Goal: Task Accomplishment & Management: Manage account settings

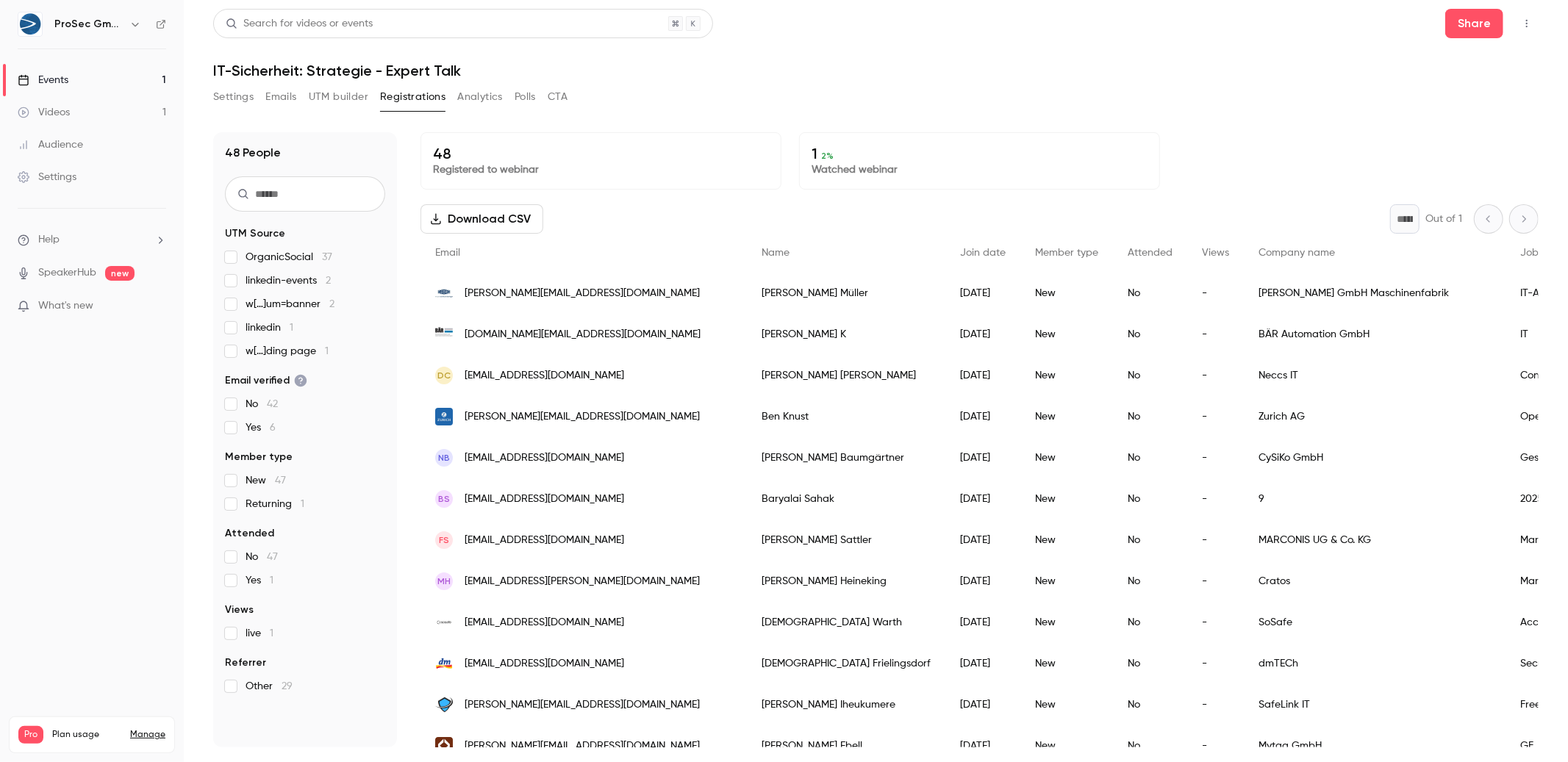
scroll to position [305, 0]
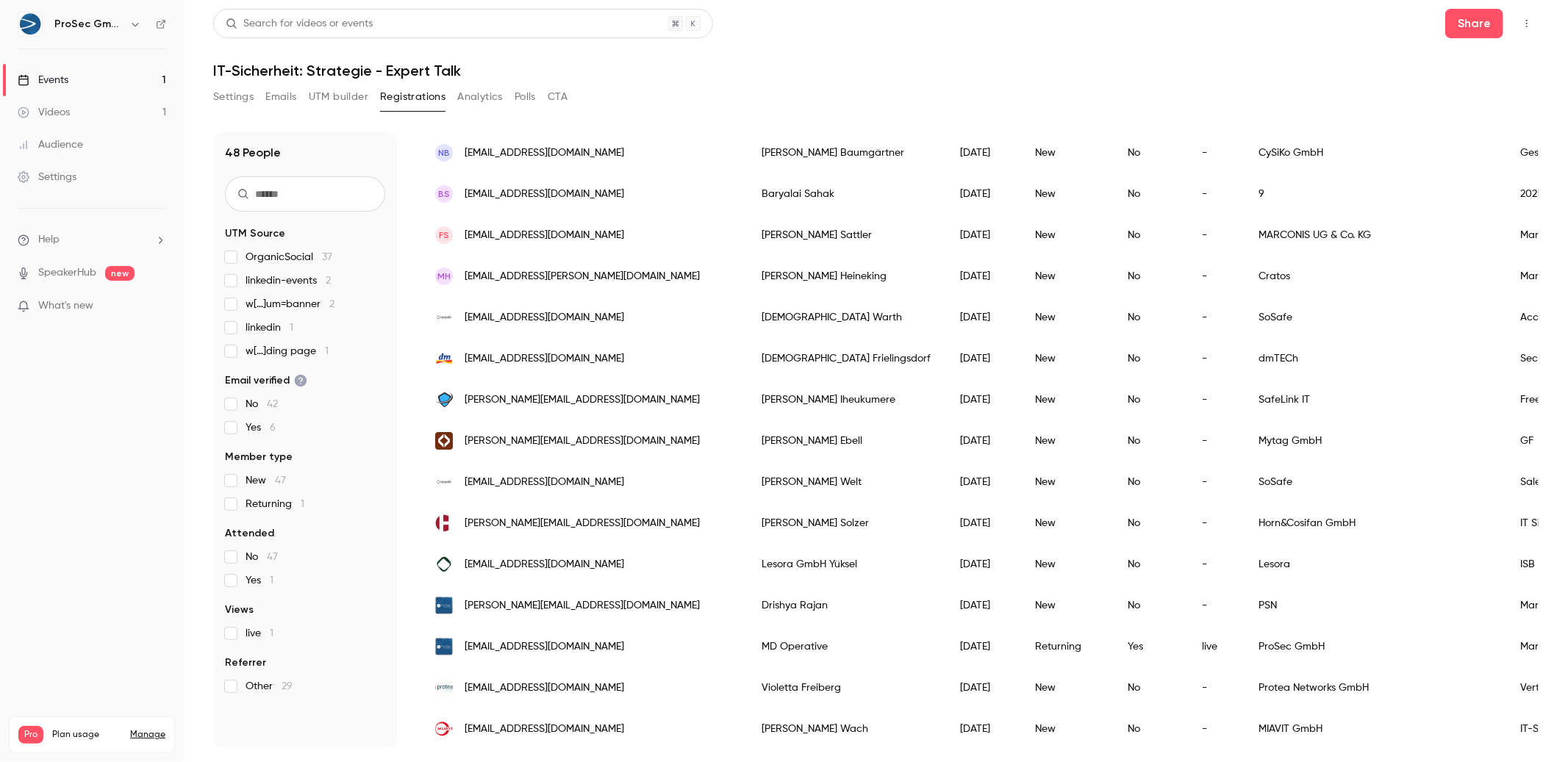
click at [76, 73] on link "Events 1" at bounding box center [91, 80] width 183 height 32
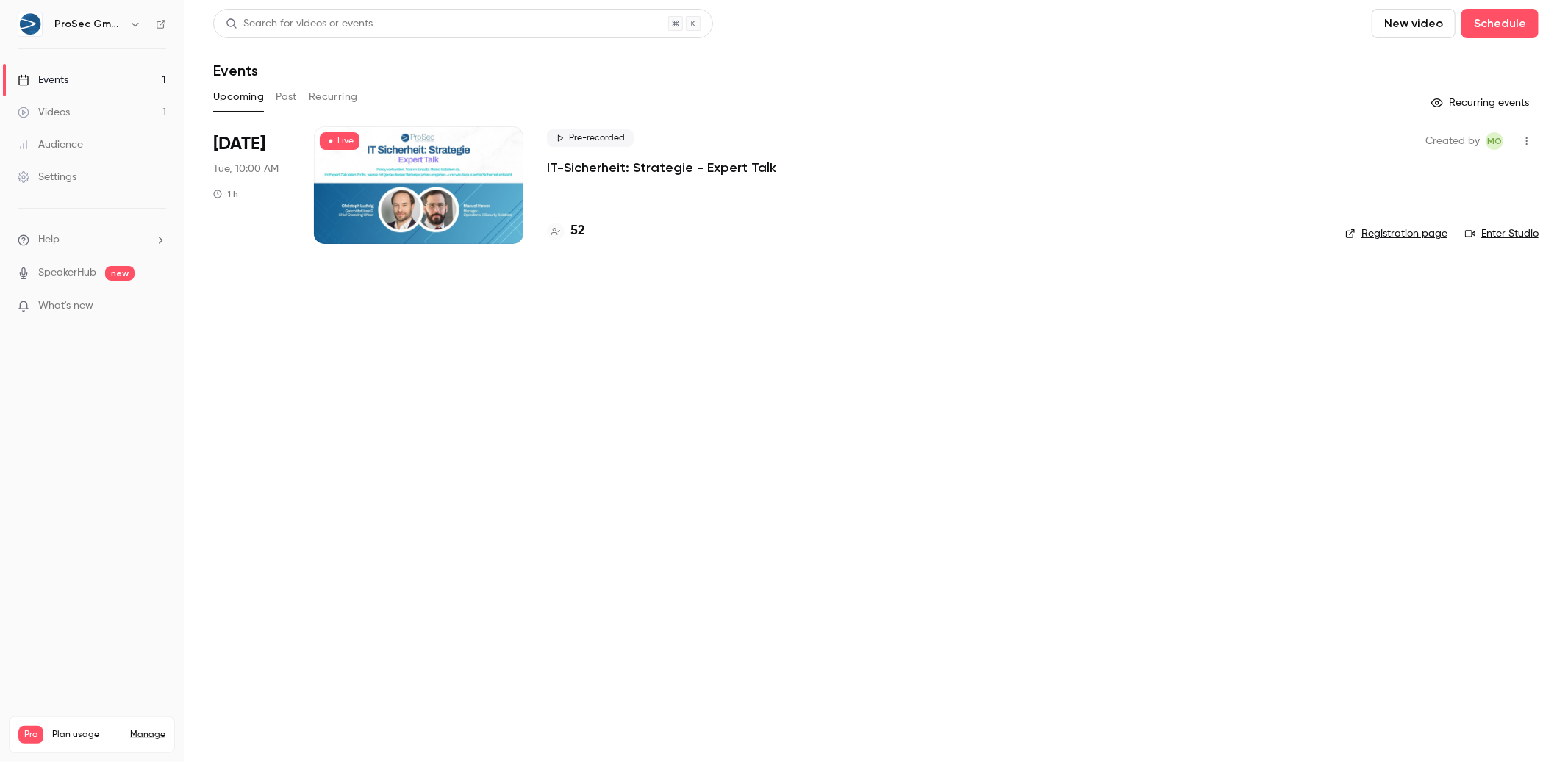
click at [623, 167] on p "IT-Sicherheit: Strategie - Expert Talk" at bounding box center [661, 167] width 229 height 18
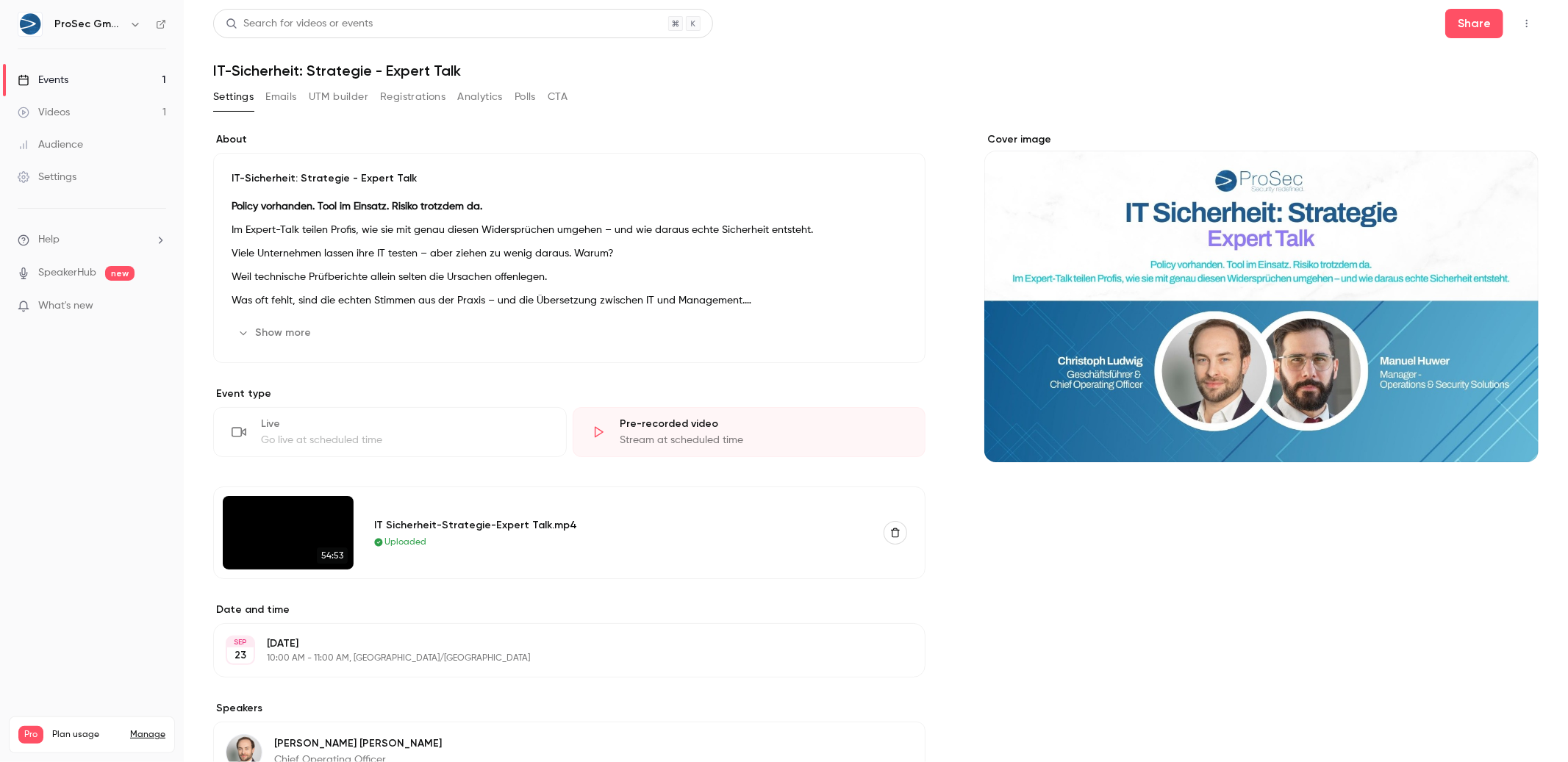
click at [406, 89] on button "Registrations" at bounding box center [412, 97] width 65 height 23
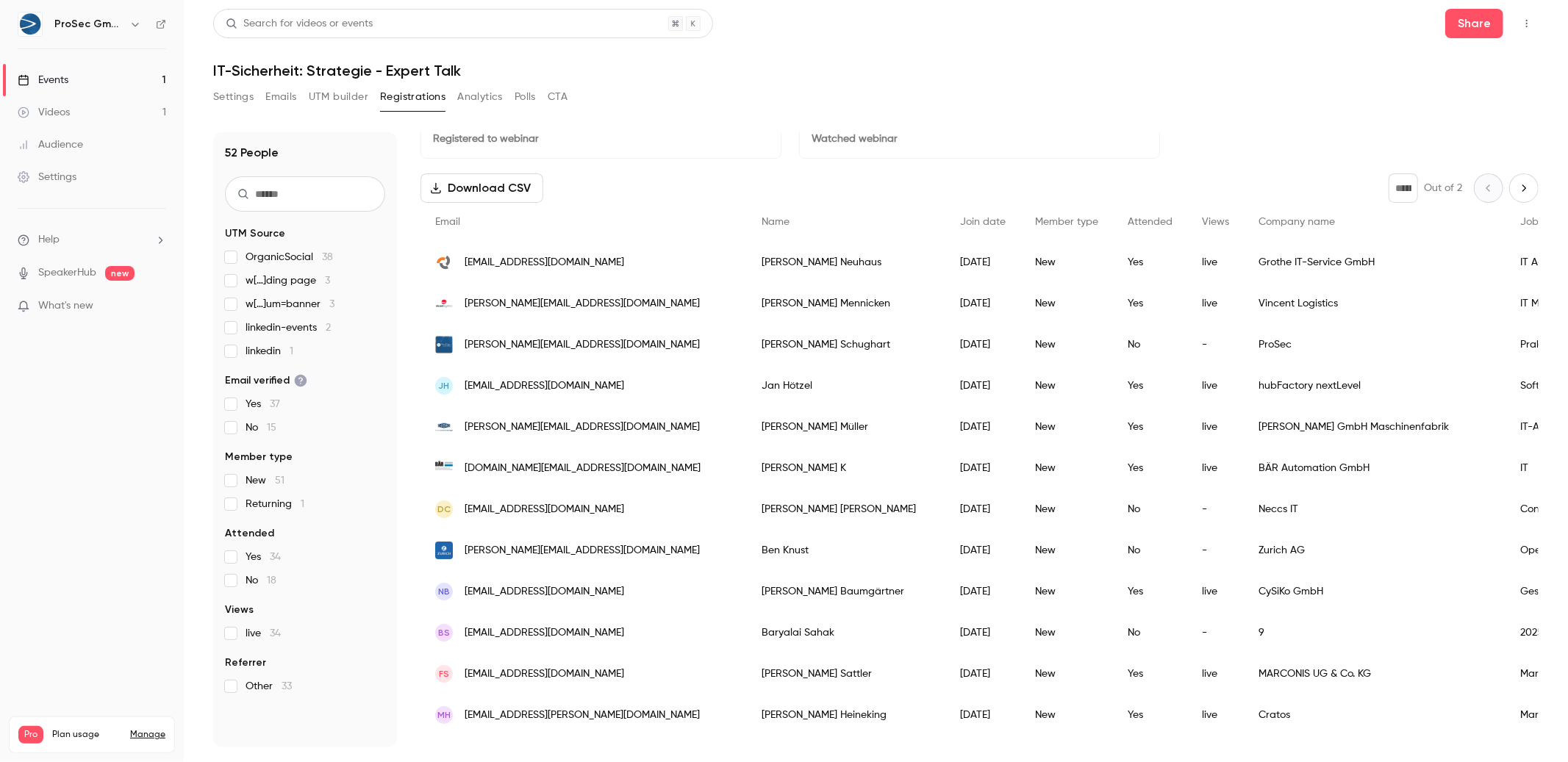
scroll to position [53, 0]
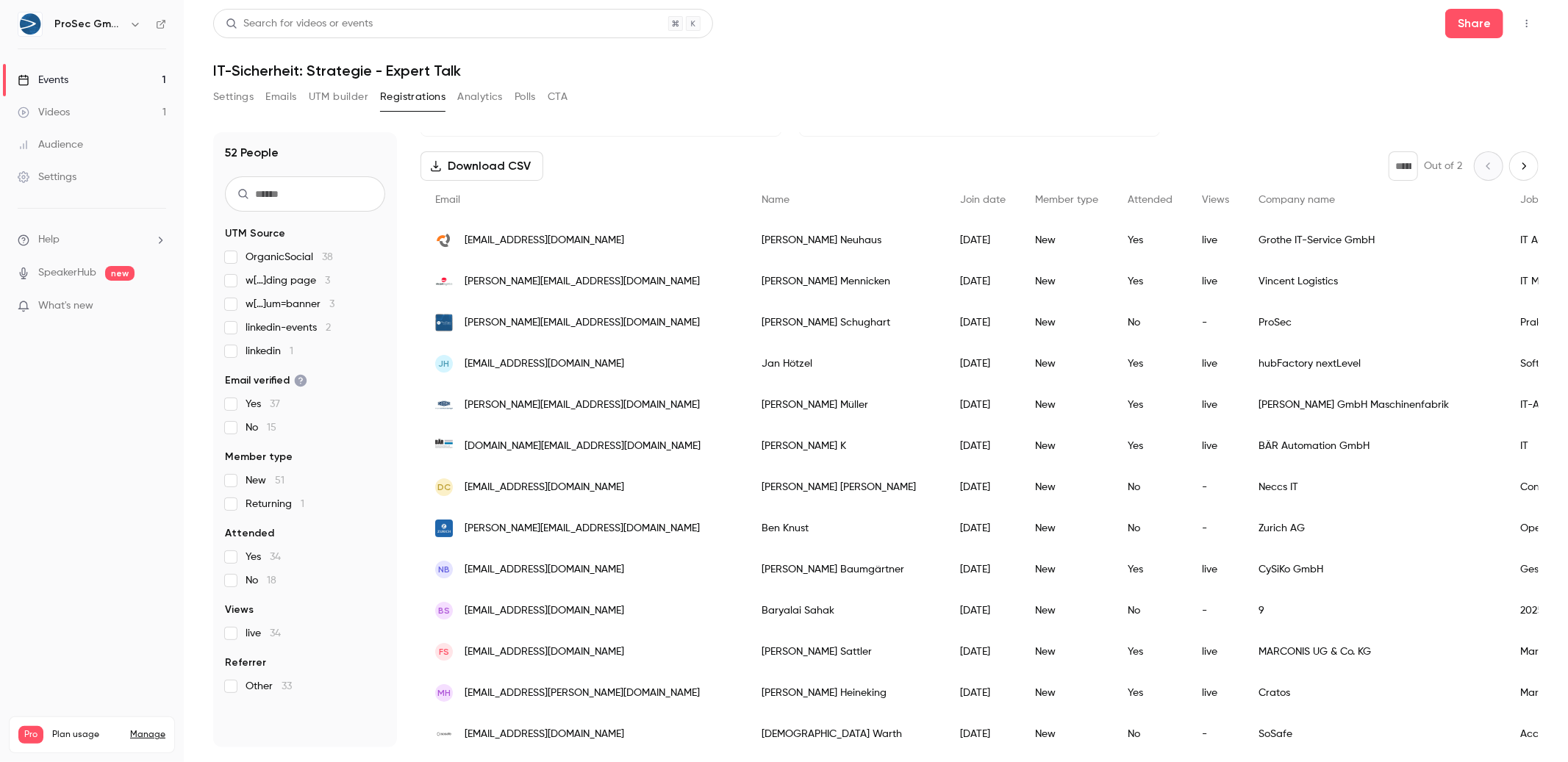
click at [1517, 166] on icon "Next page" at bounding box center [1523, 165] width 16 height 12
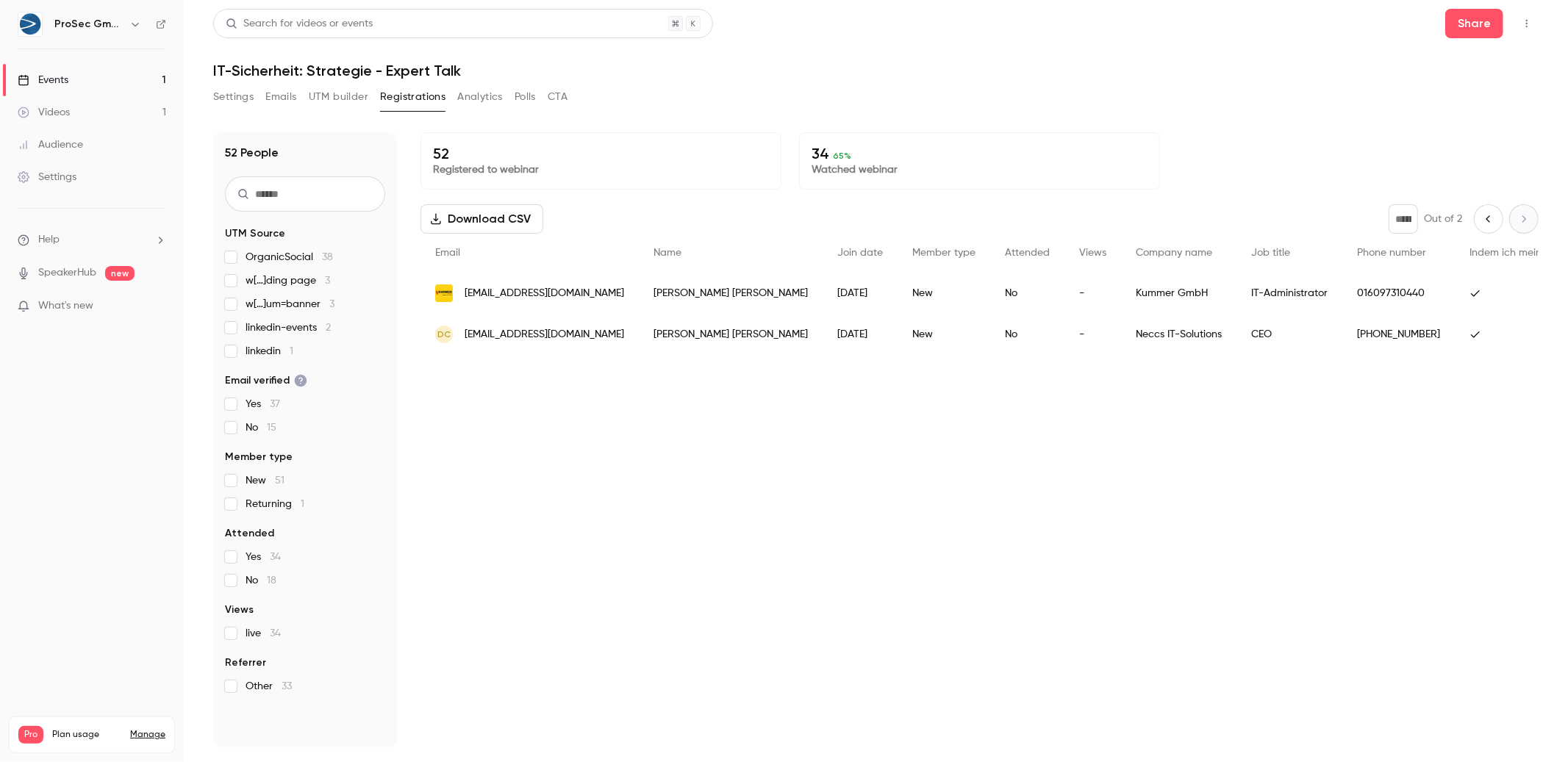
click at [1483, 216] on icon "Previous page" at bounding box center [1488, 218] width 16 height 12
type input "*"
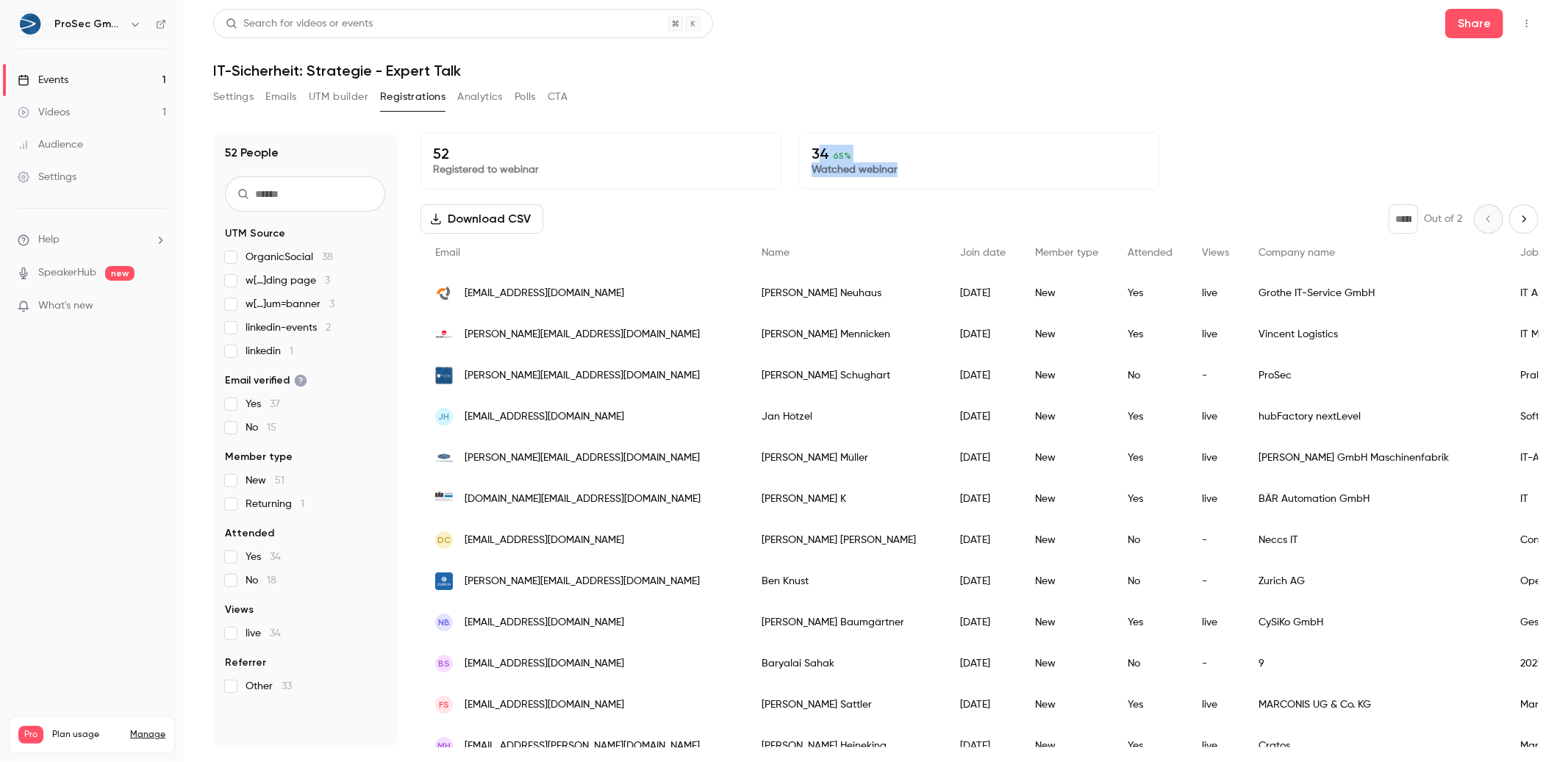
drag, startPoint x: 818, startPoint y: 148, endPoint x: 1001, endPoint y: 184, distance: 186.5
click at [1001, 184] on div "34 65 % Watched webinar" at bounding box center [979, 161] width 360 height 57
click at [871, 133] on div "34 65 % Watched webinar" at bounding box center [979, 161] width 360 height 57
click at [865, 184] on div "34 65 % Watched webinar" at bounding box center [979, 161] width 360 height 57
click at [834, 183] on div "34 65 % Watched webinar" at bounding box center [979, 161] width 360 height 57
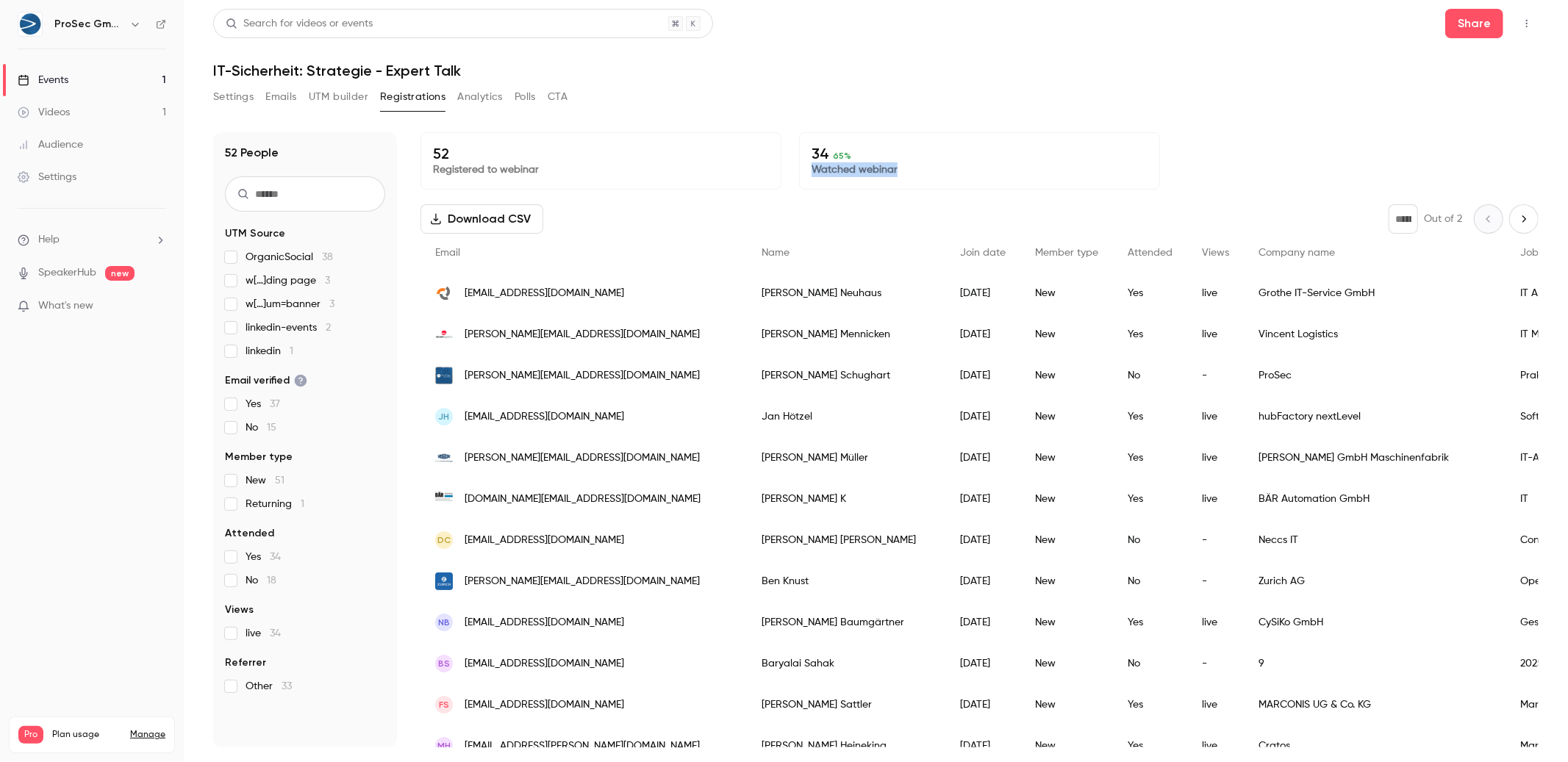
drag, startPoint x: 900, startPoint y: 157, endPoint x: 866, endPoint y: 151, distance: 34.5
click at [866, 151] on div "34 65 % Watched webinar" at bounding box center [979, 161] width 360 height 57
click at [896, 132] on div "34 65 % Watched webinar" at bounding box center [979, 161] width 360 height 57
click at [1524, 17] on button "button" at bounding box center [1526, 23] width 23 height 23
click at [1484, 107] on li "Enter Studio" at bounding box center [1457, 99] width 163 height 38
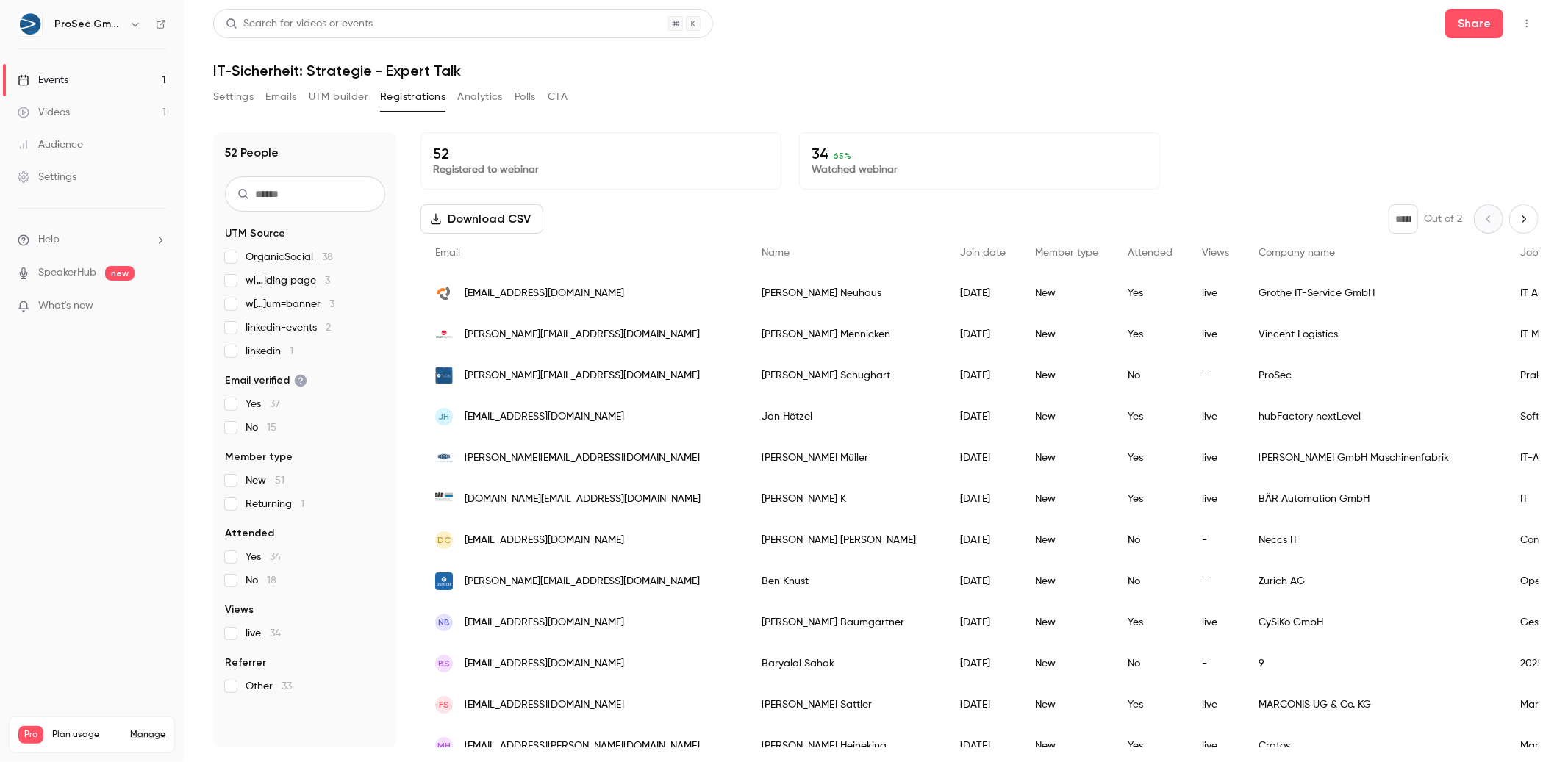
click at [476, 216] on button "Download CSV" at bounding box center [481, 218] width 123 height 30
click at [335, 135] on div "52 People UTM Source OrganicSocial 38 w[…]ding page 3 w[…]um=banner 3 linkedin-…" at bounding box center [304, 440] width 183 height 615
click at [438, 102] on button "Registrations" at bounding box center [412, 97] width 65 height 23
click at [464, 100] on button "Analytics" at bounding box center [479, 97] width 46 height 23
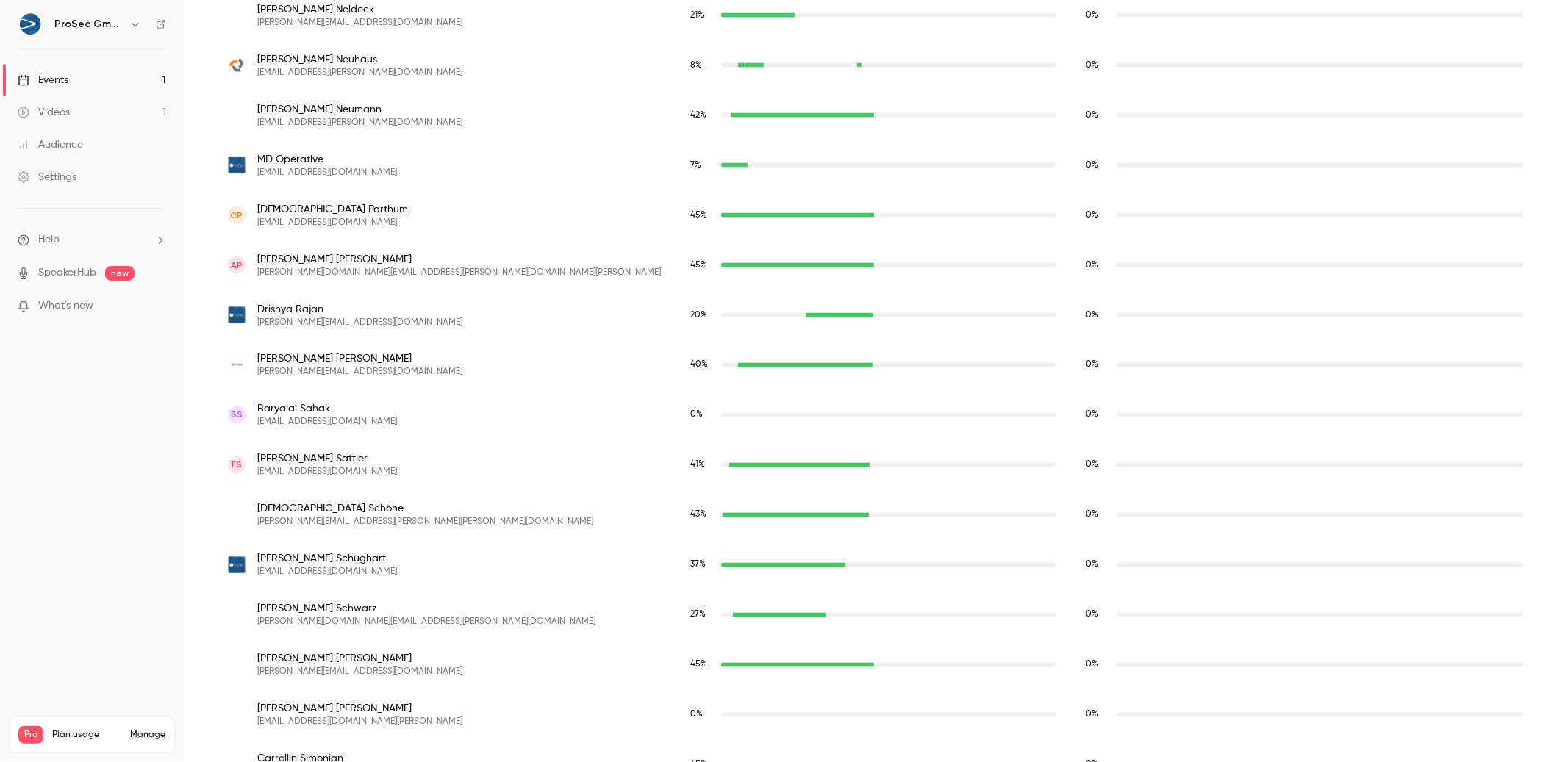
scroll to position [1931, 0]
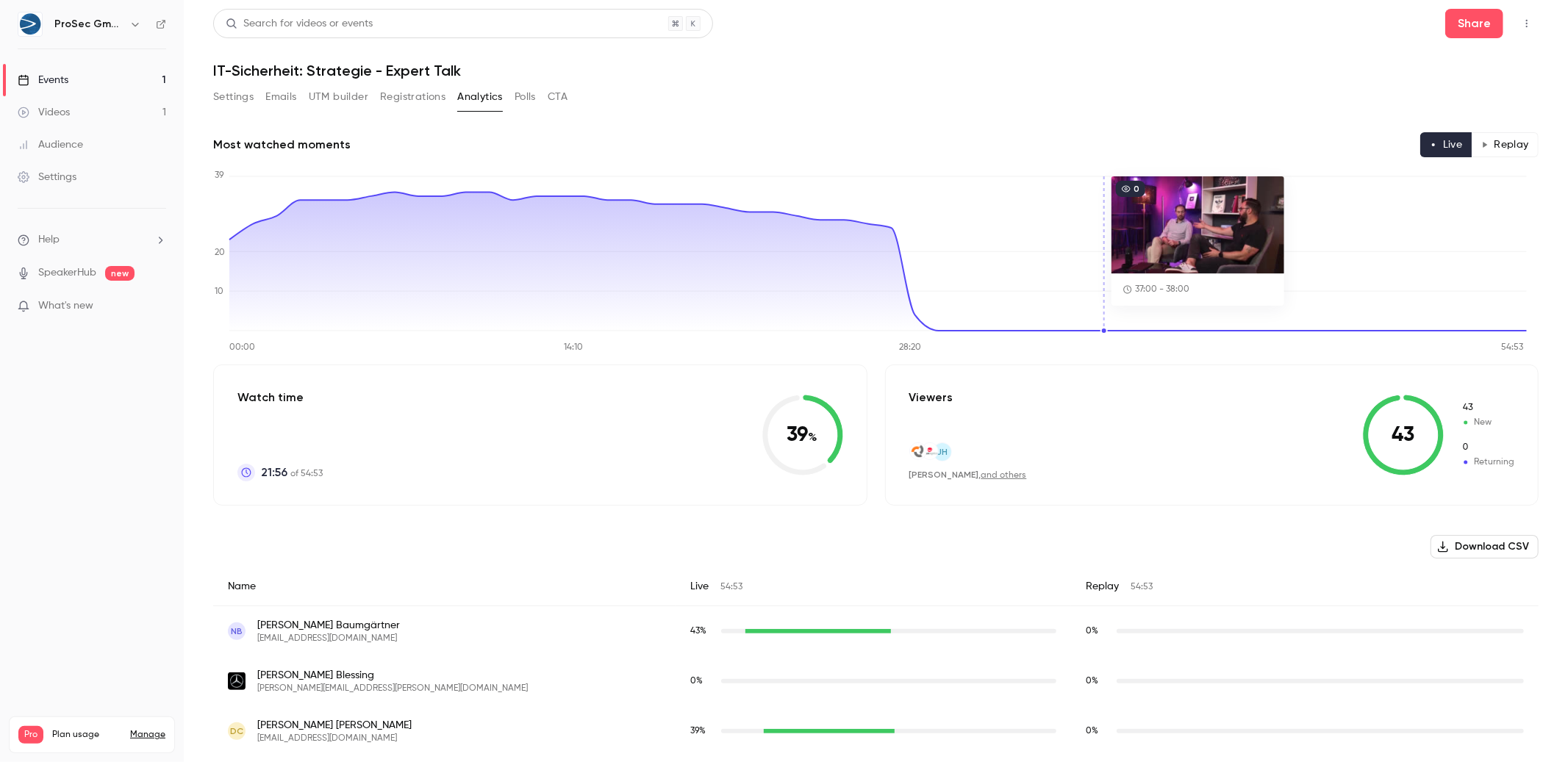
scroll to position [10, 0]
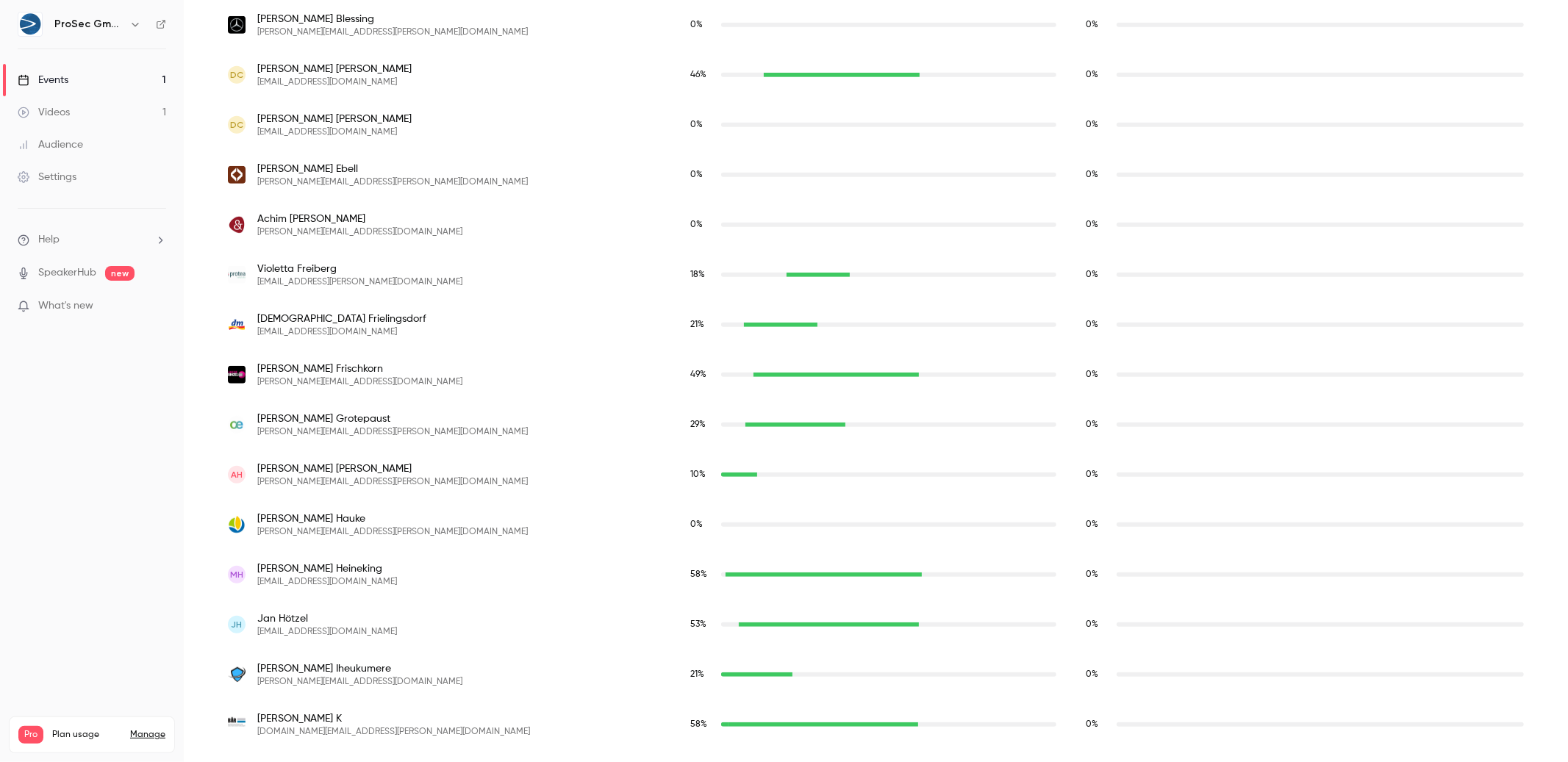
scroll to position [488, 0]
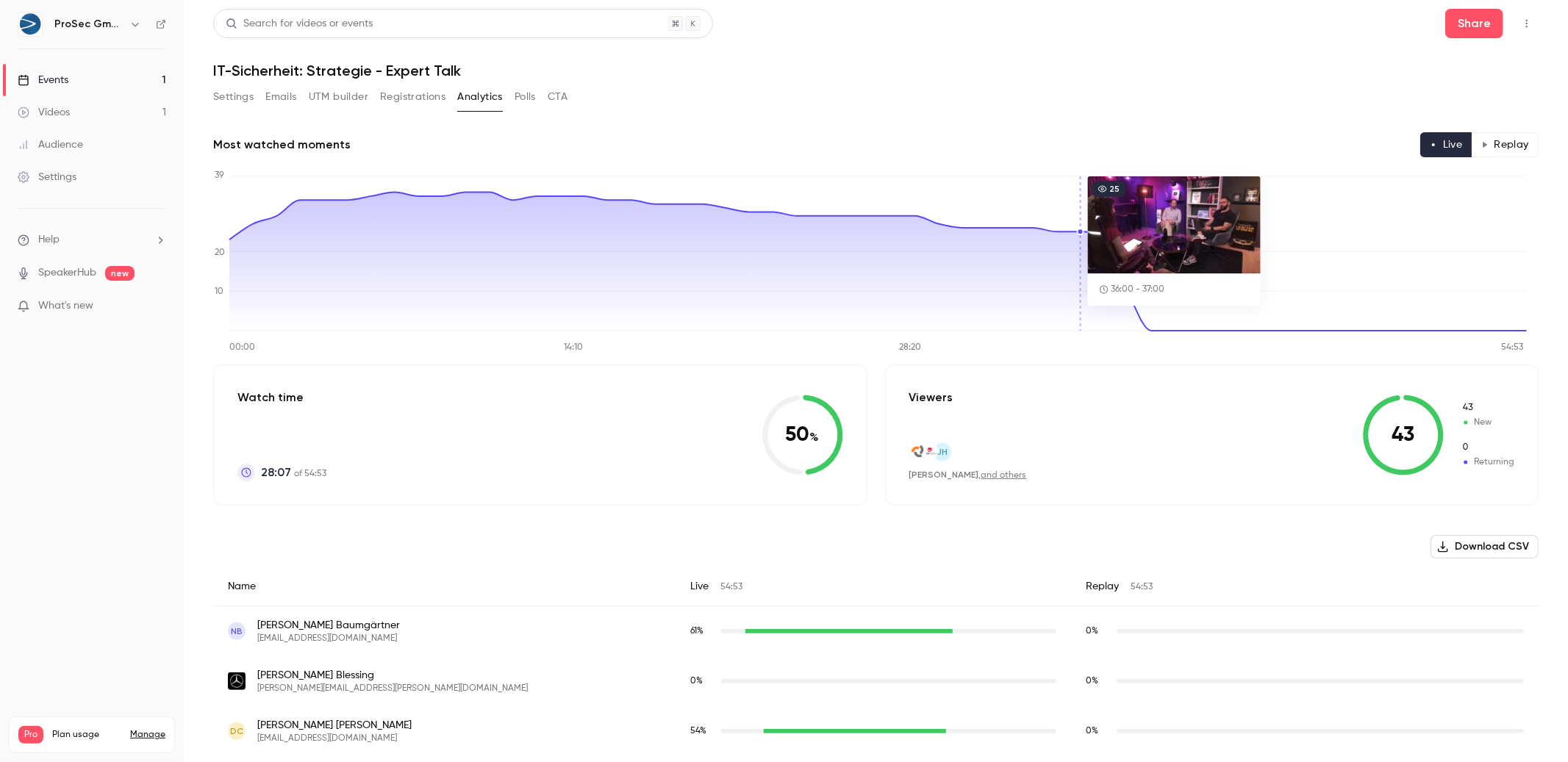
scroll to position [76, 0]
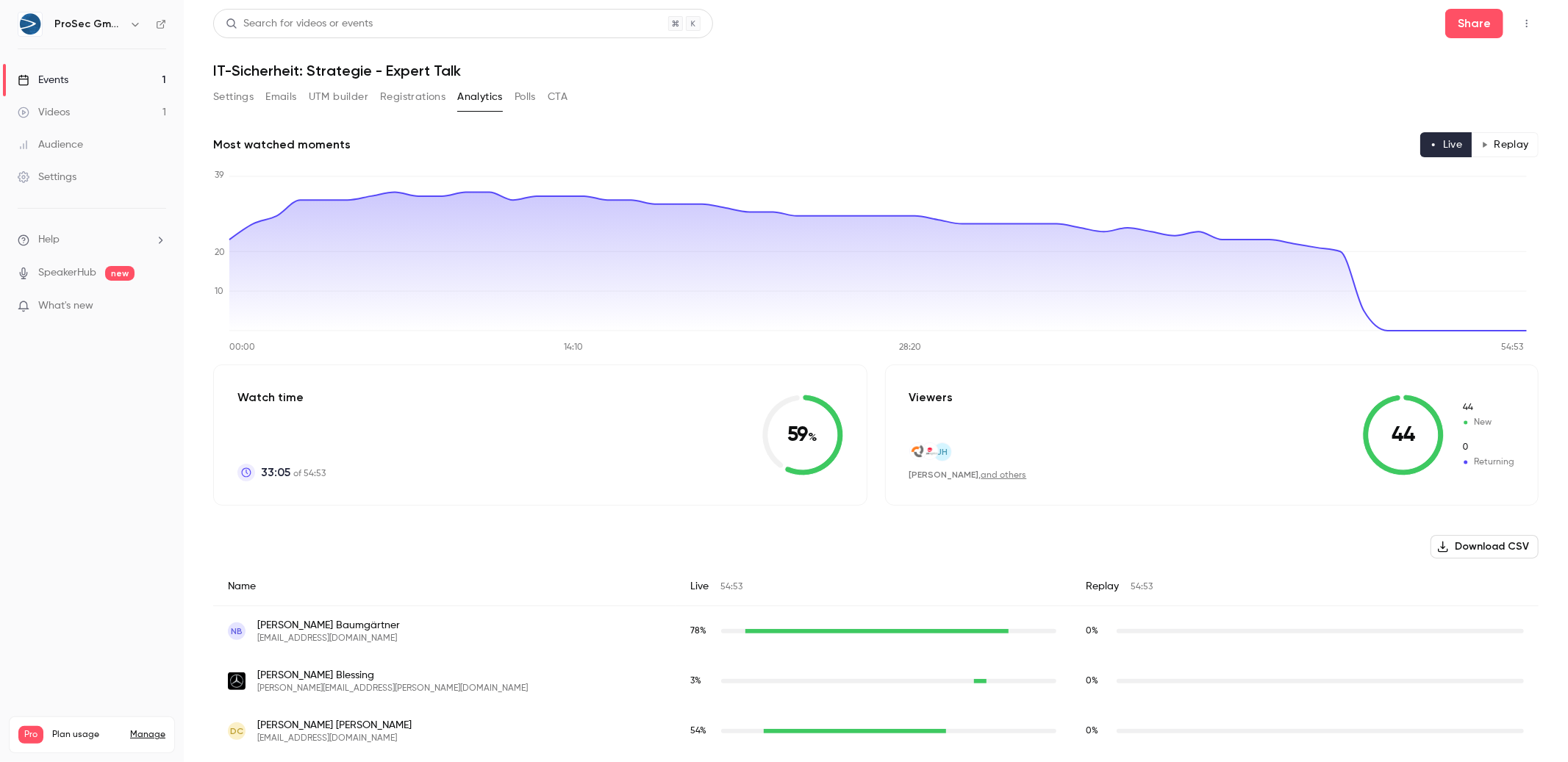
click at [98, 134] on link "Audience" at bounding box center [91, 145] width 183 height 32
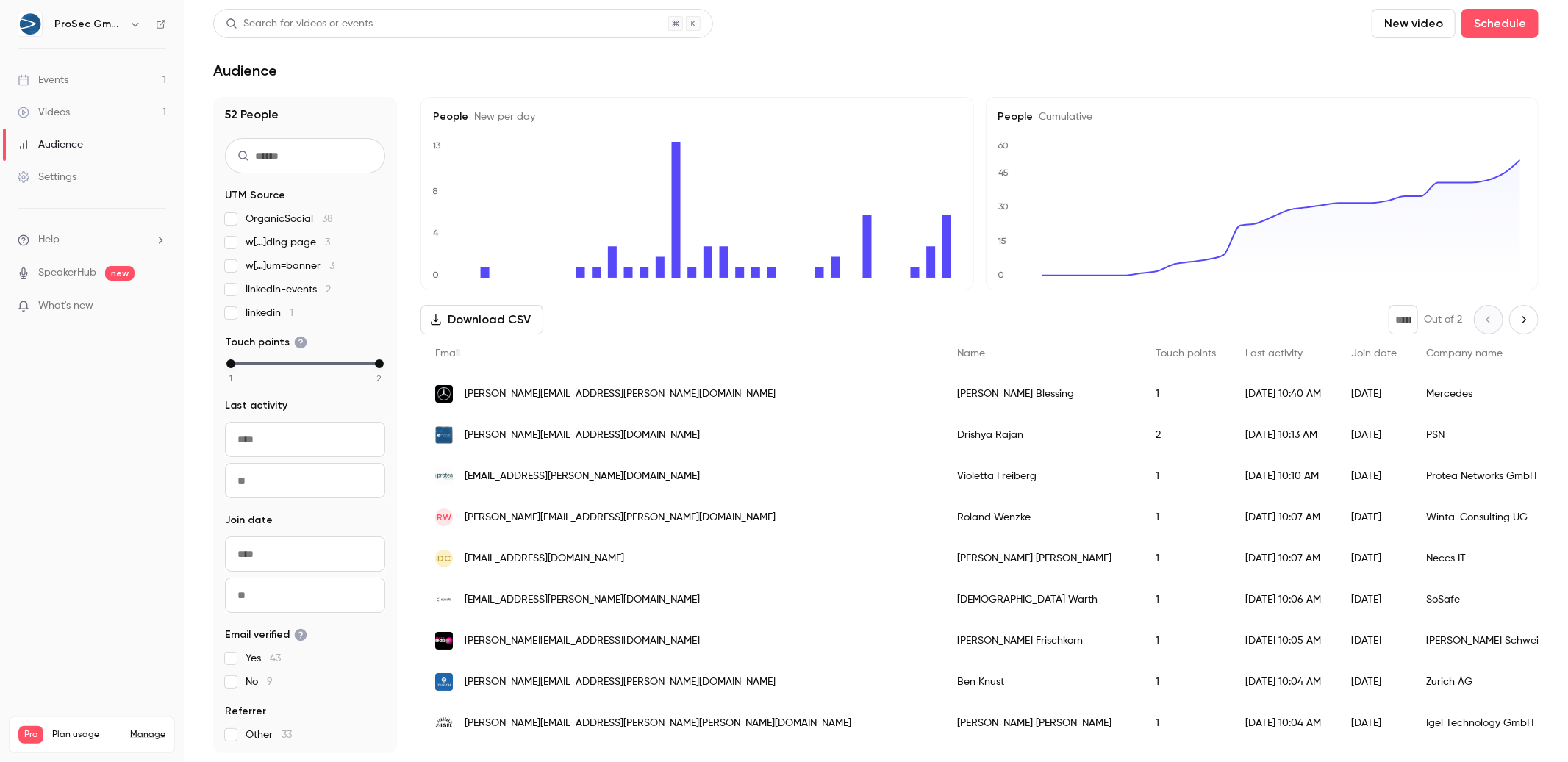
click at [66, 167] on link "Settings" at bounding box center [91, 177] width 183 height 32
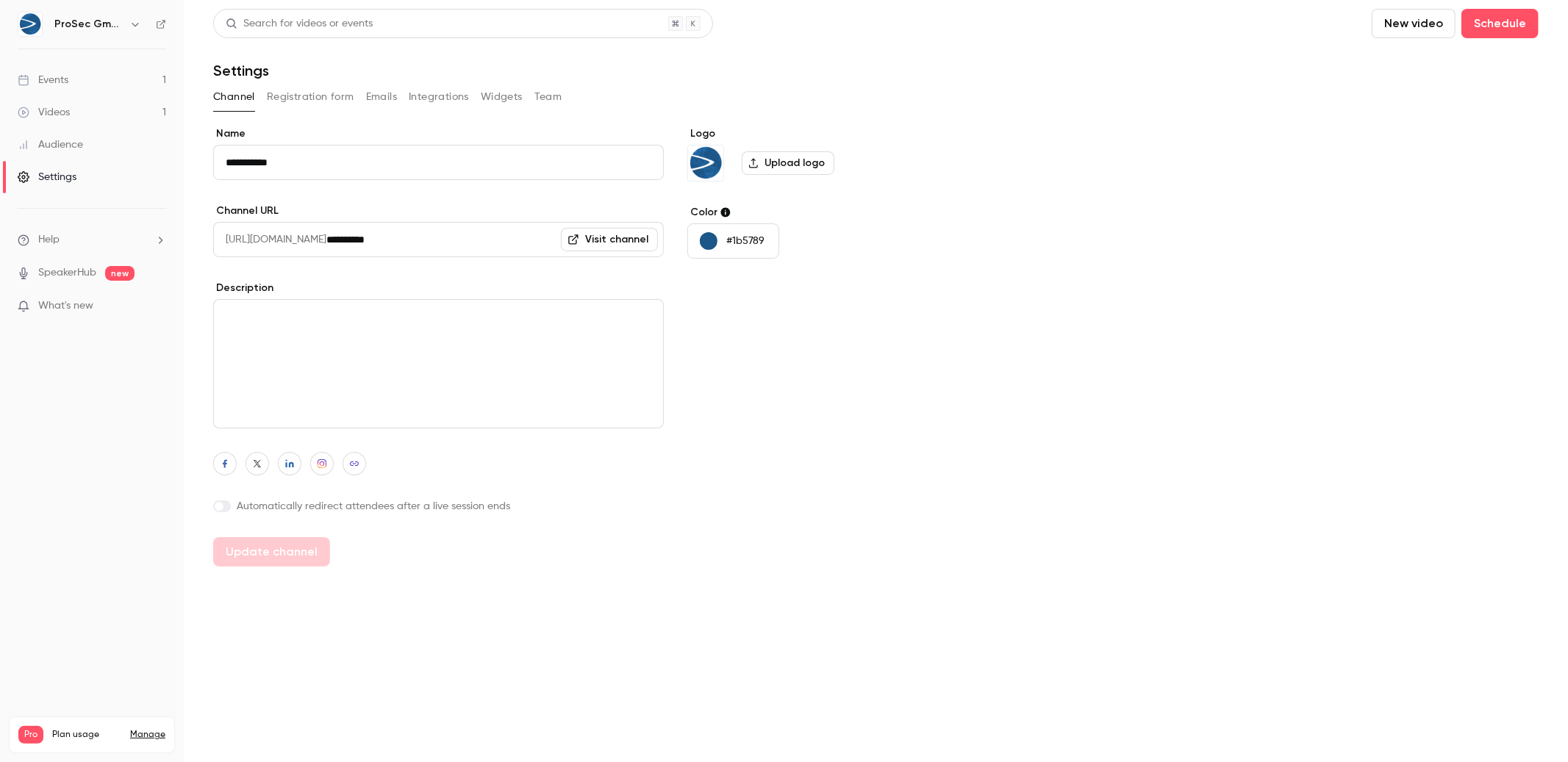
click at [105, 84] on link "Events 1" at bounding box center [91, 80] width 183 height 32
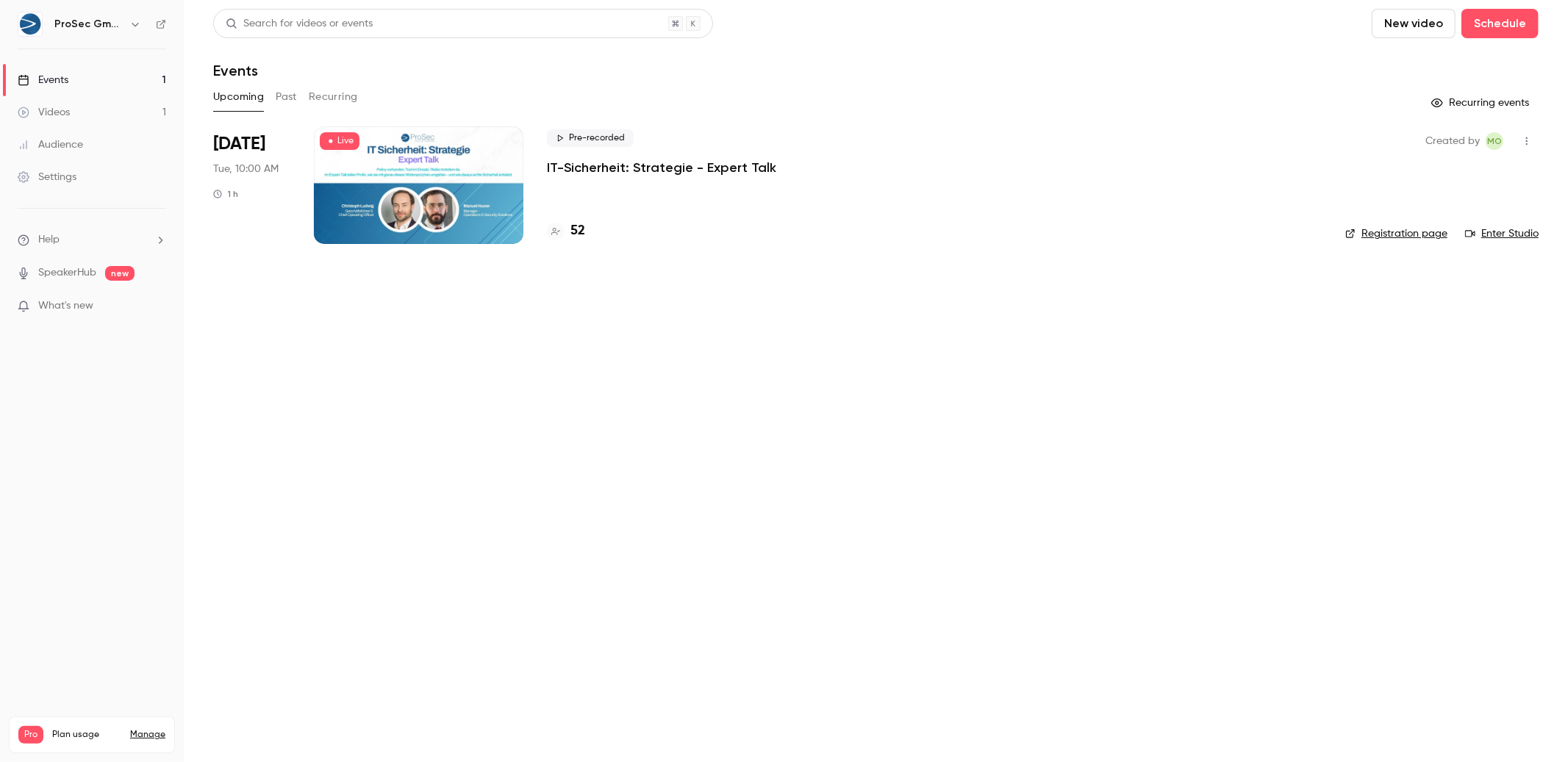
click at [753, 176] on div "Pre-recorded IT-Sicherheit: Strategie - Expert Talk 52" at bounding box center [934, 184] width 775 height 117
click at [733, 164] on p "IT-Sicherheit: Strategie - Expert Talk" at bounding box center [661, 167] width 229 height 18
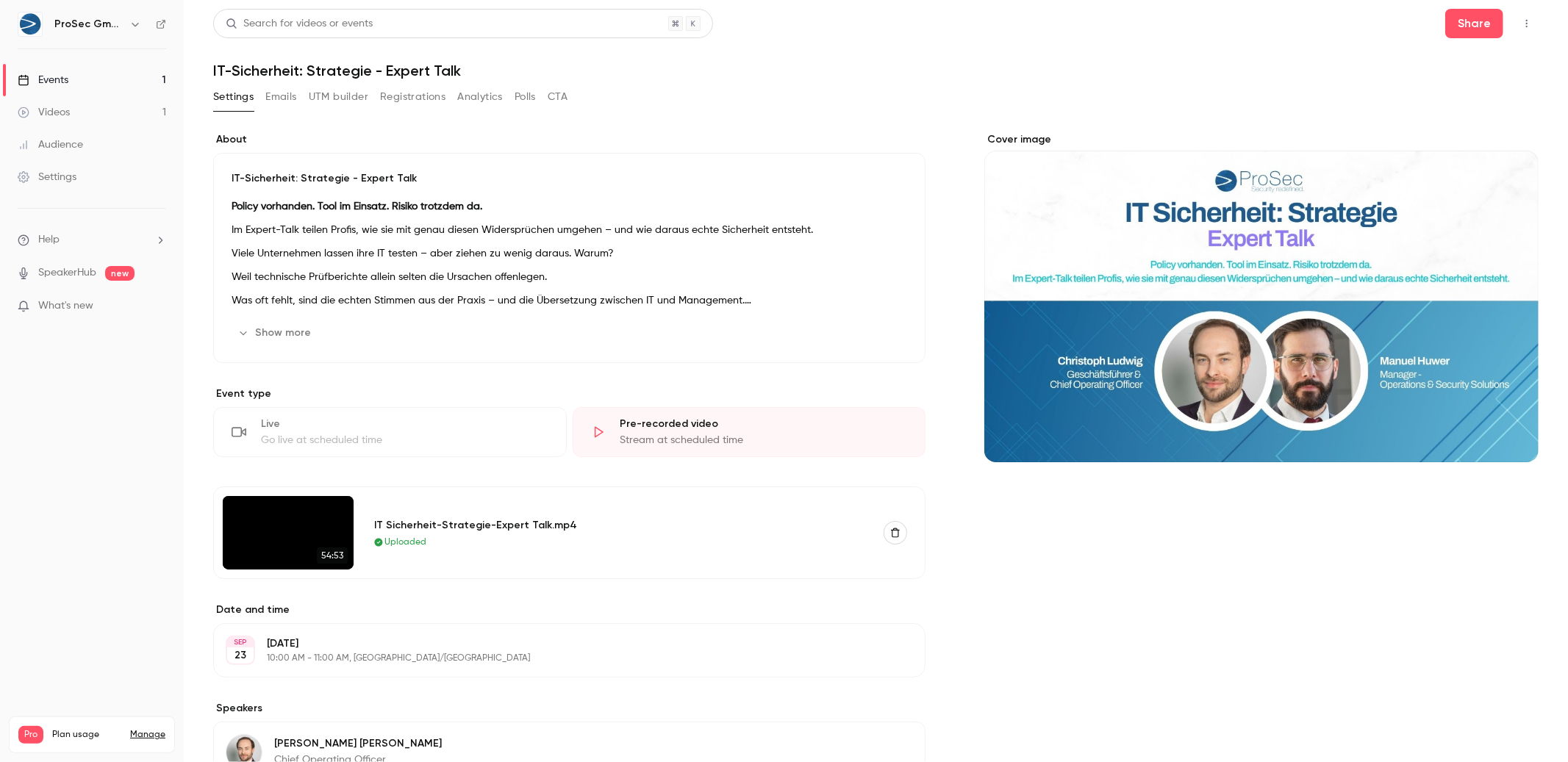
click at [462, 95] on button "Analytics" at bounding box center [479, 97] width 46 height 23
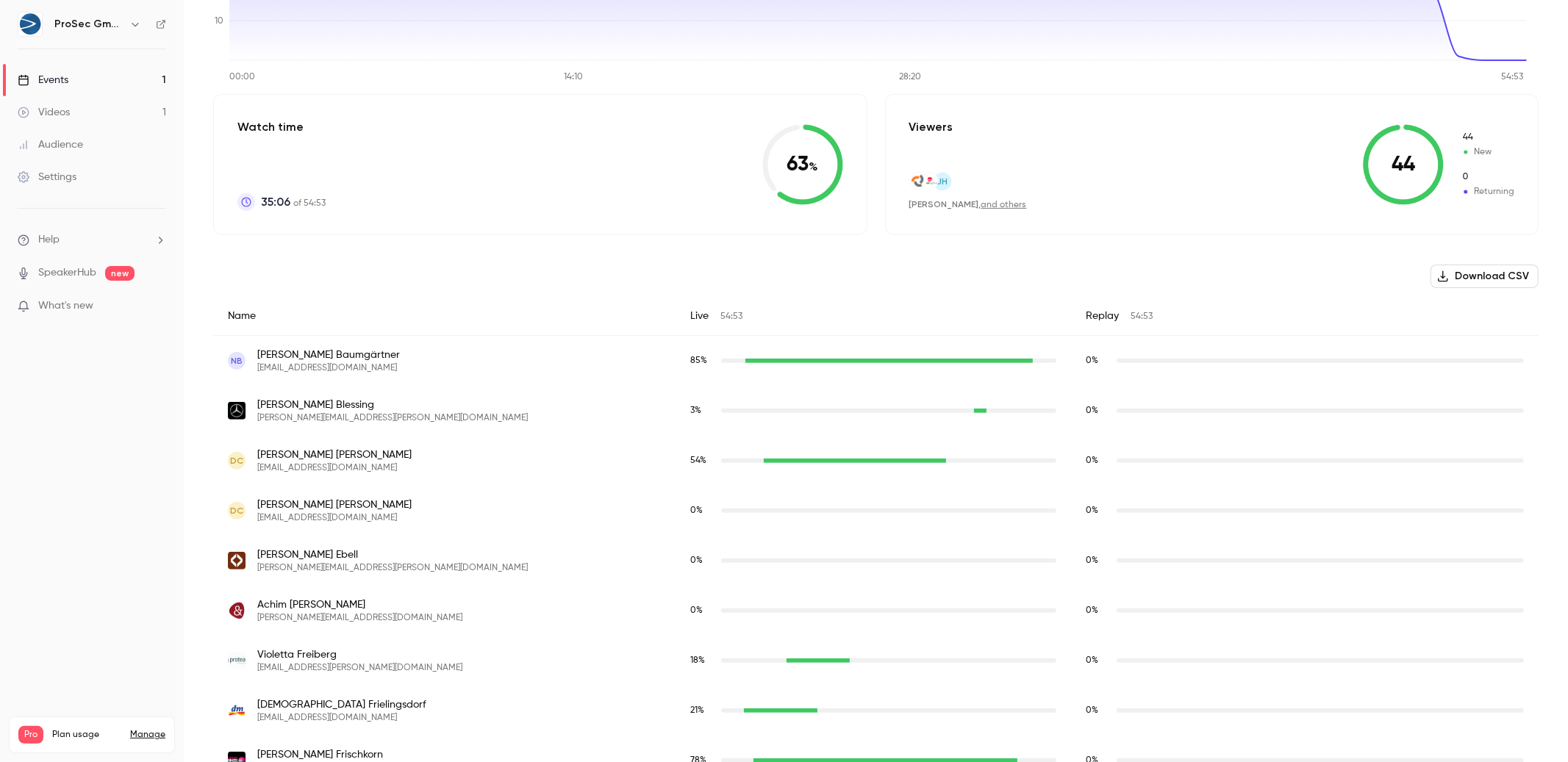
scroll to position [260, 0]
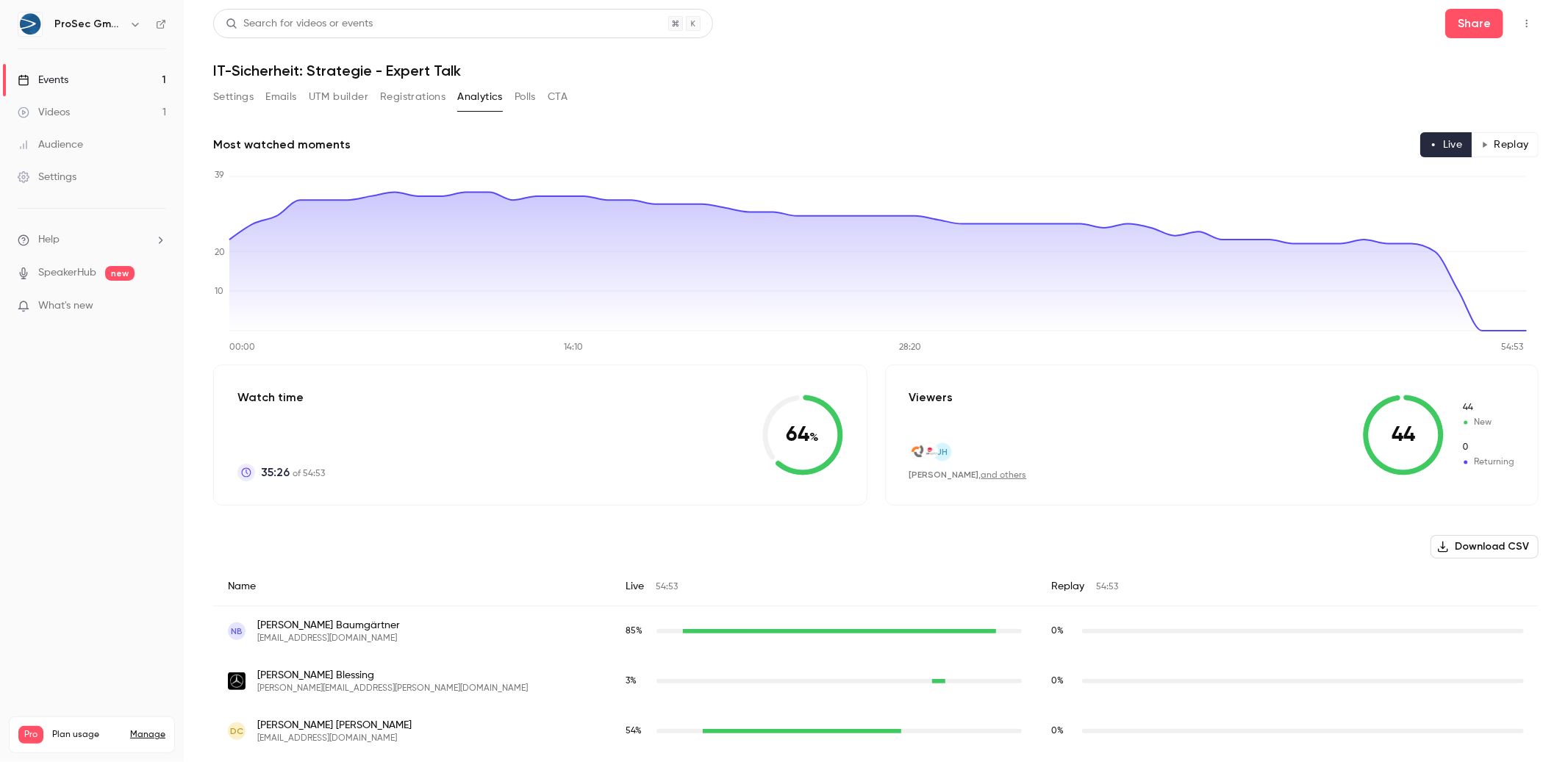
click at [995, 476] on link "and others" at bounding box center [1004, 476] width 46 height 9
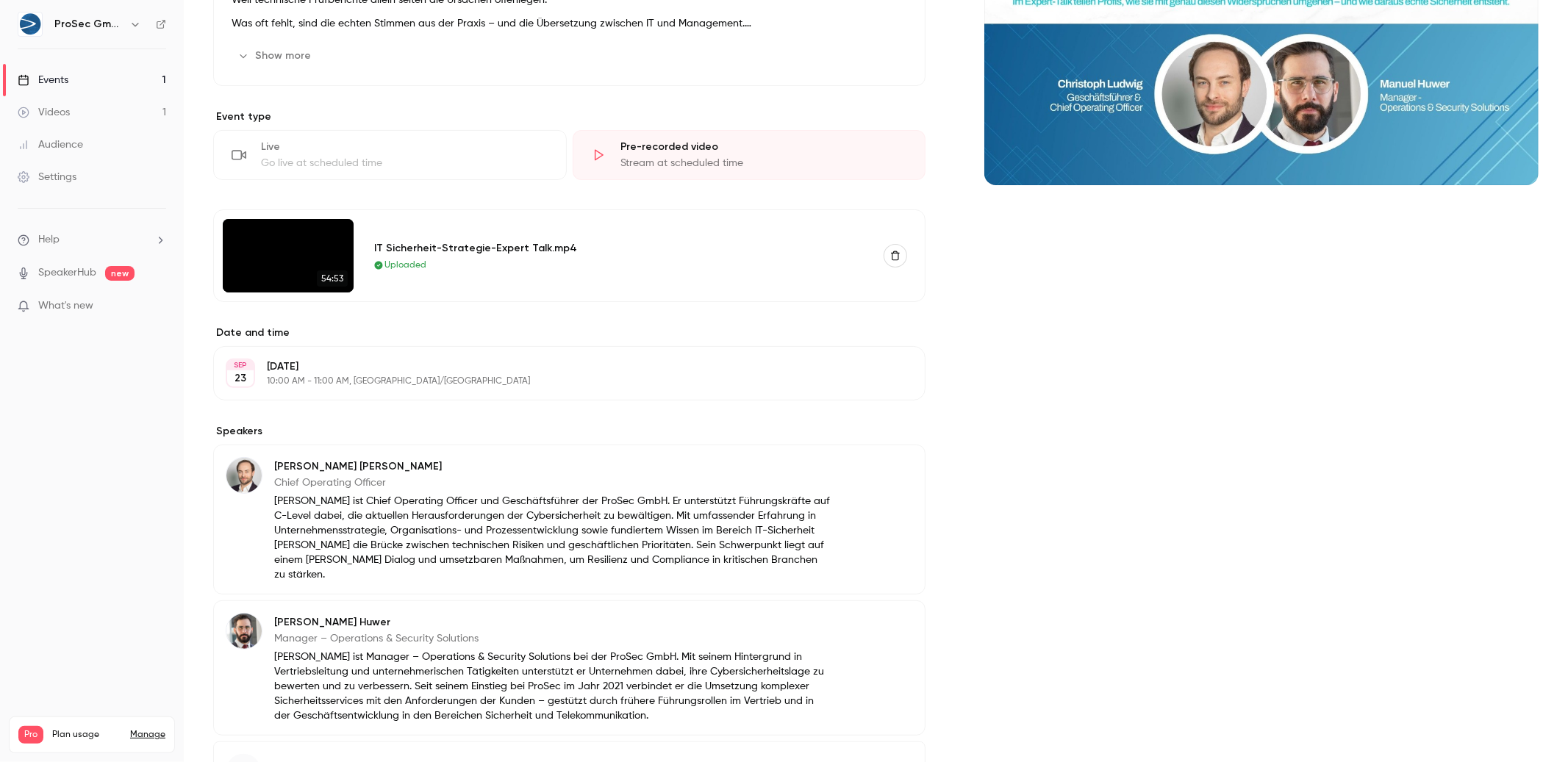
scroll to position [394, 0]
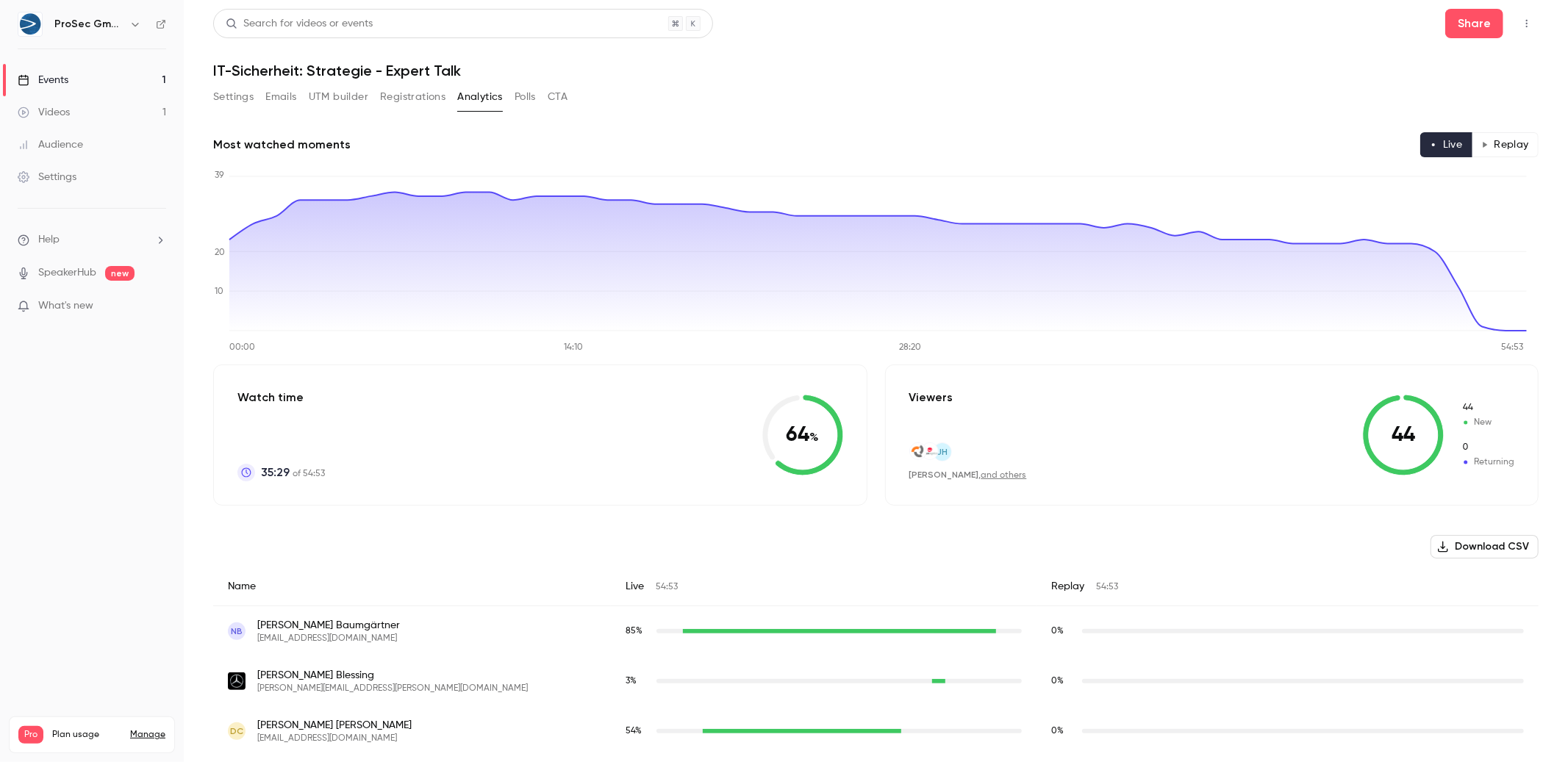
click at [1487, 153] on button "Replay" at bounding box center [1504, 145] width 67 height 25
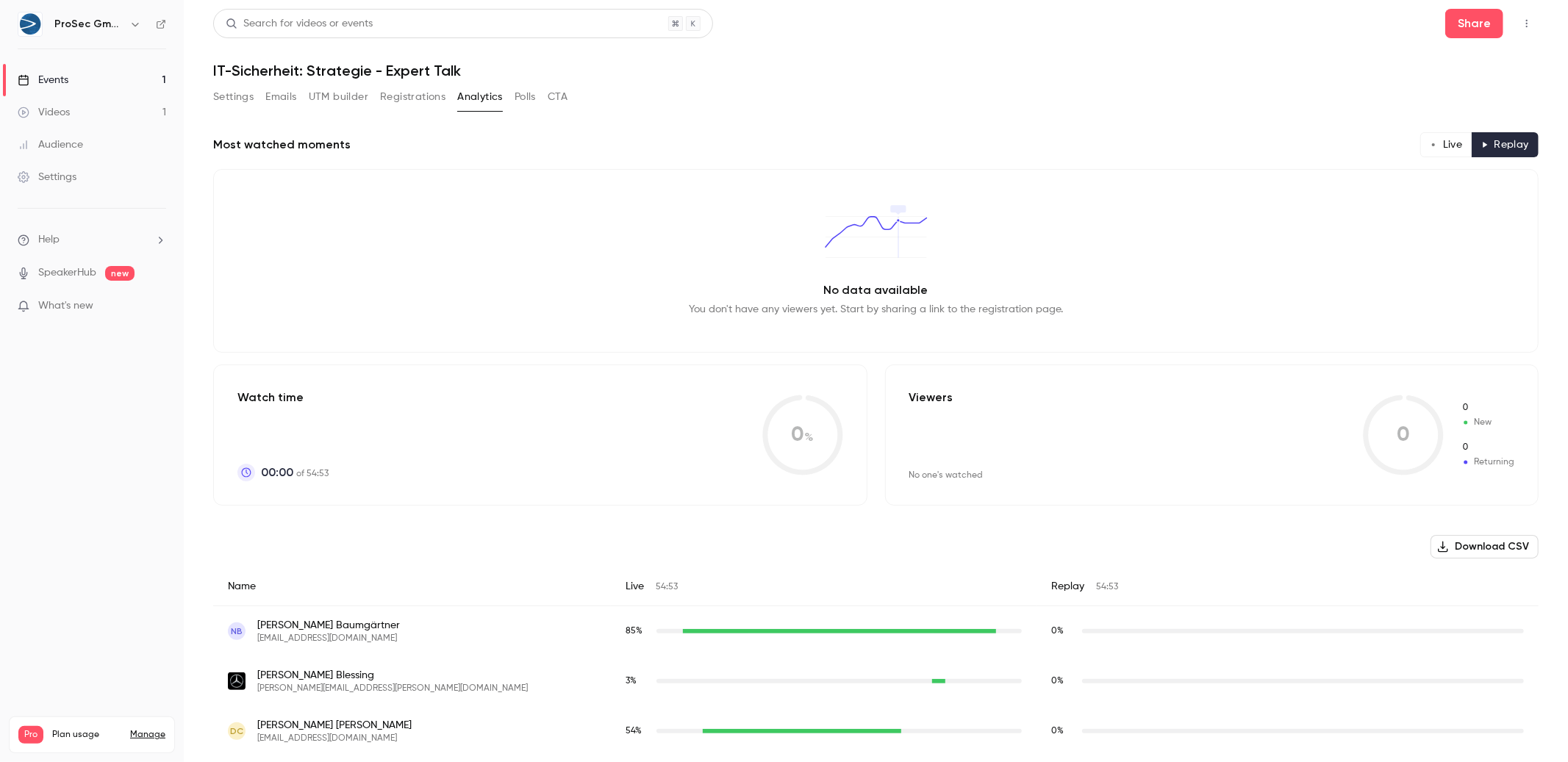
click at [1420, 149] on button "Live" at bounding box center [1445, 145] width 52 height 25
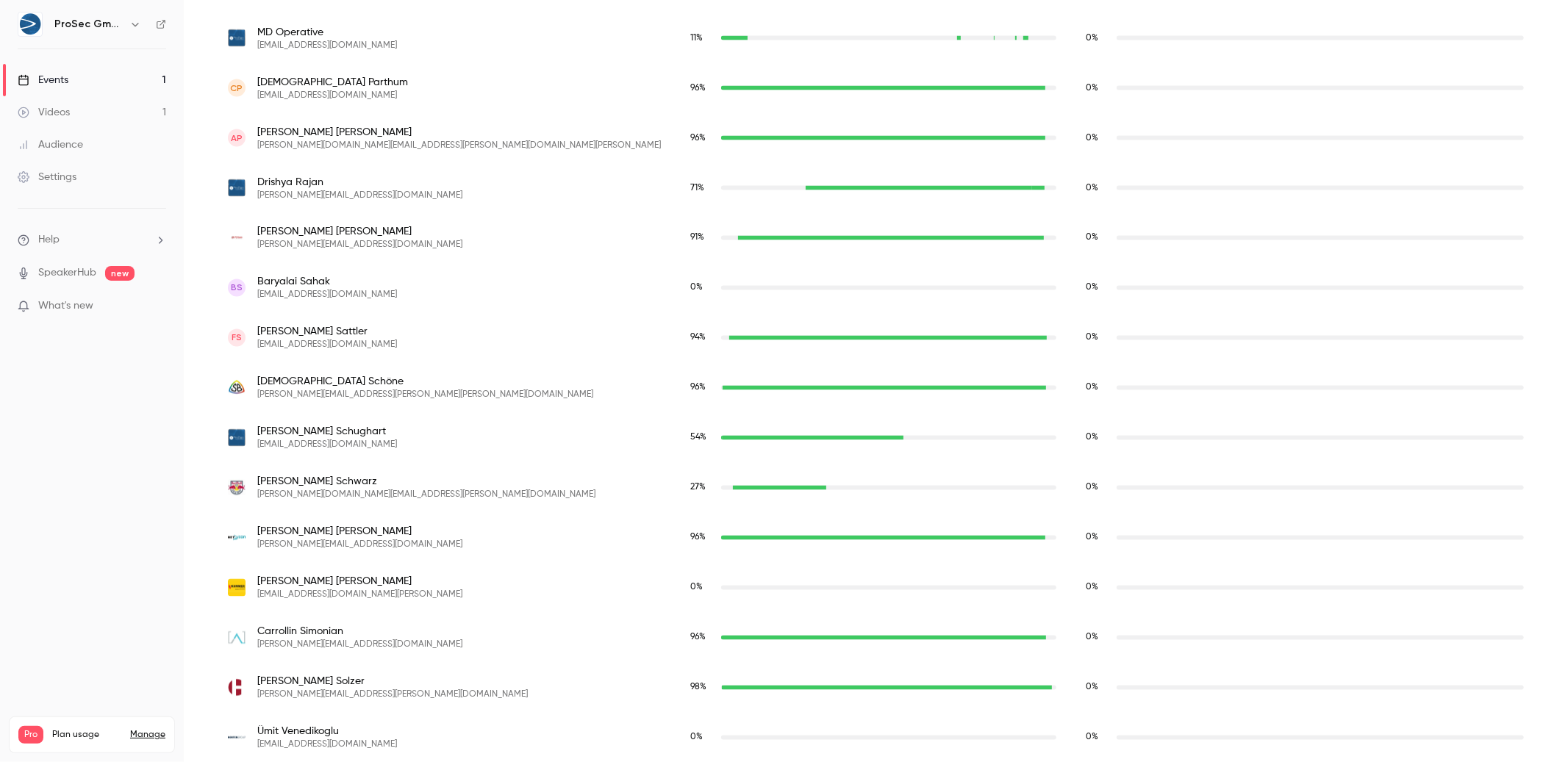
scroll to position [2462, 0]
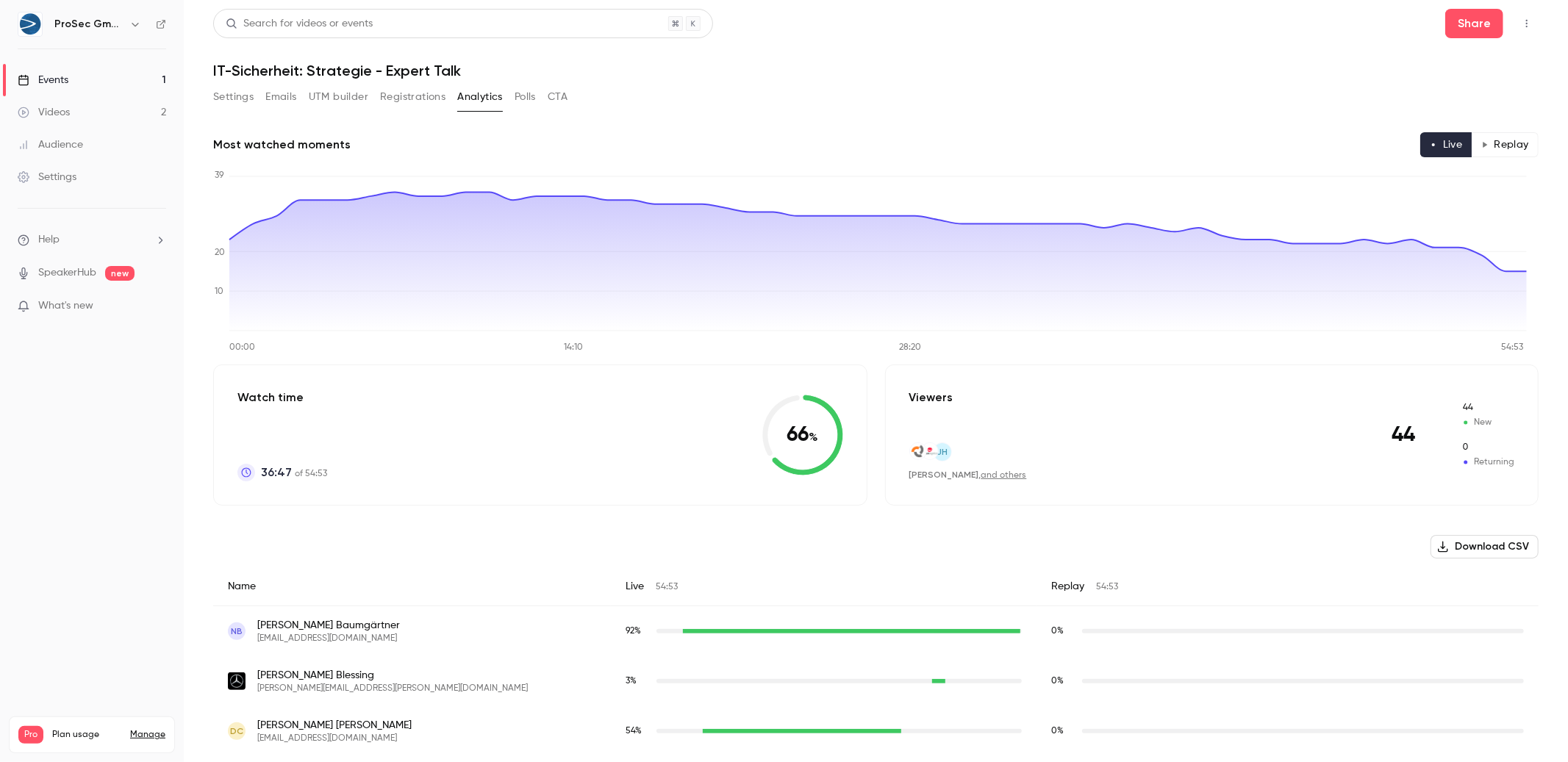
click at [530, 99] on button "Polls" at bounding box center [525, 97] width 21 height 23
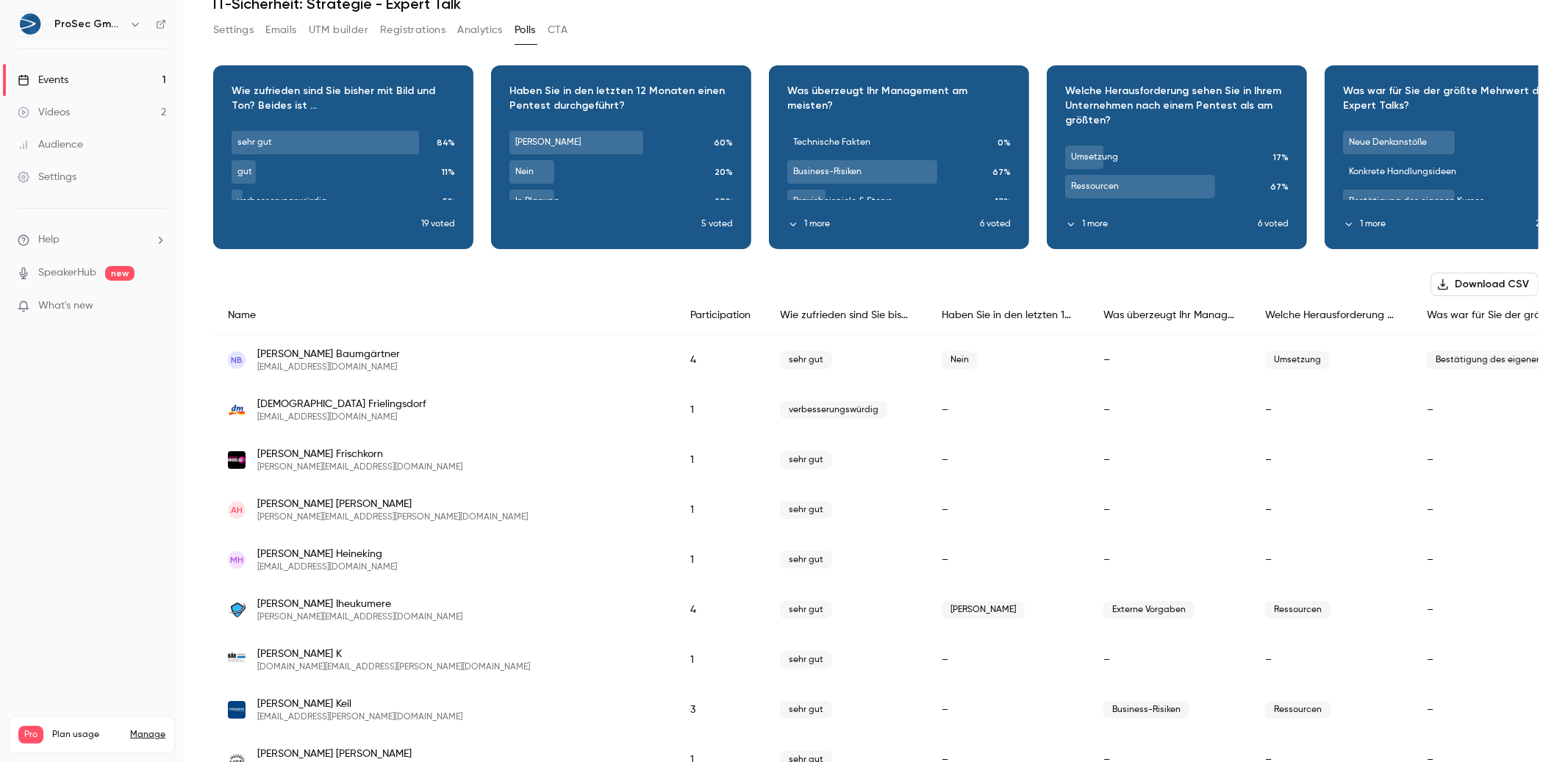
scroll to position [78, 0]
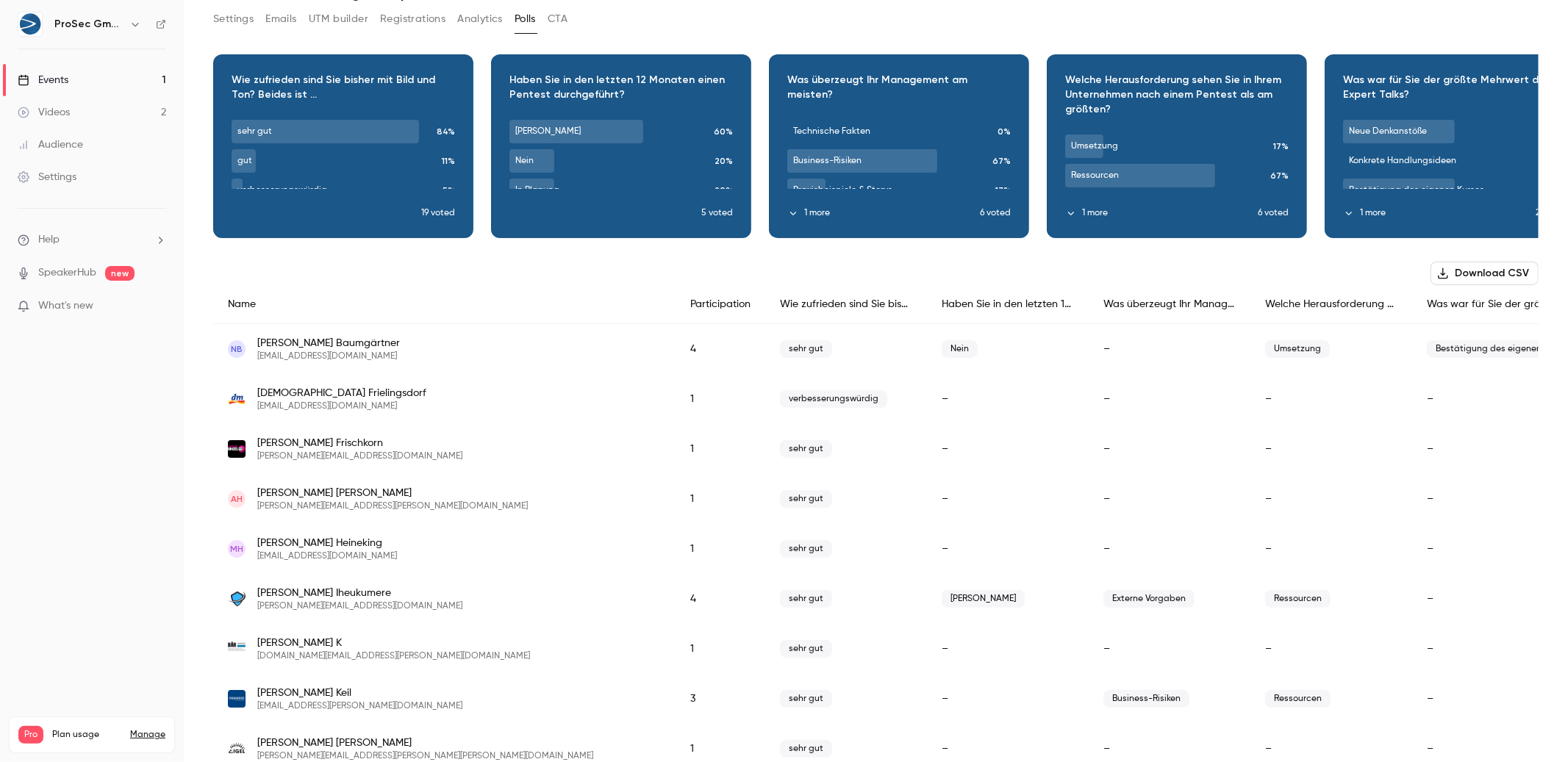
click at [780, 391] on span "verbesserungswürdig" at bounding box center [834, 399] width 107 height 18
click at [767, 374] on div at bounding box center [767, 374] width 0 height 0
click at [780, 403] on span "verbesserungswürdig" at bounding box center [834, 399] width 107 height 18
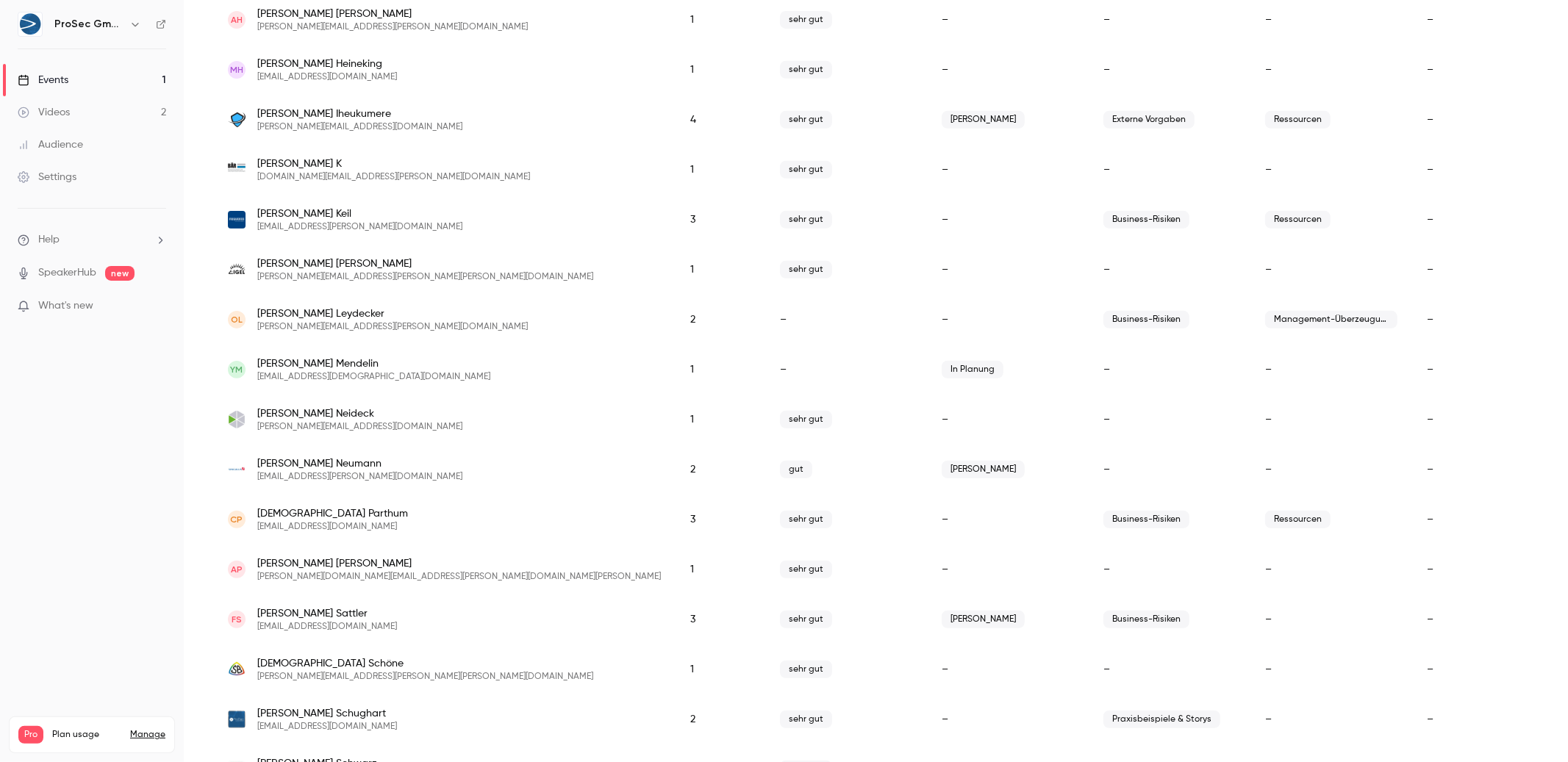
scroll to position [0, 0]
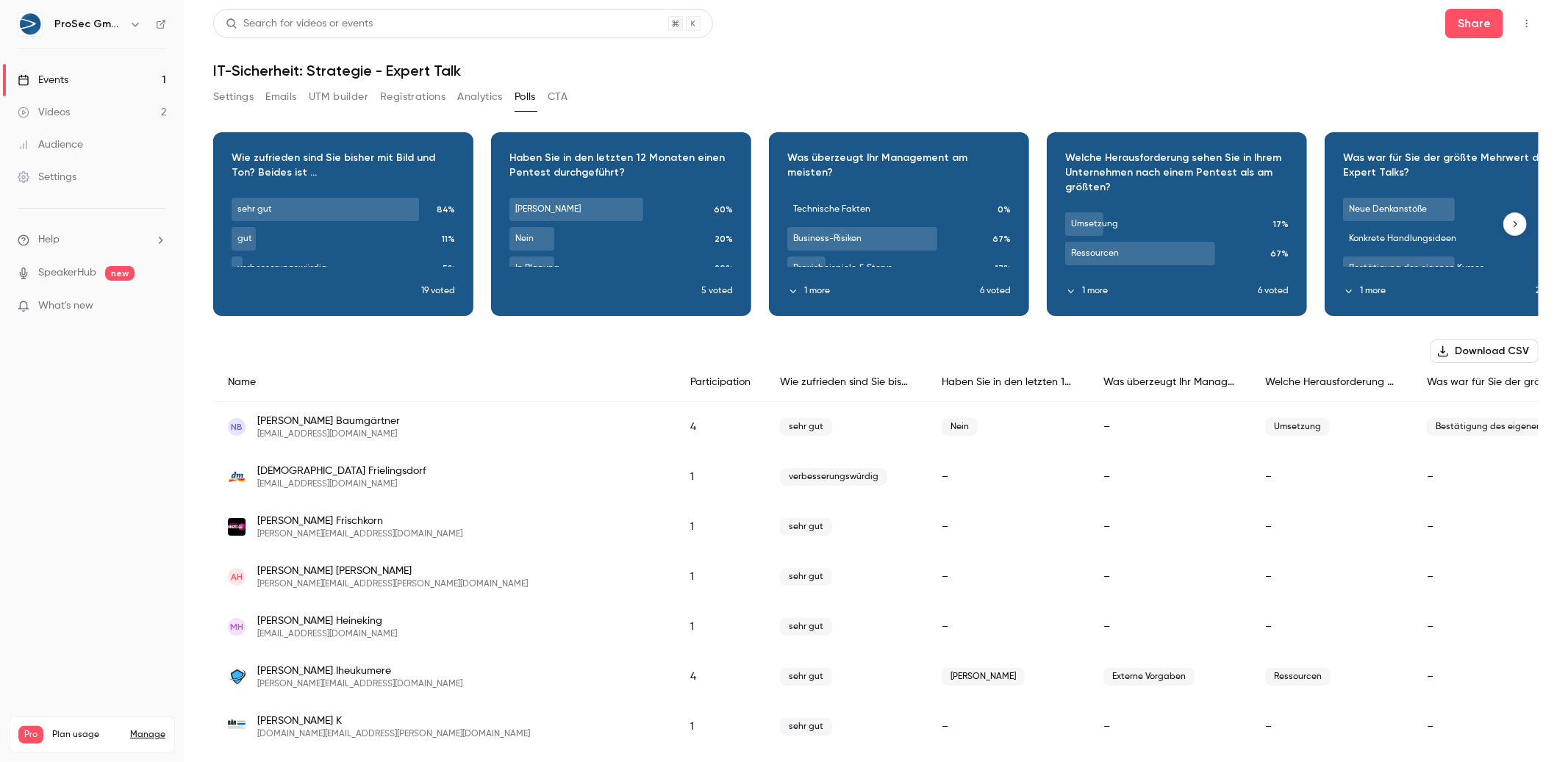
click at [1513, 225] on icon "button" at bounding box center [1515, 224] width 4 height 6
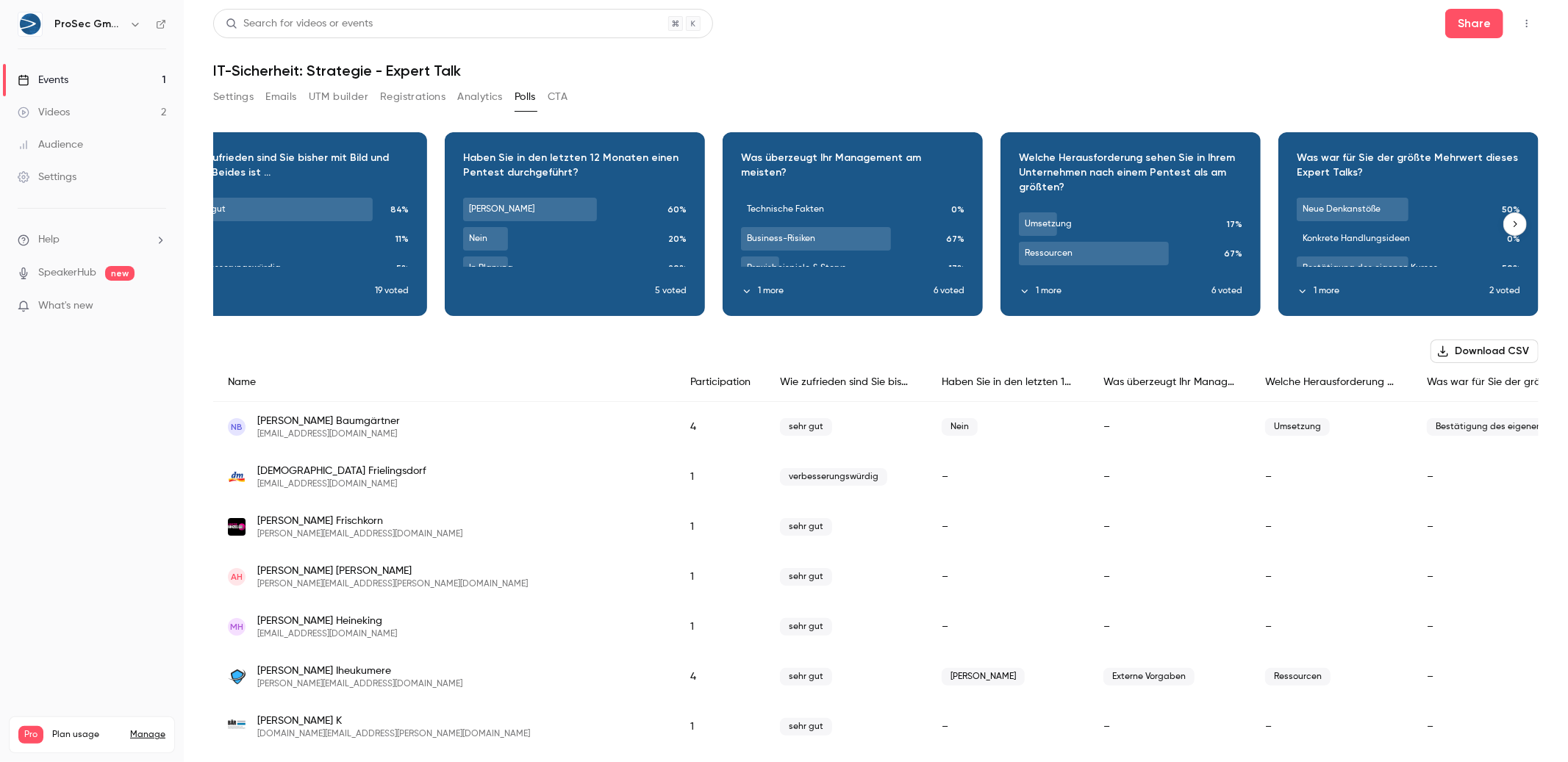
click at [1513, 225] on icon "button" at bounding box center [1515, 224] width 4 height 6
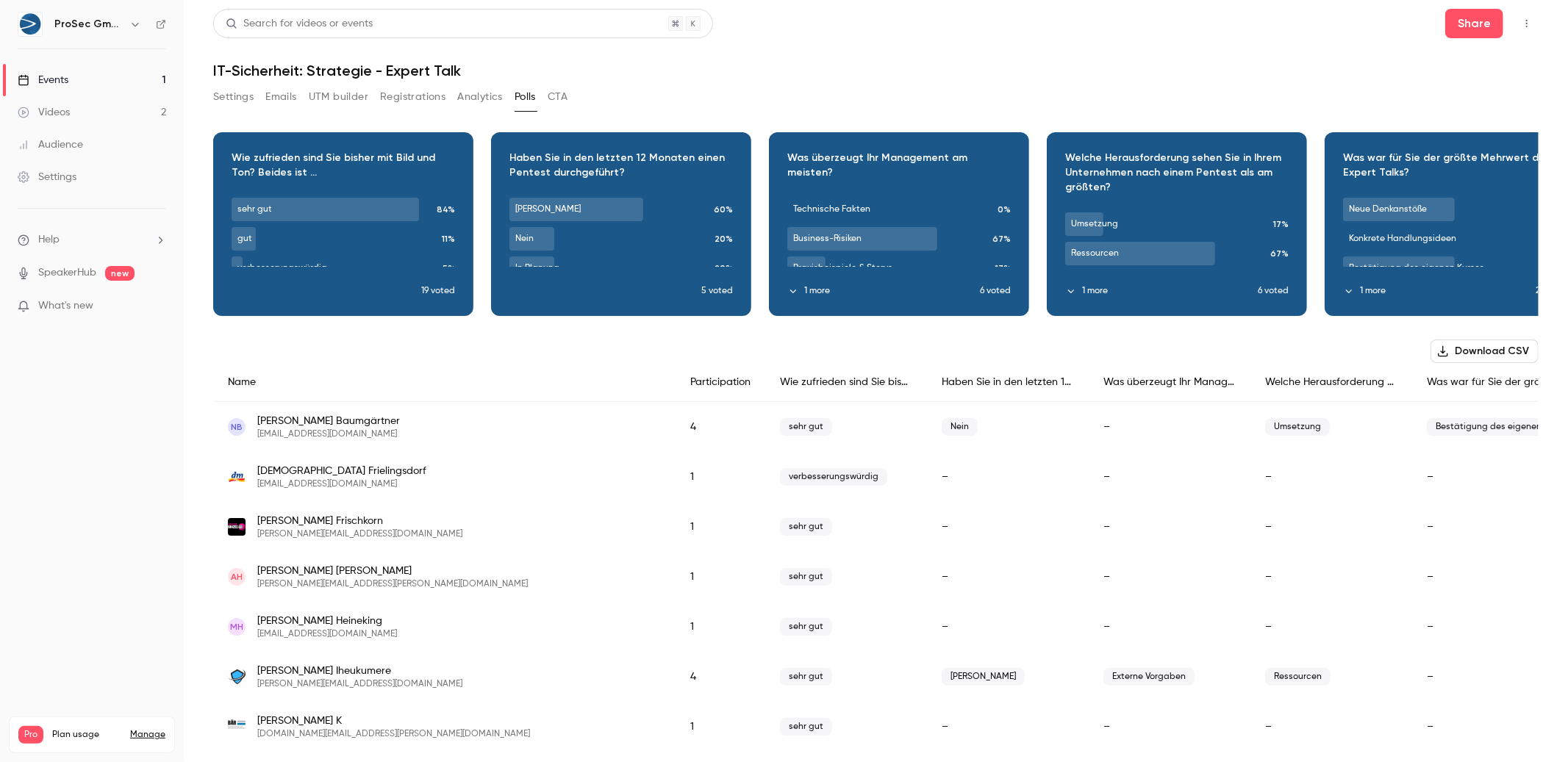
click at [555, 99] on button "CTA" at bounding box center [557, 97] width 20 height 23
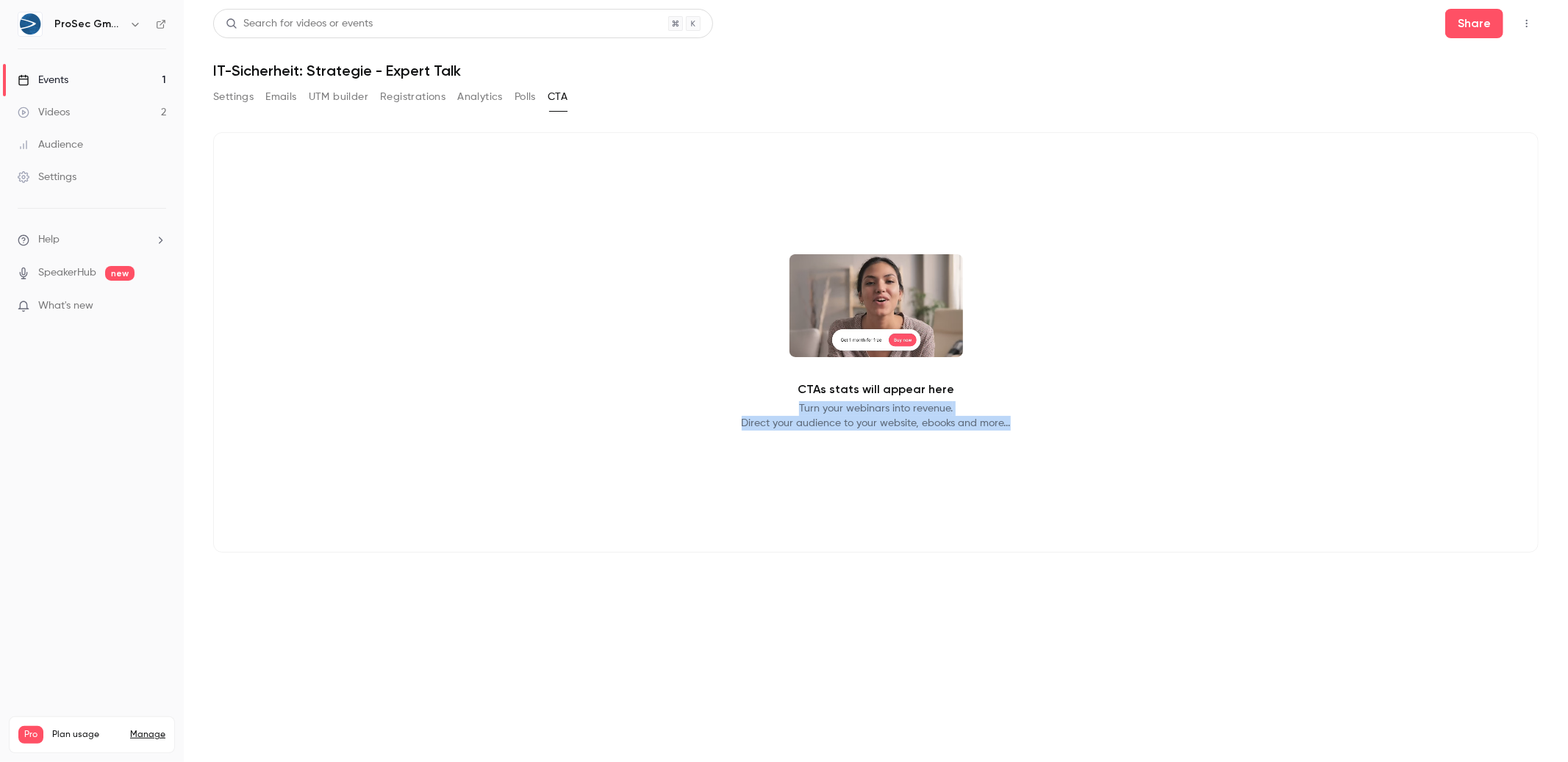
drag, startPoint x: 741, startPoint y: 398, endPoint x: 1079, endPoint y: 431, distance: 339.6
click at [1079, 431] on div "CTAs stats will appear here Turn your webinars into revenue. Direct your audien…" at bounding box center [875, 343] width 1325 height 420
drag, startPoint x: 988, startPoint y: 422, endPoint x: 828, endPoint y: 385, distance: 164.2
click at [828, 385] on div "CTAs stats will appear here Turn your webinars into revenue. Direct your audien…" at bounding box center [875, 343] width 1325 height 420
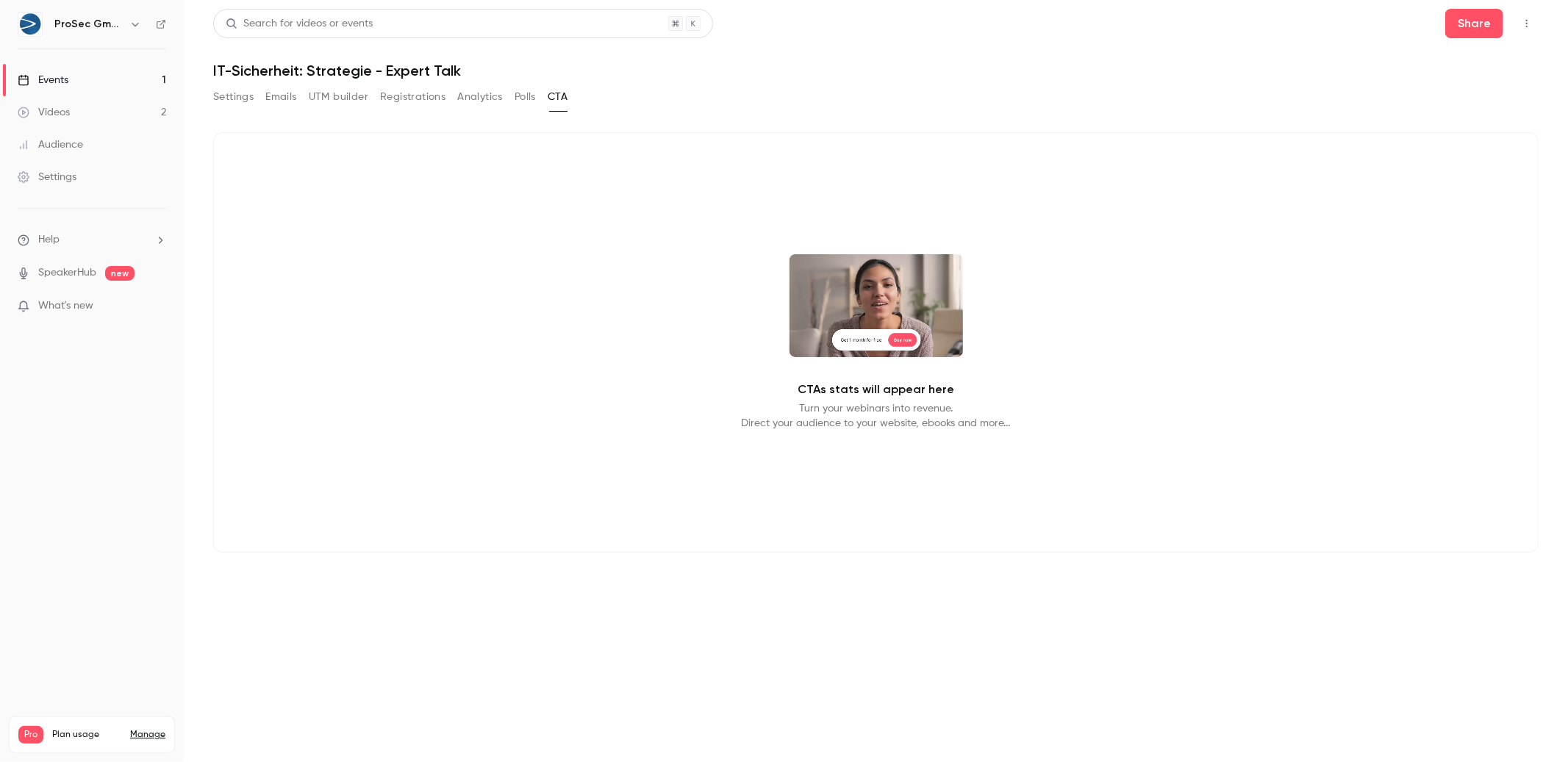
click at [822, 385] on p "CTAs stats will appear here" at bounding box center [875, 390] width 157 height 18
click at [885, 406] on p "Turn your webinars into revenue. Direct your audience to your website, ebooks a…" at bounding box center [876, 416] width 269 height 30
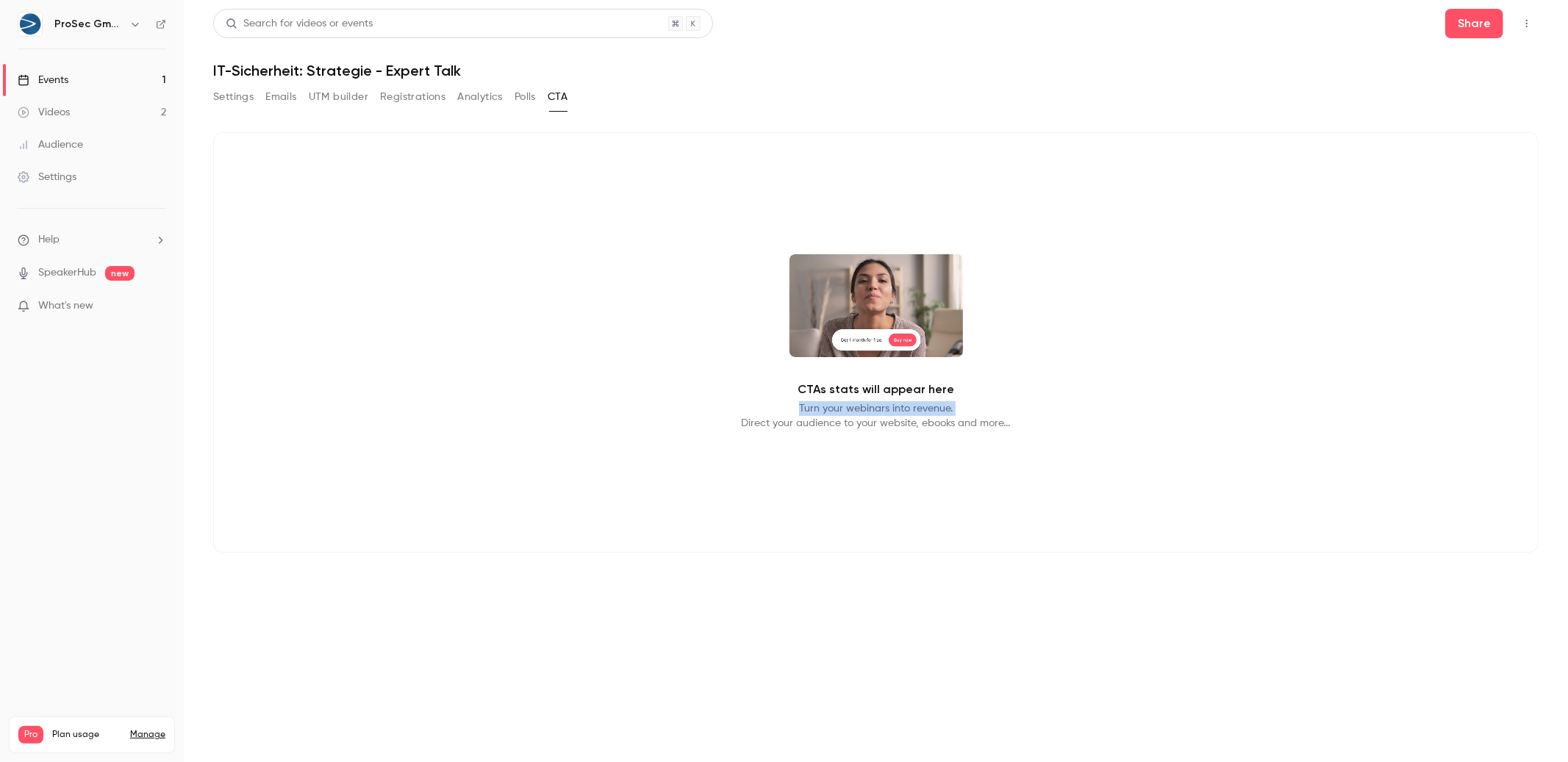
click at [885, 406] on p "Turn your webinars into revenue. Direct your audience to your website, ebooks a…" at bounding box center [876, 416] width 269 height 30
click at [954, 424] on p "Turn your webinars into revenue. Direct your audience to your website, ebooks a…" at bounding box center [876, 416] width 269 height 30
click at [954, 425] on p "Turn your webinars into revenue. Direct your audience to your website, ebooks a…" at bounding box center [876, 416] width 269 height 30
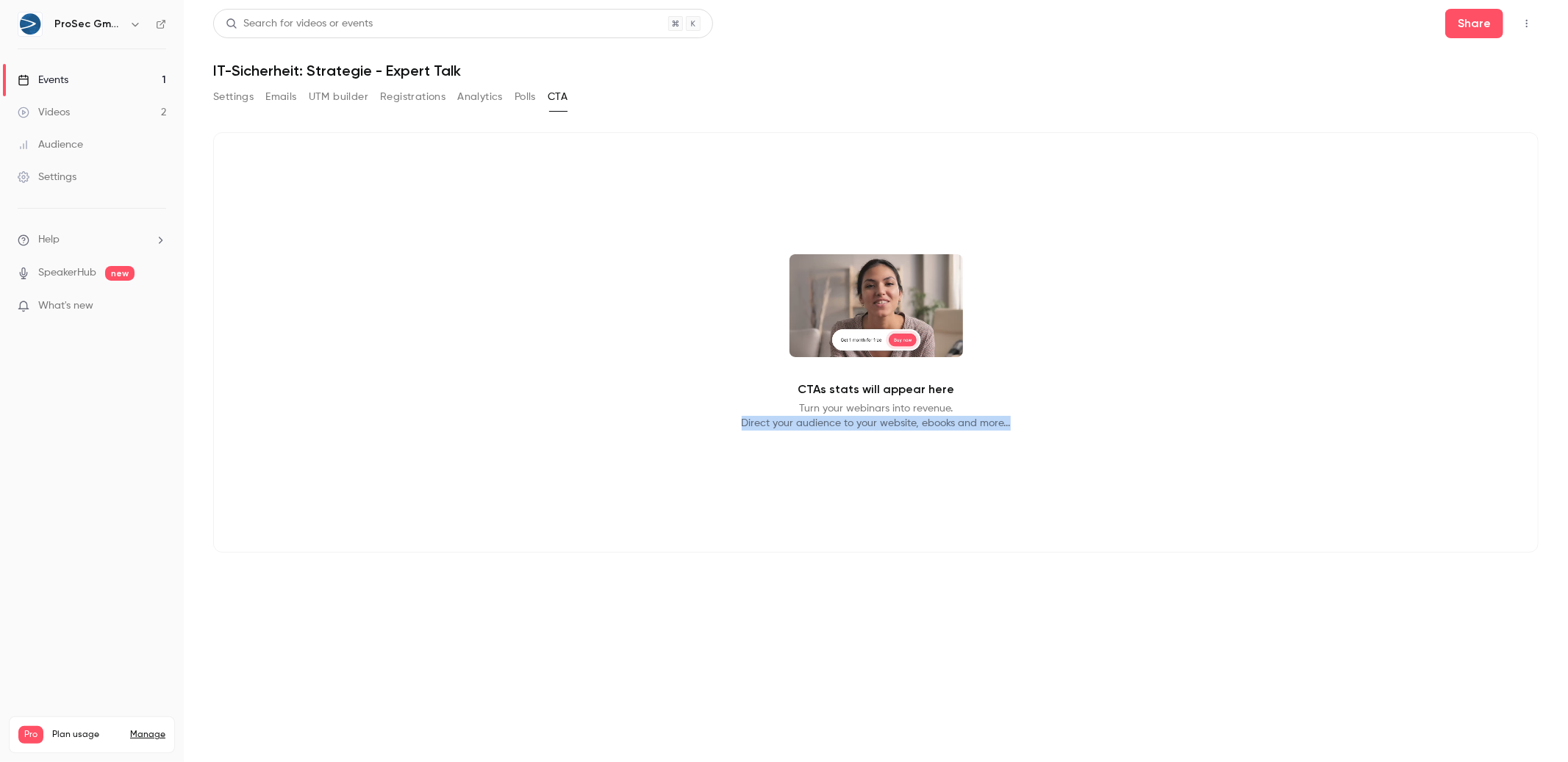
click at [1020, 426] on div "CTAs stats will appear here Turn your webinars into revenue. Direct your audien…" at bounding box center [875, 343] width 1325 height 420
drag, startPoint x: 1001, startPoint y: 419, endPoint x: 773, endPoint y: 207, distance: 311.3
click at [776, 211] on div "CTAs stats will appear here Turn your webinars into revenue. Direct your audien…" at bounding box center [875, 343] width 1325 height 420
click at [773, 207] on div "CTAs stats will appear here Turn your webinars into revenue. Direct your audien…" at bounding box center [875, 343] width 1325 height 420
click at [518, 86] on button "Polls" at bounding box center [525, 97] width 21 height 23
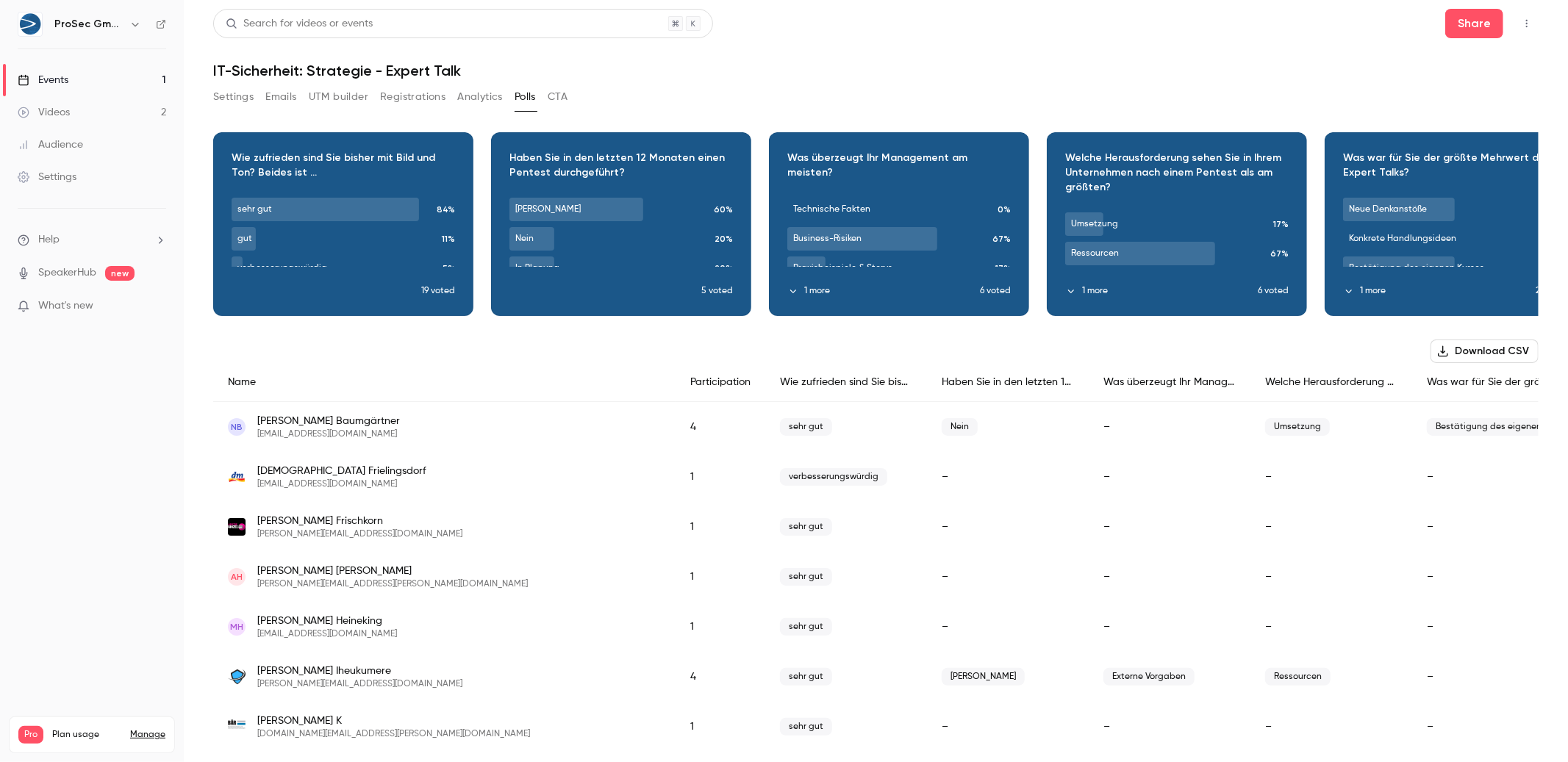
click at [545, 86] on div "Settings Emails UTM builder Registrations Analytics Polls CTA" at bounding box center [390, 97] width 354 height 23
click at [550, 90] on button "CTA" at bounding box center [557, 97] width 20 height 23
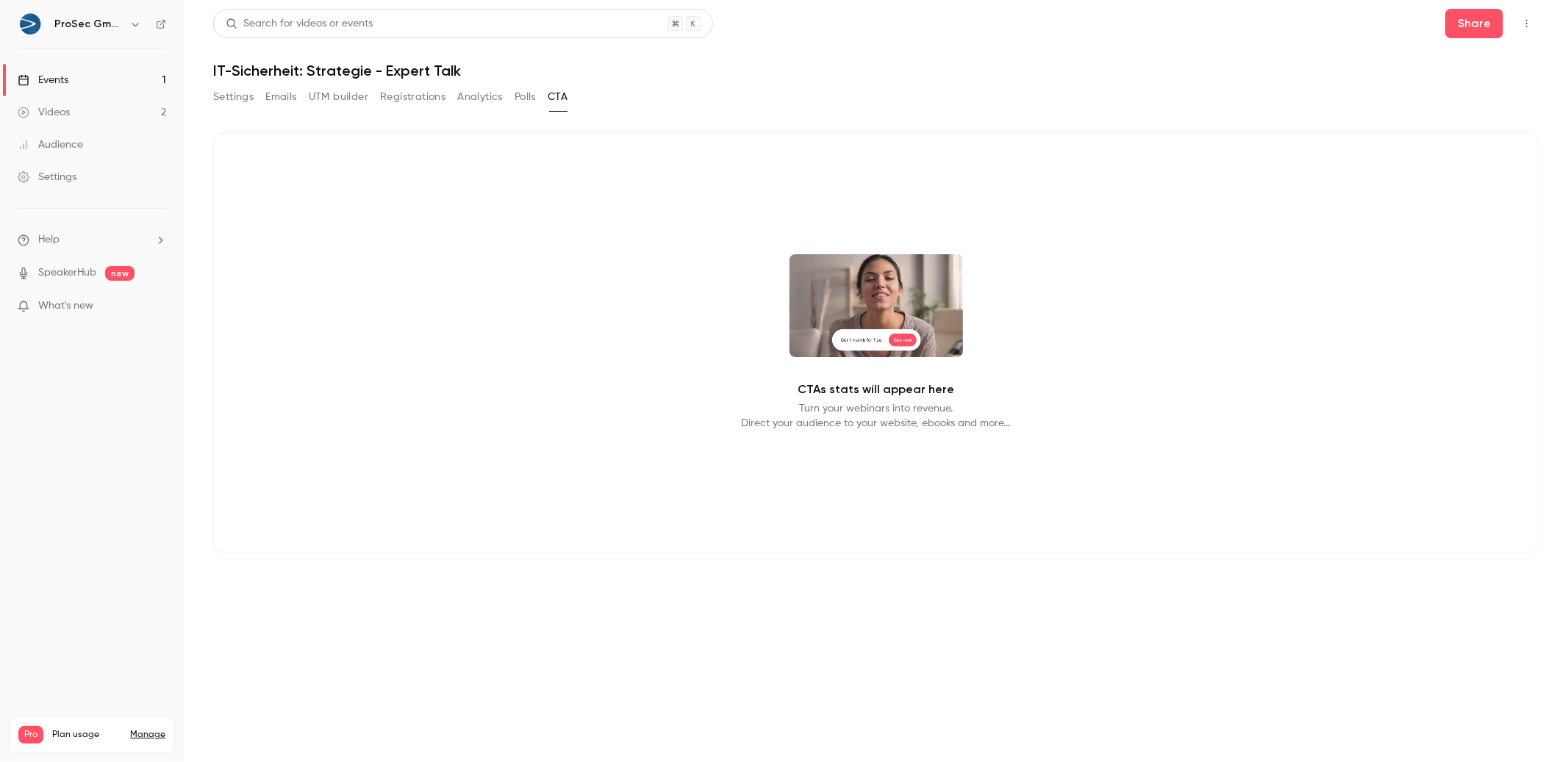
click at [534, 100] on button "Polls" at bounding box center [525, 97] width 21 height 23
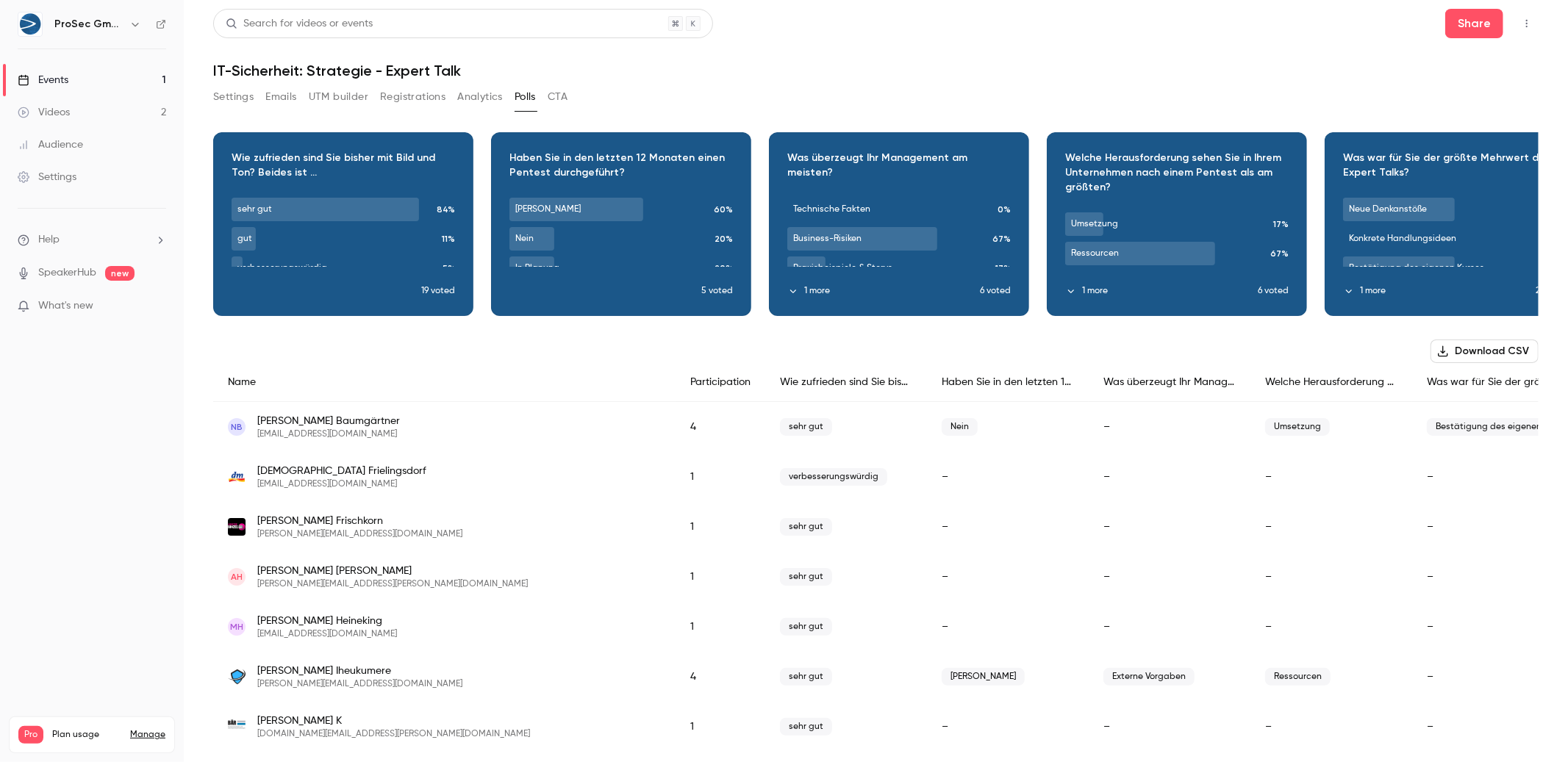
click at [475, 98] on button "Analytics" at bounding box center [479, 97] width 46 height 23
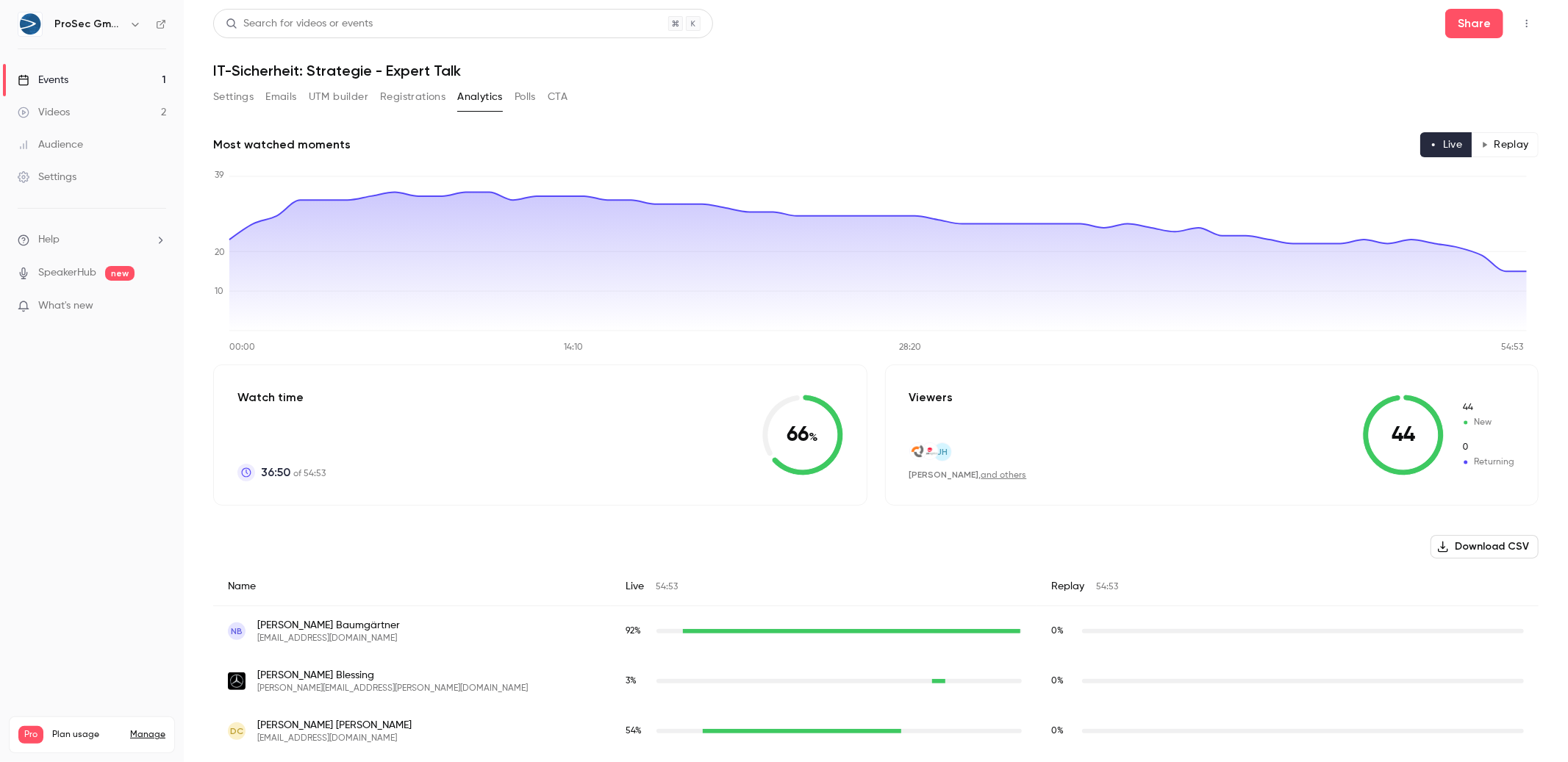
click at [555, 93] on button "CTA" at bounding box center [557, 97] width 20 height 23
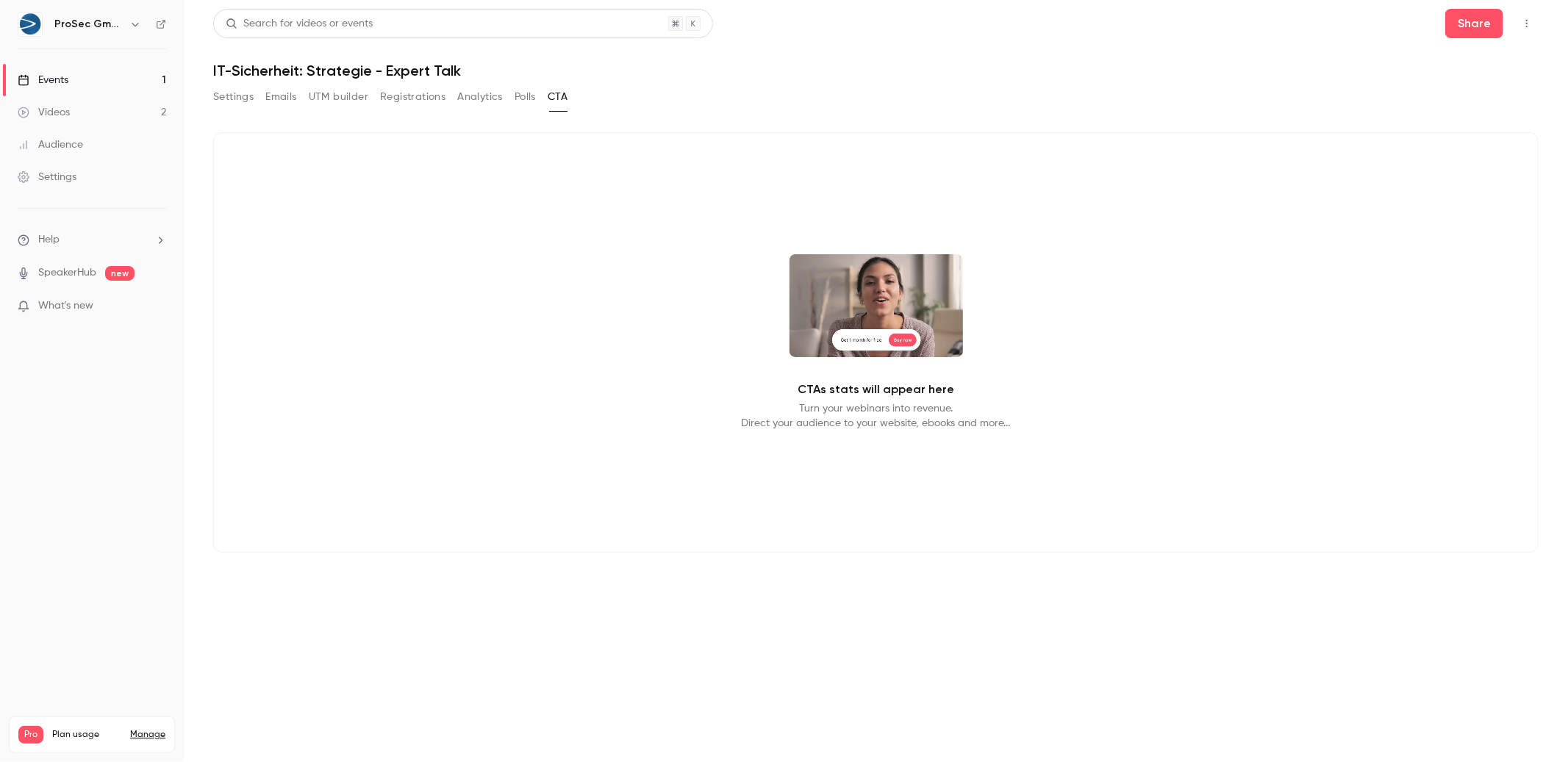
click at [493, 97] on button "Analytics" at bounding box center [479, 97] width 46 height 23
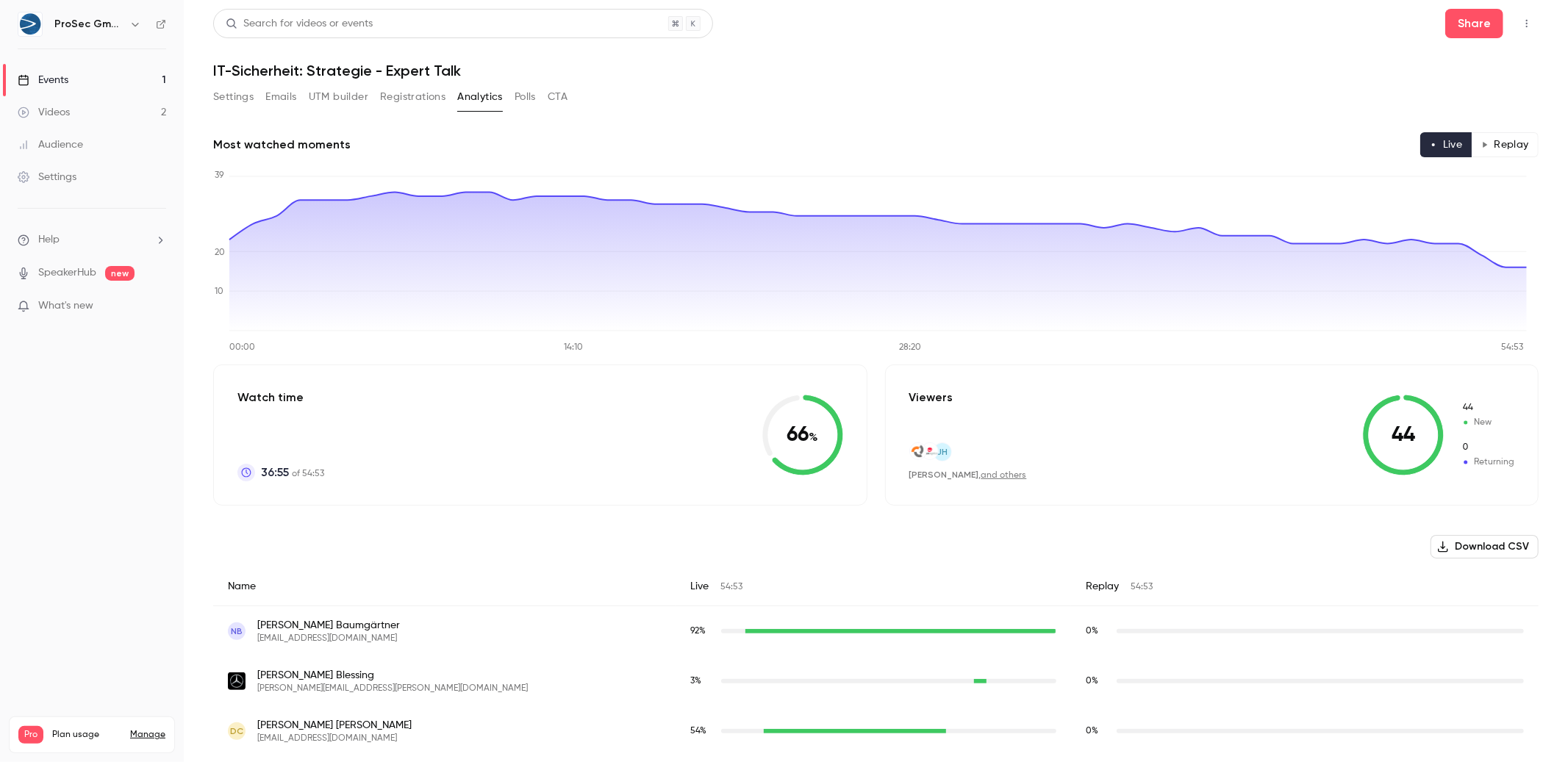
click at [1019, 477] on div "Viewers [PERSON_NAME] [PERSON_NAME] , and others 44 44 New 0 Returning" at bounding box center [1211, 436] width 654 height 141
click at [990, 474] on link "and others" at bounding box center [1004, 476] width 46 height 9
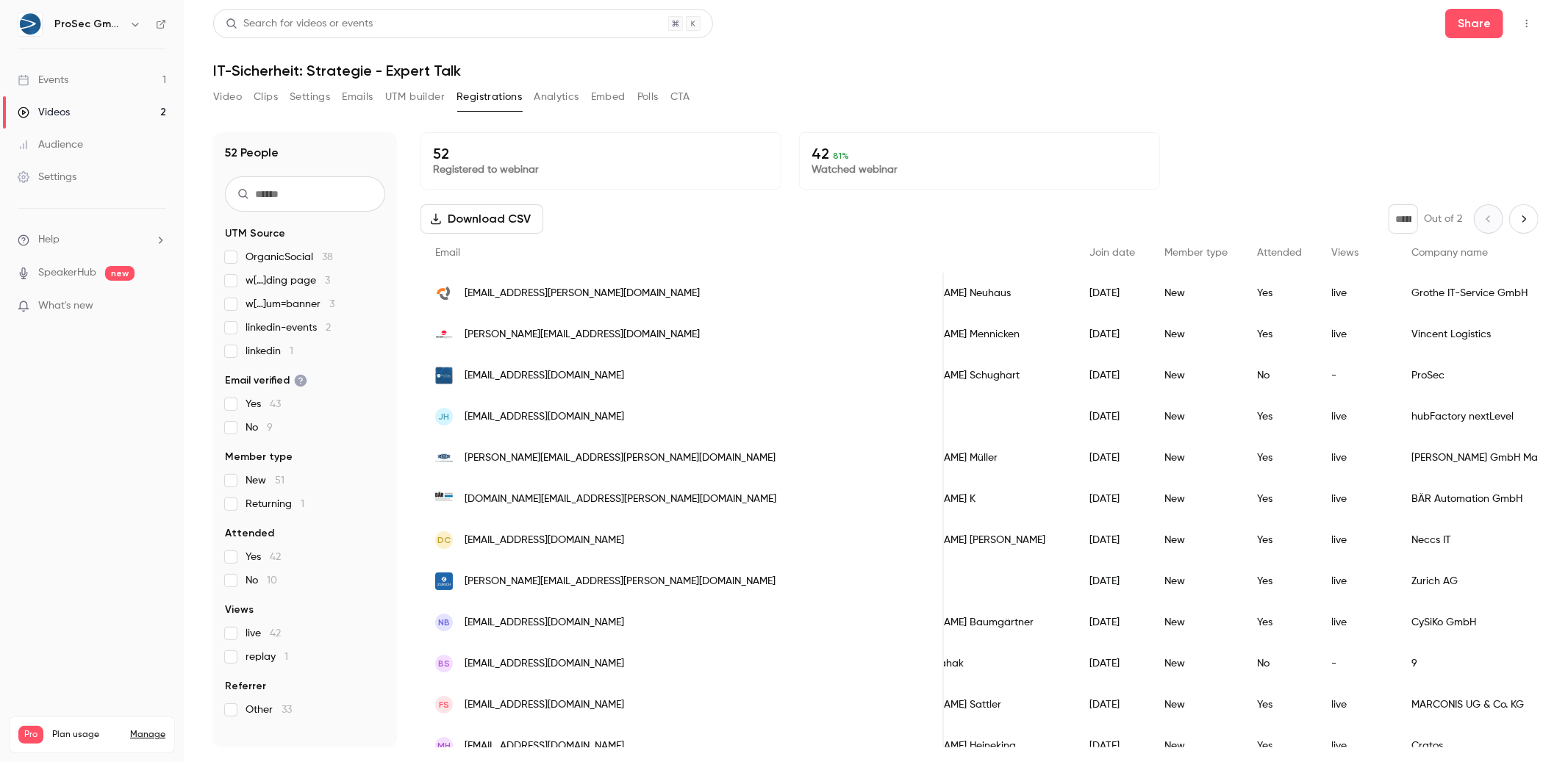
click at [563, 94] on button "Analytics" at bounding box center [556, 97] width 46 height 23
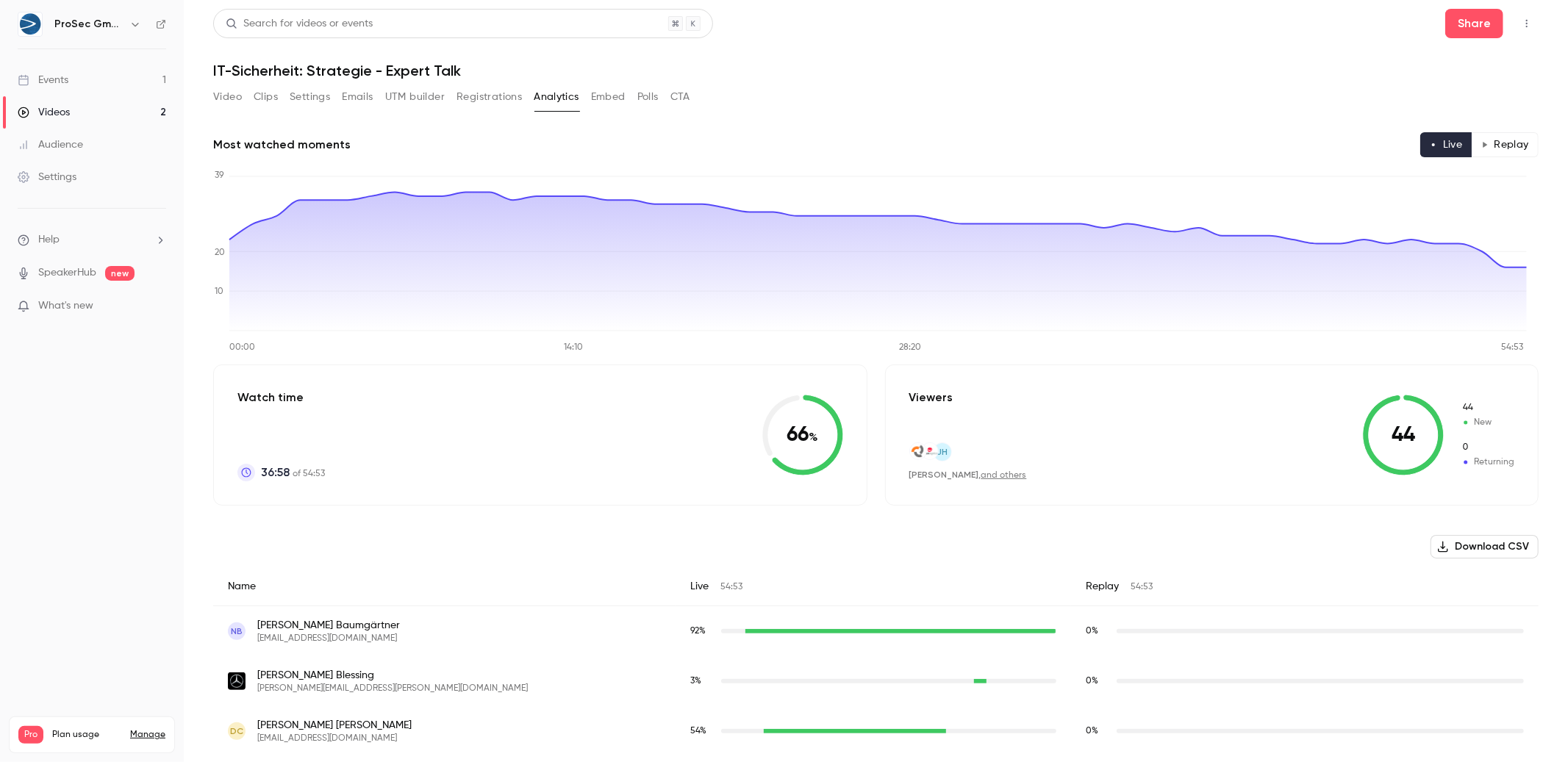
click at [619, 91] on button "Embed" at bounding box center [608, 97] width 35 height 23
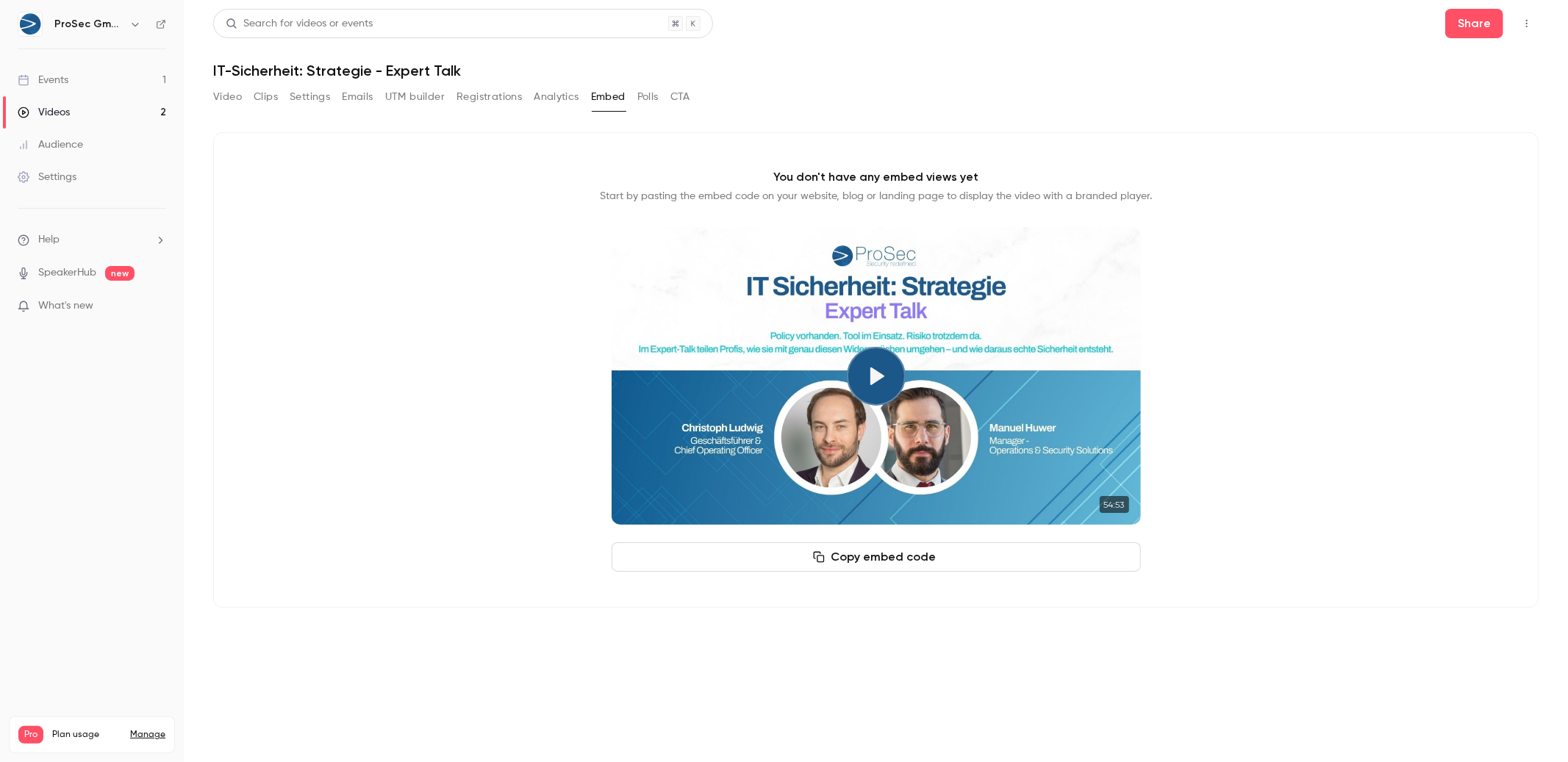
click at [657, 99] on button "Polls" at bounding box center [648, 97] width 21 height 23
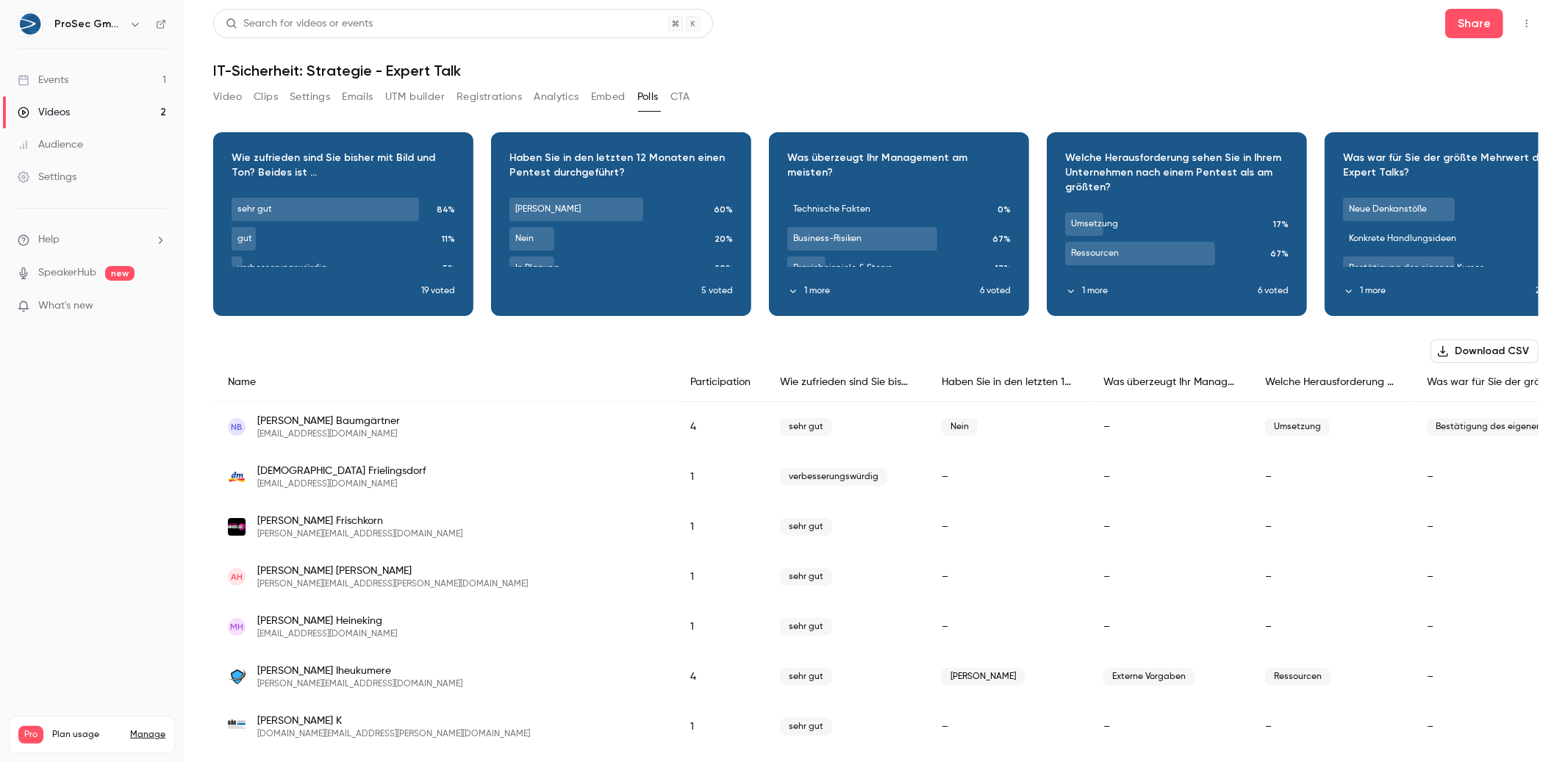
click at [694, 95] on div "Video Clips Settings Emails UTM builder Registrations Analytics Embed Polls CTA" at bounding box center [875, 99] width 1325 height 30
click at [687, 97] on button "CTA" at bounding box center [680, 97] width 20 height 23
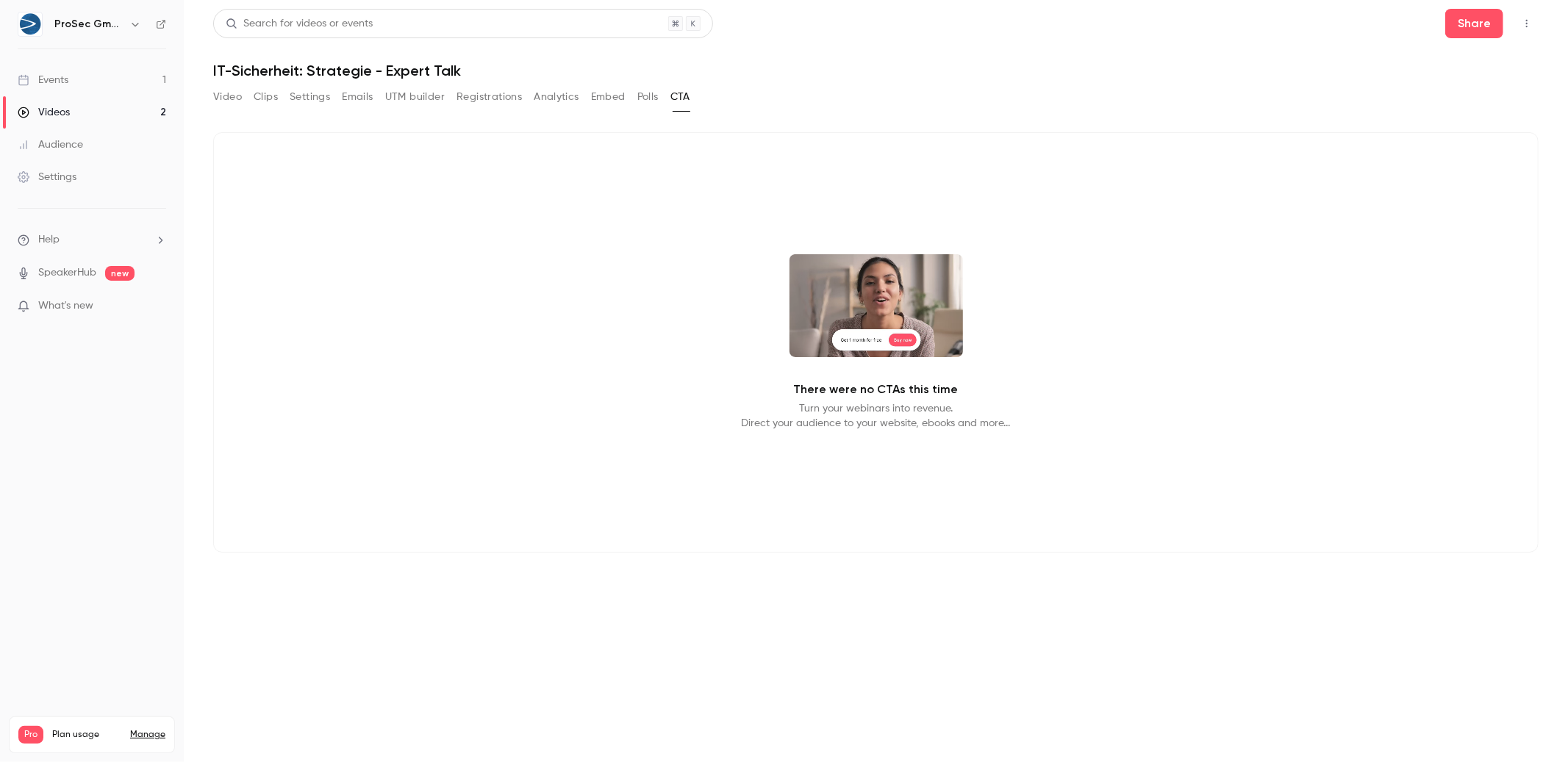
click at [543, 92] on button "Analytics" at bounding box center [556, 97] width 46 height 23
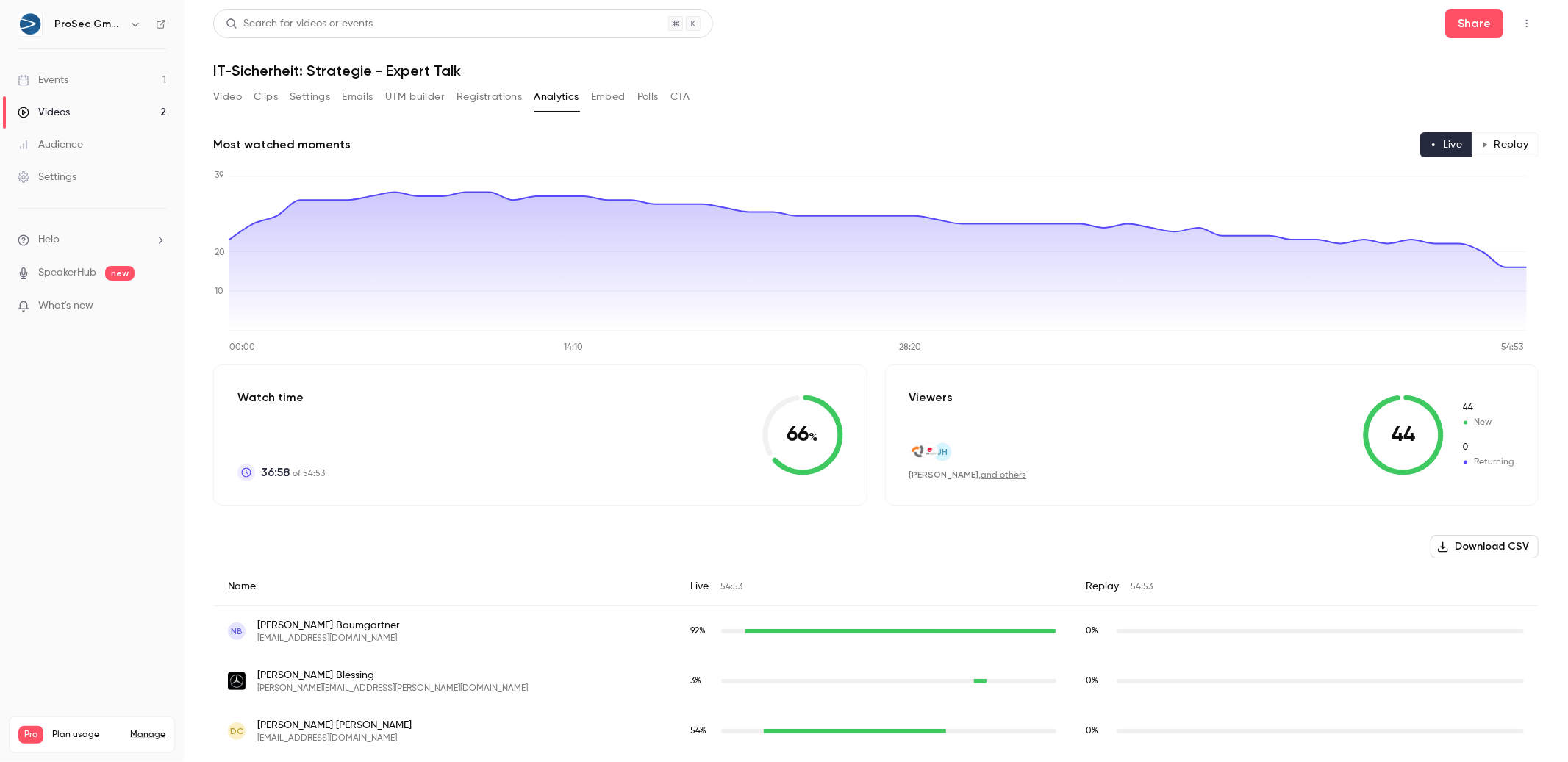
click at [512, 100] on button "Registrations" at bounding box center [488, 97] width 65 height 23
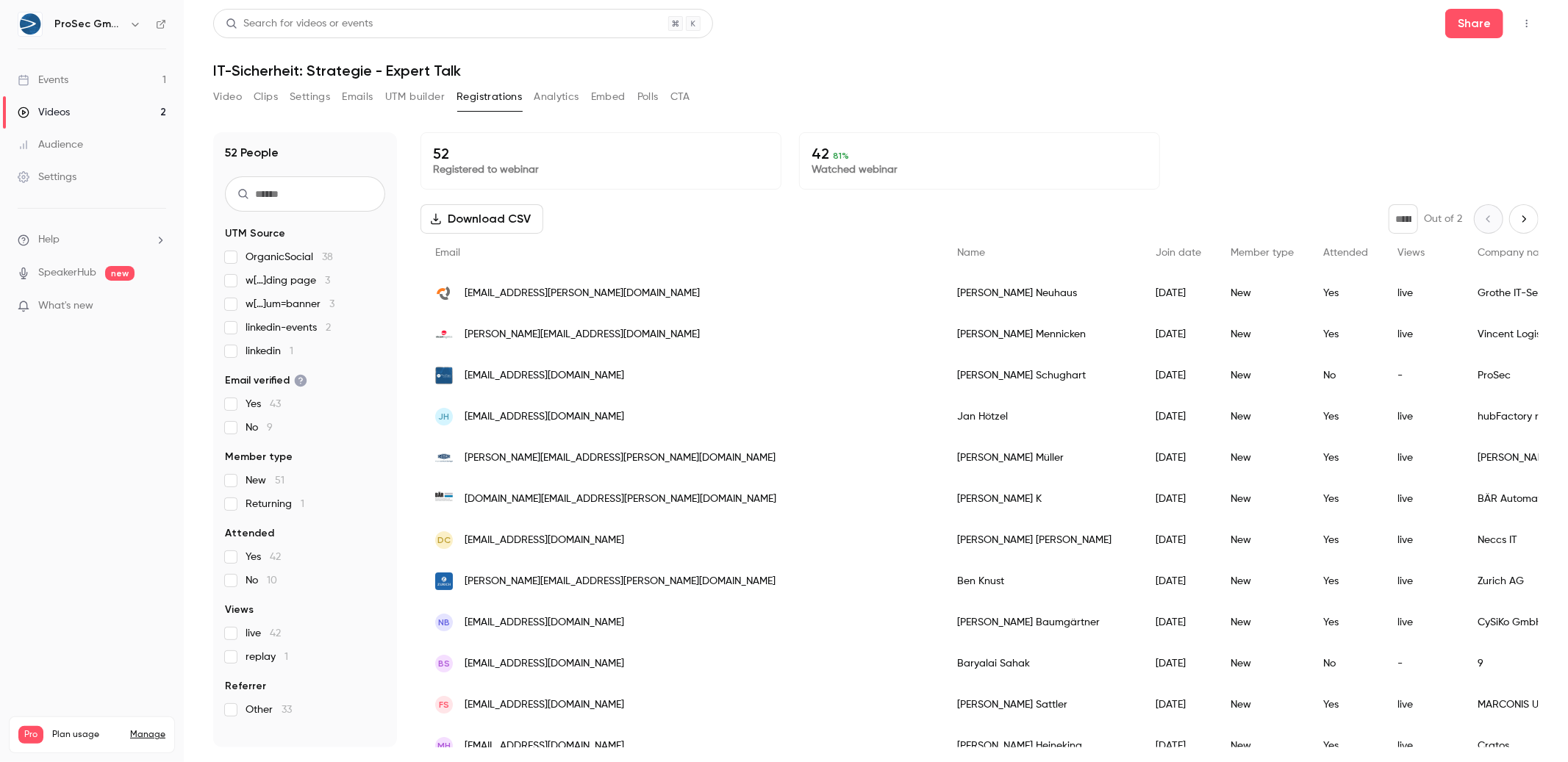
click at [556, 90] on button "Analytics" at bounding box center [556, 97] width 46 height 23
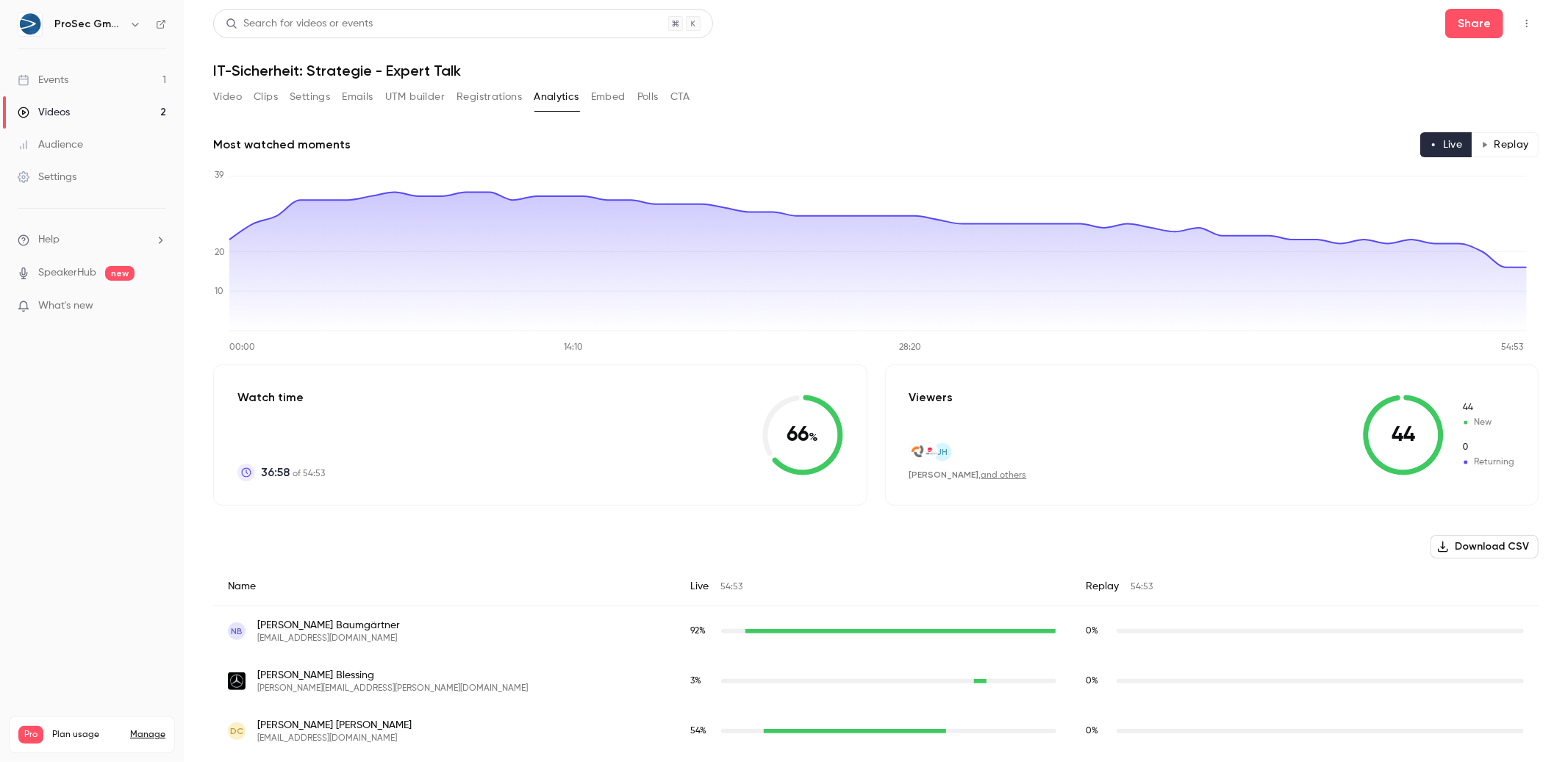
click at [491, 99] on button "Registrations" at bounding box center [488, 97] width 65 height 23
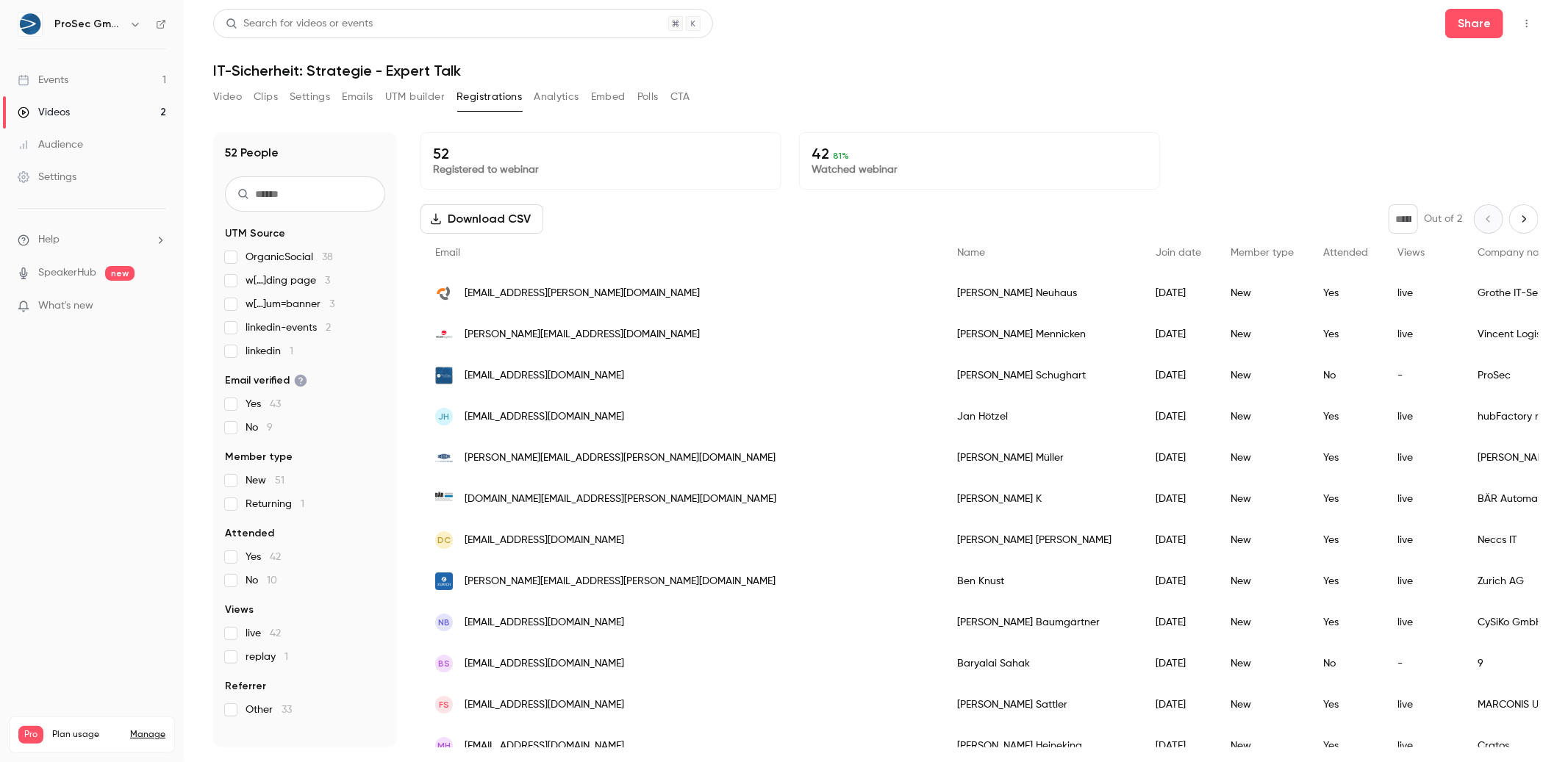
click at [664, 84] on div "Search for videos or events Share IT-Sicherheit: Strategie - Expert Talk Video …" at bounding box center [875, 381] width 1325 height 744
click at [688, 105] on button "CTA" at bounding box center [680, 97] width 20 height 23
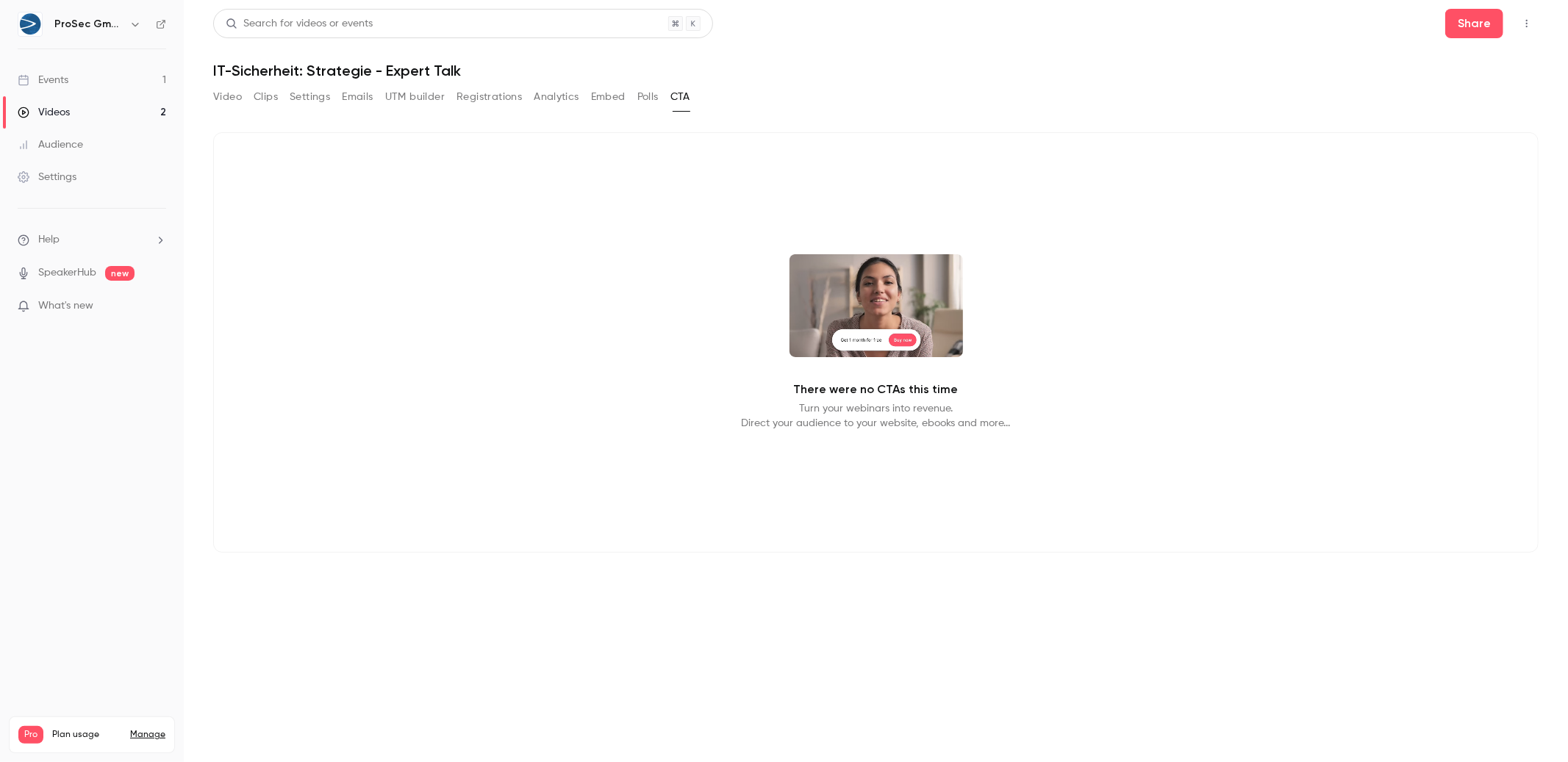
click at [501, 101] on button "Registrations" at bounding box center [488, 97] width 65 height 23
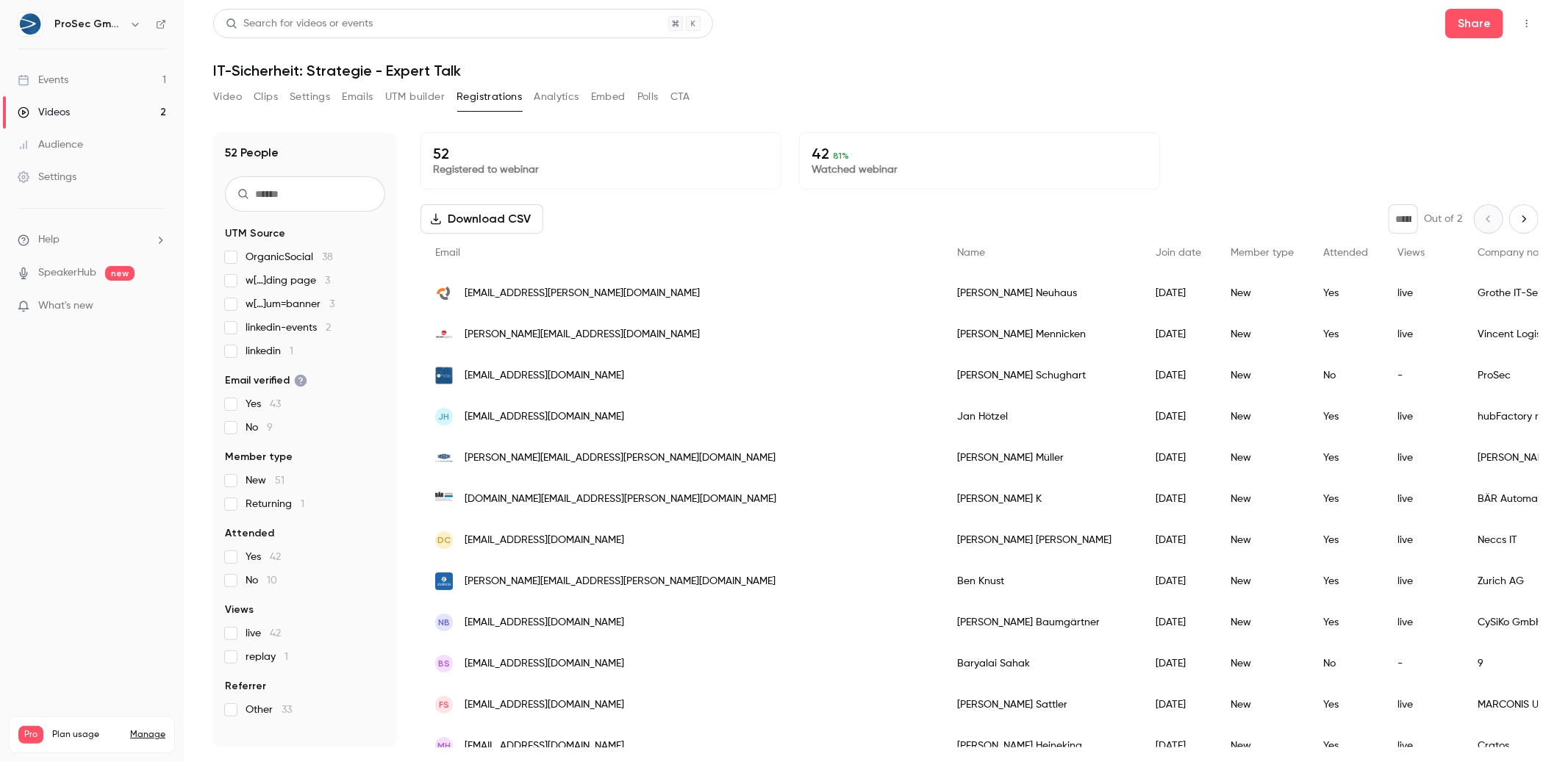
click at [119, 316] on li "What's new" at bounding box center [92, 308] width 148 height 19
click at [124, 307] on p "What's new" at bounding box center [81, 306] width 125 height 15
click at [1135, 64] on div at bounding box center [784, 381] width 1568 height 762
click at [1053, 101] on div "Video Clips Settings Emails UTM builder Registrations Analytics Embed Polls CTA" at bounding box center [875, 99] width 1325 height 30
click at [833, 155] on span "81 %" at bounding box center [841, 156] width 16 height 11
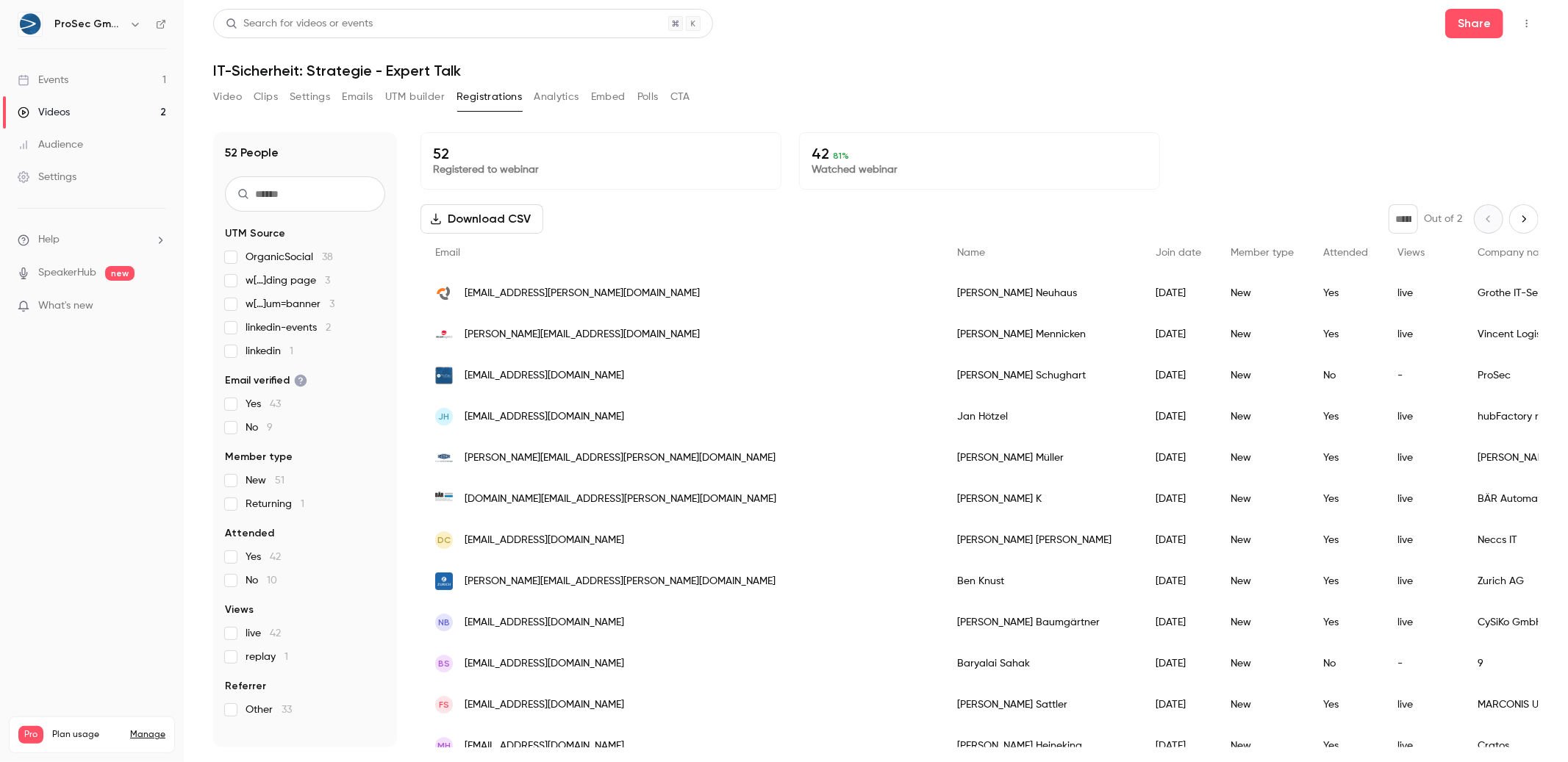
click at [802, 157] on div "42 81 % Watched webinar" at bounding box center [979, 161] width 360 height 57
drag, startPoint x: 808, startPoint y: 150, endPoint x: 970, endPoint y: 183, distance: 165.3
click at [970, 183] on div "42 81 % Watched webinar" at bounding box center [979, 161] width 360 height 57
click at [960, 175] on div at bounding box center [960, 175] width 0 height 0
drag, startPoint x: 946, startPoint y: 175, endPoint x: 835, endPoint y: 151, distance: 113.6
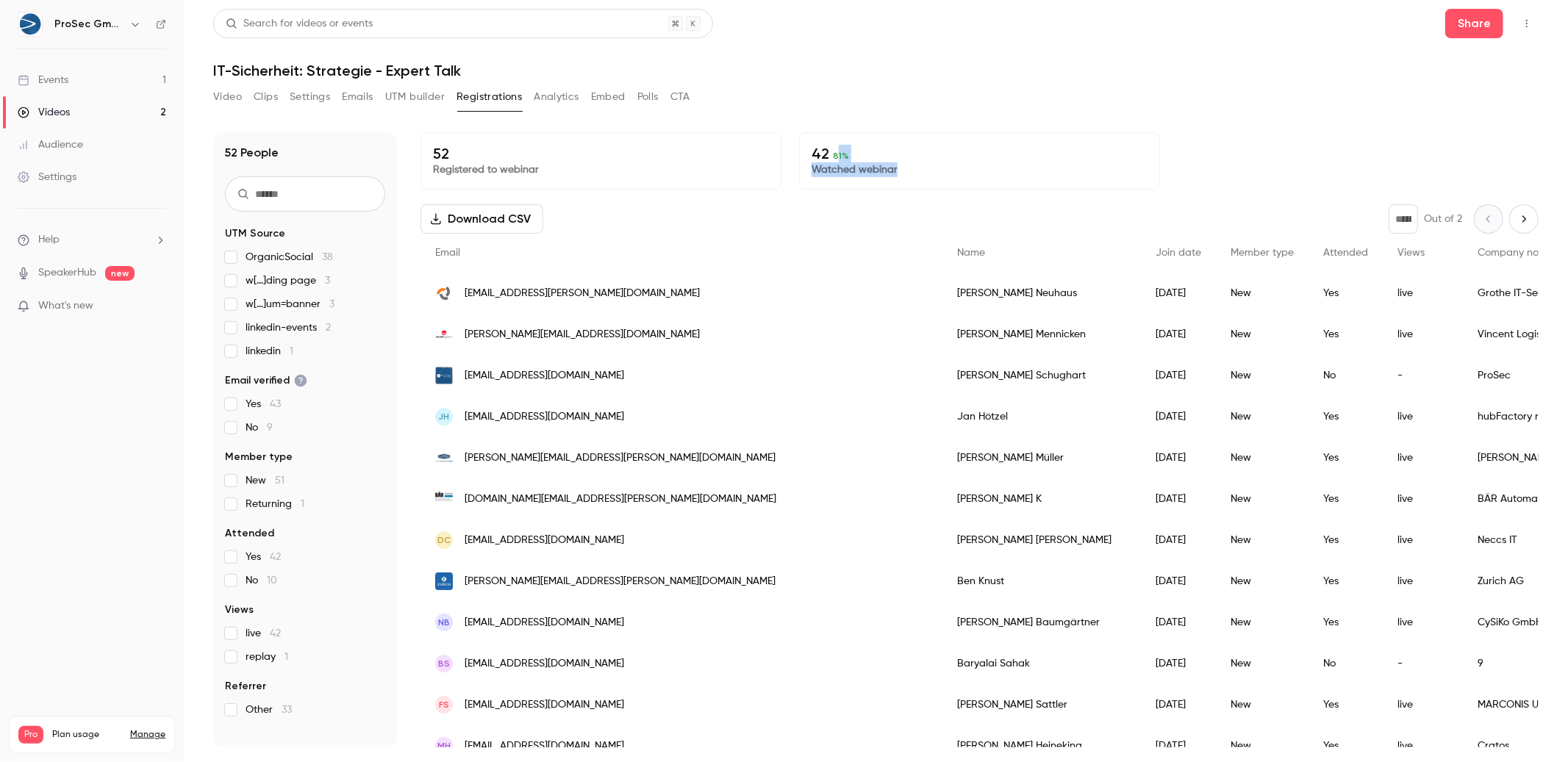
click at [835, 151] on div "42 81 % Watched webinar" at bounding box center [979, 161] width 360 height 57
click at [833, 151] on span "81 %" at bounding box center [841, 156] width 16 height 11
click at [879, 157] on p "42 81 %" at bounding box center [979, 154] width 335 height 18
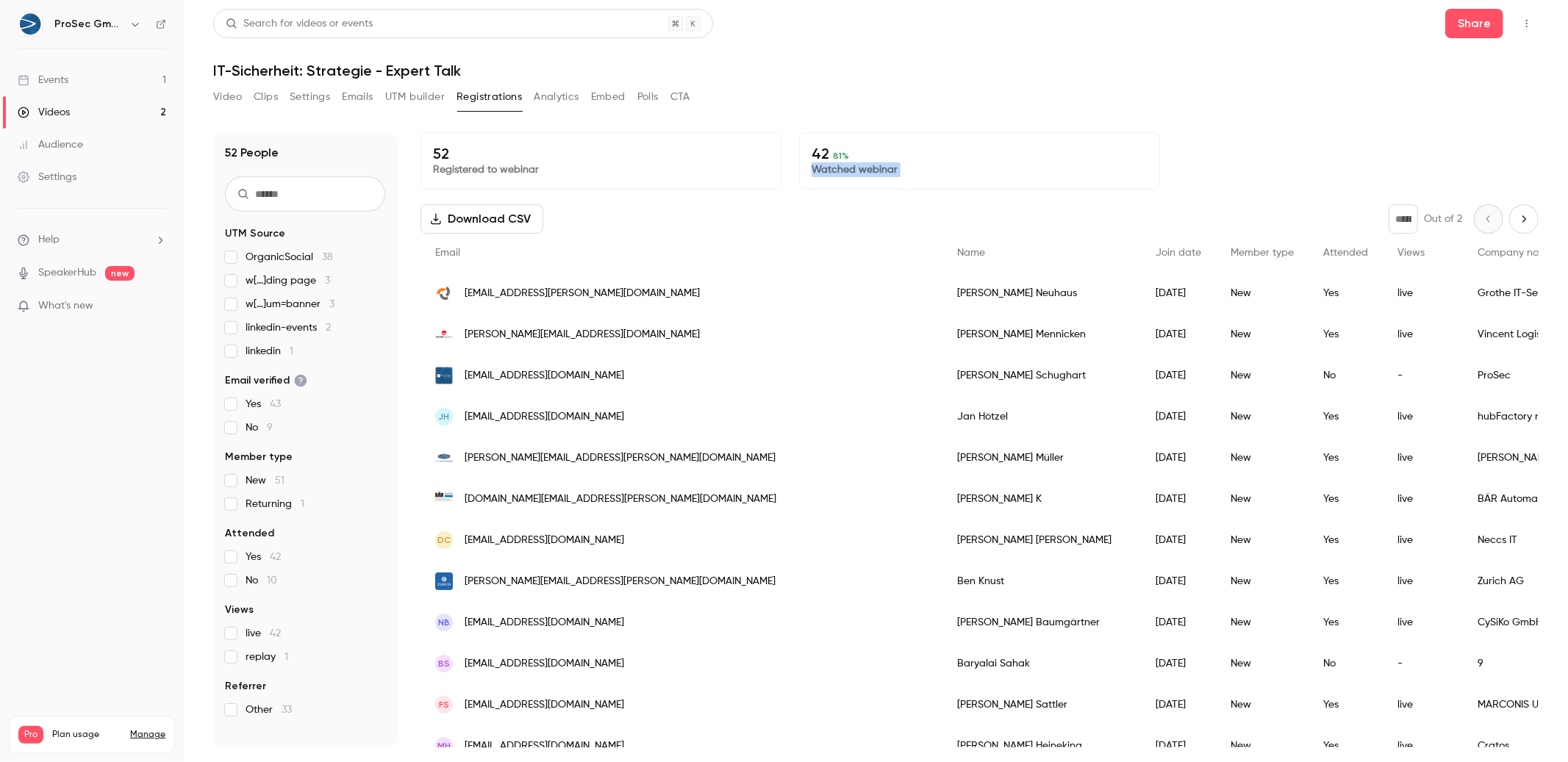
drag, startPoint x: 879, startPoint y: 157, endPoint x: 914, endPoint y: 179, distance: 41.3
click at [881, 176] on div "42 81 % Watched webinar" at bounding box center [979, 161] width 360 height 57
click at [1004, 174] on p "Watched webinar" at bounding box center [979, 170] width 335 height 14
drag, startPoint x: 962, startPoint y: 164, endPoint x: 789, endPoint y: 132, distance: 175.9
click at [789, 132] on div "52 Registered to webinar 42 81 % Watched webinar" at bounding box center [979, 161] width 1118 height 57
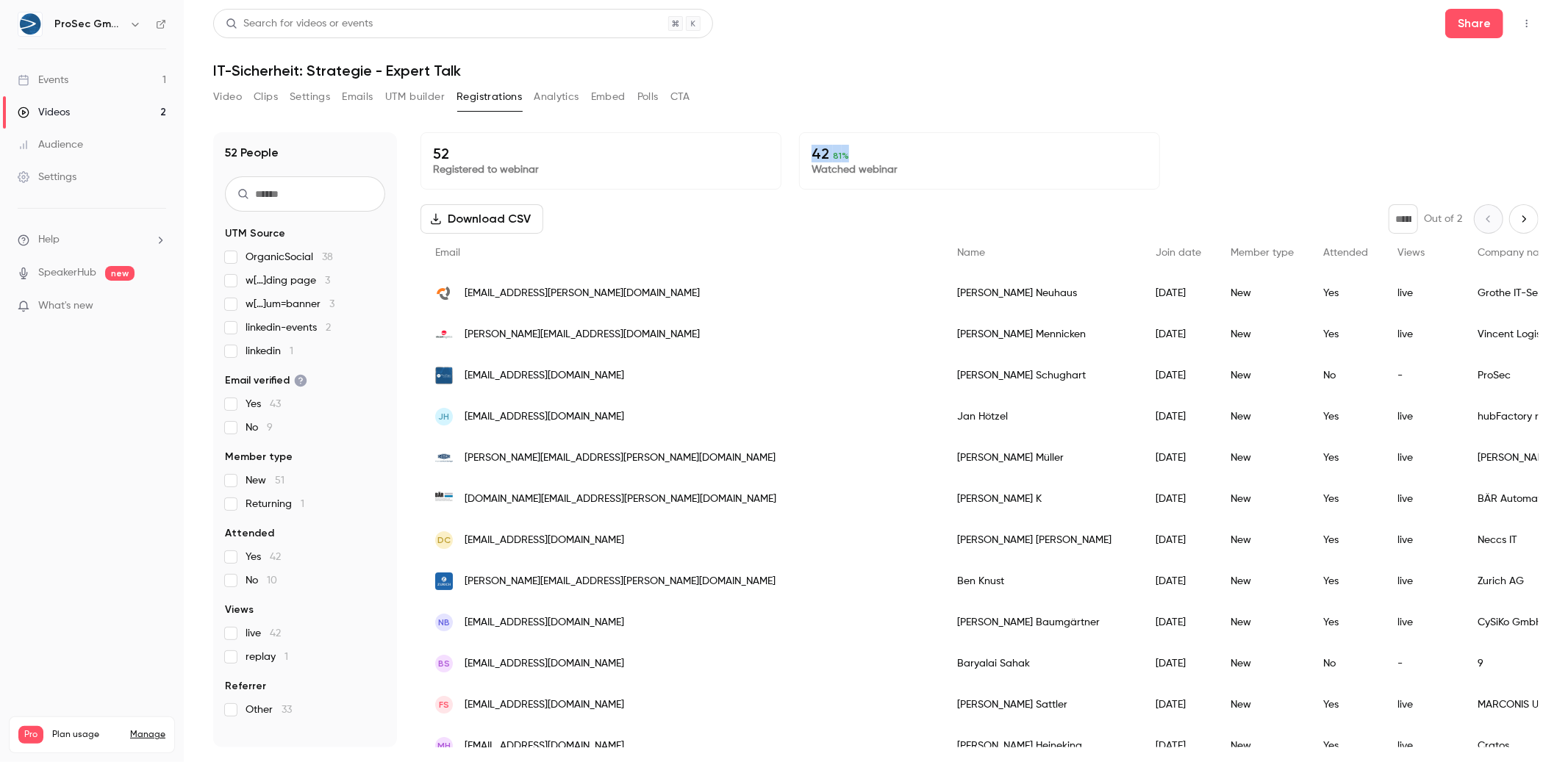
click at [956, 145] on p "42 81 %" at bounding box center [979, 154] width 335 height 18
click at [578, 106] on button "Analytics" at bounding box center [556, 97] width 46 height 23
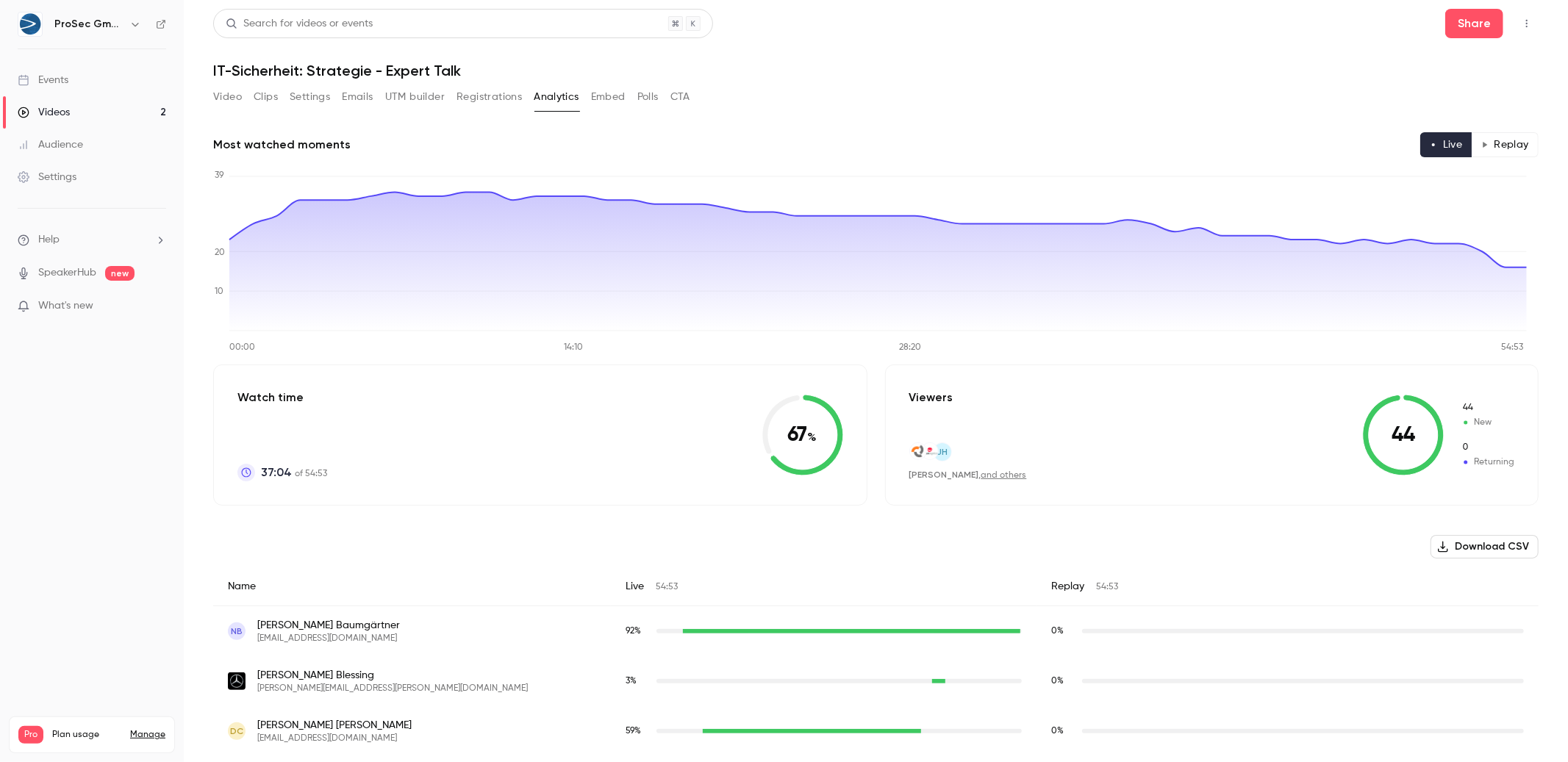
click at [724, 445] on div "Watch time 37:04 of 54:53 67 %" at bounding box center [539, 436] width 654 height 141
click at [801, 434] on icon at bounding box center [802, 435] width 81 height 80
click at [771, 455] on icon at bounding box center [802, 435] width 81 height 80
click at [762, 435] on icon at bounding box center [781, 425] width 38 height 60
click at [467, 432] on div "Watch time 37:04 of 54:53 67 %" at bounding box center [539, 436] width 654 height 141
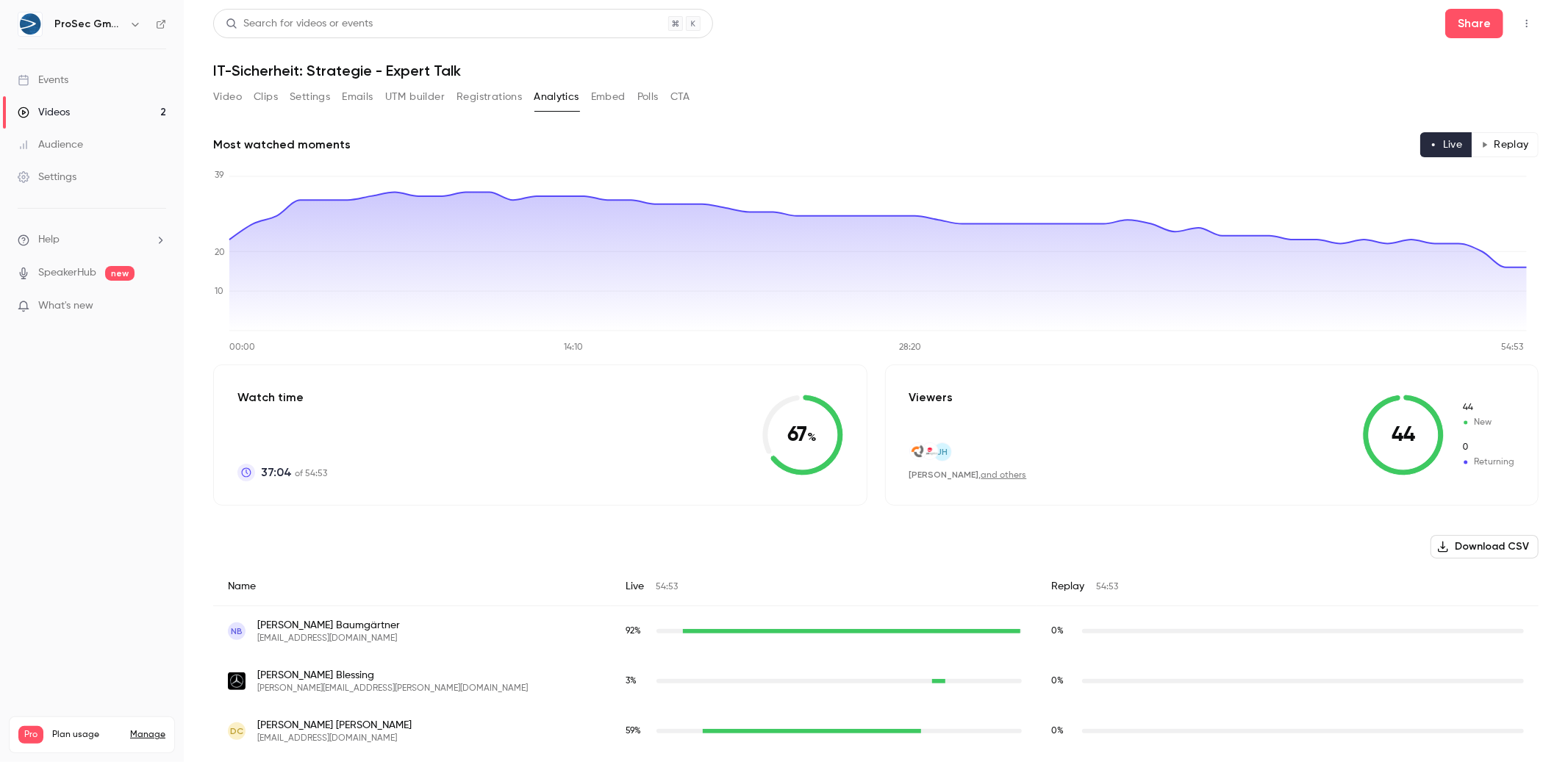
click at [319, 470] on p "37:04 of 54:53" at bounding box center [294, 472] width 66 height 18
click at [243, 473] on icon at bounding box center [247, 473] width 11 height 11
drag, startPoint x: 243, startPoint y: 473, endPoint x: 443, endPoint y: 484, distance: 200.3
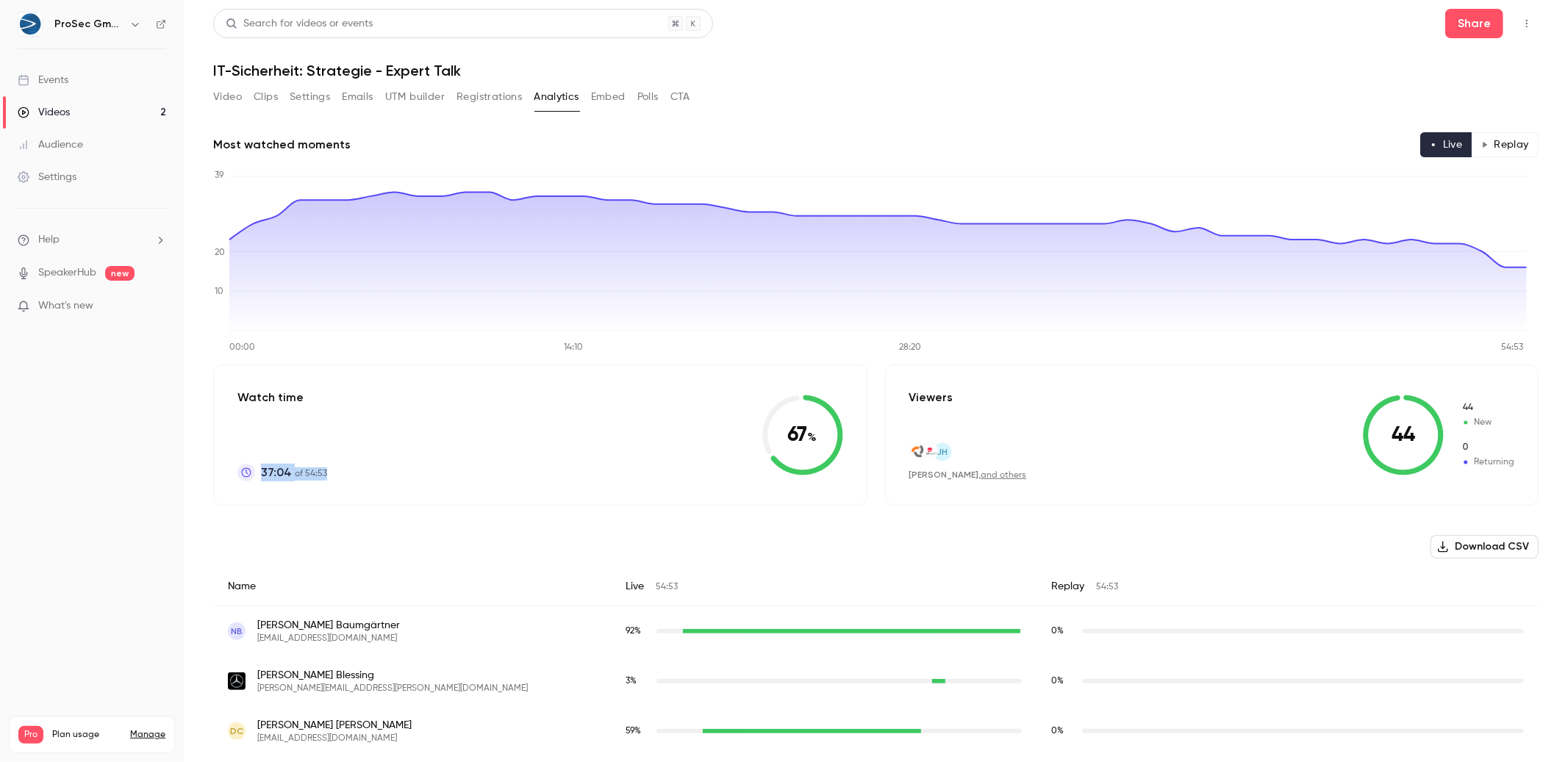
click at [443, 484] on div "Watch time 37:04 of 54:53 67 %" at bounding box center [539, 436] width 654 height 141
click at [433, 480] on div at bounding box center [433, 480] width 0 height 0
click at [443, 484] on div "Watch time 37:04 of 54:53 67 %" at bounding box center [539, 436] width 654 height 141
drag, startPoint x: 443, startPoint y: 484, endPoint x: 378, endPoint y: 457, distance: 70.4
click at [378, 457] on div "Watch time 37:04 of 54:53 67 %" at bounding box center [539, 436] width 654 height 141
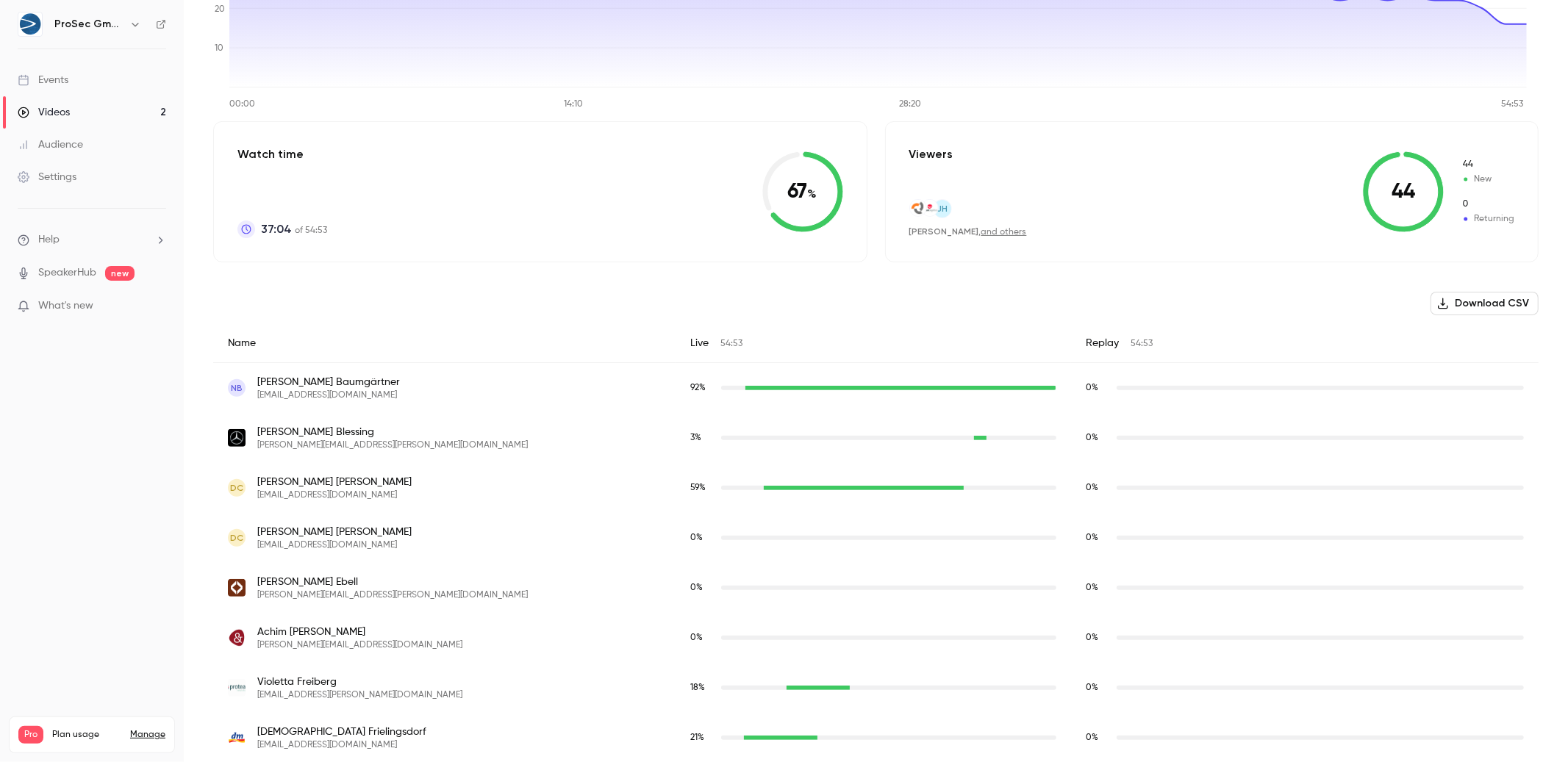
scroll to position [158, 0]
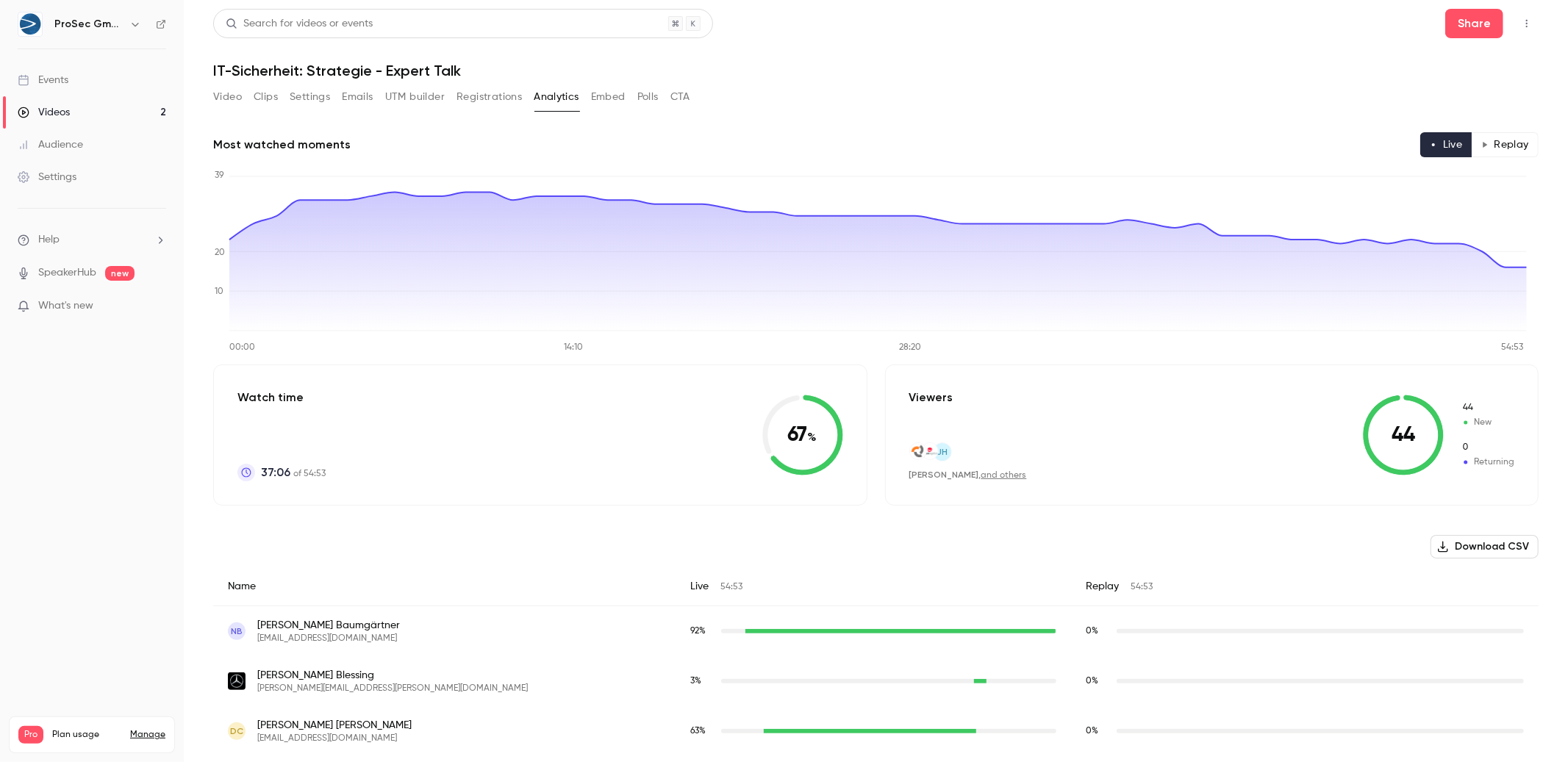
click at [645, 96] on button "Polls" at bounding box center [648, 97] width 21 height 23
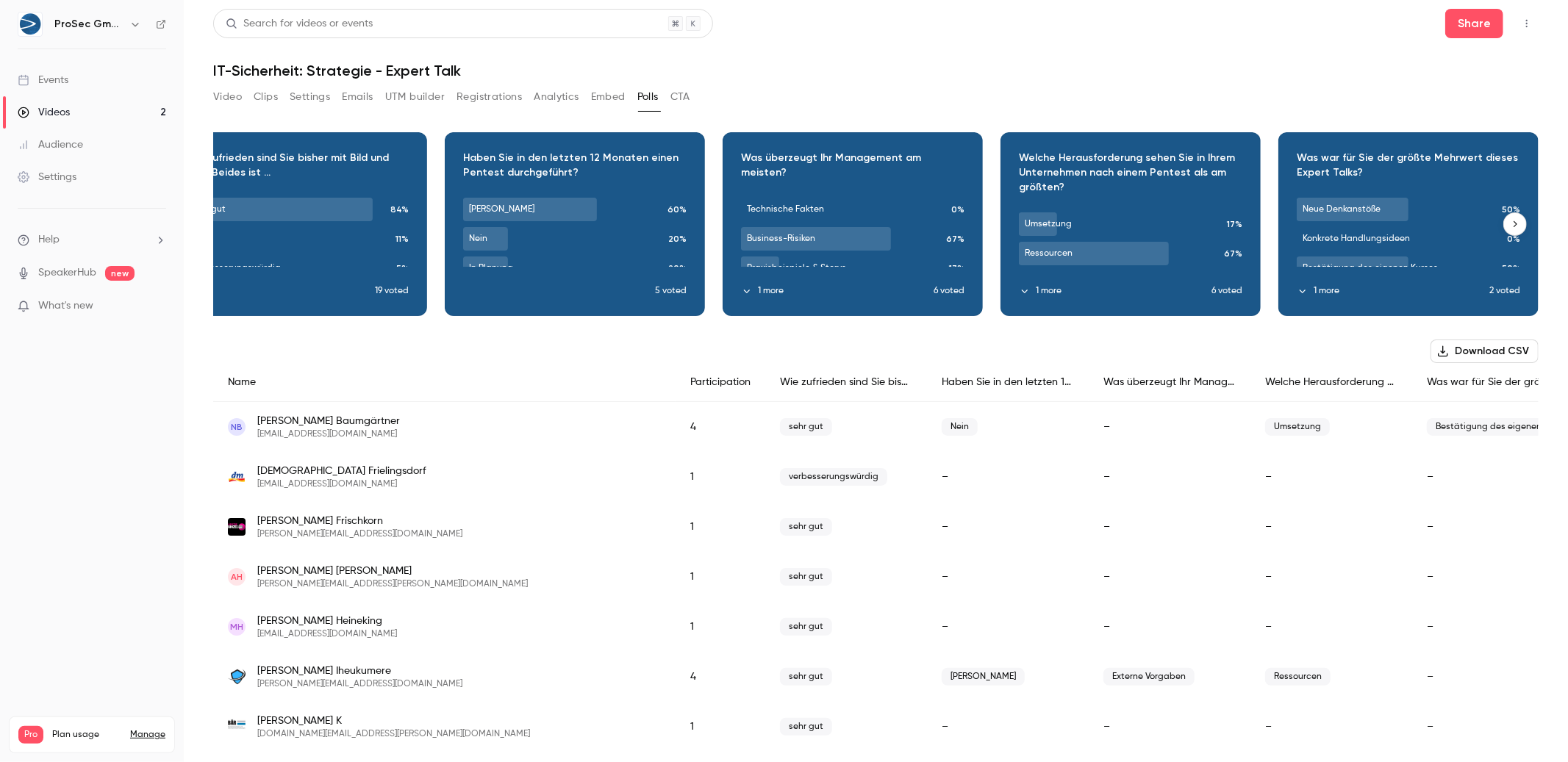
click at [1511, 219] on button "button" at bounding box center [1514, 224] width 23 height 23
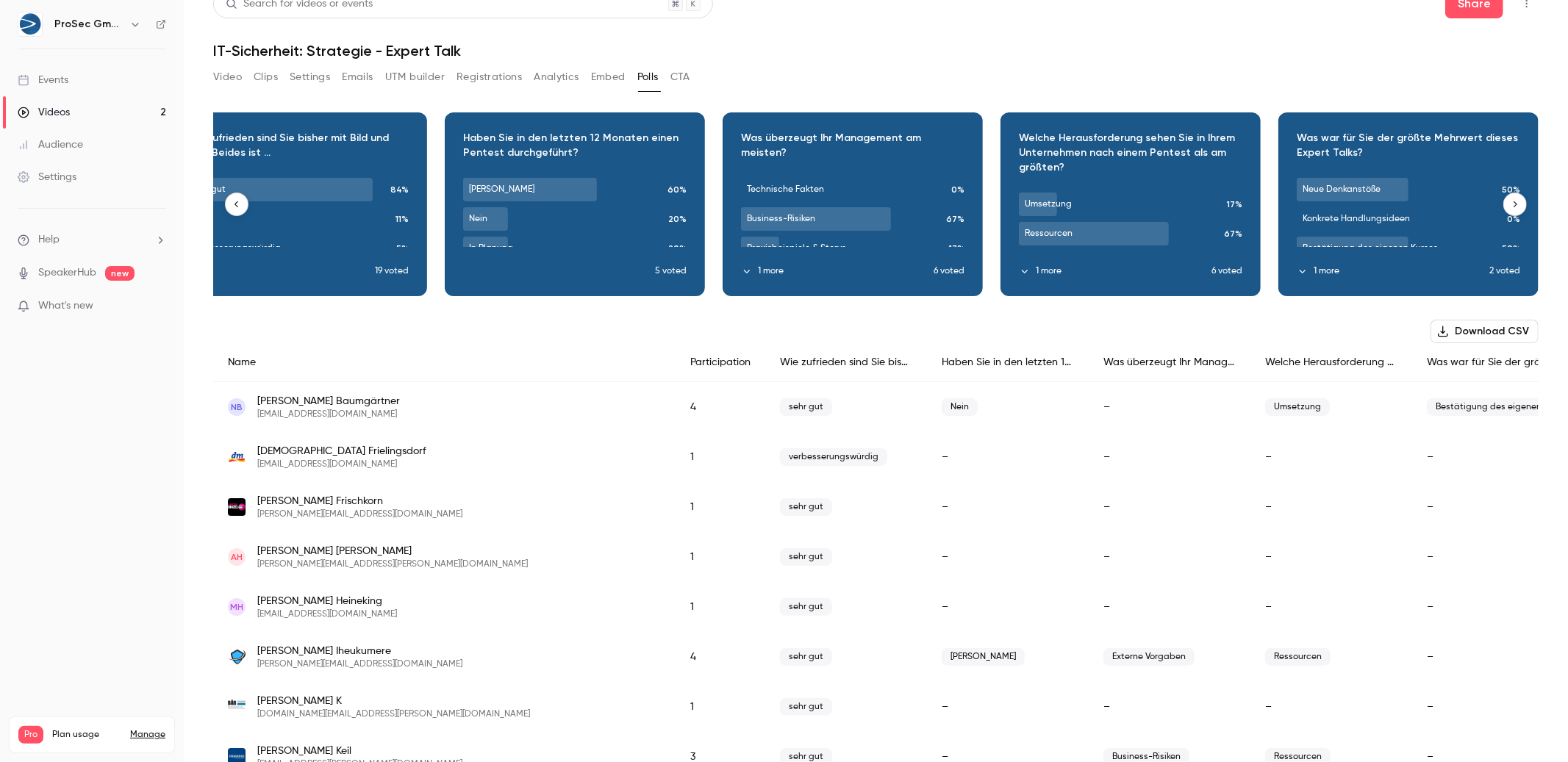
scroll to position [31, 0]
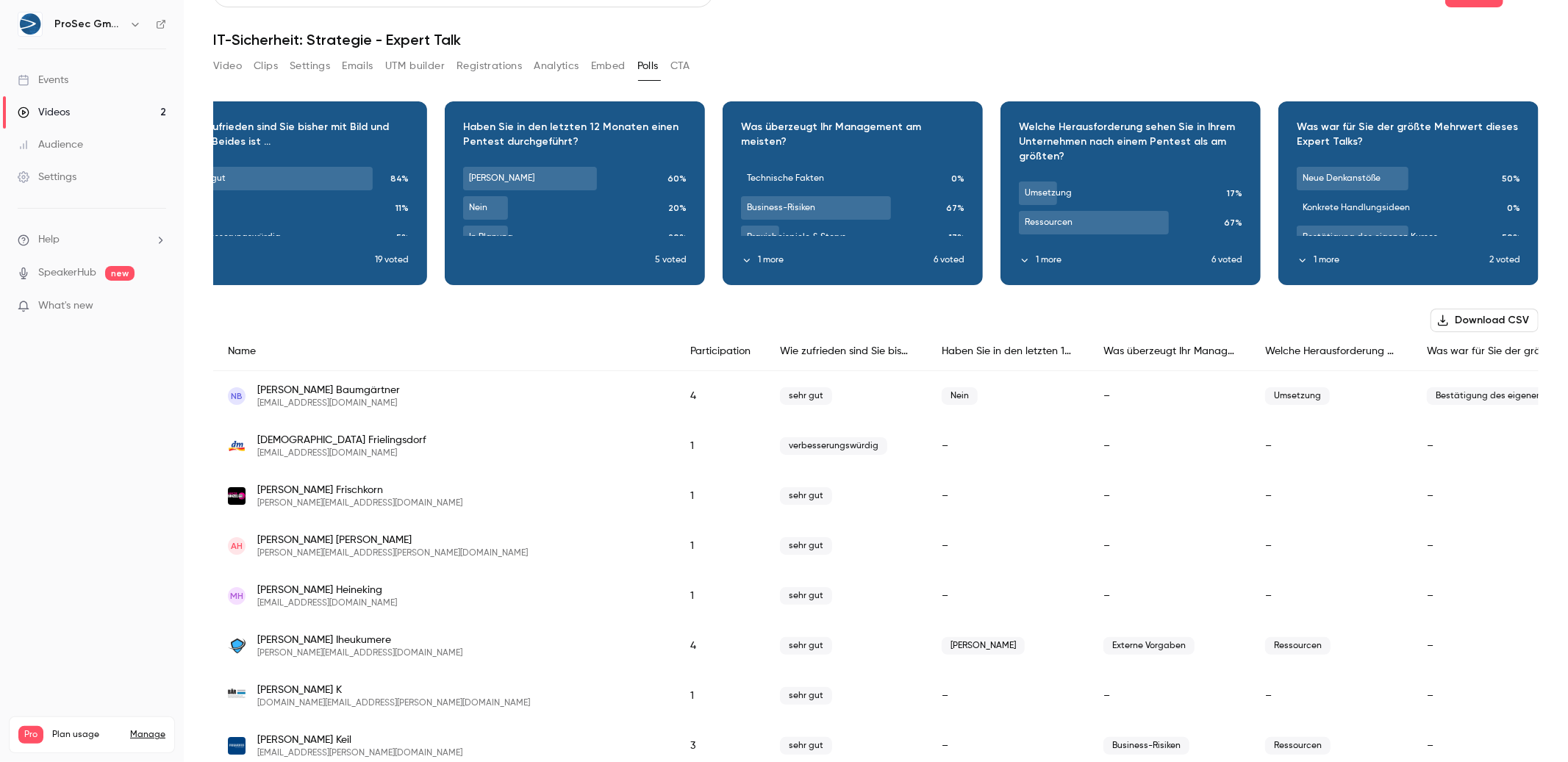
click at [1427, 394] on span "Bestätigung des eigenen Kurses" at bounding box center [1493, 396] width 132 height 18
click at [1417, 371] on div at bounding box center [1417, 371] width 0 height 0
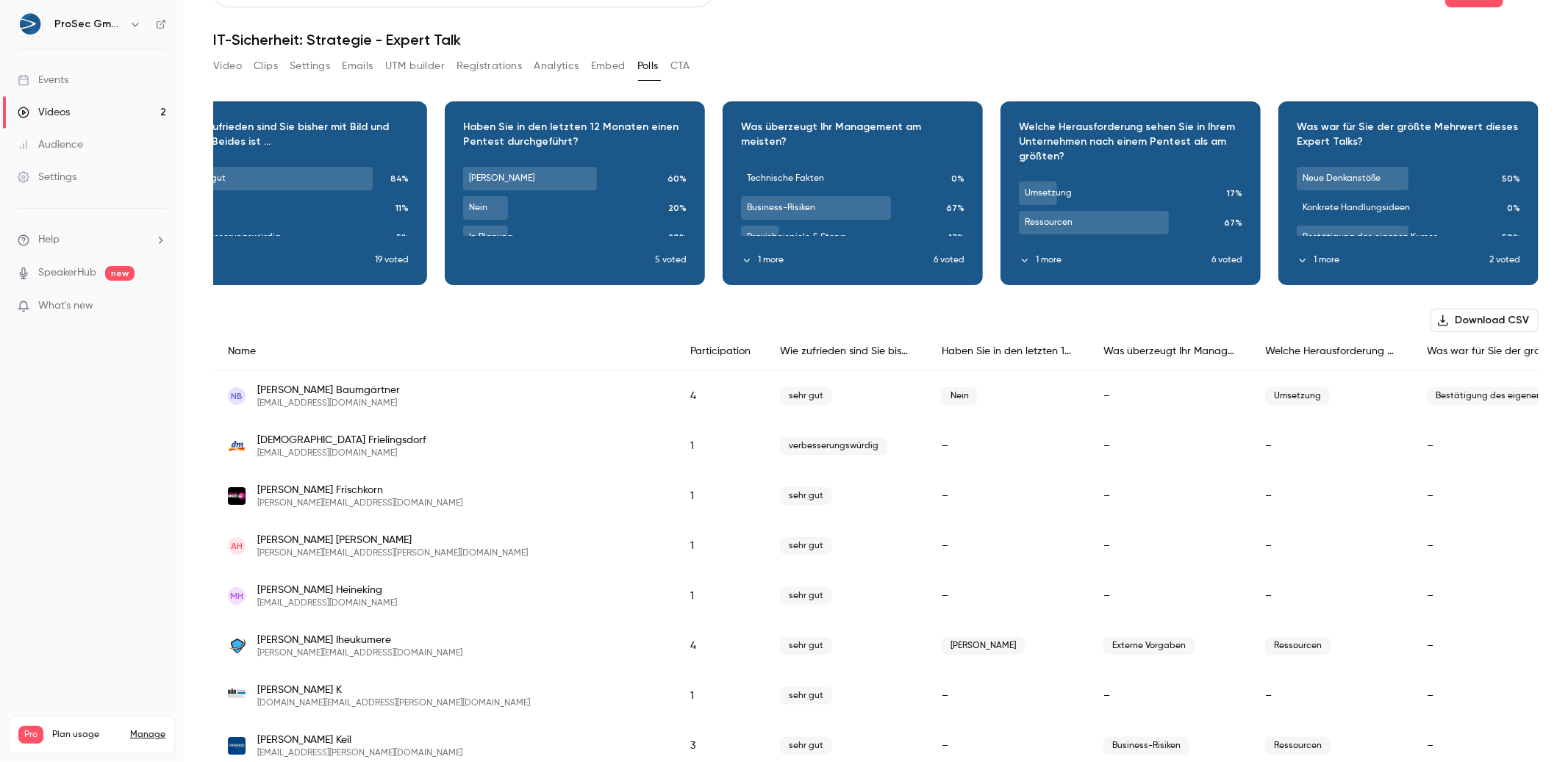
click at [1433, 435] on div "–" at bounding box center [1492, 446] width 162 height 50
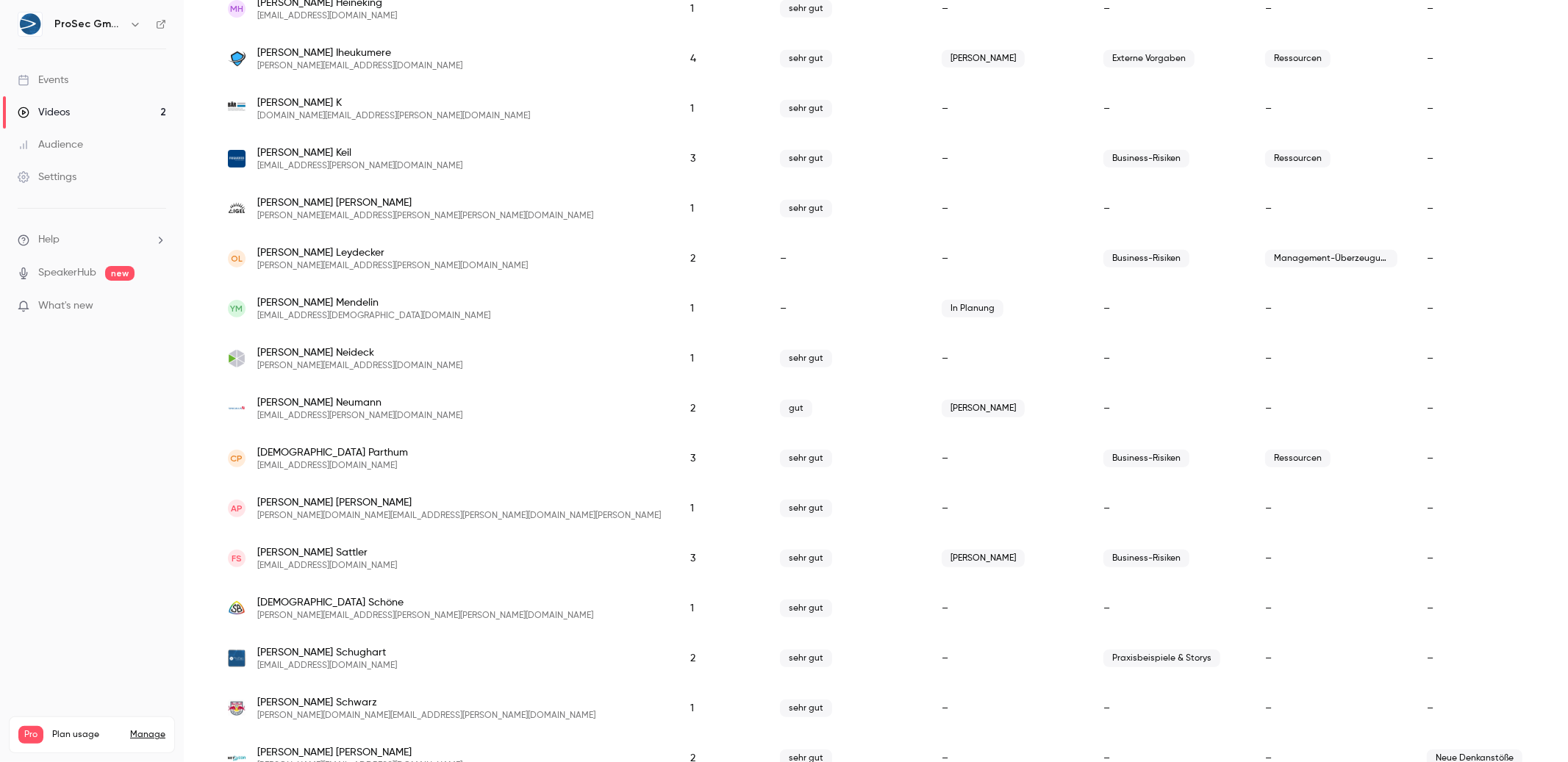
scroll to position [761, 0]
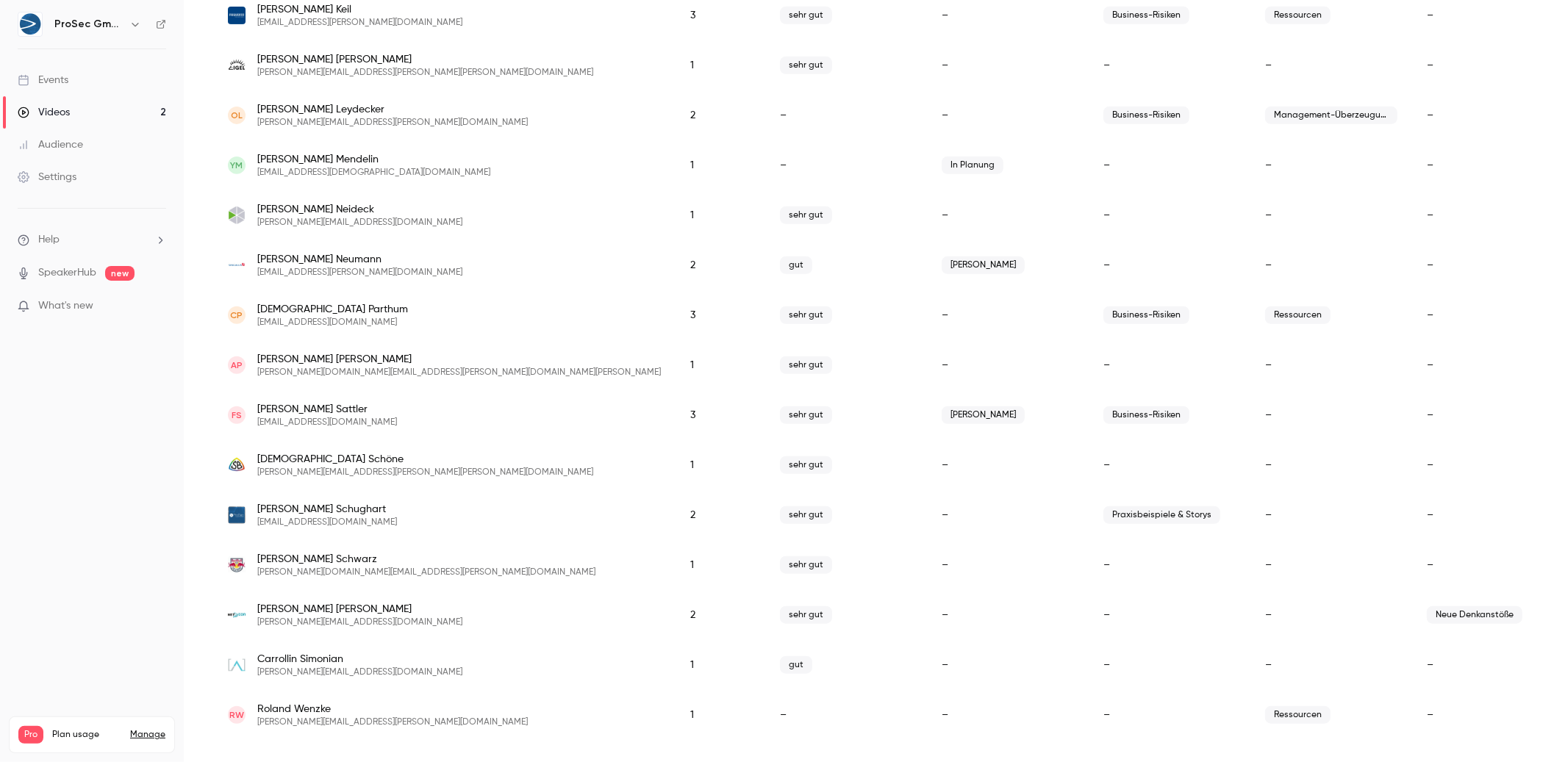
click at [1427, 613] on span "Neue Denkanstöße" at bounding box center [1474, 615] width 96 height 18
click at [1402, 590] on div at bounding box center [1402, 590] width 0 height 0
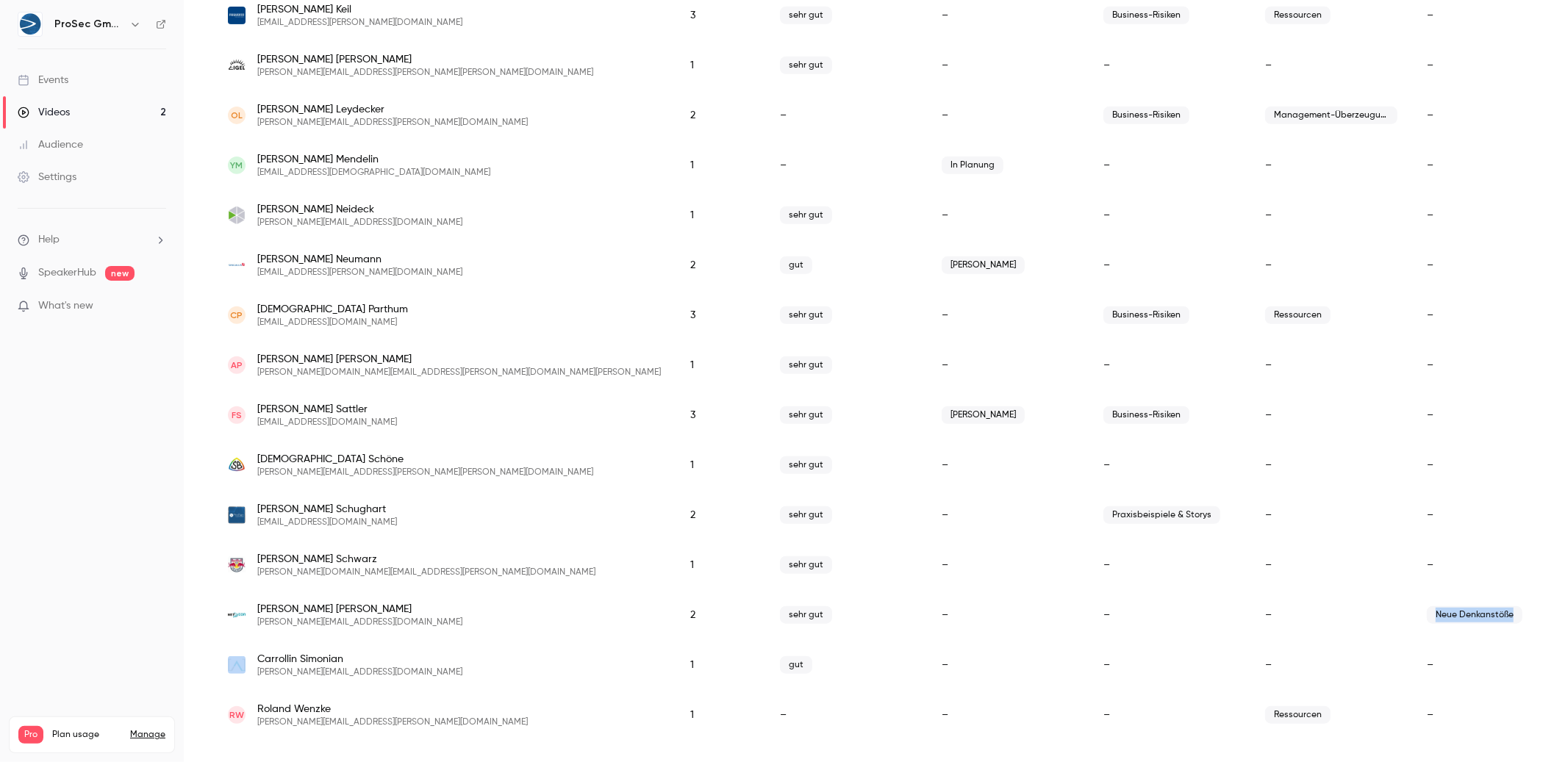
click at [1479, 608] on div "Neue Denkanstöße" at bounding box center [1492, 615] width 162 height 50
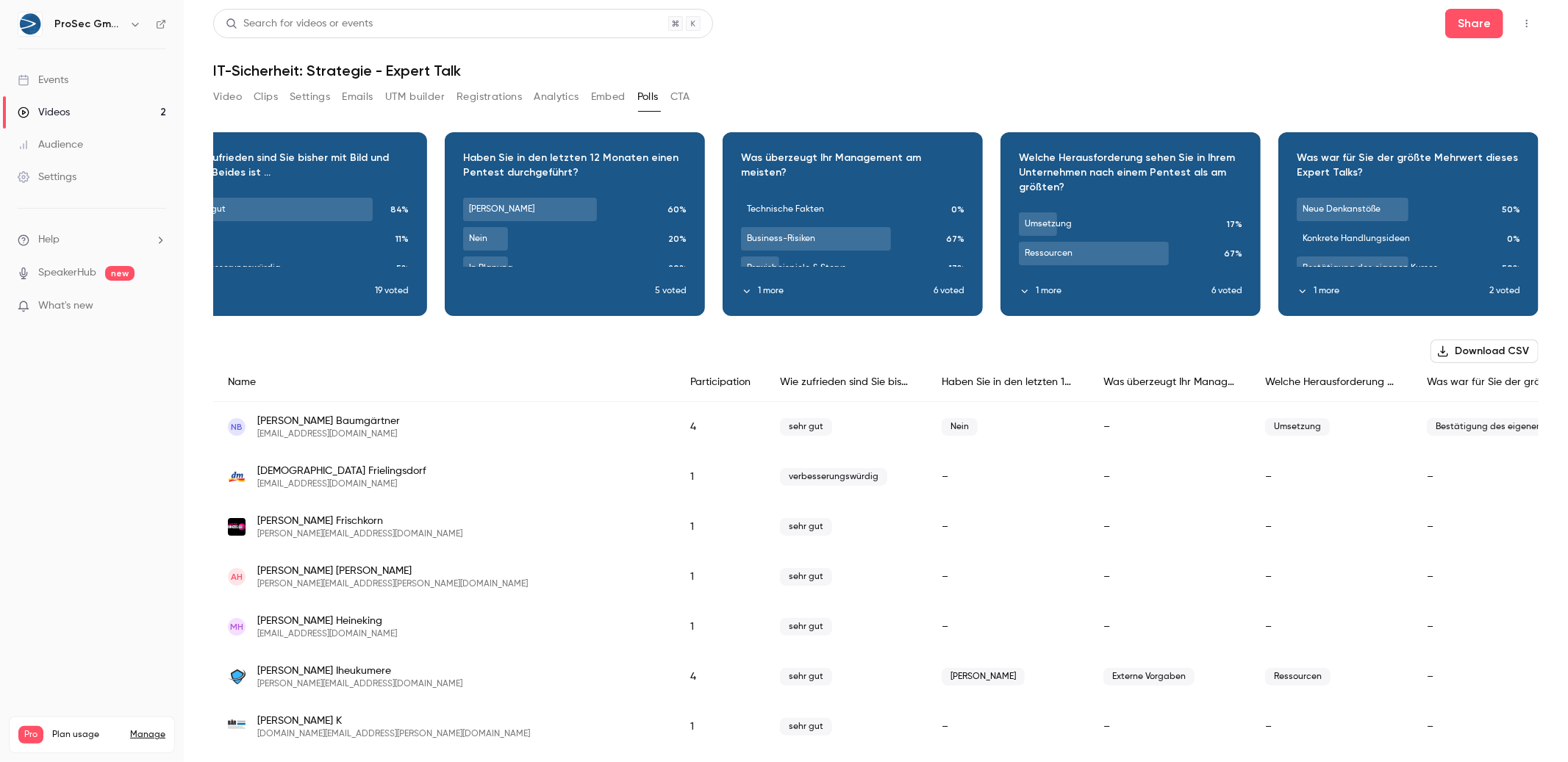
click at [1265, 419] on span "Umsetzung" at bounding box center [1297, 428] width 64 height 18
click at [1265, 435] on span "Umsetzung" at bounding box center [1297, 428] width 64 height 18
click at [618, 97] on button "Embed" at bounding box center [608, 97] width 35 height 23
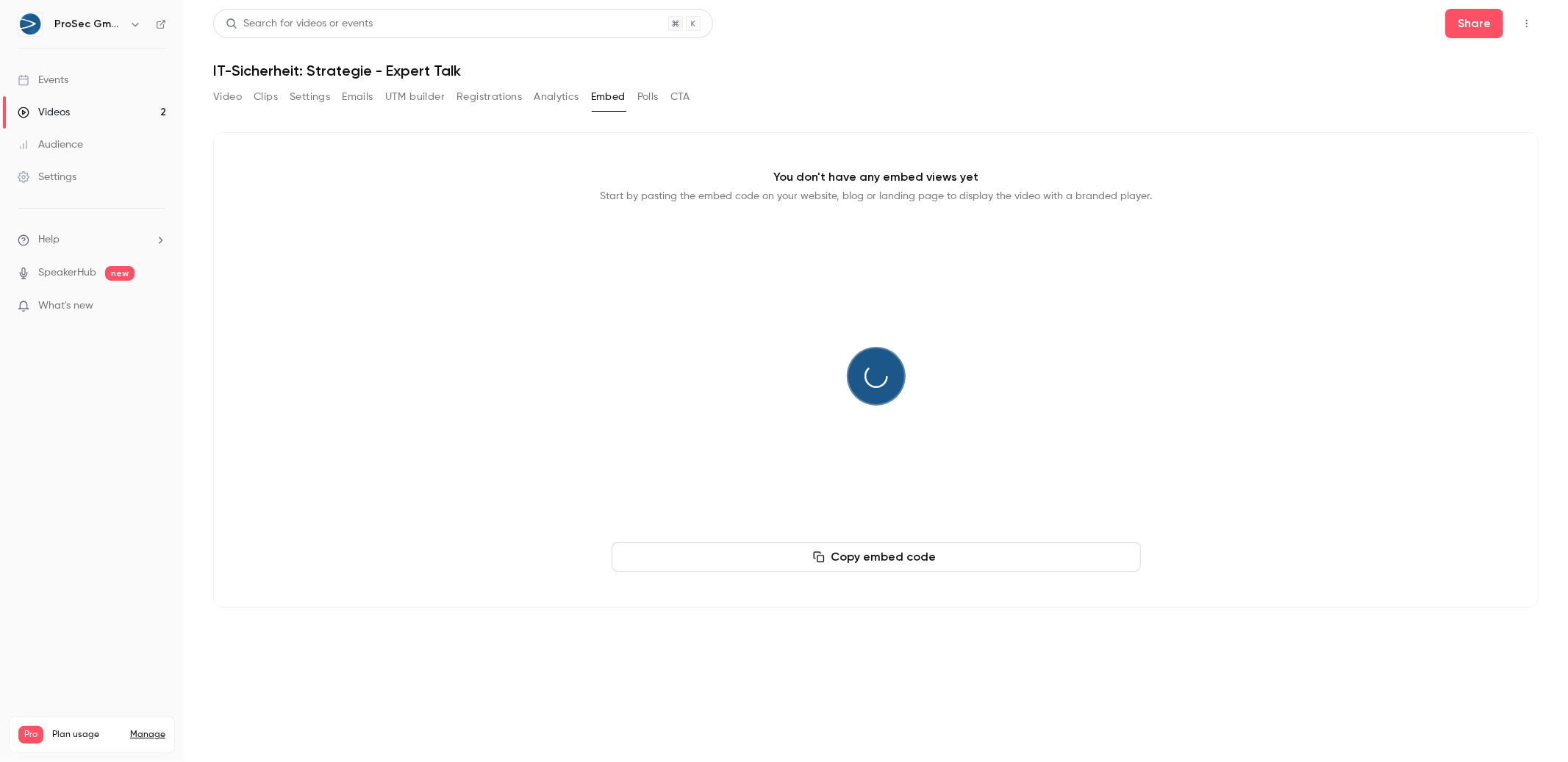
click at [541, 95] on button "Analytics" at bounding box center [556, 97] width 46 height 23
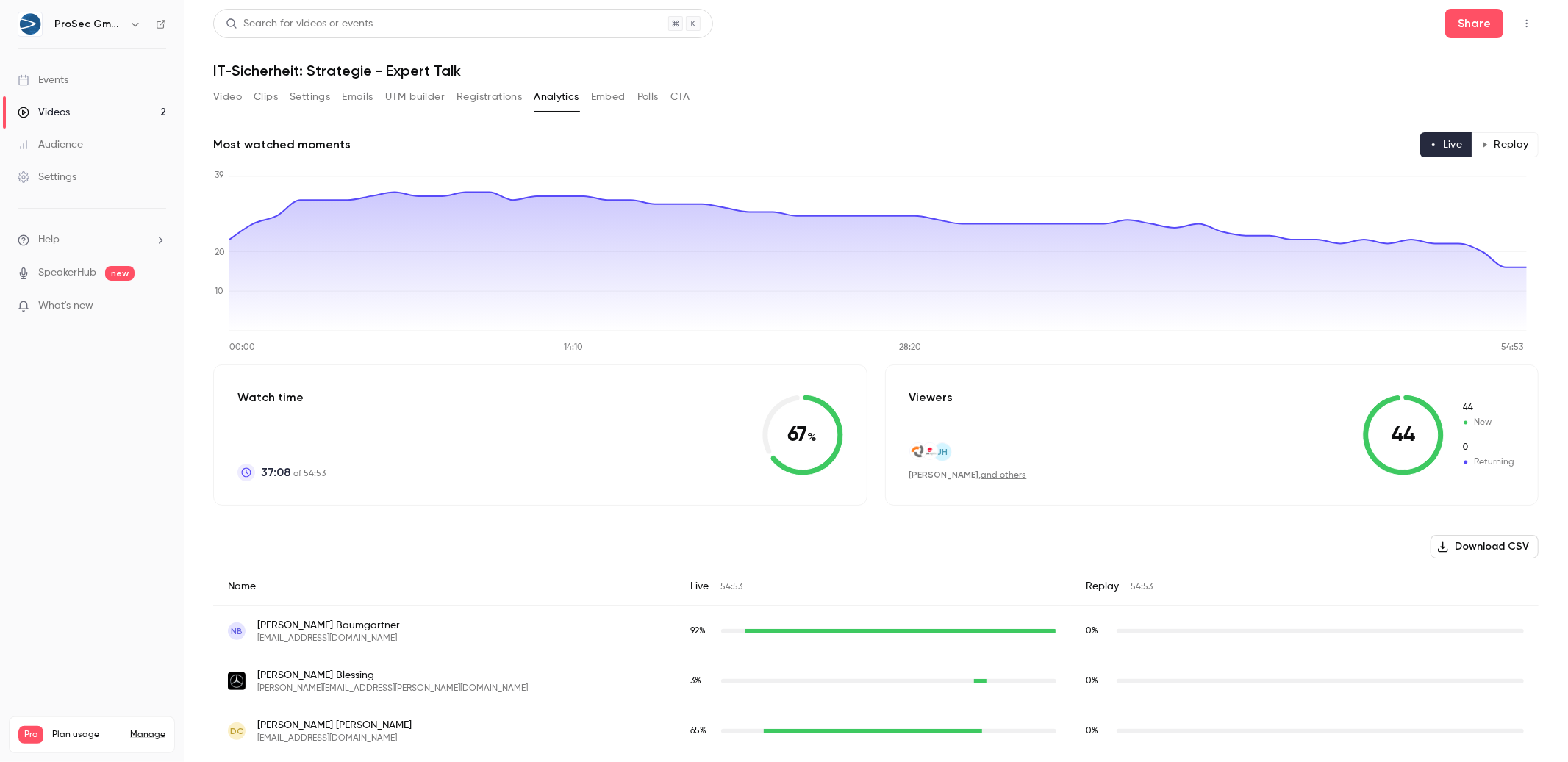
click at [1521, 22] on icon "Top Bar Actions" at bounding box center [1526, 24] width 12 height 11
click at [1239, 78] on div at bounding box center [784, 381] width 1568 height 762
click at [233, 95] on button "Video" at bounding box center [227, 97] width 29 height 23
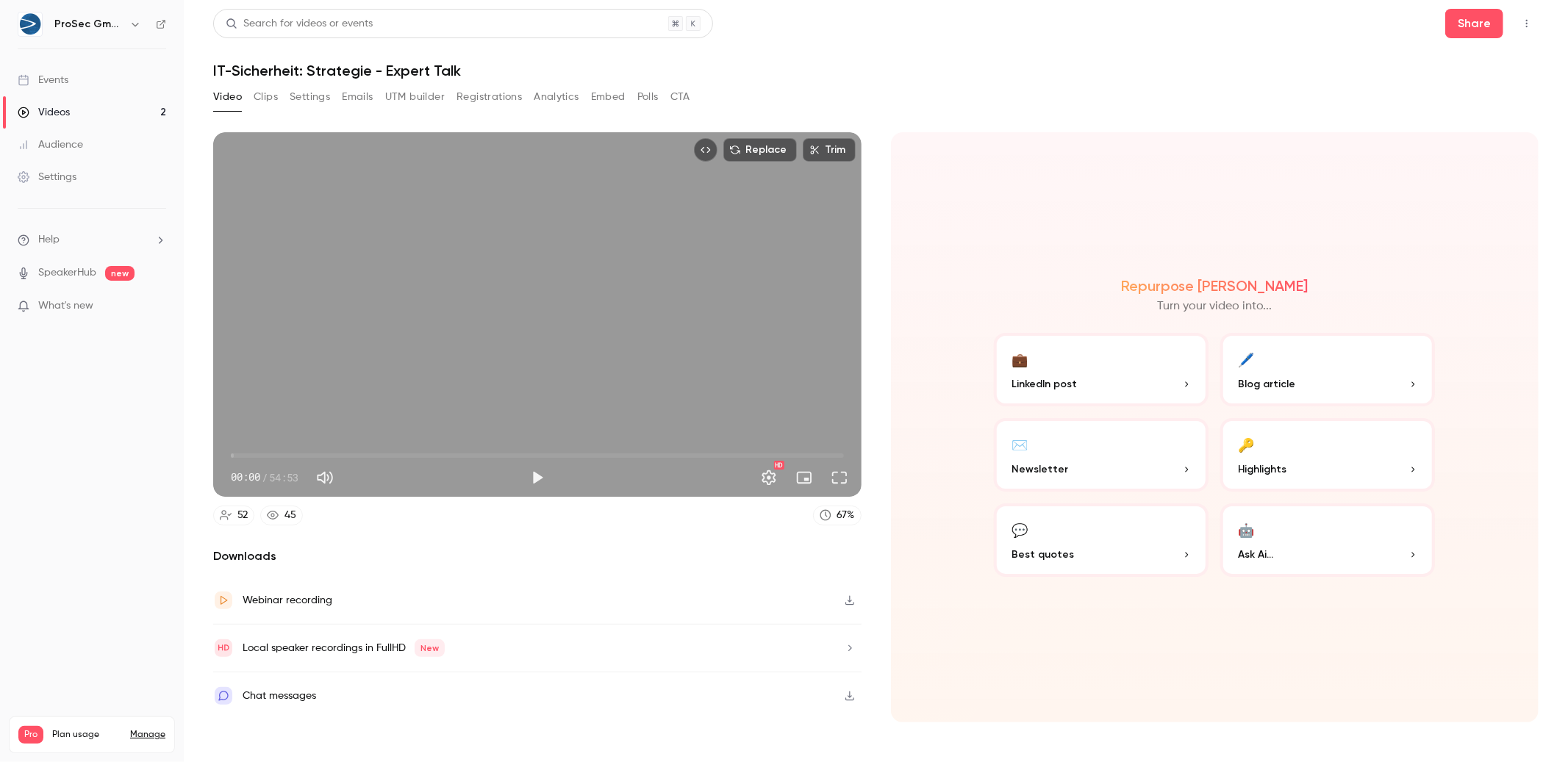
click at [84, 73] on link "Events" at bounding box center [91, 80] width 183 height 32
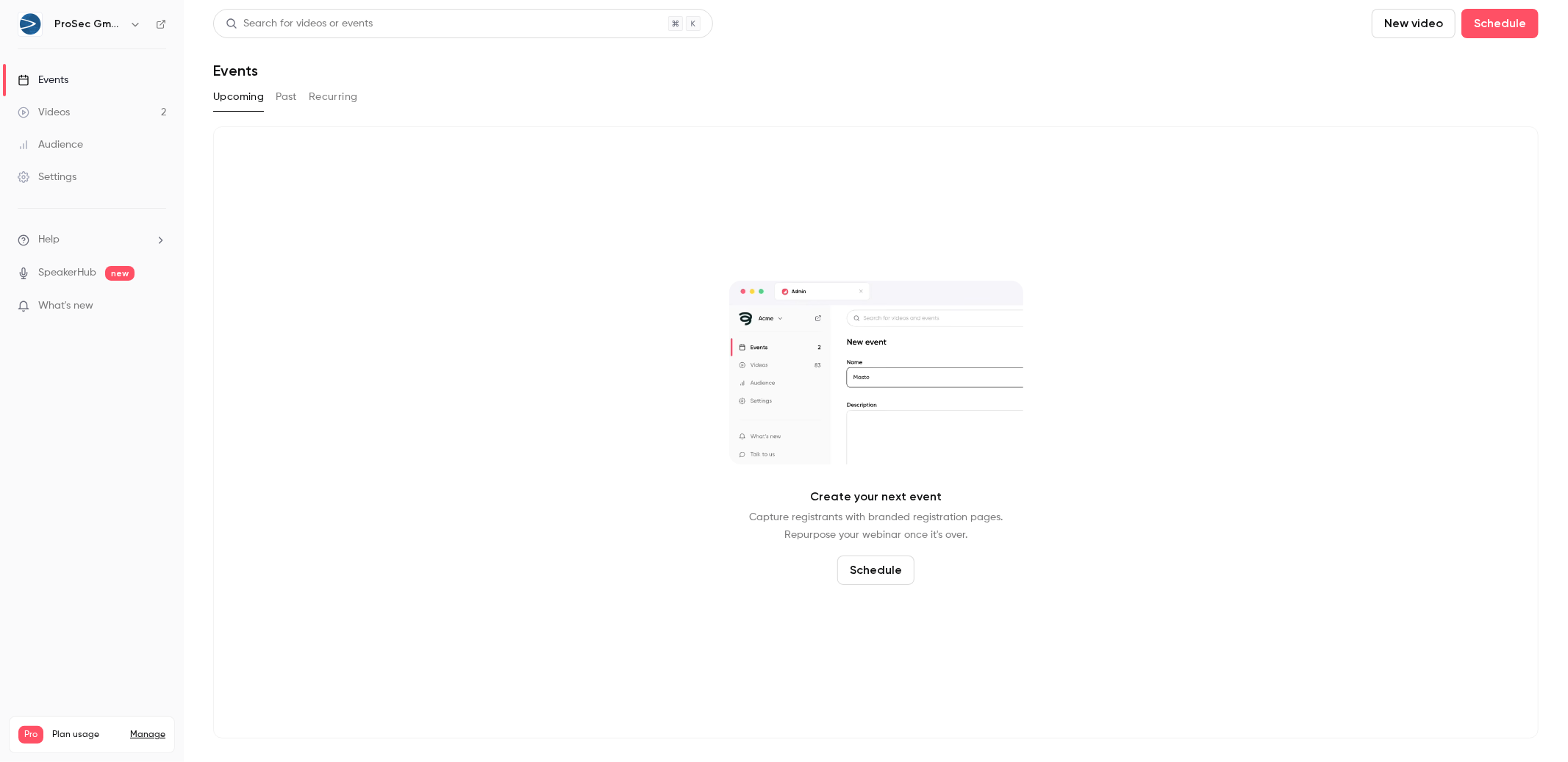
click at [93, 111] on link "Videos 2" at bounding box center [91, 113] width 183 height 32
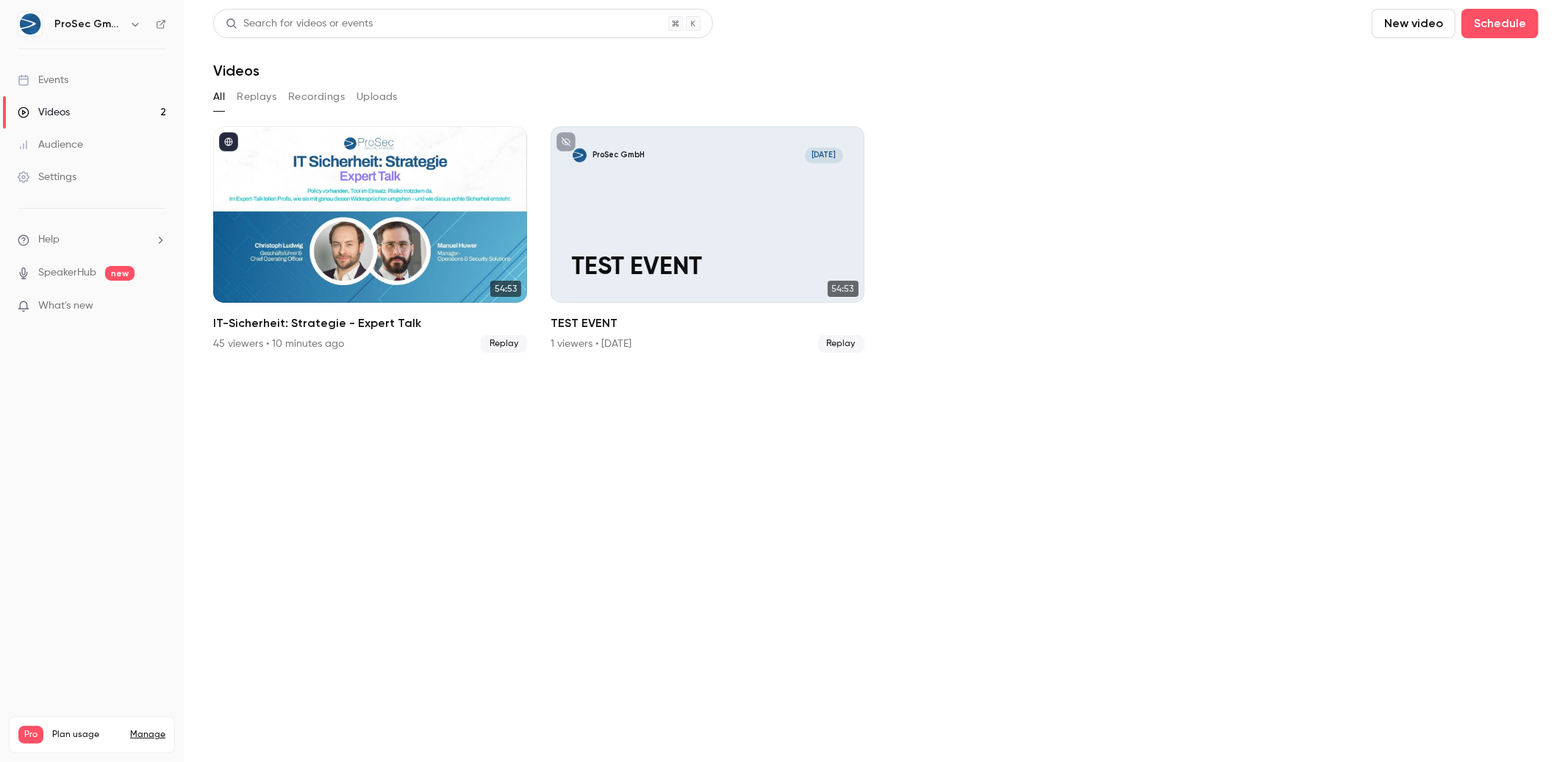
click at [73, 77] on link "Events" at bounding box center [91, 80] width 183 height 32
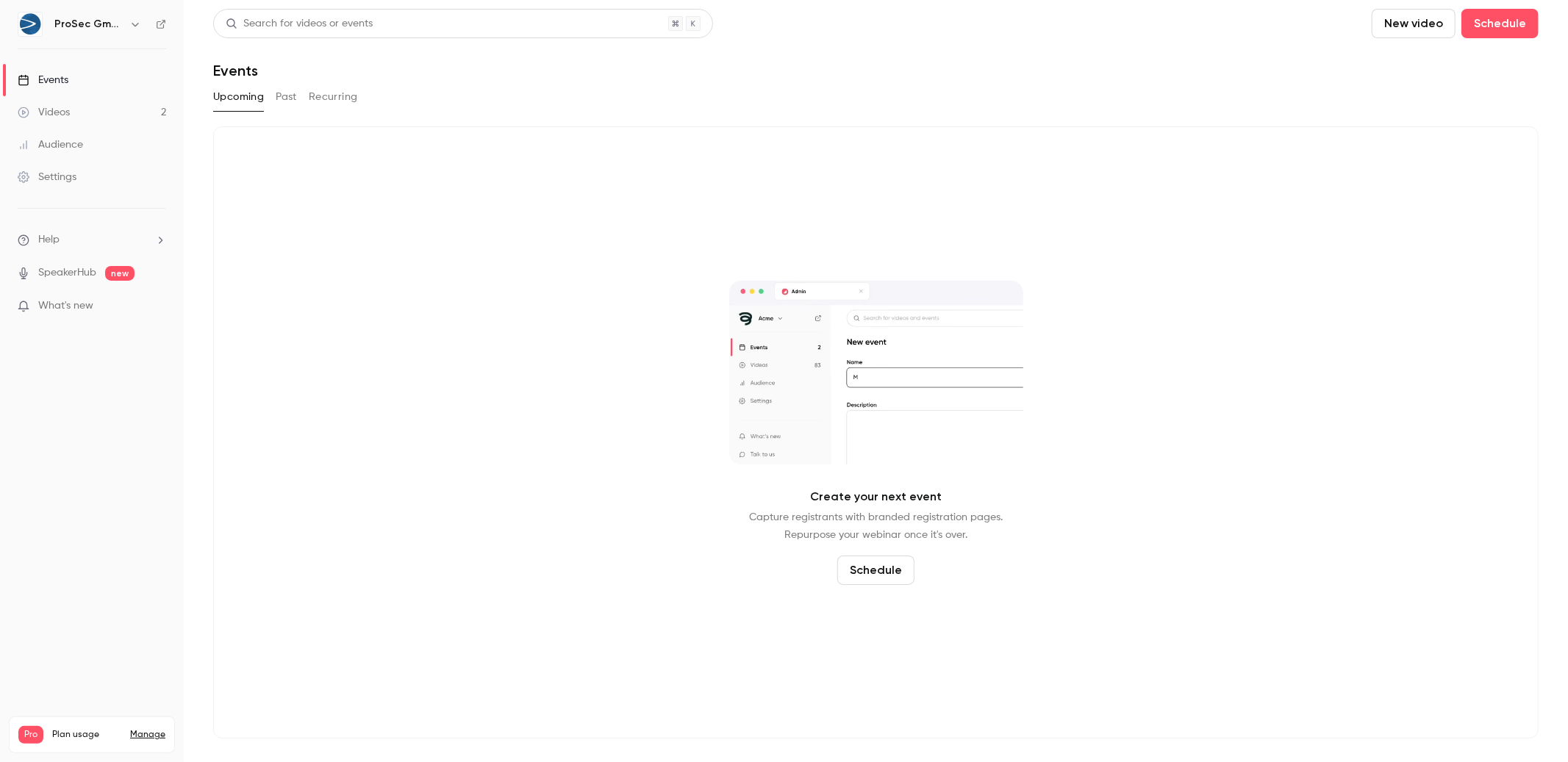
click at [123, 75] on link "Events" at bounding box center [91, 80] width 183 height 32
click at [114, 76] on link "Events" at bounding box center [91, 80] width 183 height 32
click at [271, 90] on div "Upcoming Past Recurring" at bounding box center [875, 97] width 1325 height 23
click at [285, 93] on button "Past" at bounding box center [286, 97] width 21 height 23
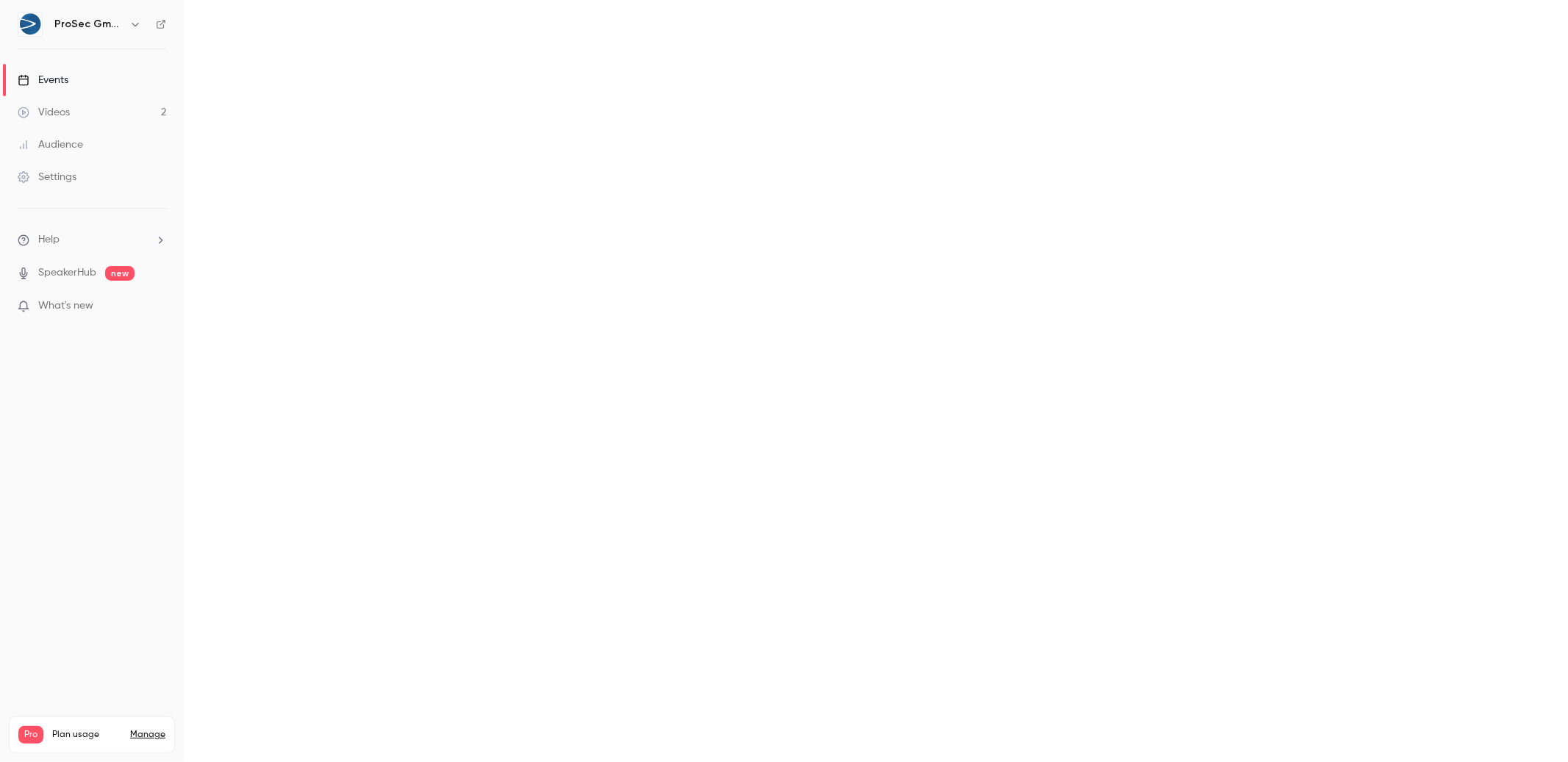
click at [323, 95] on main "Search for videos or events New video Schedule Events Upcoming Past Recurring" at bounding box center [875, 381] width 1384 height 762
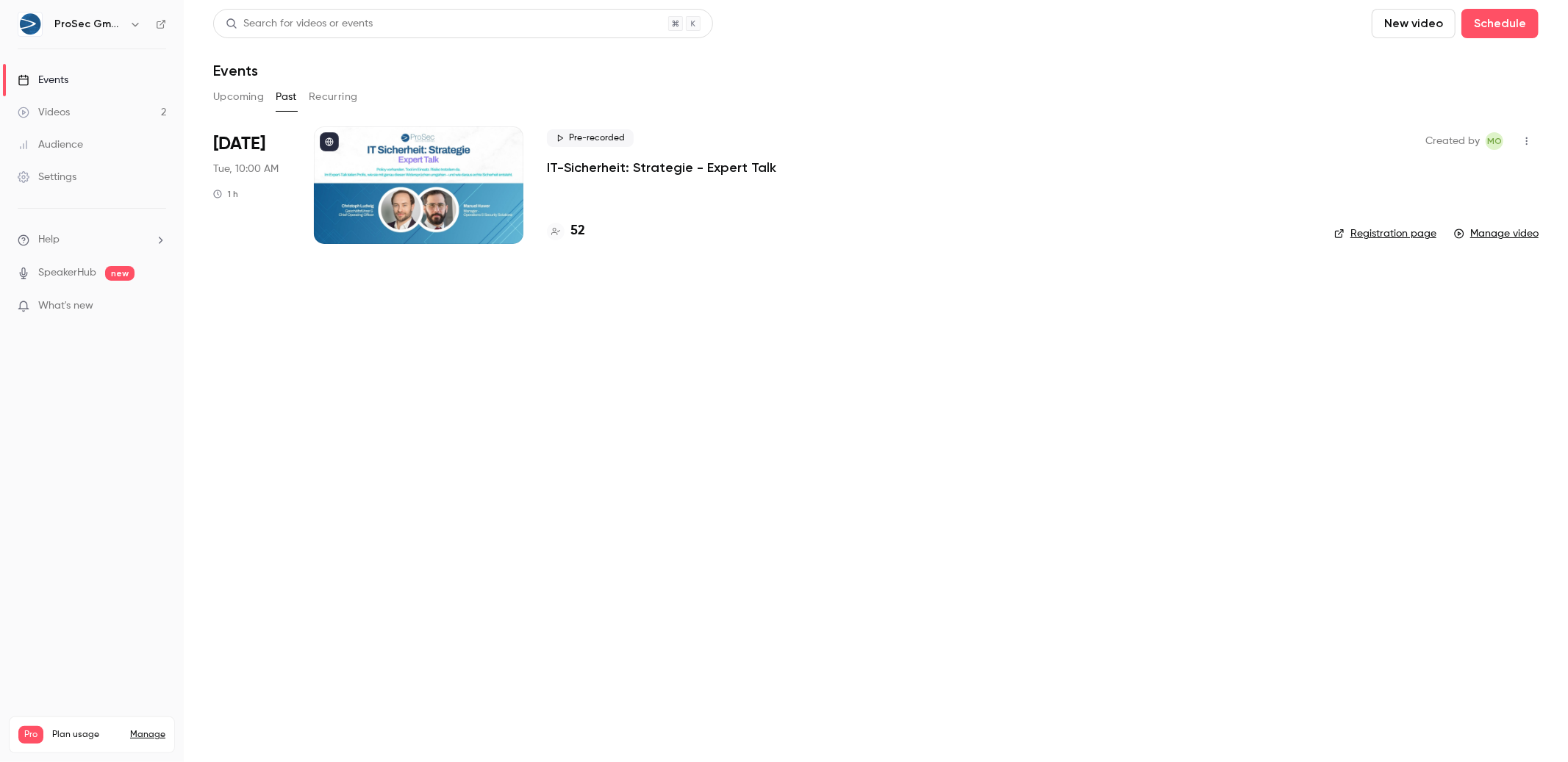
click at [1523, 142] on icon "button" at bounding box center [1526, 141] width 12 height 11
click at [1523, 142] on div at bounding box center [784, 381] width 1568 height 762
click at [72, 84] on link "Events" at bounding box center [91, 80] width 183 height 32
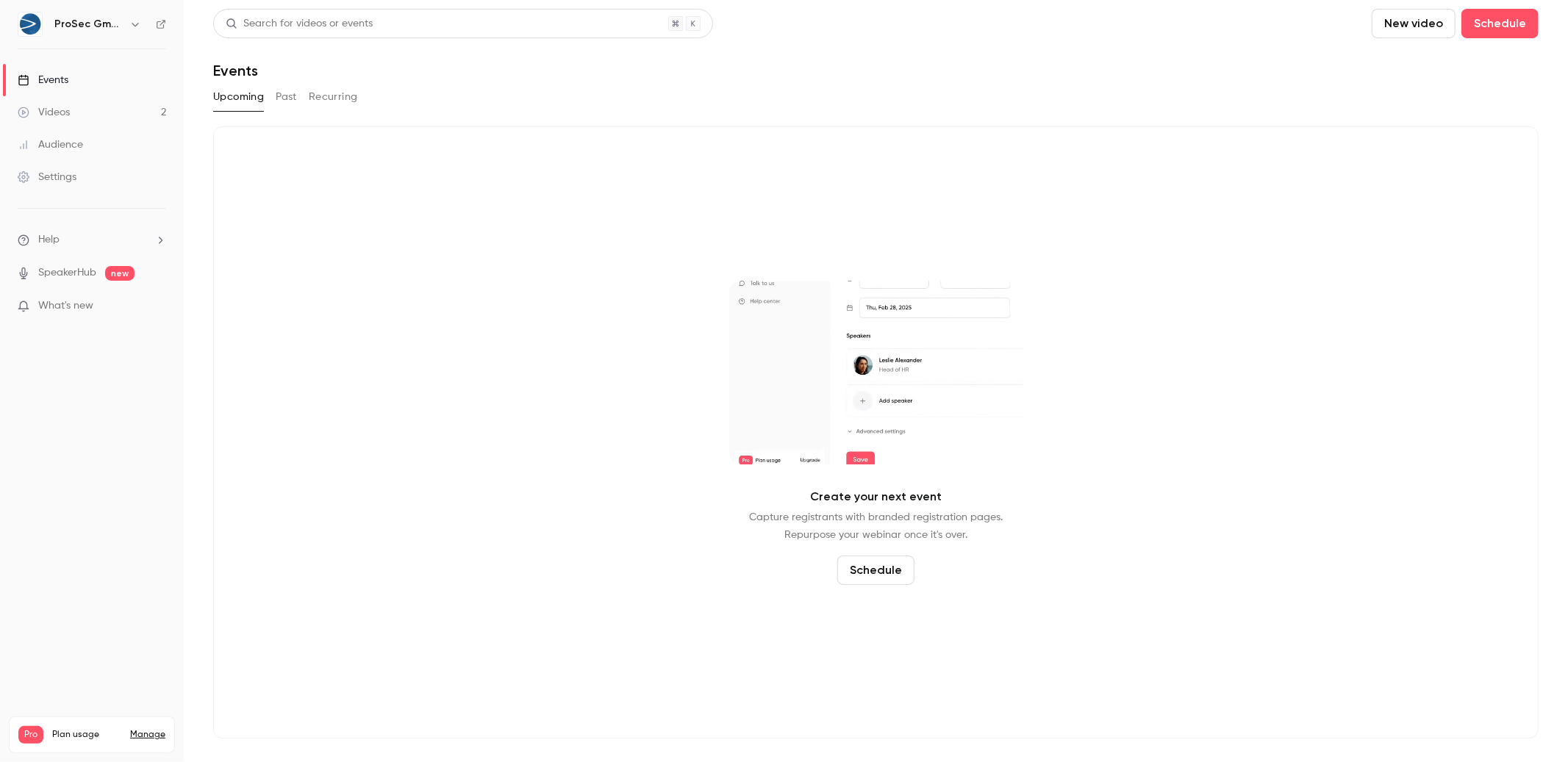
click at [93, 115] on link "Videos 2" at bounding box center [91, 113] width 183 height 32
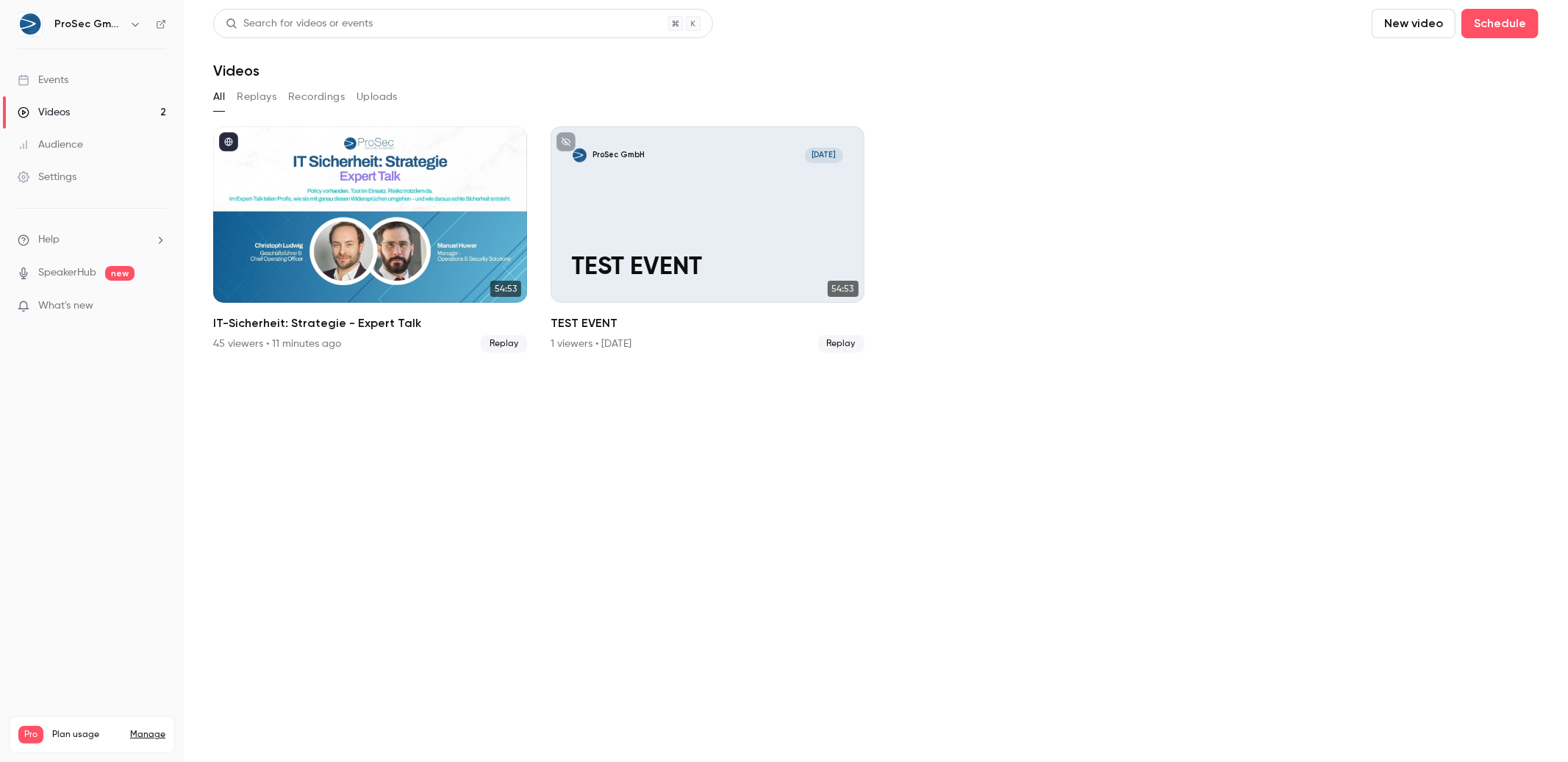
click at [80, 140] on div "Audience" at bounding box center [50, 145] width 65 height 14
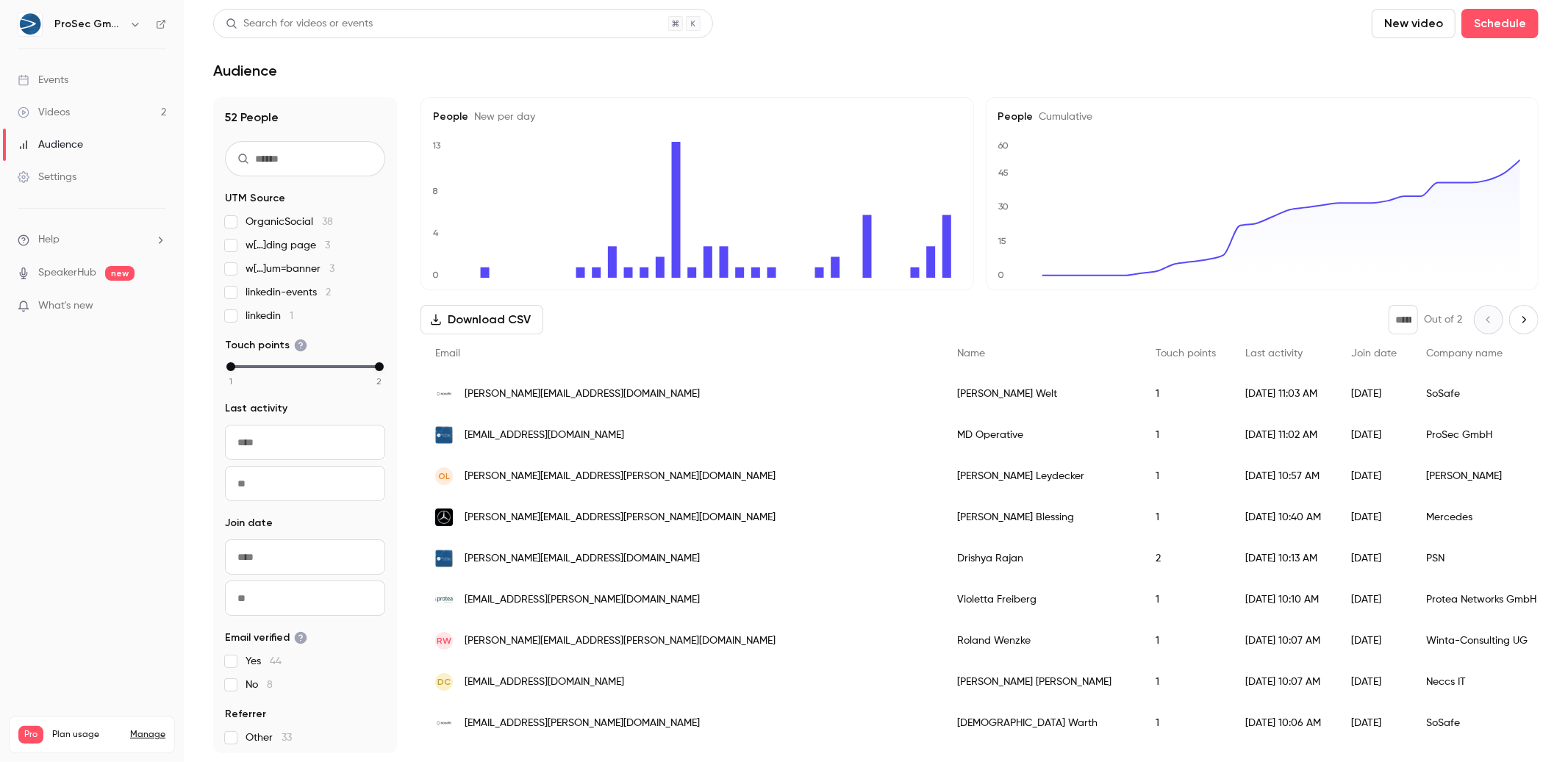
click at [98, 82] on link "Events" at bounding box center [91, 80] width 183 height 32
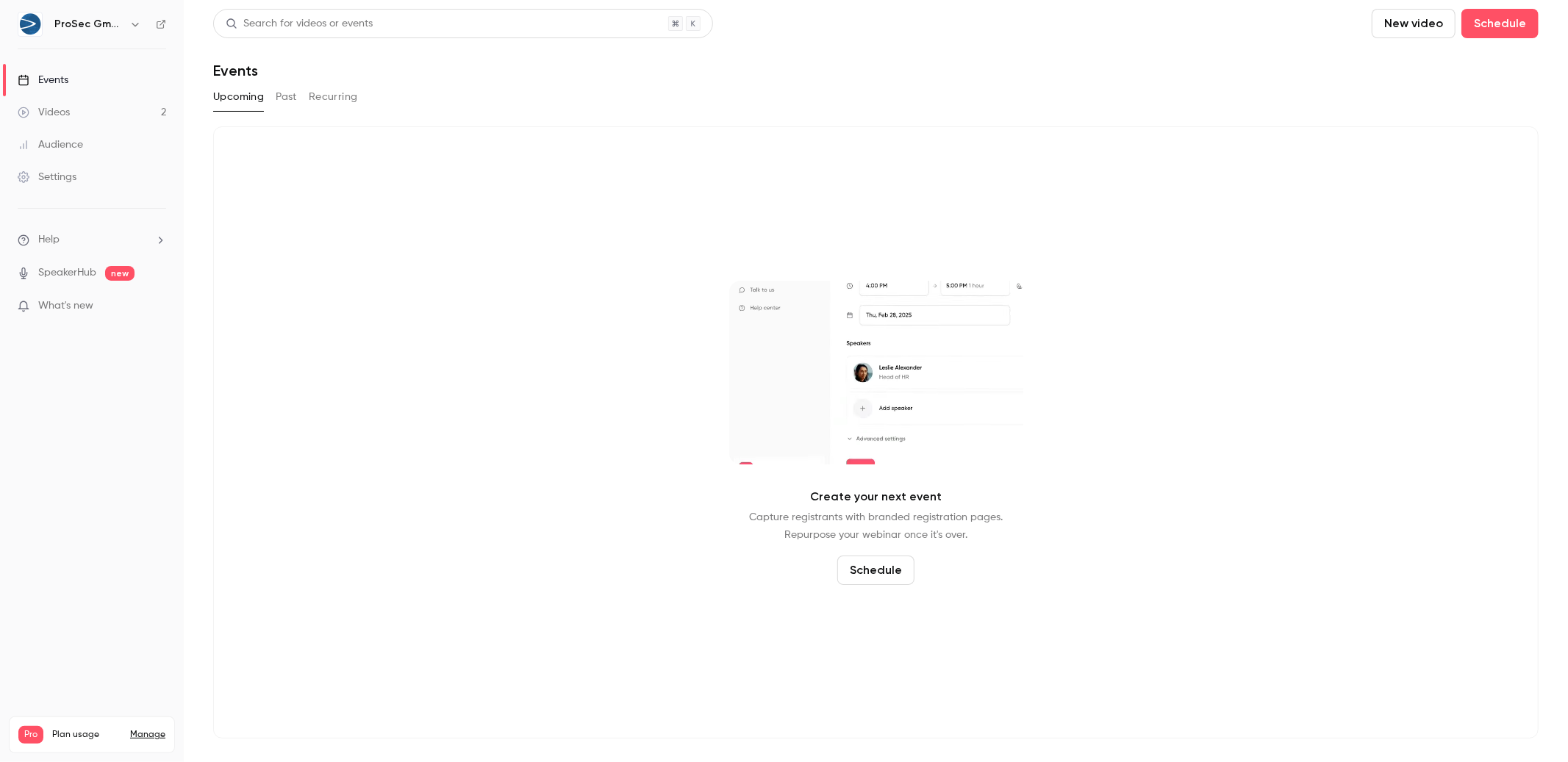
click at [76, 101] on link "Videos 2" at bounding box center [91, 113] width 183 height 32
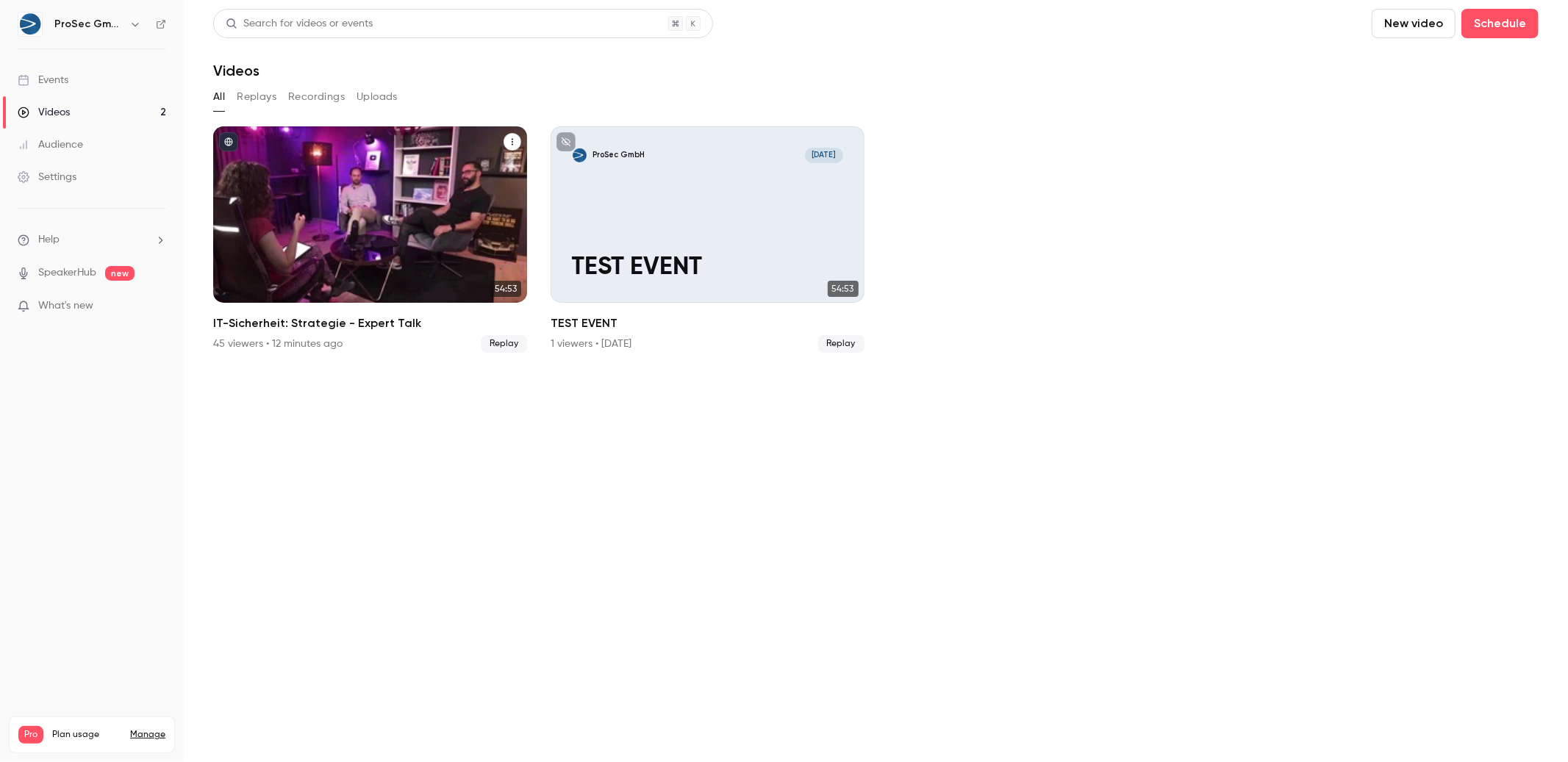
click at [327, 338] on div "45 viewers • 12 minutes ago" at bounding box center [277, 343] width 130 height 14
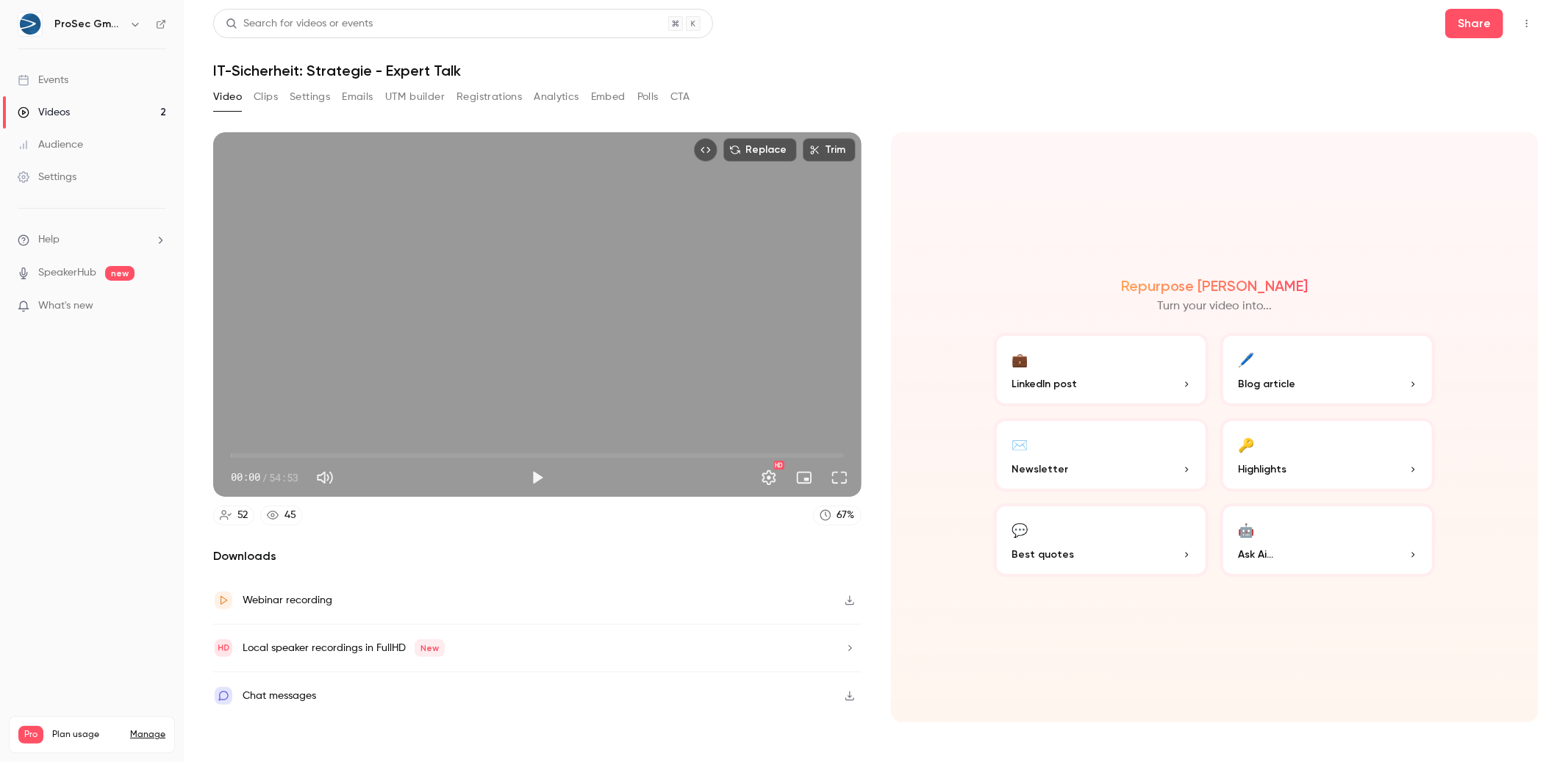
click at [555, 95] on button "Analytics" at bounding box center [556, 97] width 46 height 23
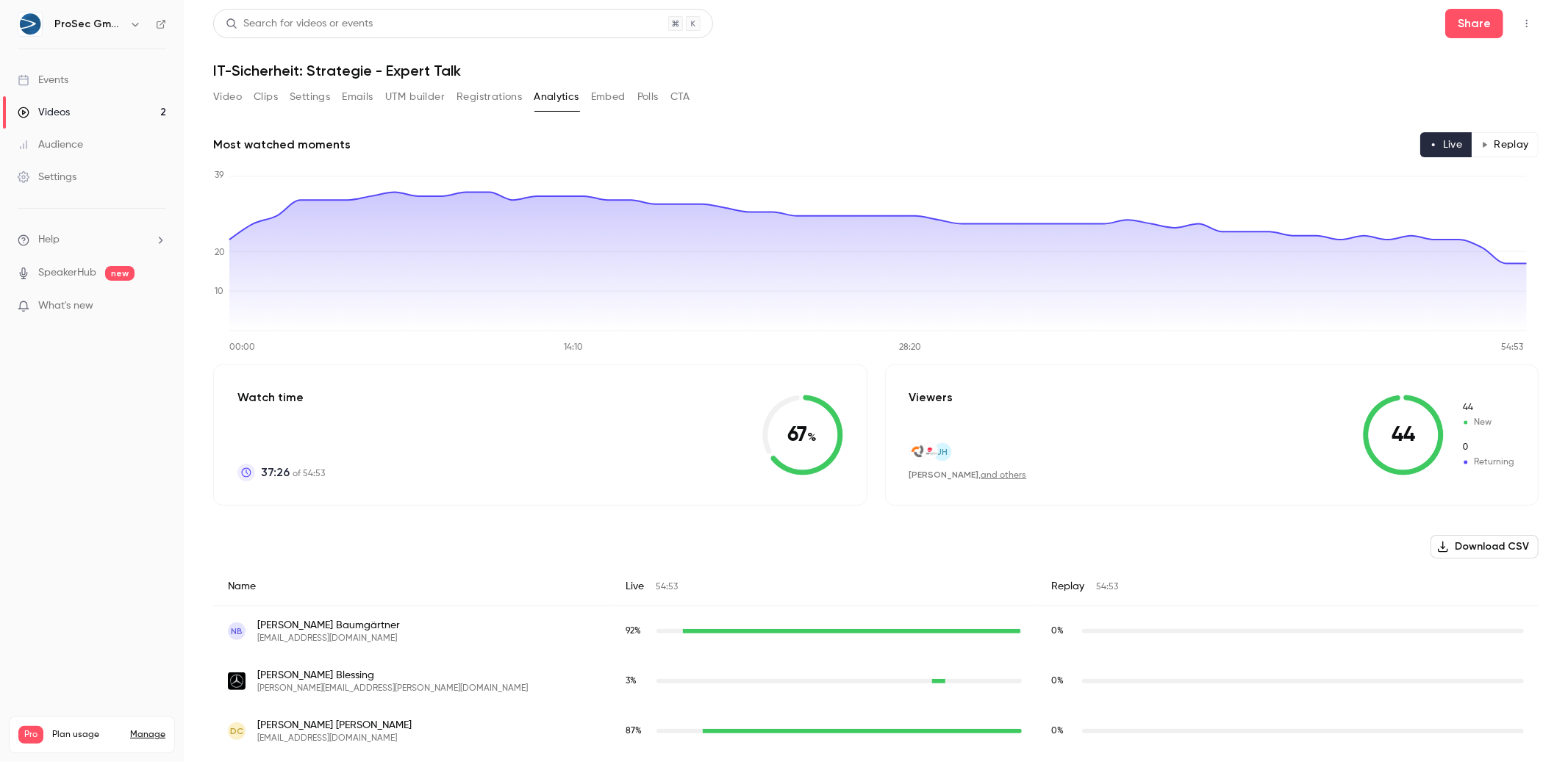
click at [1520, 27] on button "Top Bar Actions" at bounding box center [1526, 23] width 23 height 23
click at [1521, 26] on div at bounding box center [784, 381] width 1568 height 762
click at [1521, 26] on button "Top Bar Actions" at bounding box center [1526, 23] width 23 height 23
click at [1521, 26] on div at bounding box center [784, 381] width 1568 height 762
click at [604, 98] on button "Embed" at bounding box center [608, 97] width 35 height 23
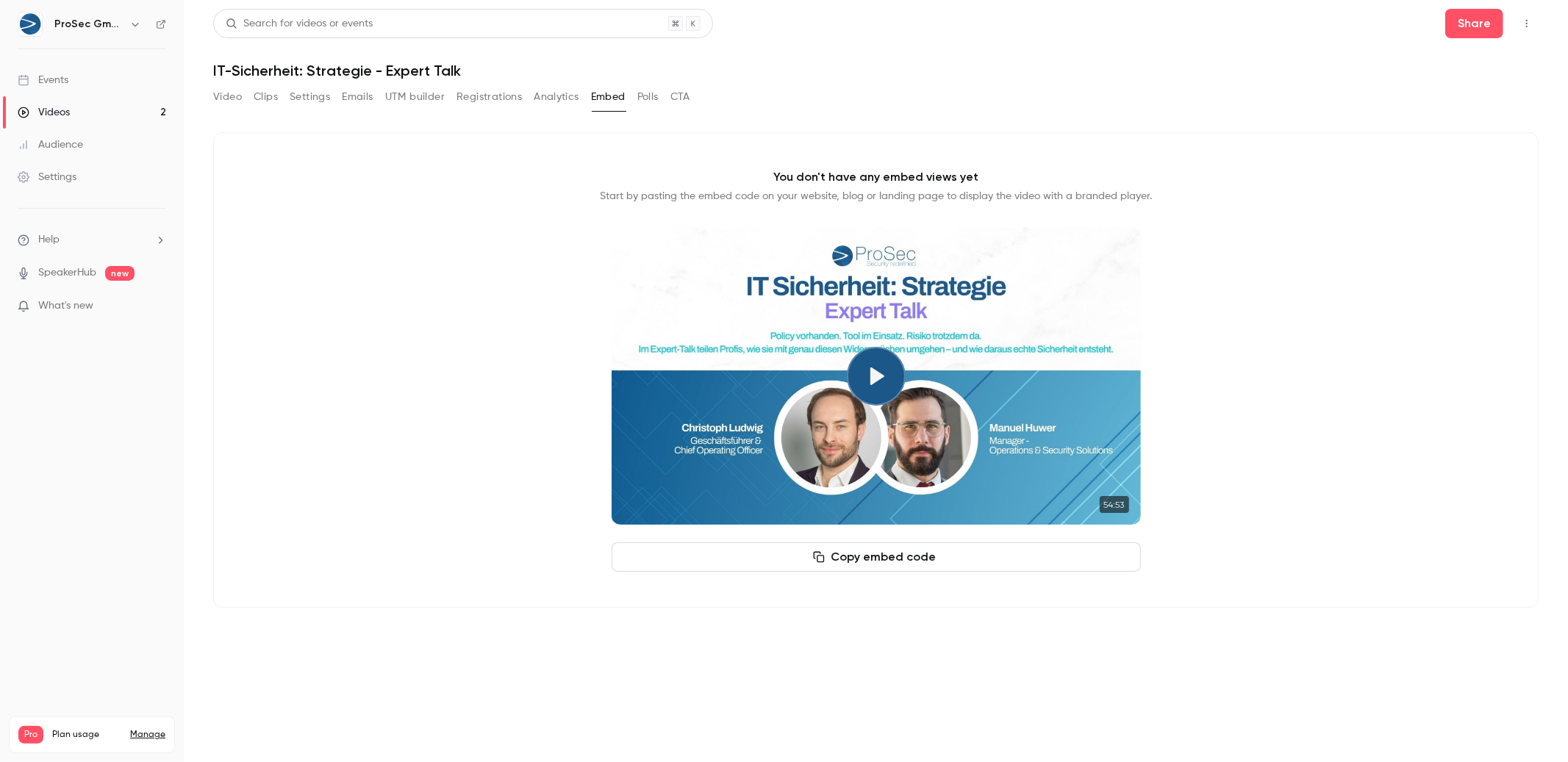
click at [547, 103] on button "Analytics" at bounding box center [556, 97] width 46 height 23
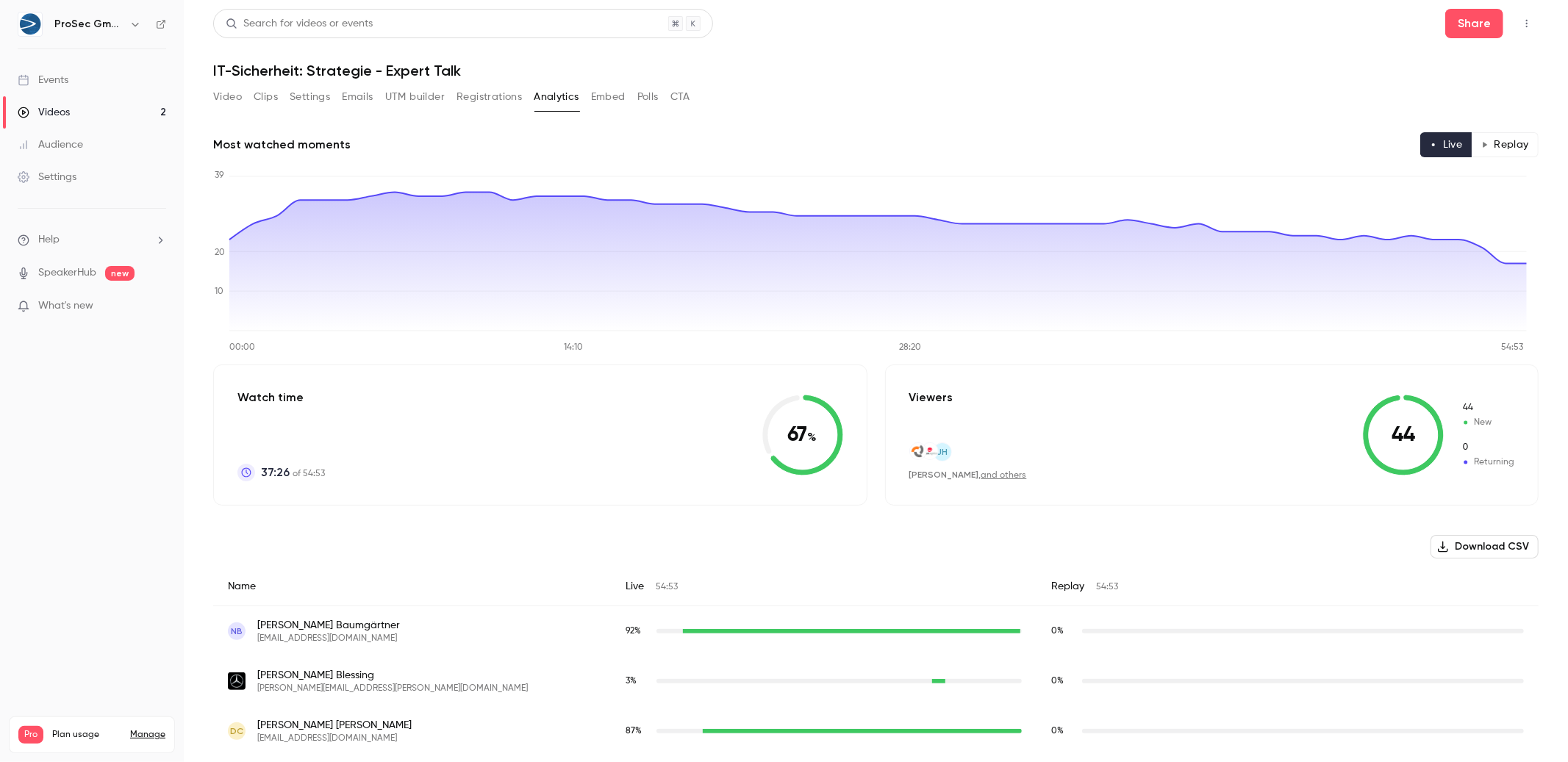
click at [246, 105] on div "Video Clips Settings Emails UTM builder Registrations Analytics Embed Polls CTA" at bounding box center [451, 97] width 477 height 23
click at [237, 102] on button "Video" at bounding box center [227, 97] width 29 height 23
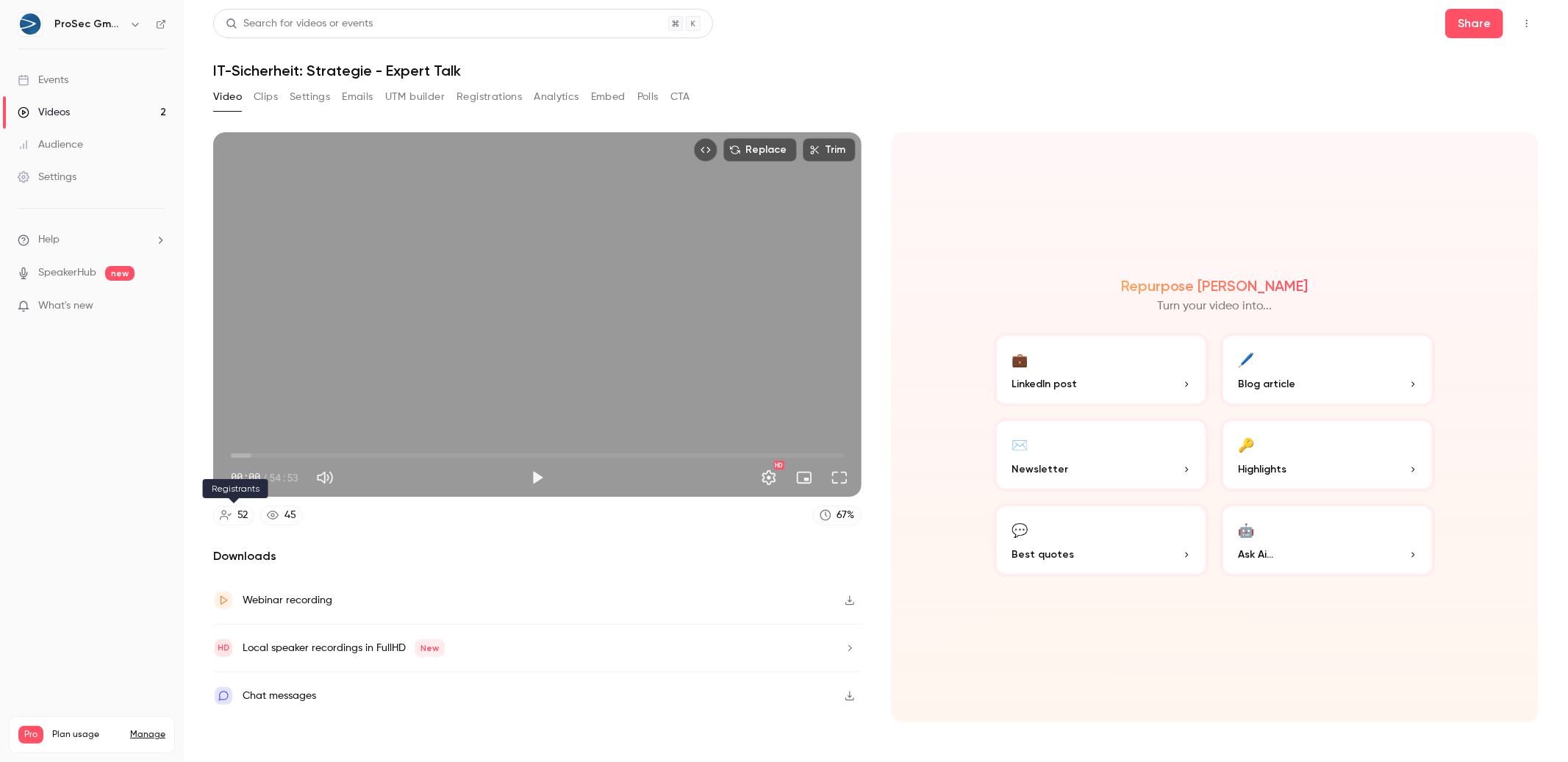
click at [248, 514] on div "52" at bounding box center [242, 515] width 11 height 15
click at [815, 698] on div "Chat messages" at bounding box center [537, 696] width 648 height 47
click at [350, 459] on span "10:40" at bounding box center [537, 455] width 613 height 23
click at [439, 456] on span "18:41" at bounding box center [537, 455] width 613 height 23
click at [581, 454] on span "18:41" at bounding box center [537, 455] width 613 height 23
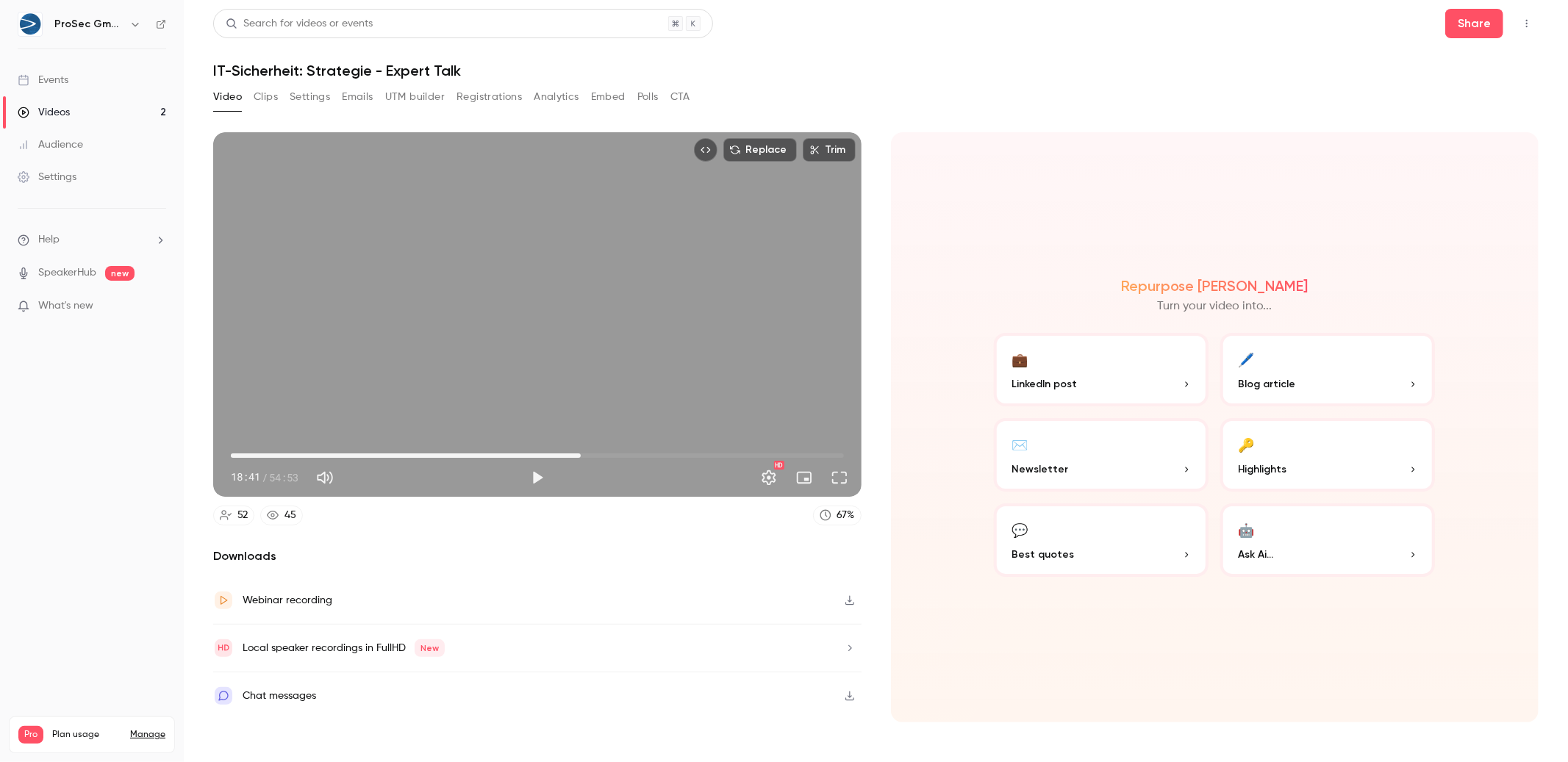
click at [661, 448] on span "31:20" at bounding box center [537, 455] width 613 height 23
drag, startPoint x: 301, startPoint y: 450, endPoint x: 727, endPoint y: 446, distance: 426.0
click at [727, 446] on span "44:26" at bounding box center [537, 455] width 613 height 23
click at [809, 454] on span "44:26" at bounding box center [537, 455] width 613 height 23
type input "*"
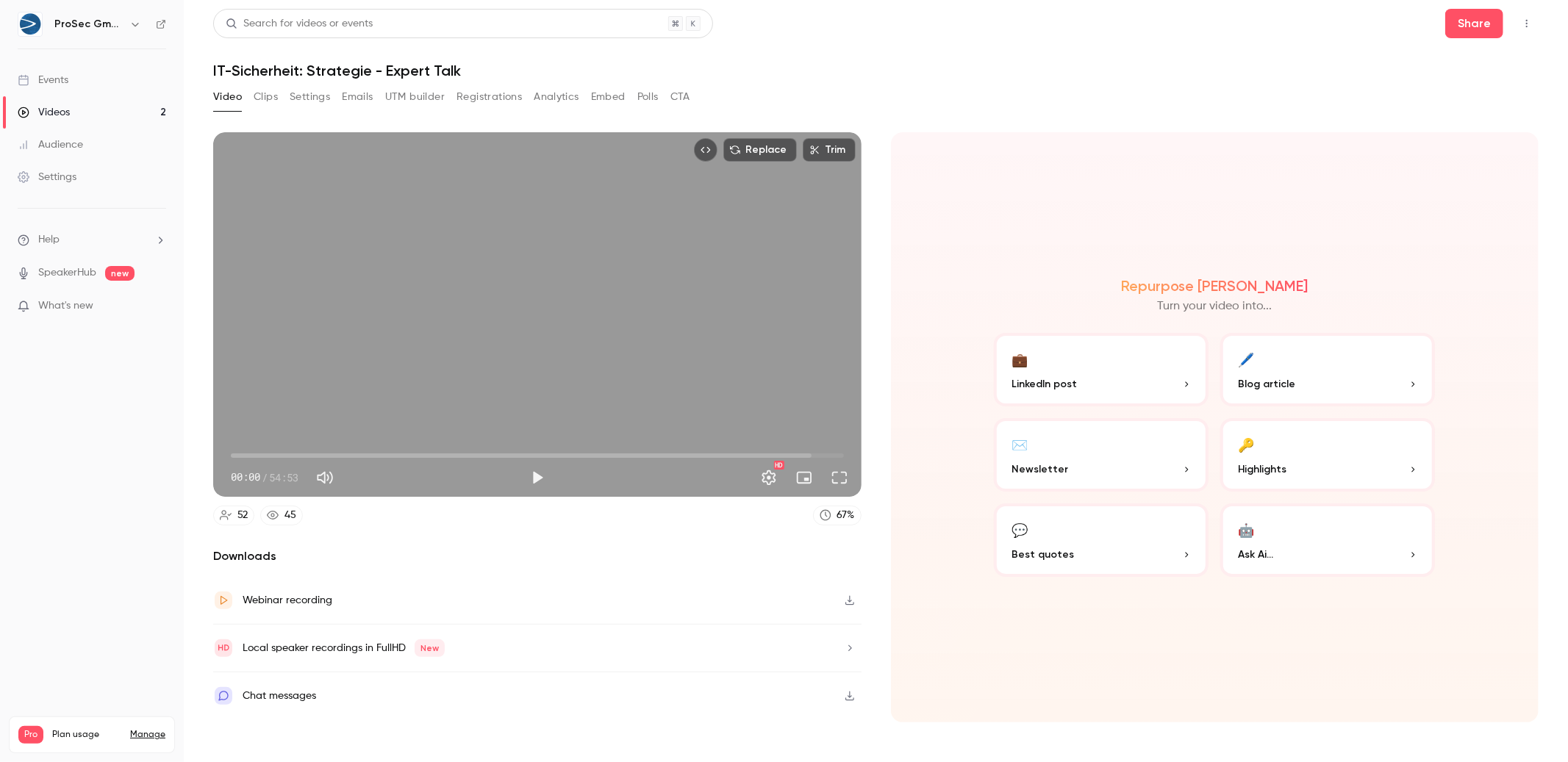
drag, startPoint x: 616, startPoint y: 453, endPoint x: 76, endPoint y: 427, distance: 540.6
click at [76, 427] on div "ProSec GmbH Events Videos 2 Audience Settings Help SpeakerHub new What's new Pr…" at bounding box center [784, 381] width 1568 height 762
click at [249, 92] on div "Video Clips Settings Emails UTM builder Registrations Analytics Embed Polls CTA" at bounding box center [451, 97] width 477 height 23
click at [250, 92] on div "Video Clips Settings Emails UTM builder Registrations Analytics Embed Polls CTA" at bounding box center [451, 97] width 477 height 23
click at [326, 101] on button "Settings" at bounding box center [309, 97] width 40 height 23
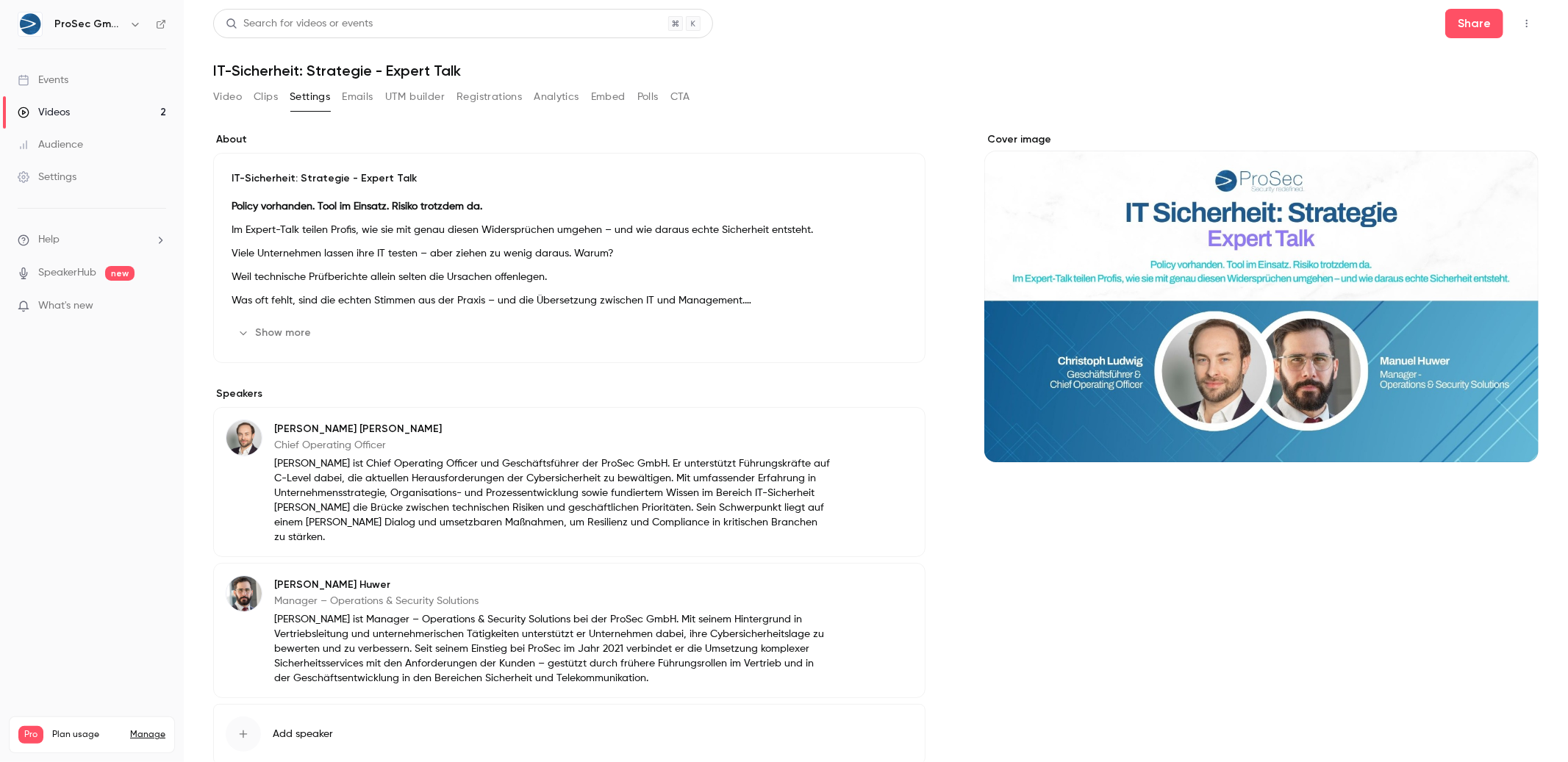
click at [245, 97] on div "Video Clips Settings Emails UTM builder Registrations Analytics Embed Polls CTA" at bounding box center [451, 97] width 477 height 23
click at [264, 97] on button "Clips" at bounding box center [265, 97] width 24 height 23
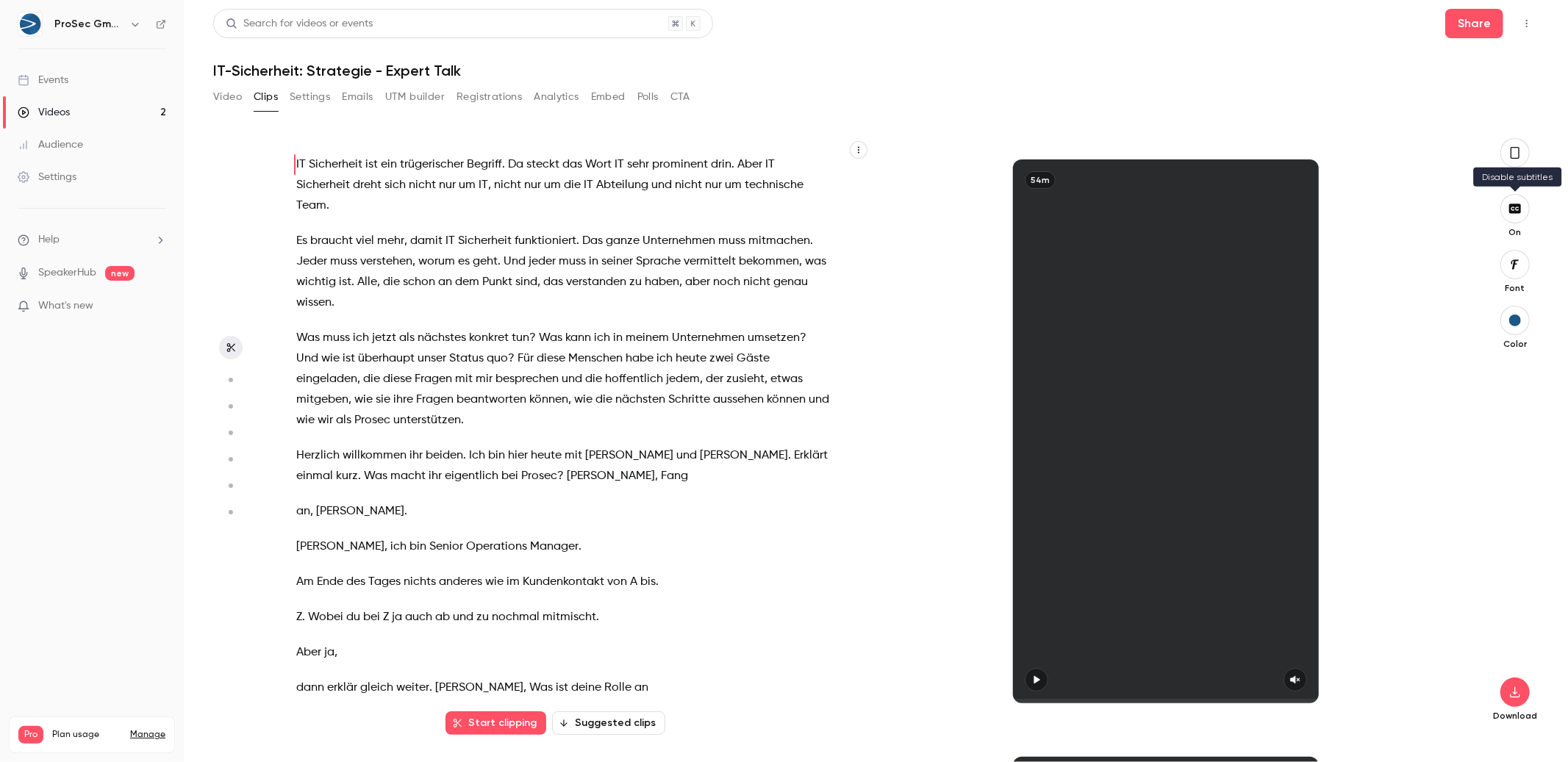
click at [1502, 204] on button "button" at bounding box center [1514, 208] width 30 height 30
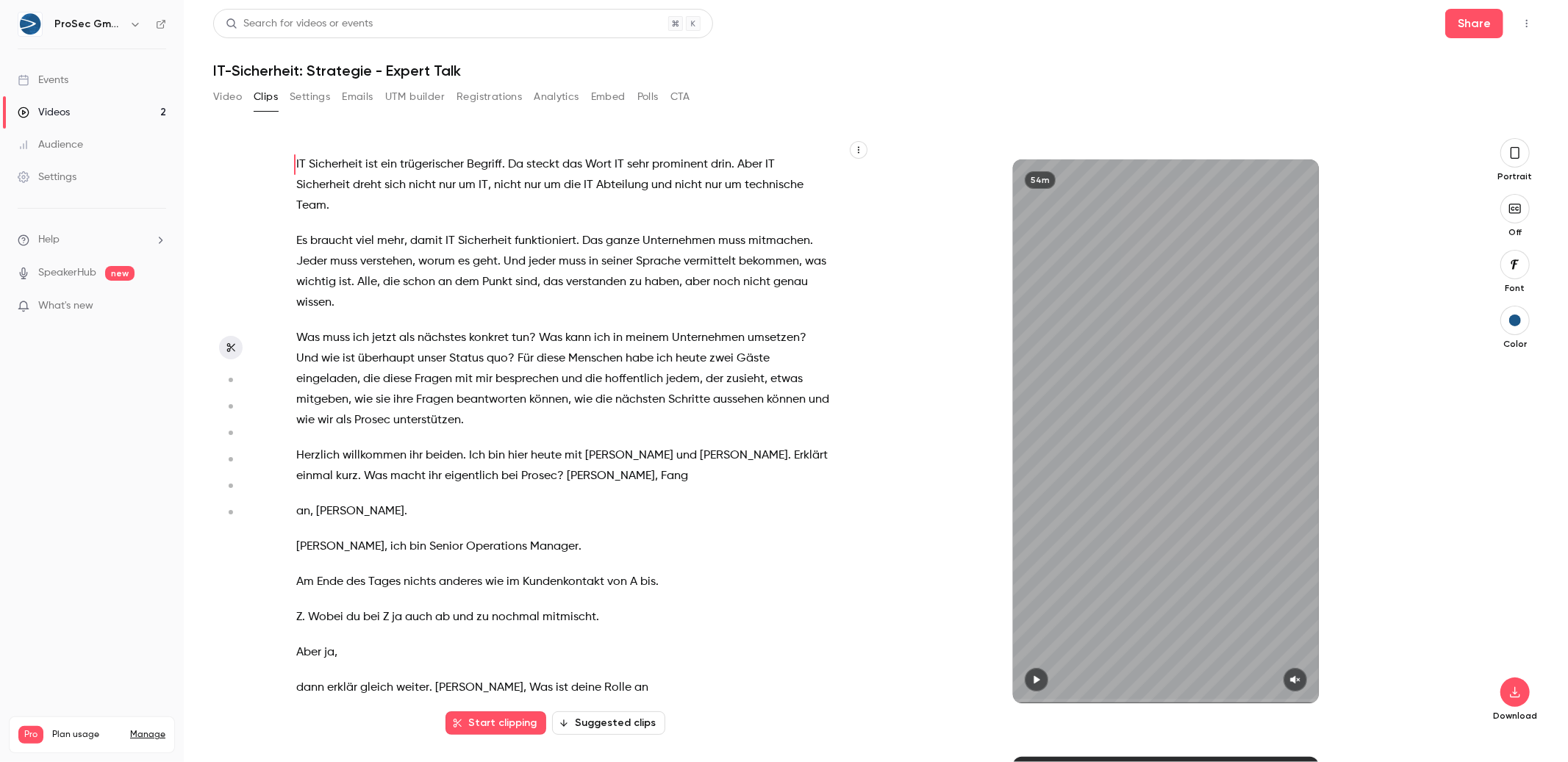
click at [1518, 208] on icon "button" at bounding box center [1514, 208] width 16 height 12
click at [227, 97] on button "Video" at bounding box center [227, 97] width 29 height 23
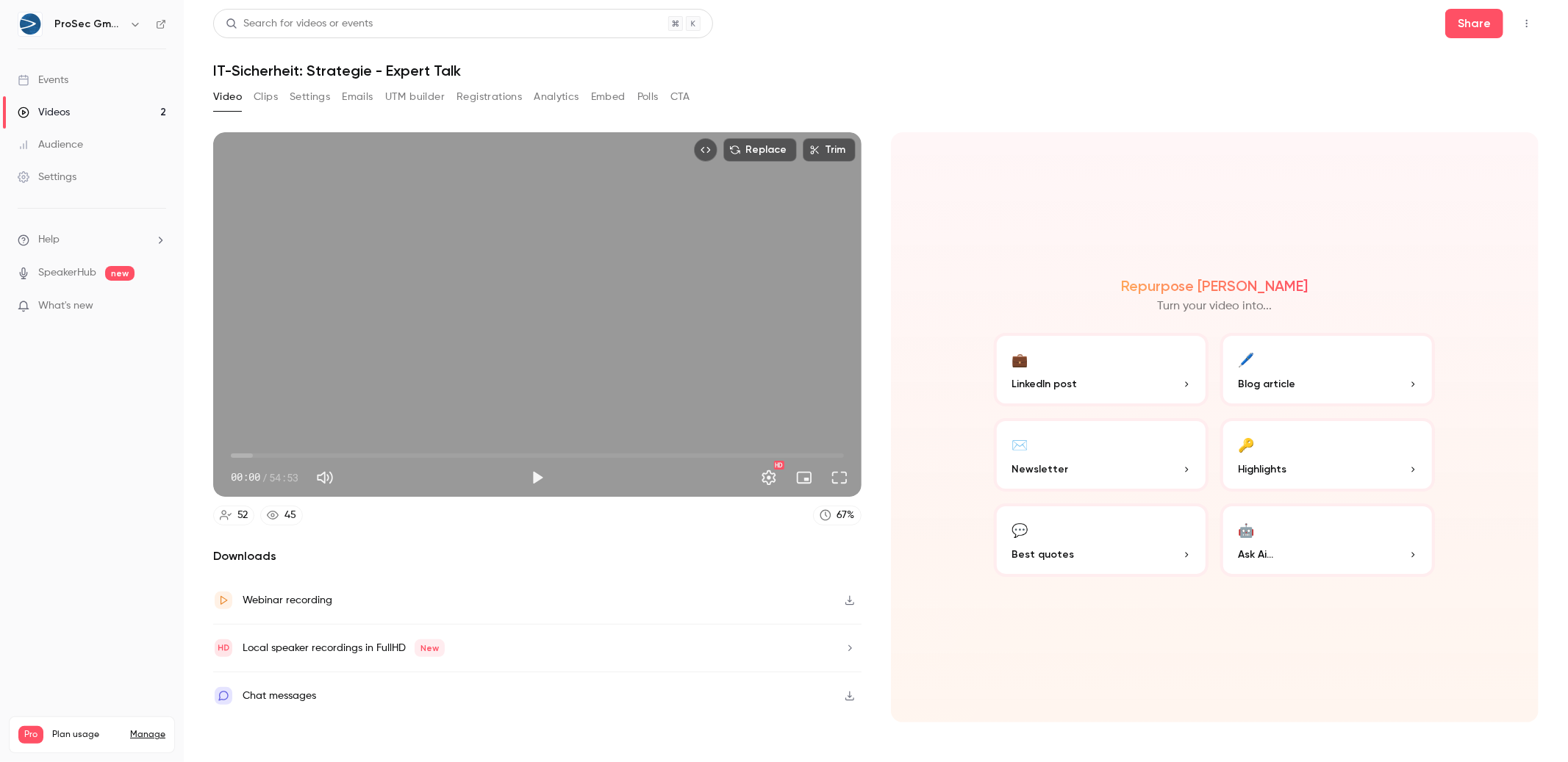
click at [412, 84] on div "Search for videos or events Share IT-Sicherheit: Strategie - Expert Talk Video …" at bounding box center [875, 381] width 1325 height 744
click at [340, 89] on div "Video Clips Settings Emails UTM builder Registrations Analytics Embed Polls CTA" at bounding box center [451, 97] width 477 height 23
click at [351, 93] on button "Emails" at bounding box center [357, 97] width 31 height 23
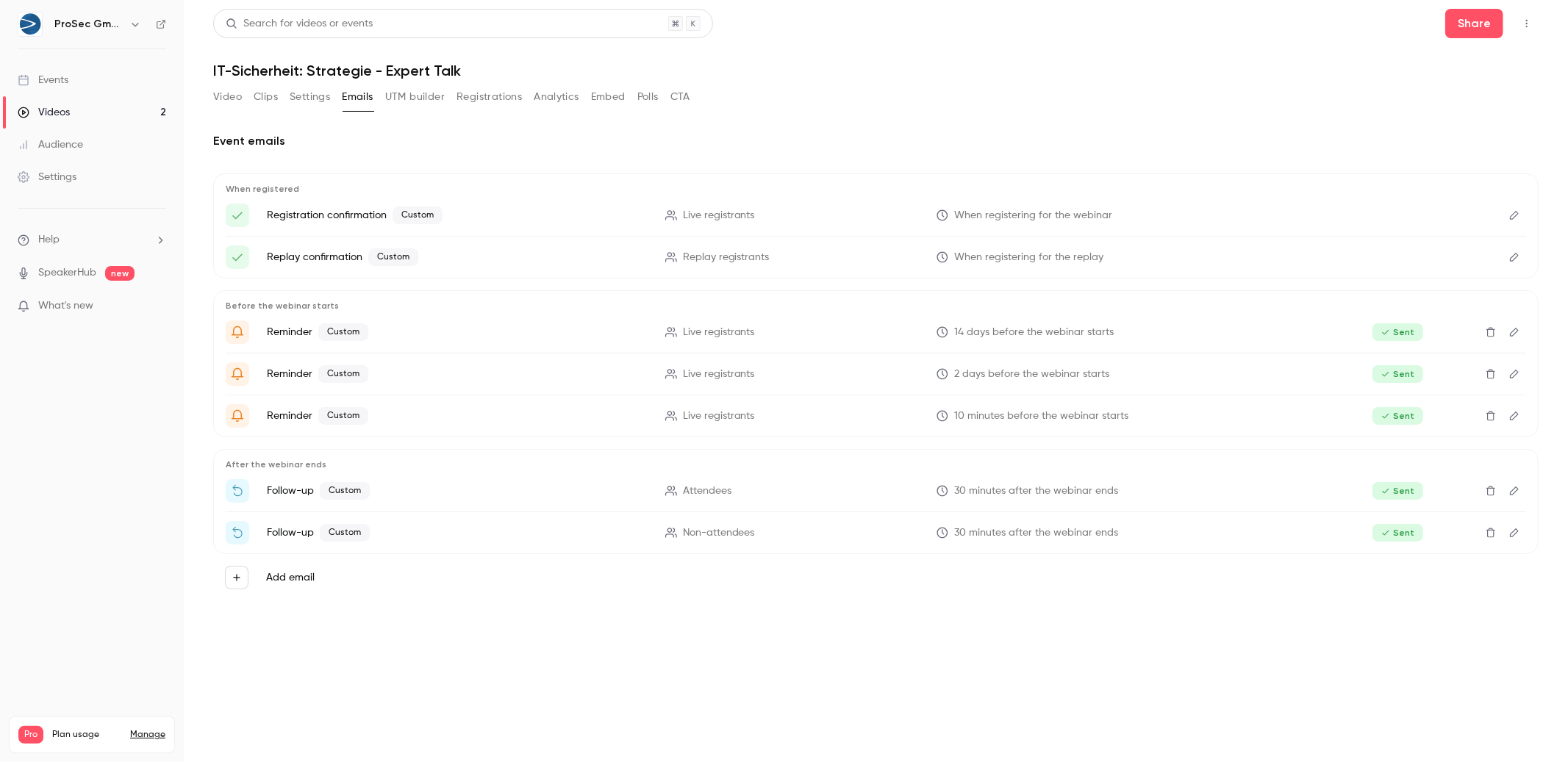
click at [574, 102] on button "Analytics" at bounding box center [556, 97] width 46 height 23
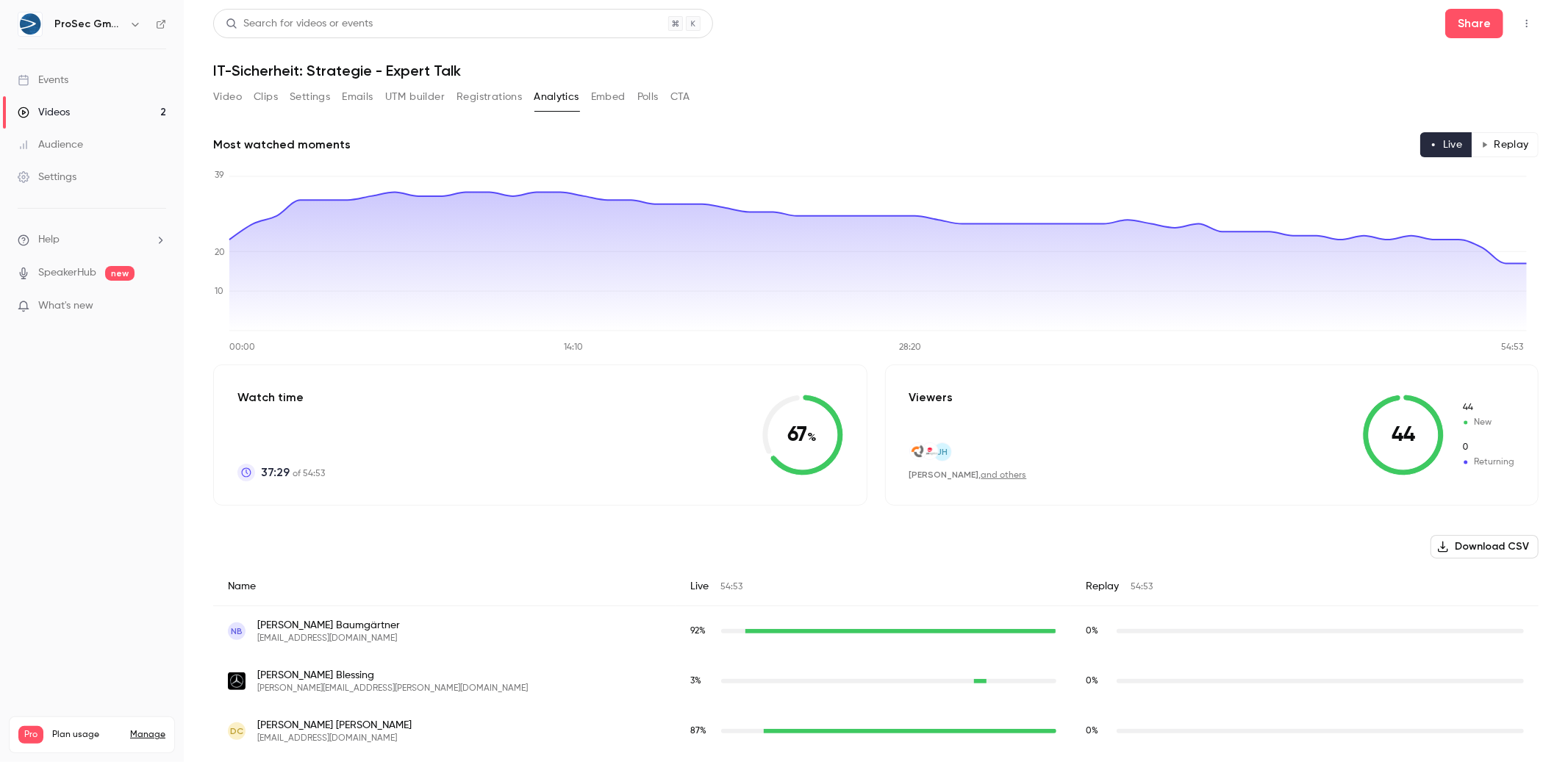
click at [293, 629] on span "[PERSON_NAME]" at bounding box center [328, 625] width 142 height 14
click at [305, 622] on span "[PERSON_NAME]" at bounding box center [328, 625] width 142 height 14
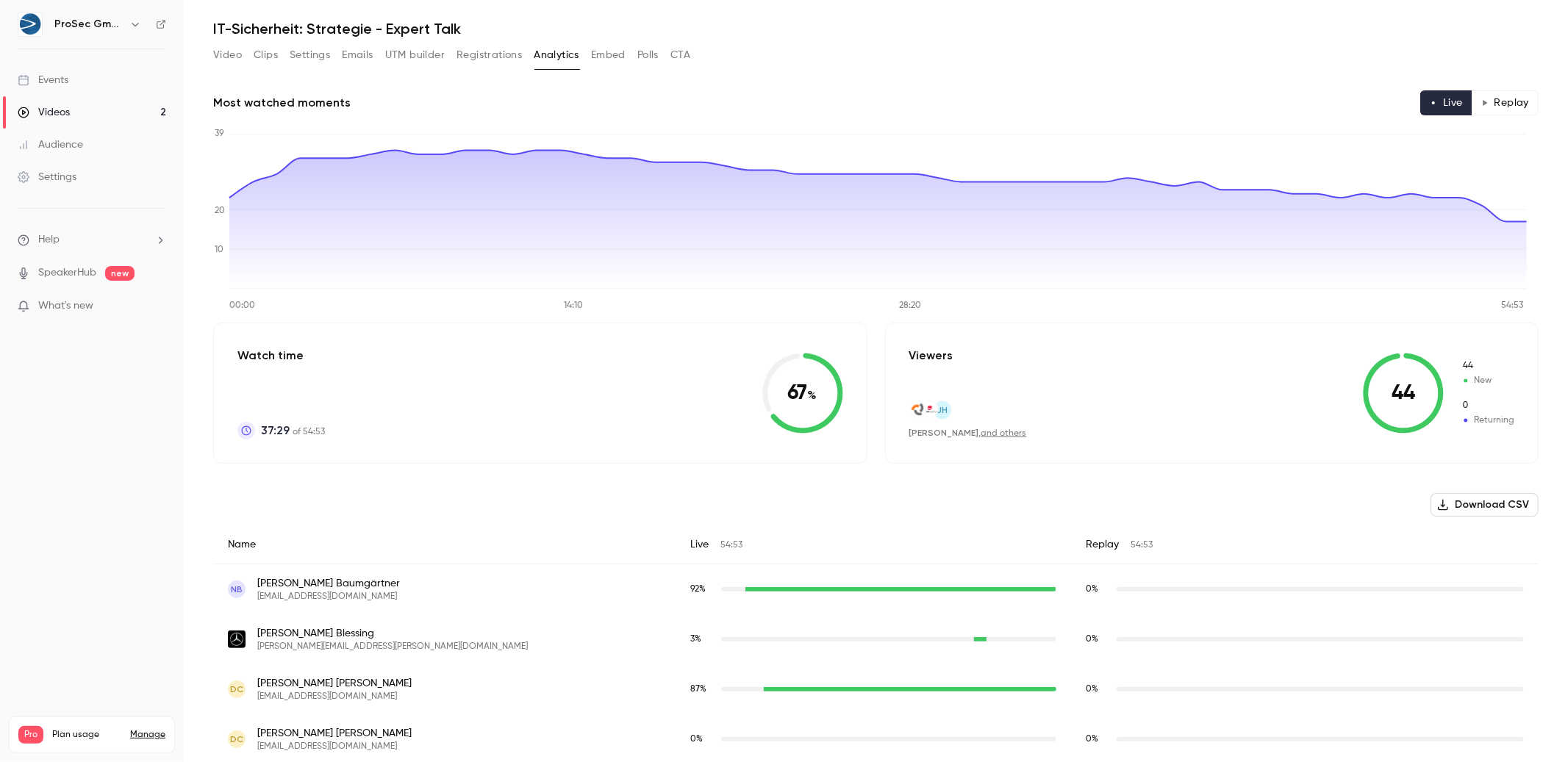
scroll to position [64, 0]
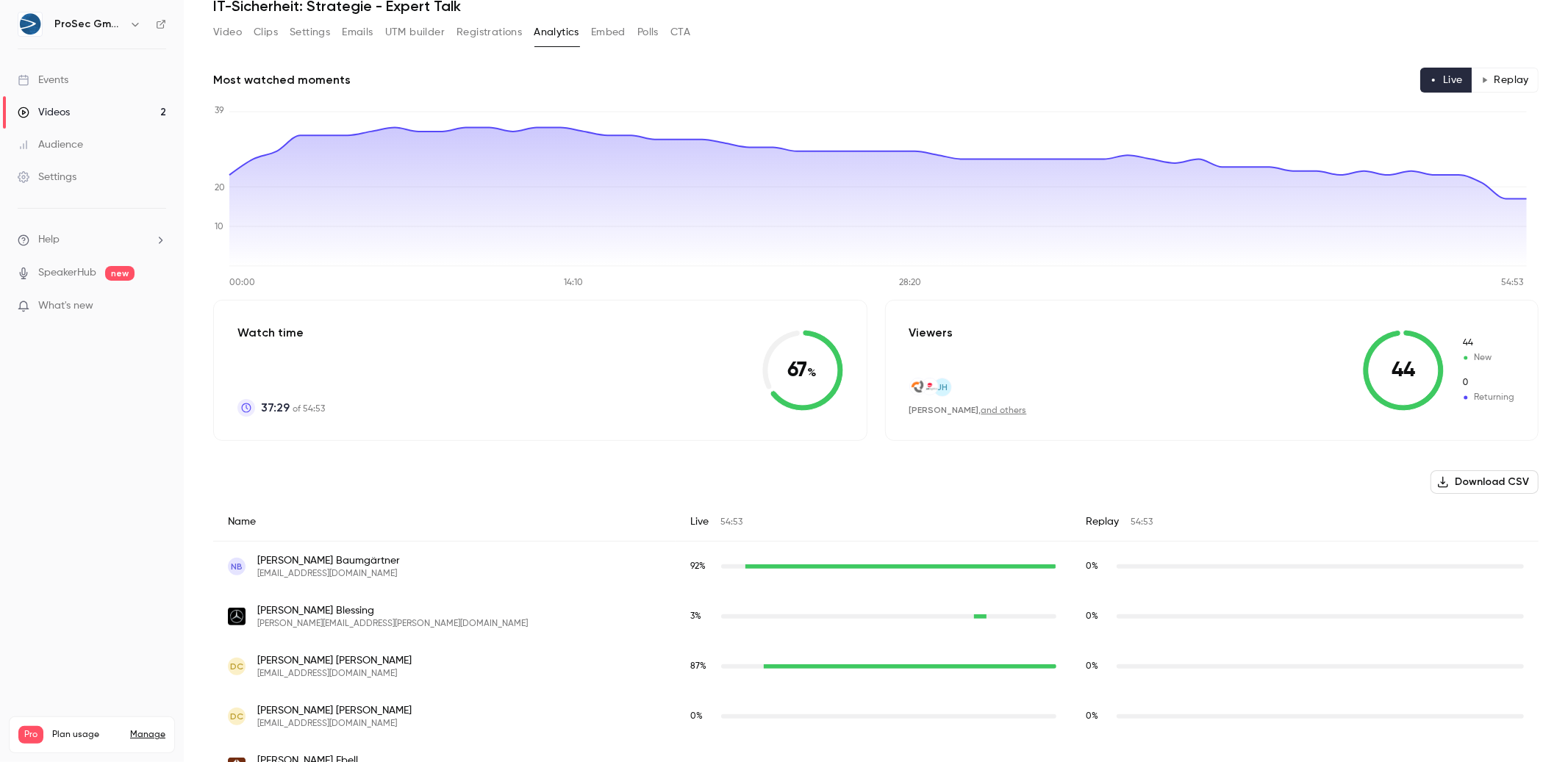
click at [235, 608] on img "manuel.m.blessing@mercedes-benz.com" at bounding box center [237, 617] width 18 height 18
click at [234, 613] on img "manuel.m.blessing@mercedes-benz.com" at bounding box center [237, 617] width 18 height 18
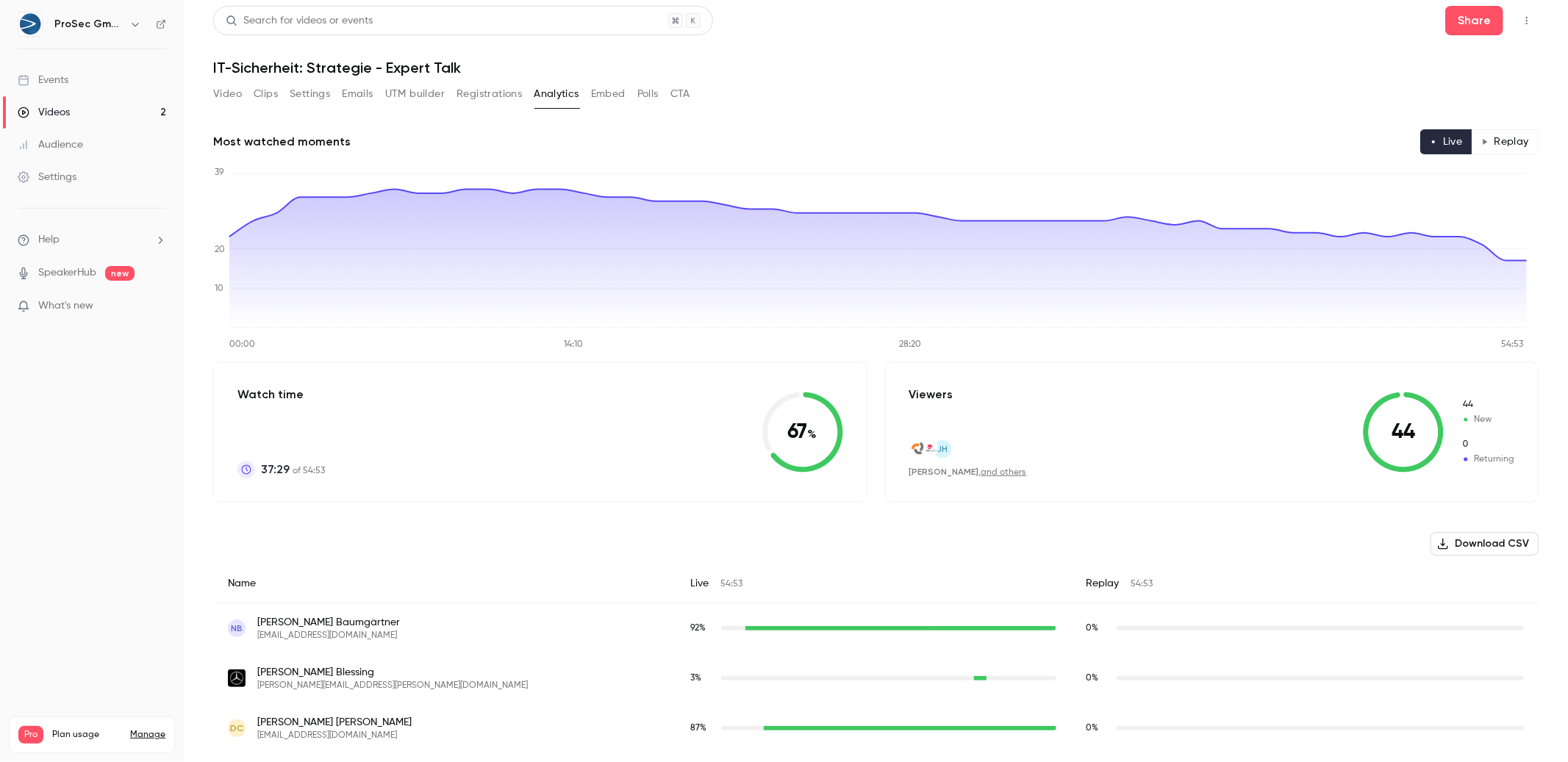
scroll to position [0, 0]
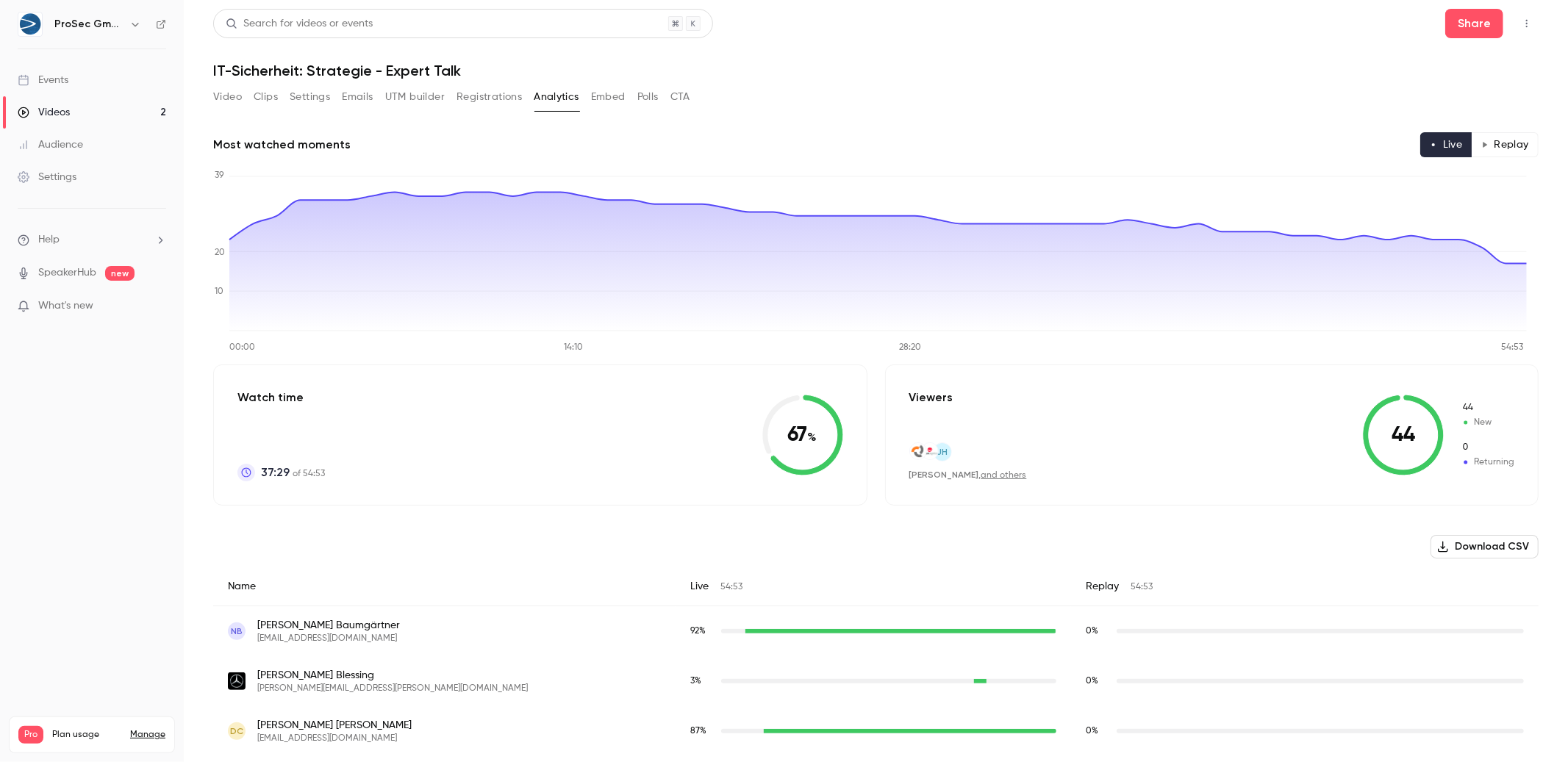
click at [529, 112] on div "Video Clips Settings Emails UTM builder Registrations Analytics Embed Polls CTA" at bounding box center [451, 99] width 477 height 30
click at [488, 99] on button "Registrations" at bounding box center [488, 97] width 65 height 23
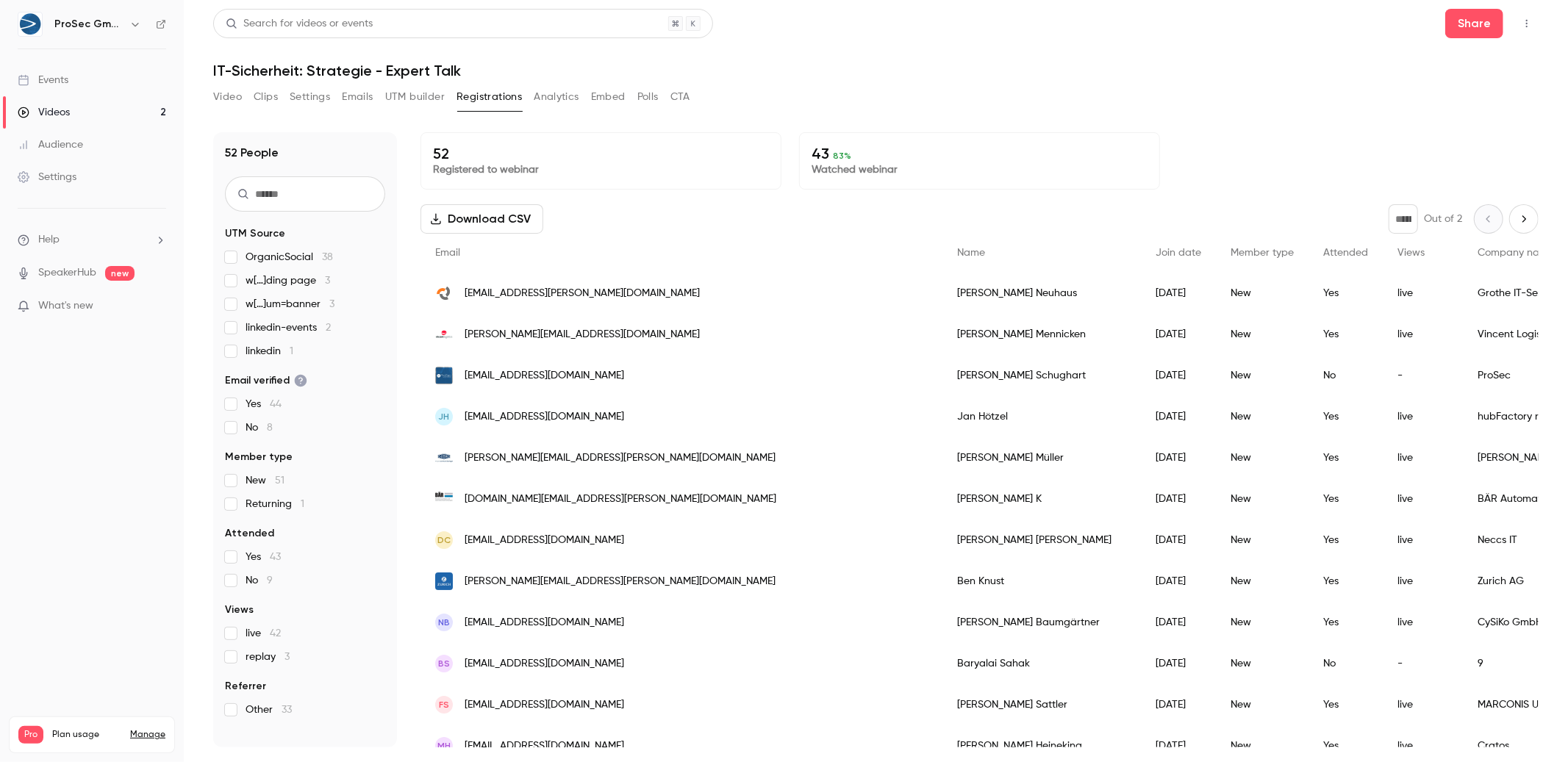
click at [514, 371] on span "[EMAIL_ADDRESS][DOMAIN_NAME]" at bounding box center [544, 376] width 159 height 15
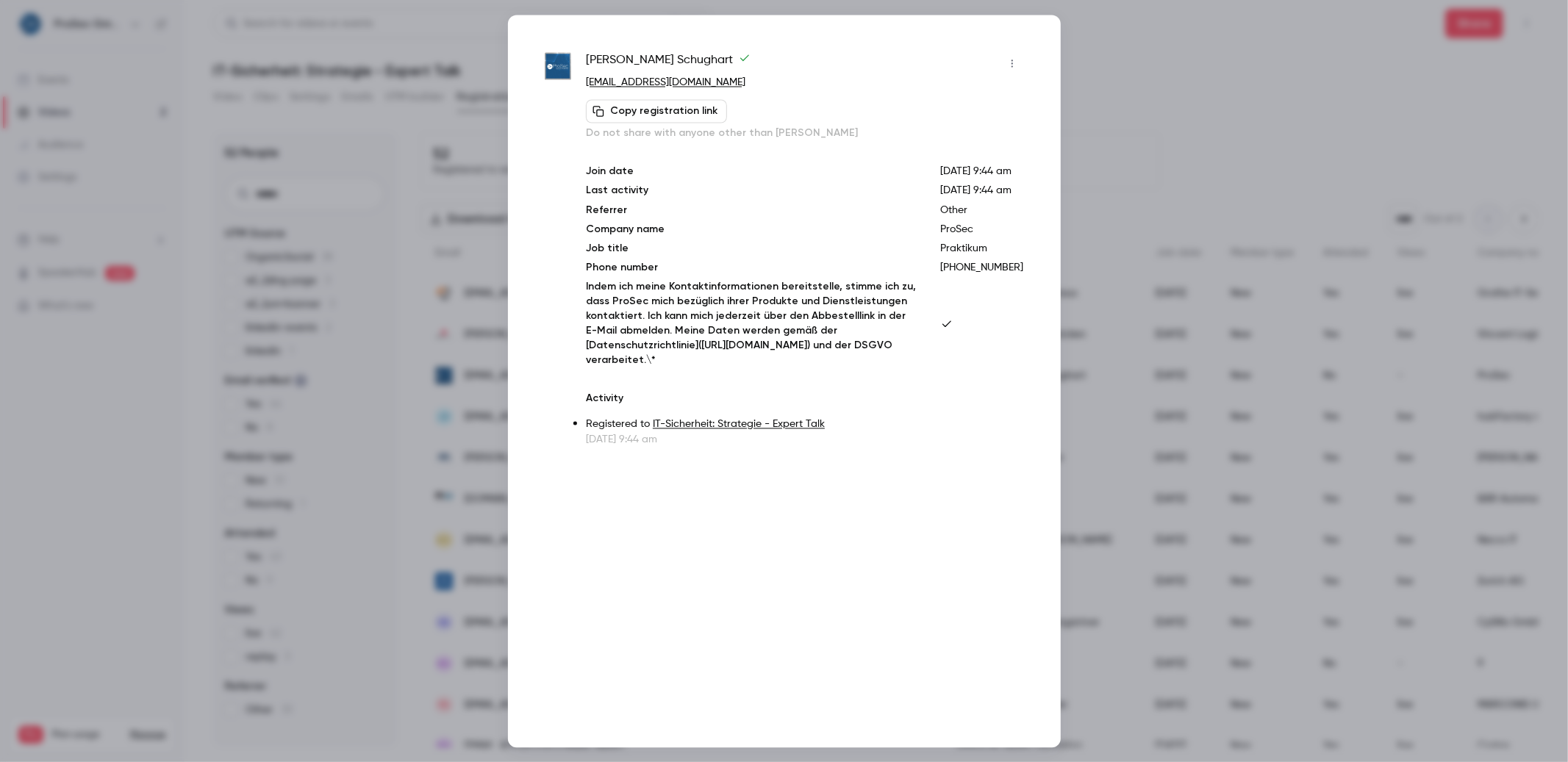
click at [1185, 329] on div at bounding box center [784, 381] width 1568 height 762
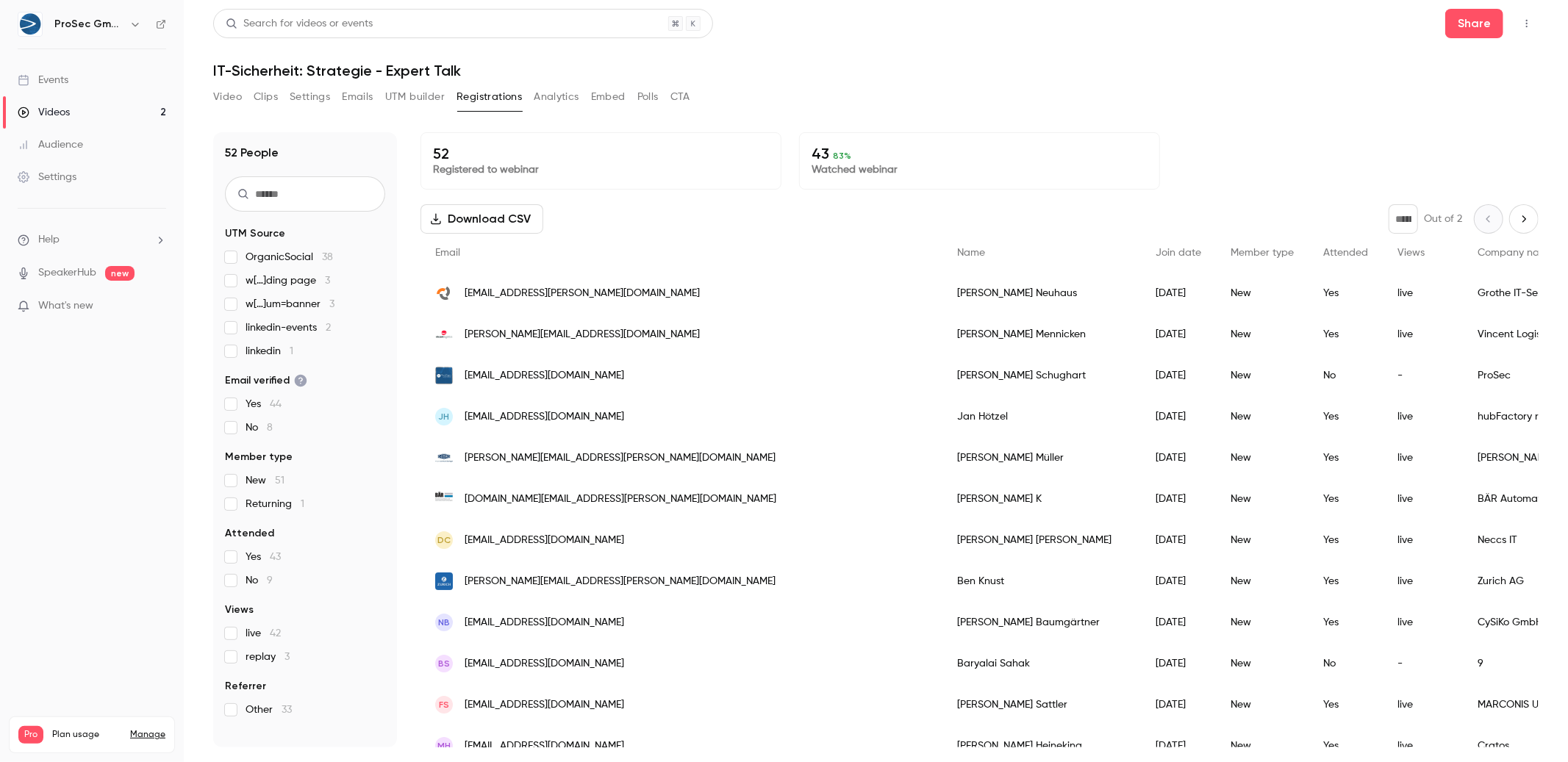
click at [596, 415] on div "JH [EMAIL_ADDRESS][DOMAIN_NAME]" at bounding box center [681, 417] width 521 height 41
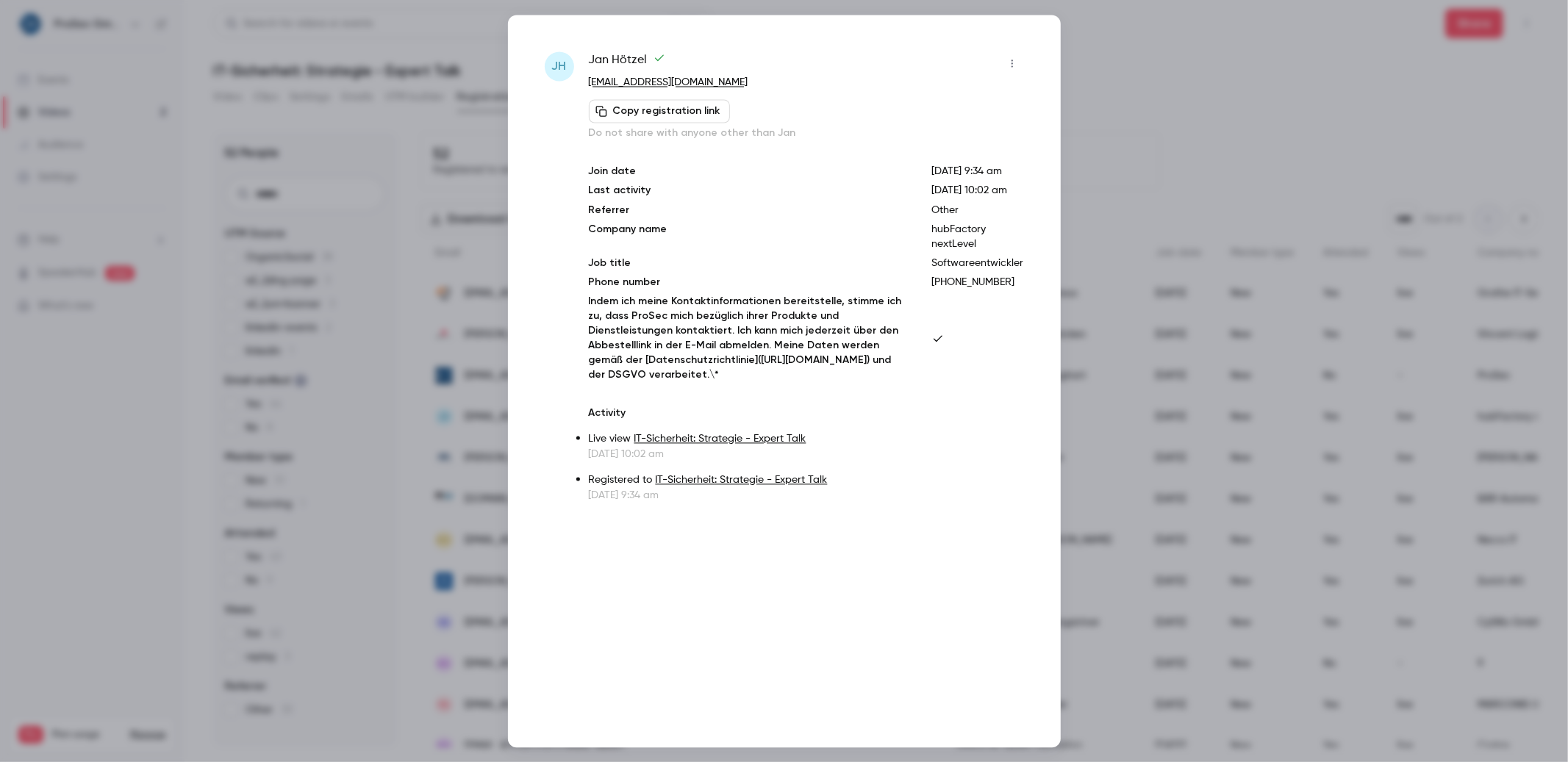
click at [1250, 354] on div at bounding box center [784, 381] width 1568 height 762
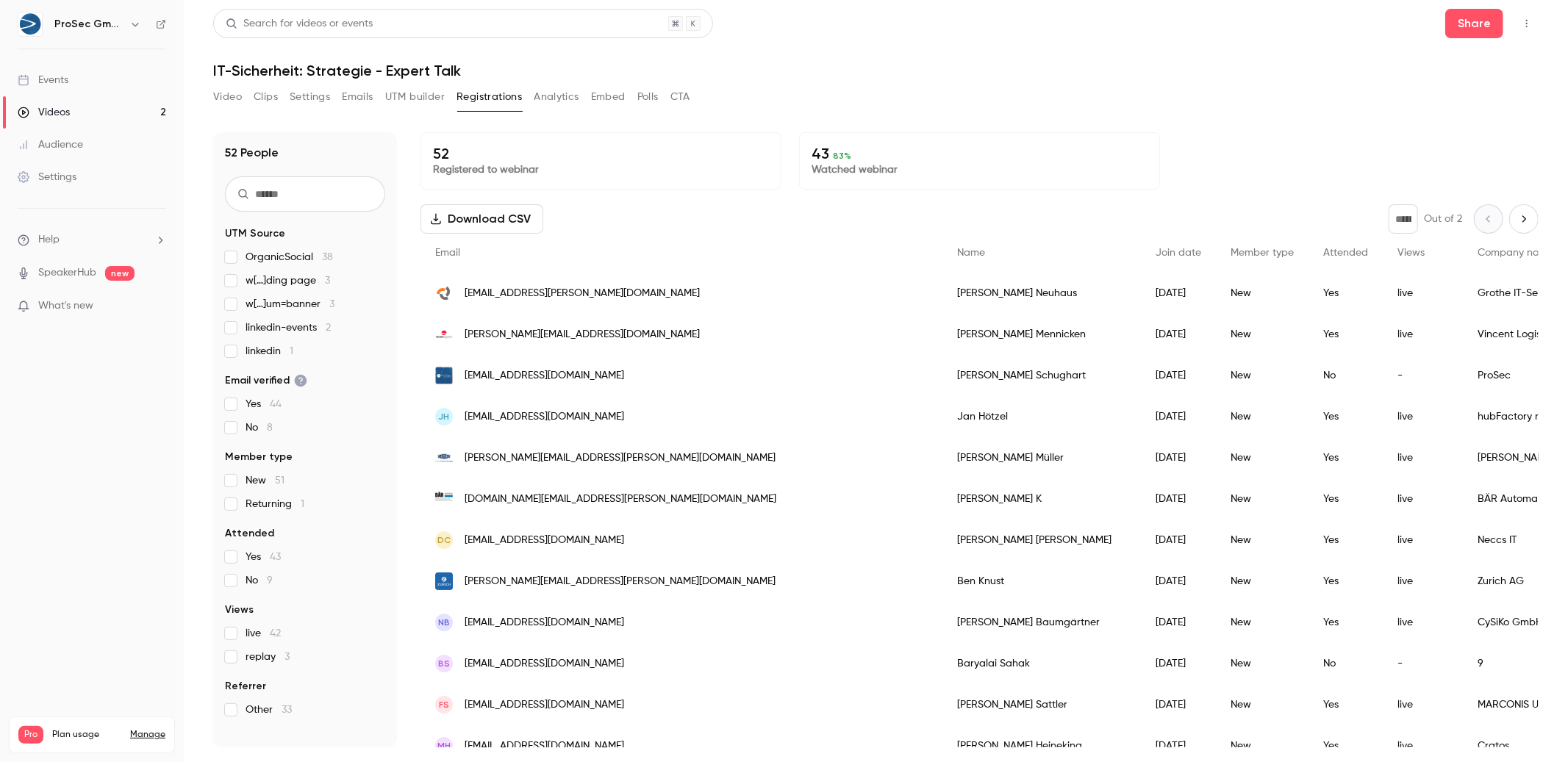
scroll to position [21, 0]
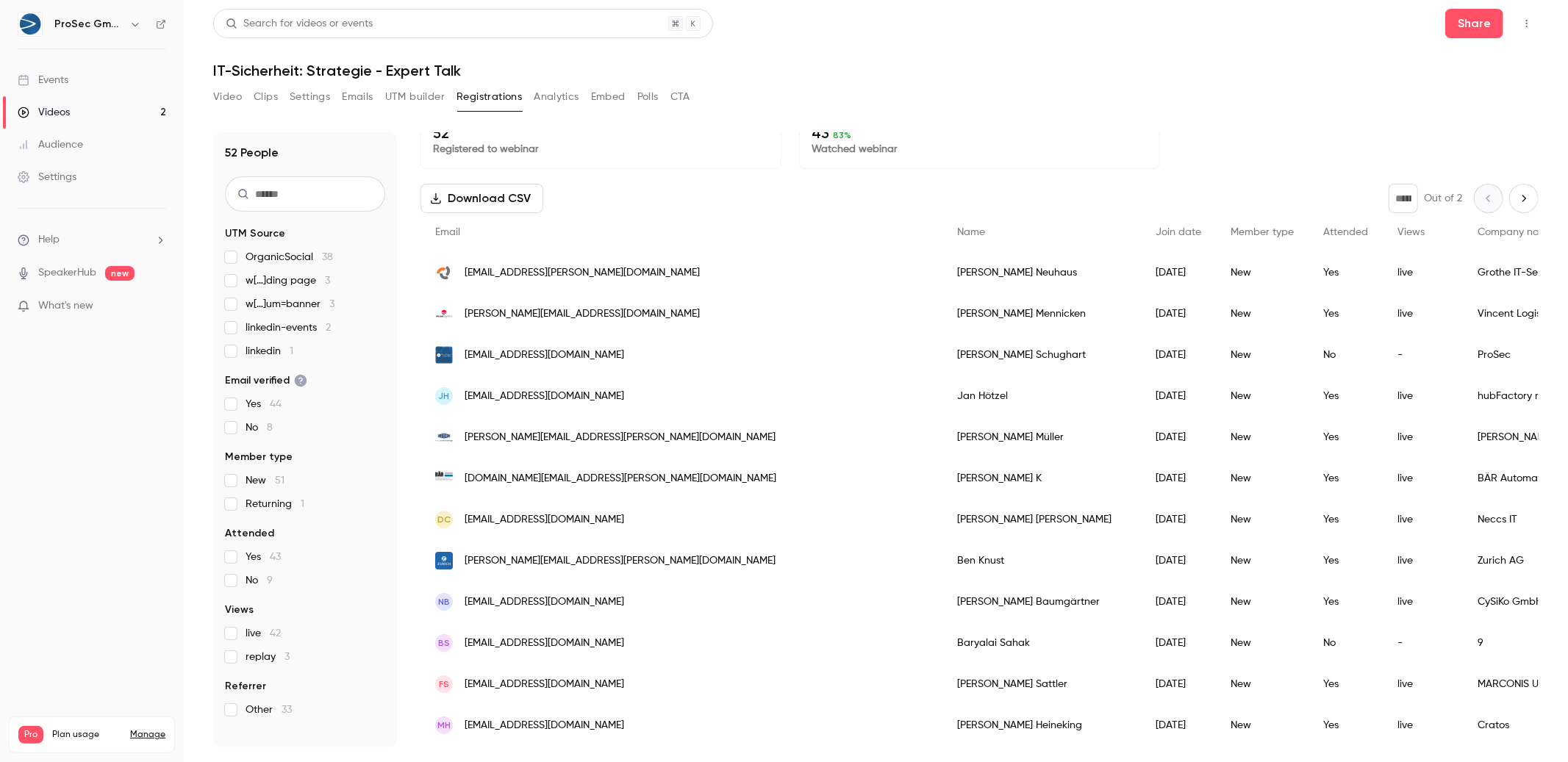
click at [532, 436] on span "[PERSON_NAME][EMAIL_ADDRESS][PERSON_NAME][DOMAIN_NAME]" at bounding box center [620, 437] width 311 height 15
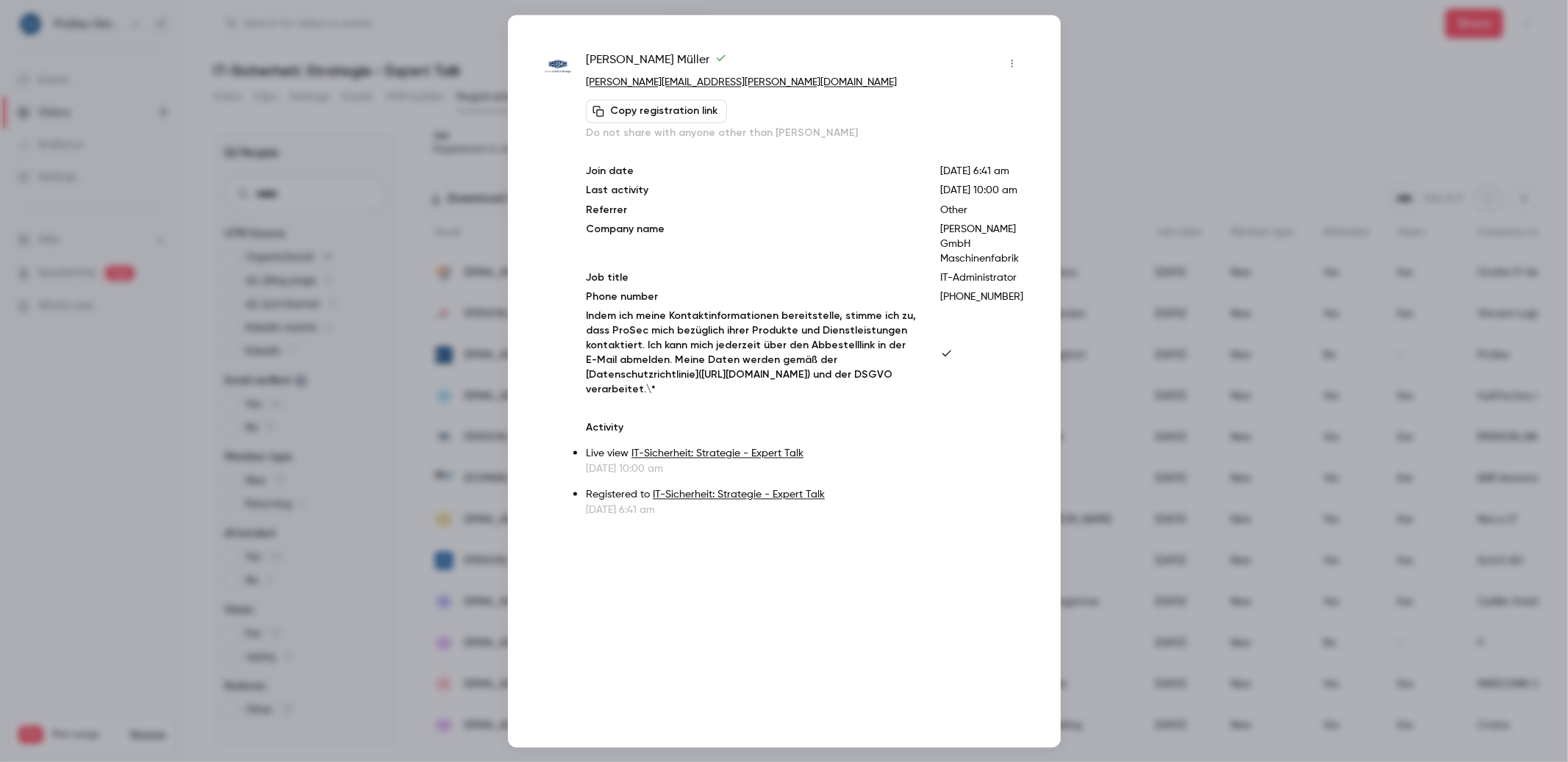
click at [1312, 300] on div at bounding box center [784, 381] width 1568 height 762
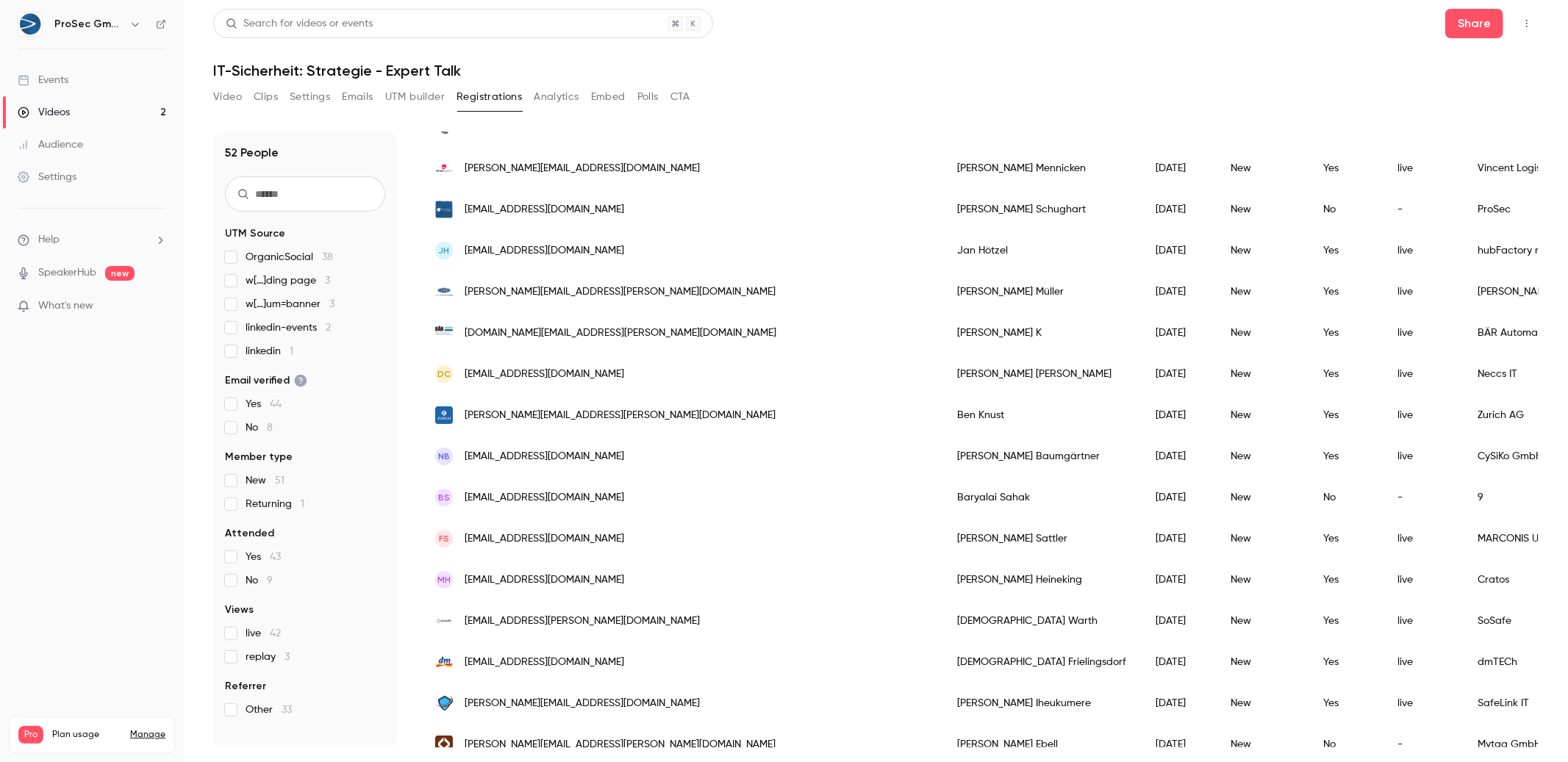
scroll to position [177, 0]
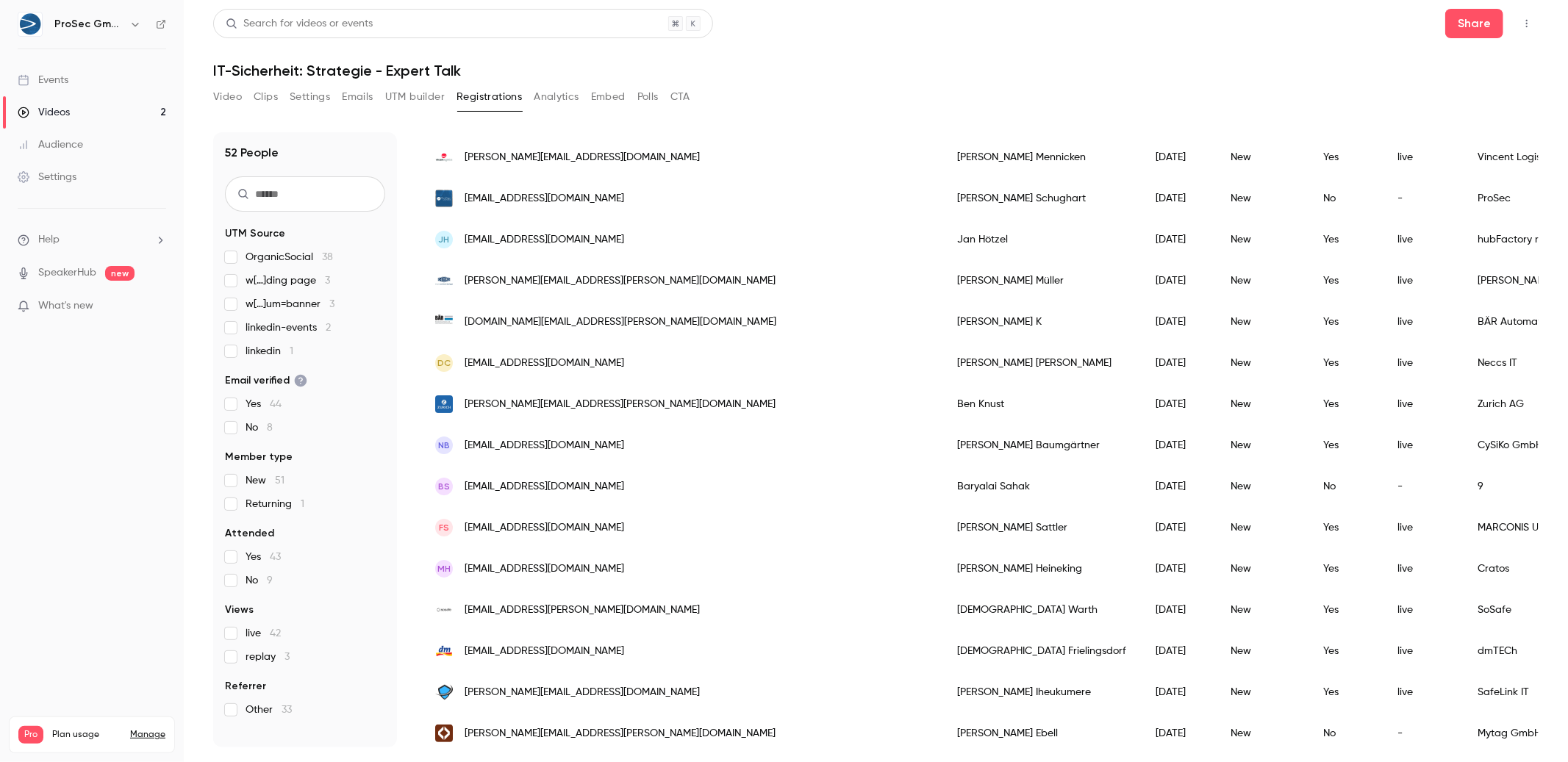
click at [560, 368] on div "DC [EMAIL_ADDRESS][DOMAIN_NAME]" at bounding box center [681, 363] width 521 height 41
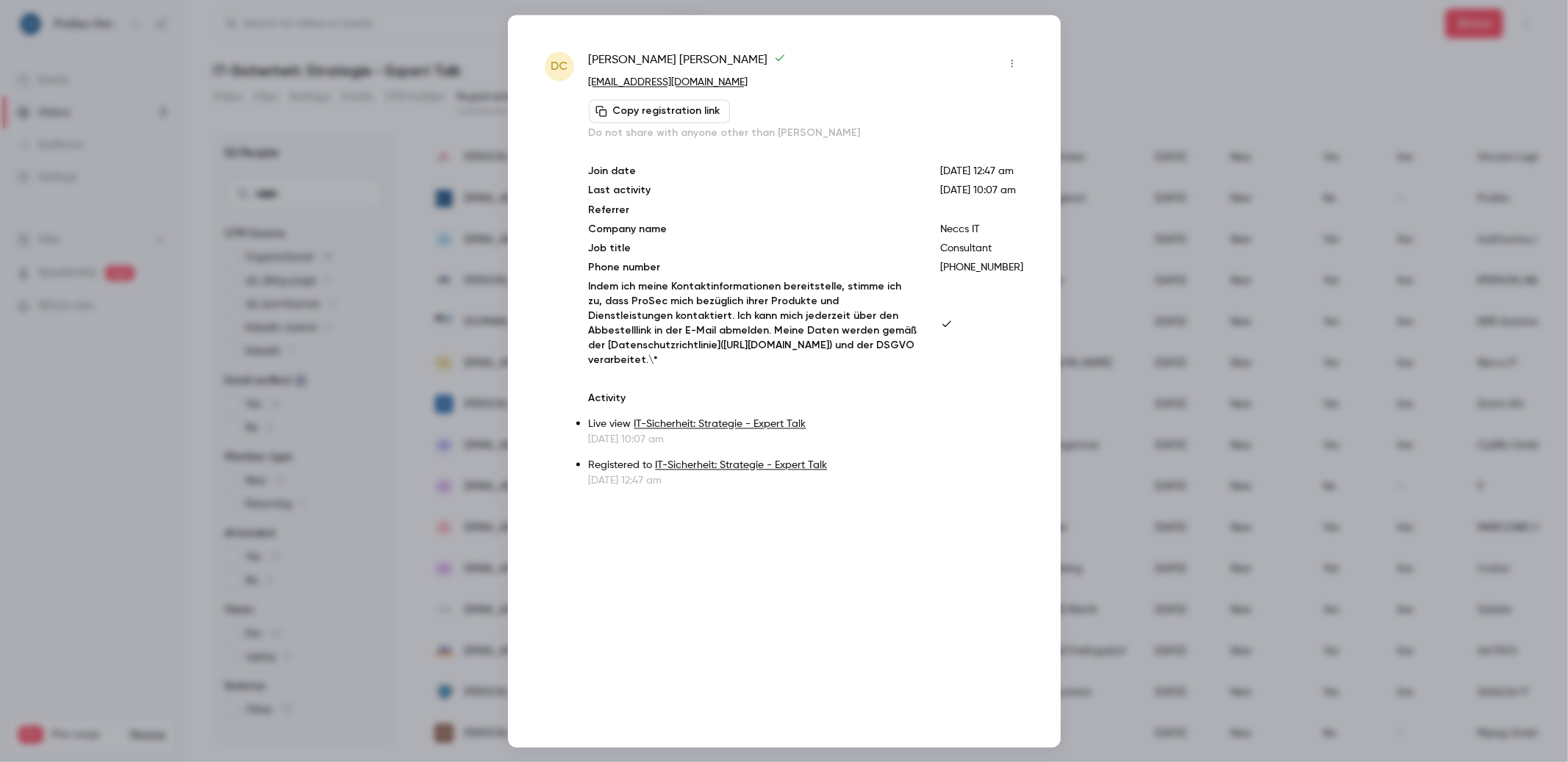
click at [1220, 397] on div at bounding box center [784, 381] width 1568 height 762
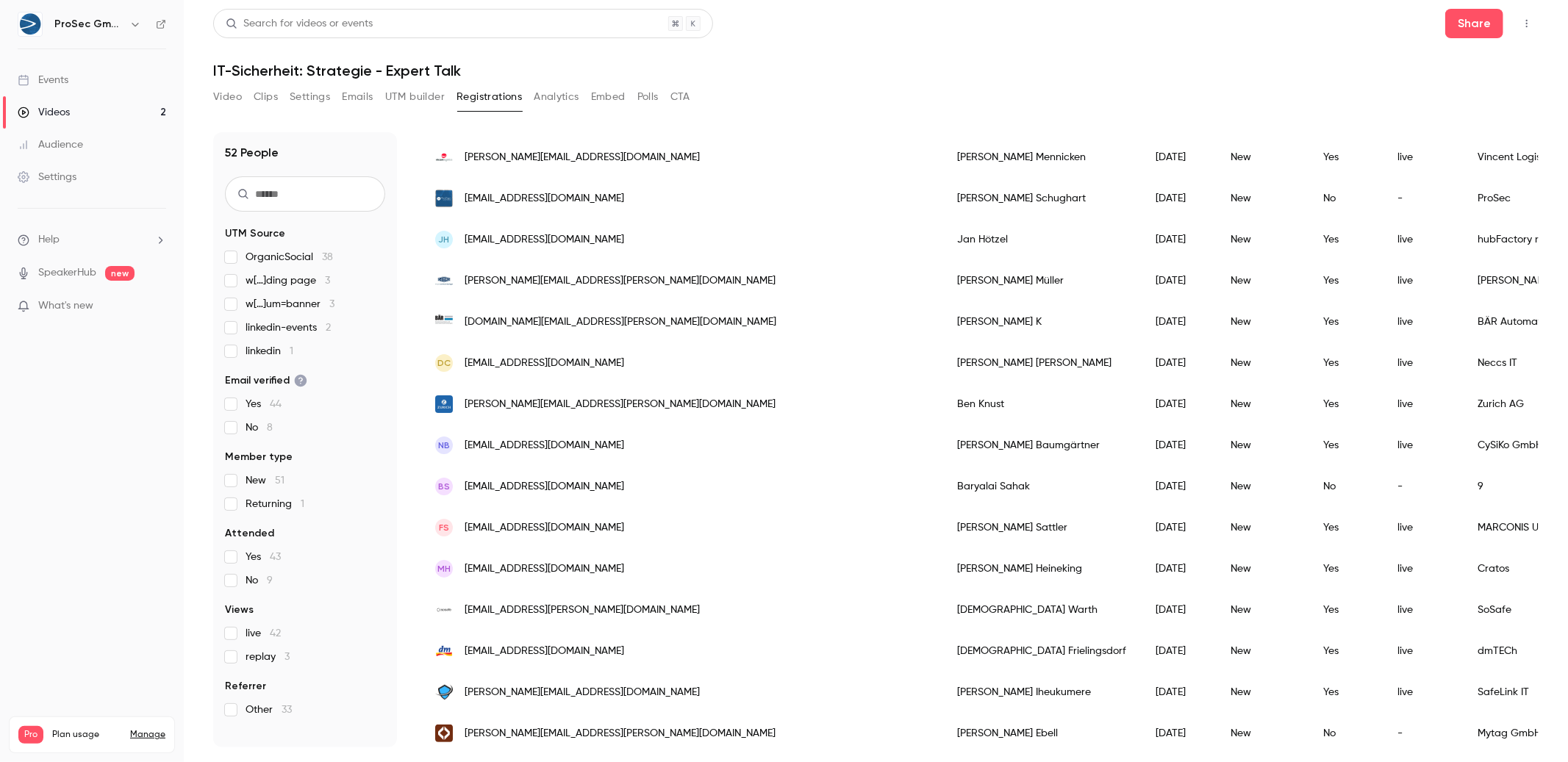
click at [555, 97] on button "Analytics" at bounding box center [556, 97] width 46 height 23
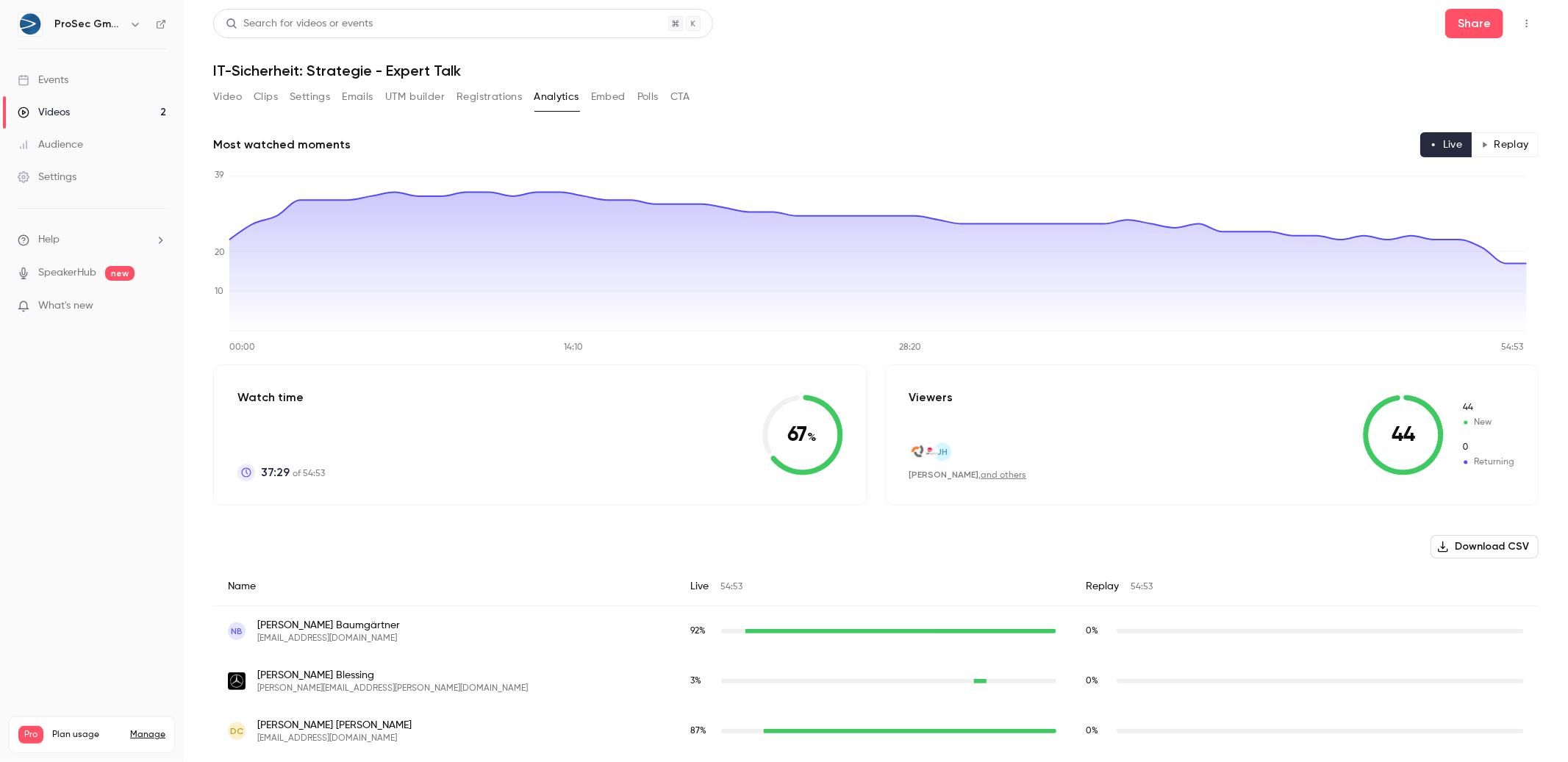
click at [491, 102] on button "Registrations" at bounding box center [488, 97] width 65 height 23
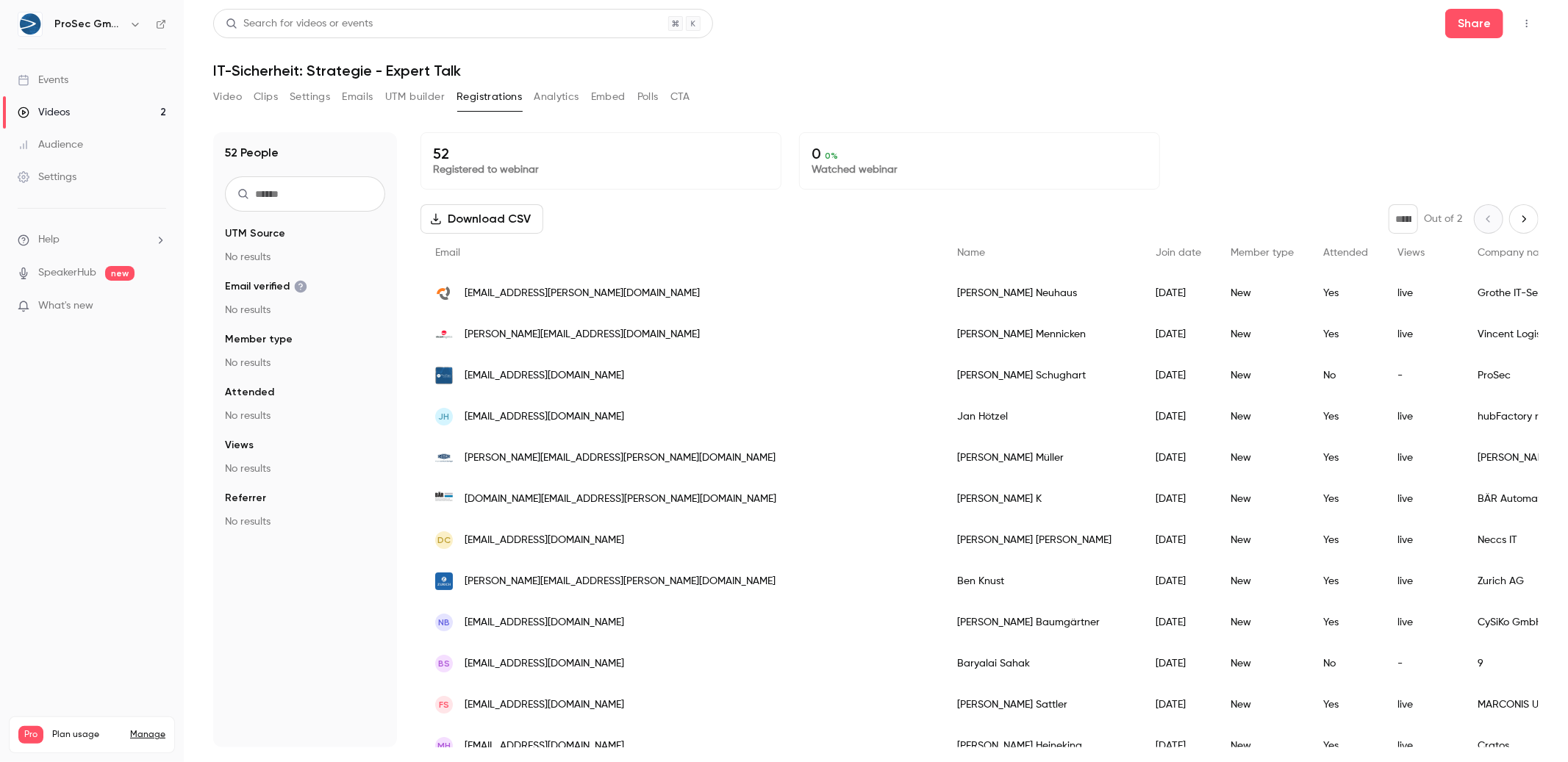
click at [540, 80] on div "Search for videos or events Share IT-Sicherheit: Strategie - Expert Talk Video …" at bounding box center [875, 381] width 1325 height 744
click at [545, 95] on button "Analytics" at bounding box center [556, 97] width 46 height 23
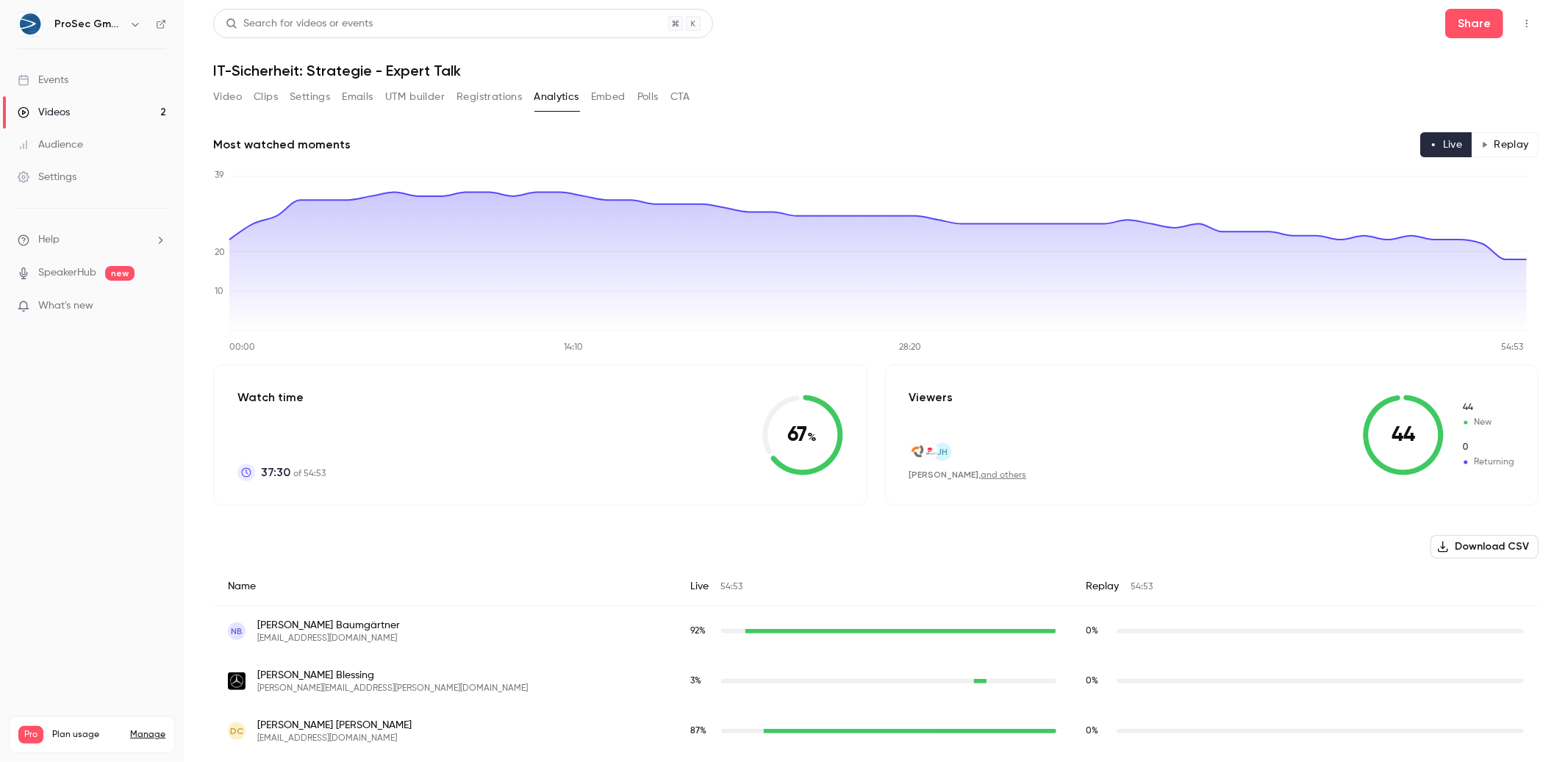
click at [662, 96] on div "Video Clips Settings Emails UTM builder Registrations Analytics Embed Polls CTA" at bounding box center [451, 97] width 477 height 23
click at [657, 95] on button "Polls" at bounding box center [648, 97] width 21 height 23
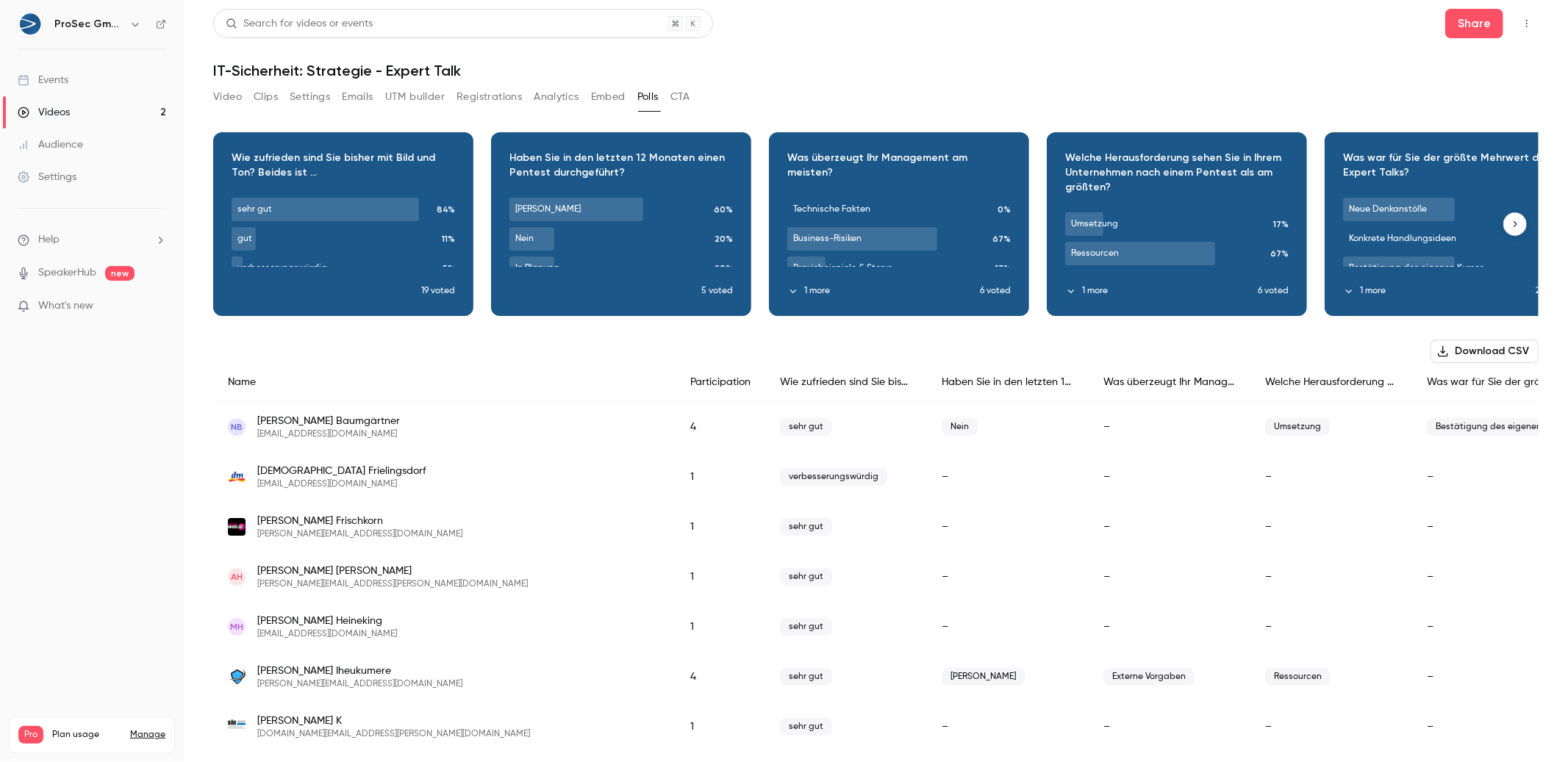
click at [1510, 221] on icon "button" at bounding box center [1515, 224] width 11 height 11
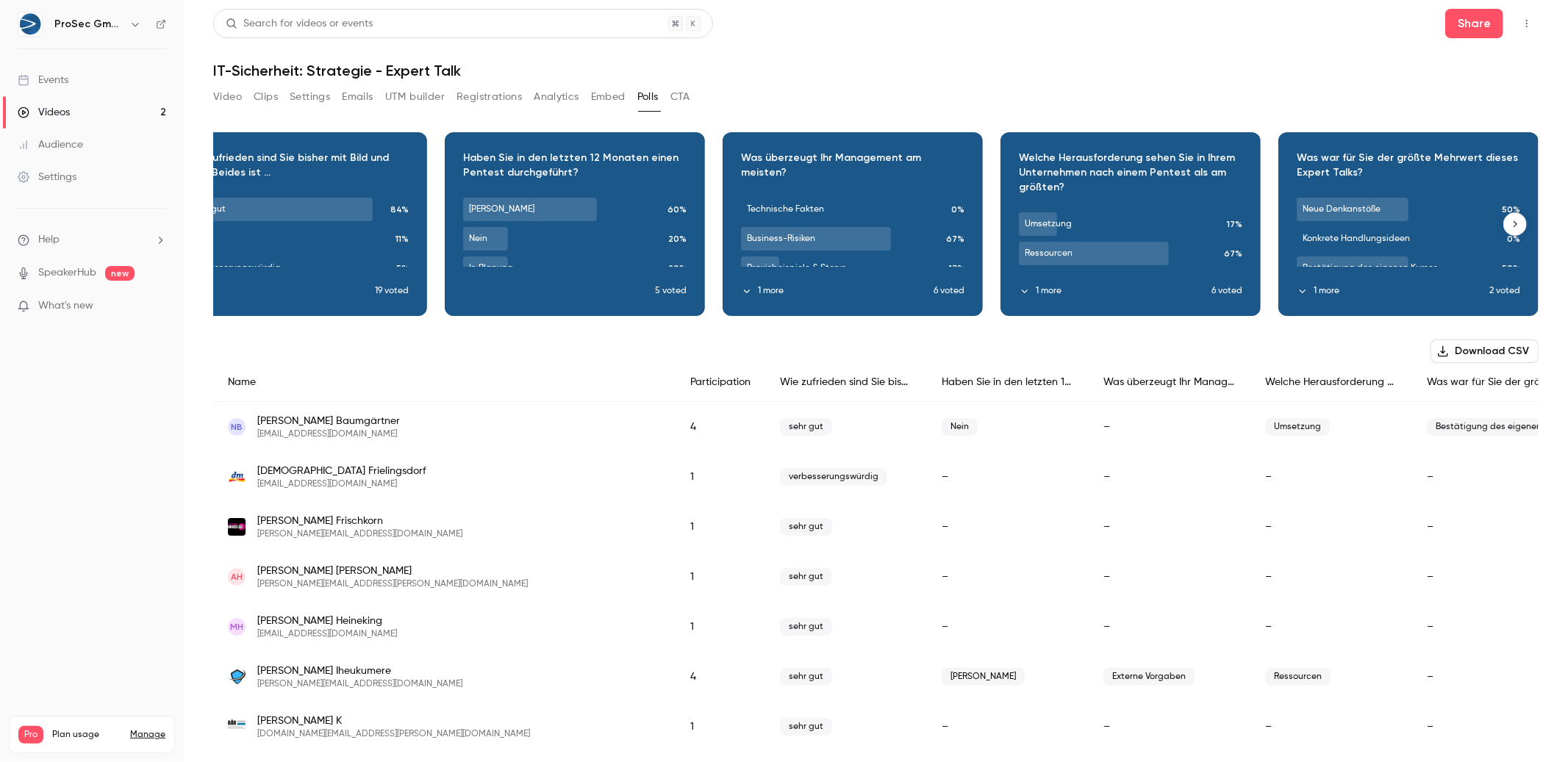
scroll to position [0, 57]
click at [1510, 223] on icon "button" at bounding box center [1515, 224] width 11 height 11
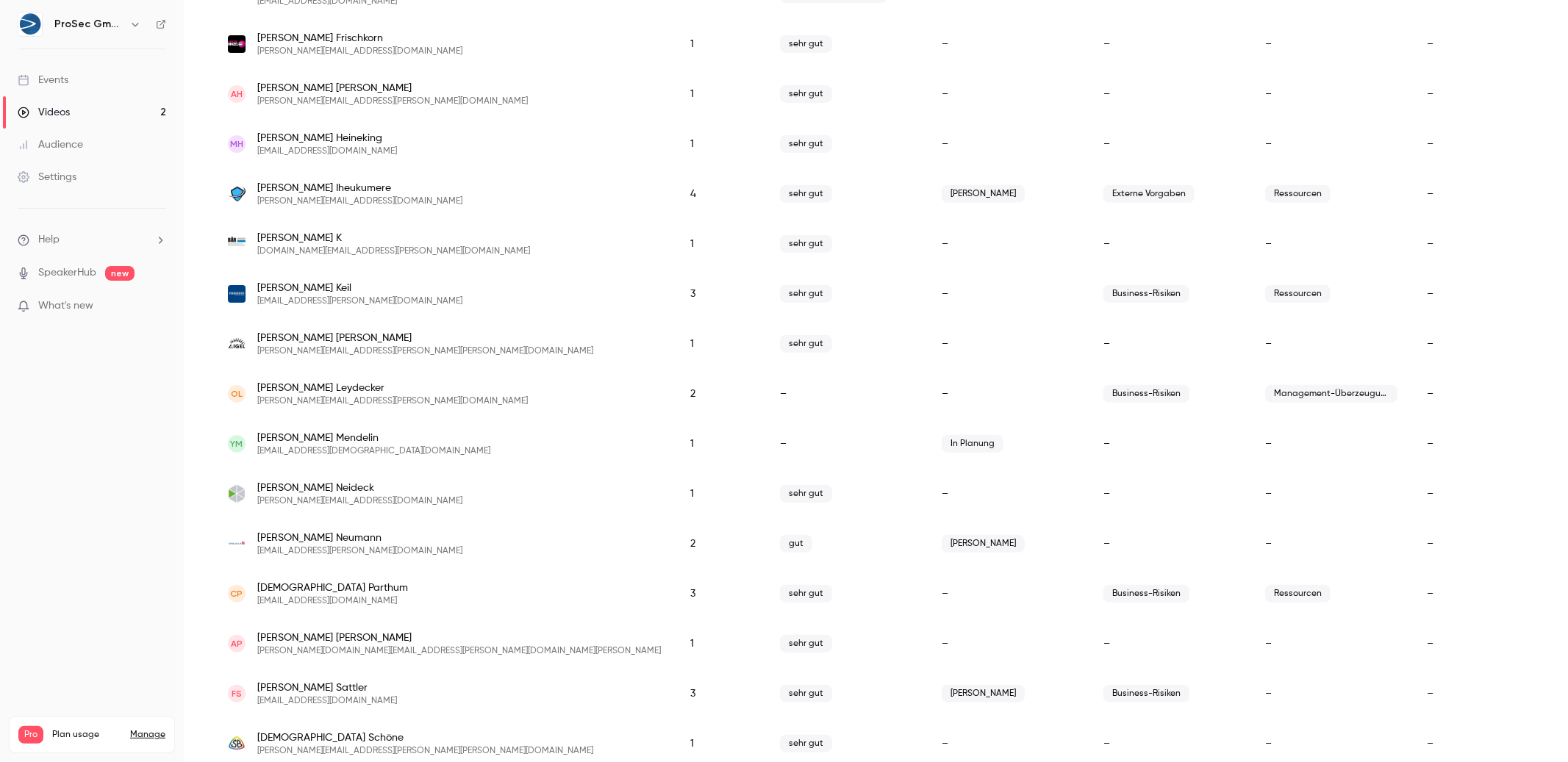
scroll to position [0, 0]
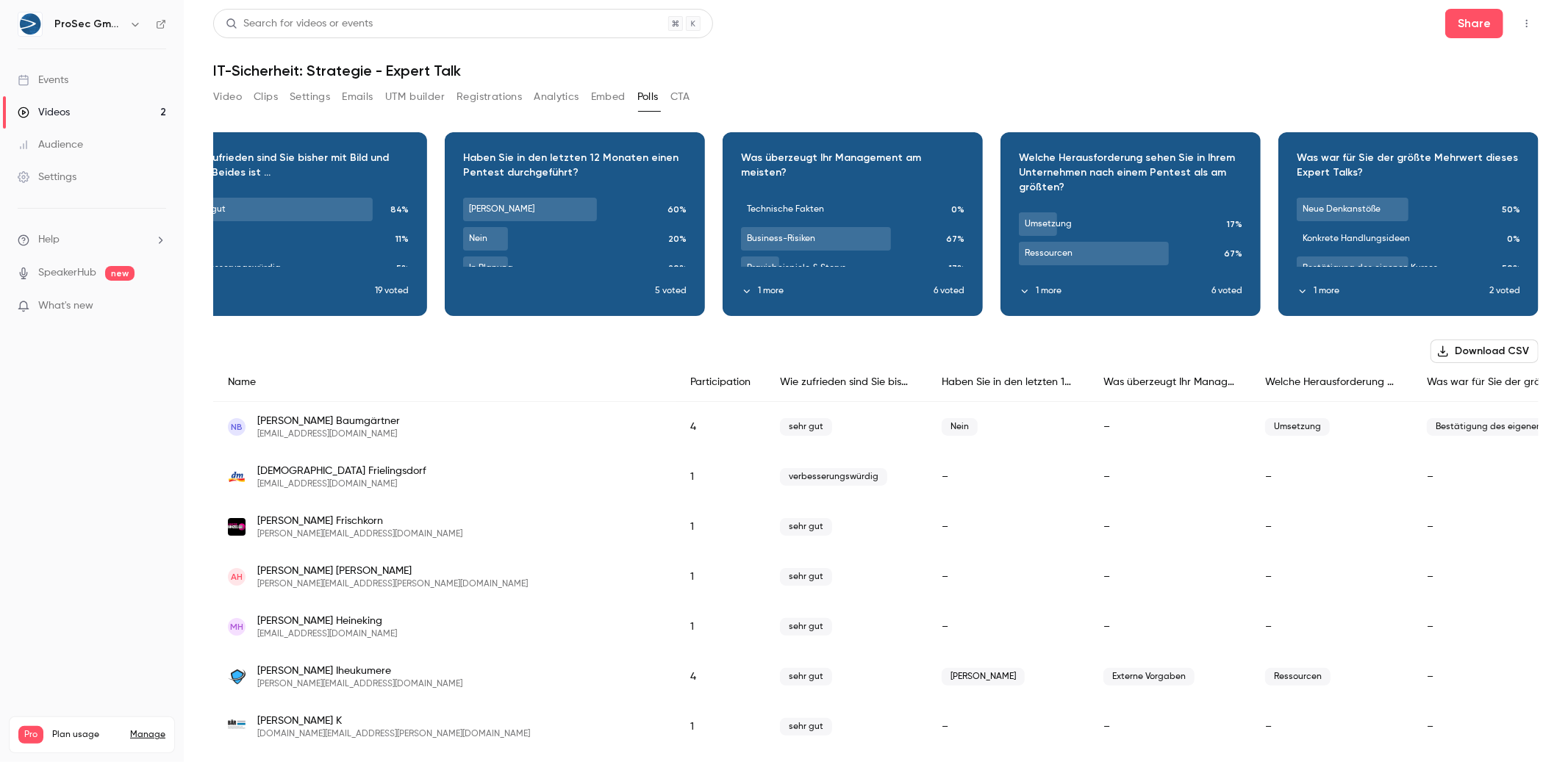
click at [1495, 356] on button "Download CSV" at bounding box center [1484, 351] width 108 height 23
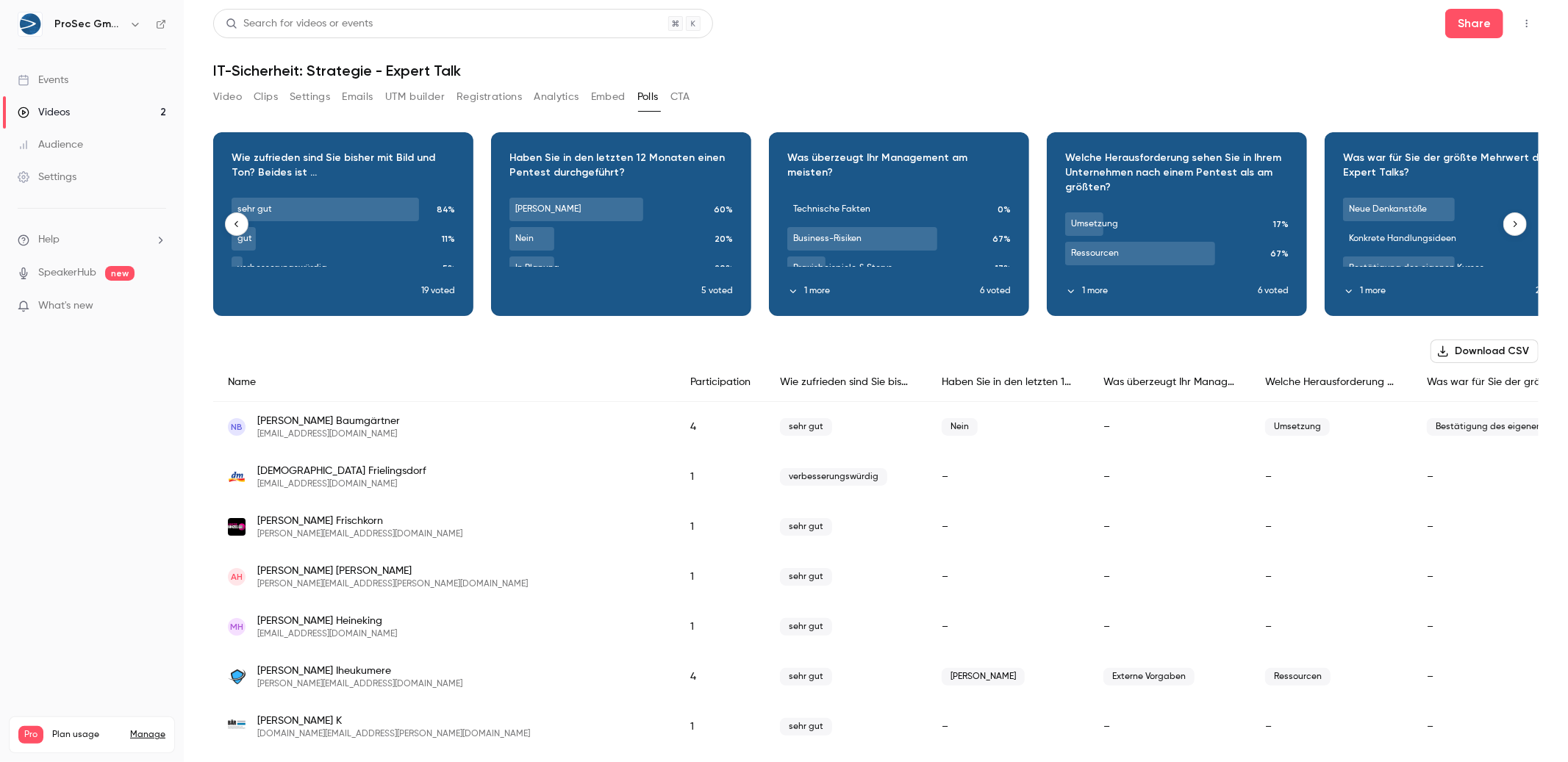
click at [341, 214] on icon "button" at bounding box center [343, 214] width 12 height 11
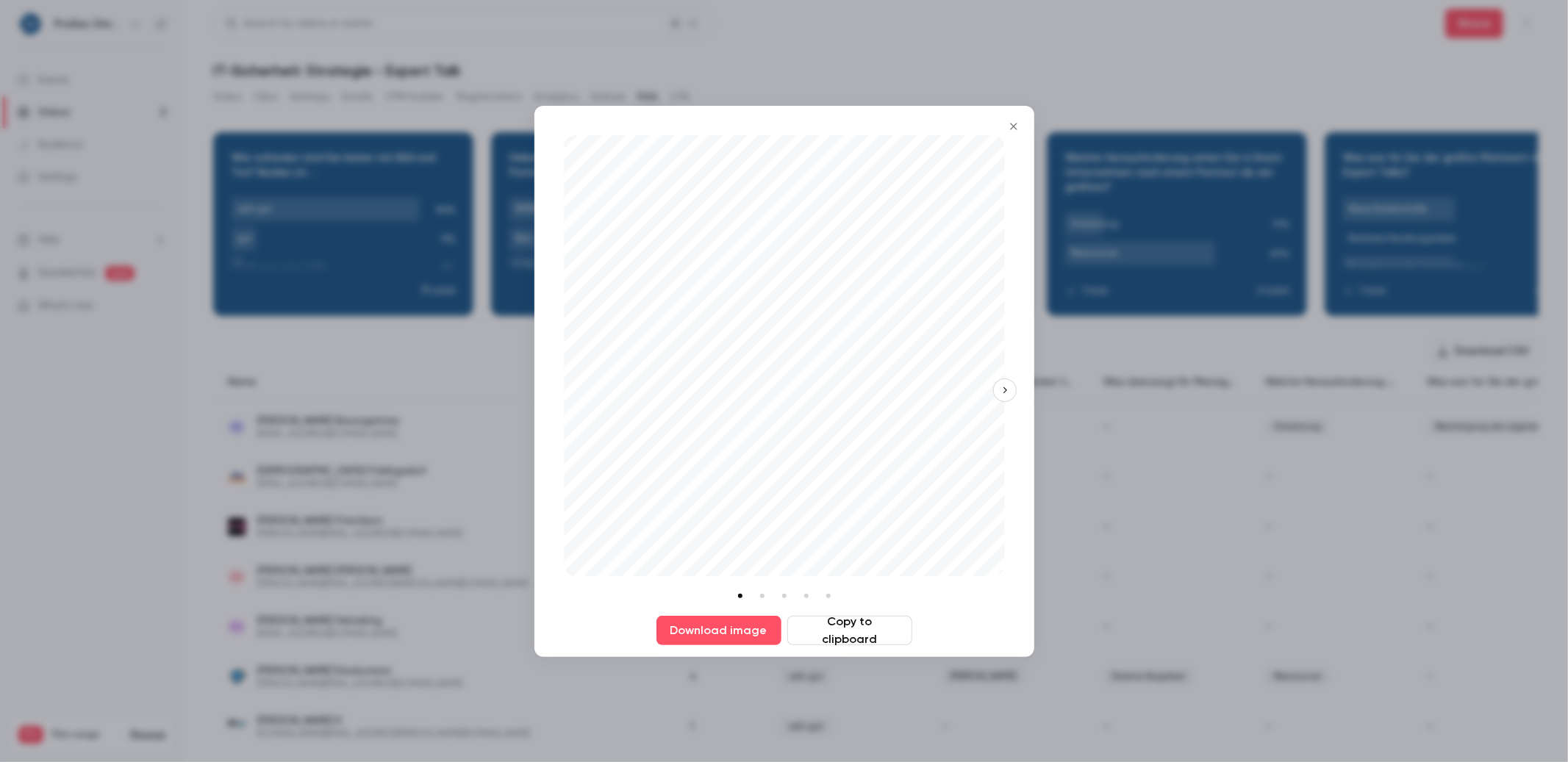
click at [1005, 396] on button "button" at bounding box center [1004, 390] width 23 height 23
click at [1008, 394] on icon "button" at bounding box center [1004, 391] width 11 height 11
click at [1008, 393] on icon "button" at bounding box center [1004, 391] width 11 height 11
click at [1008, 393] on div "Download image Copy to clipboard" at bounding box center [784, 381] width 500 height 551
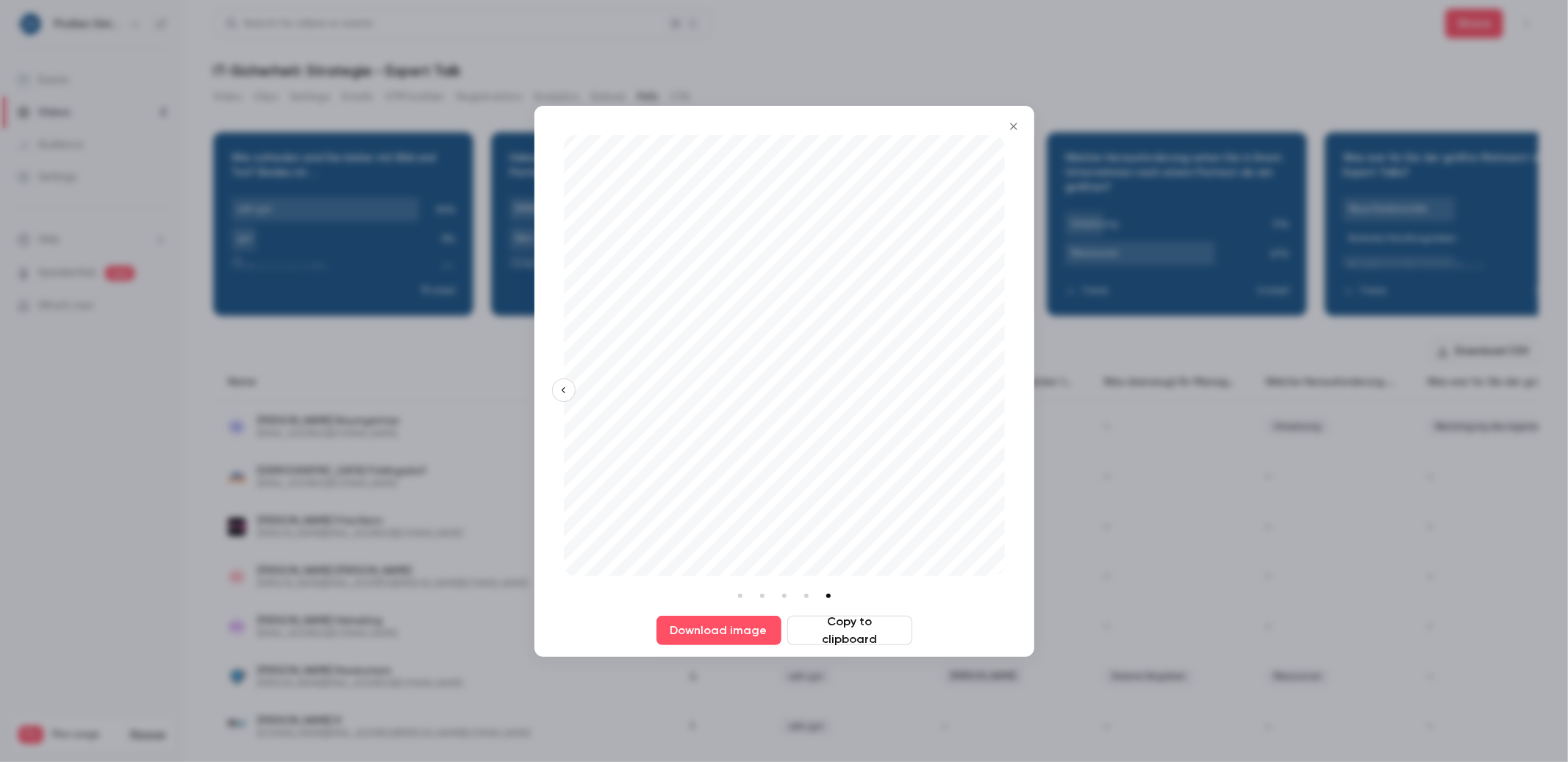
click at [1008, 394] on div "Download image Copy to clipboard" at bounding box center [784, 381] width 500 height 551
click at [563, 388] on icon "button" at bounding box center [564, 389] width 4 height 6
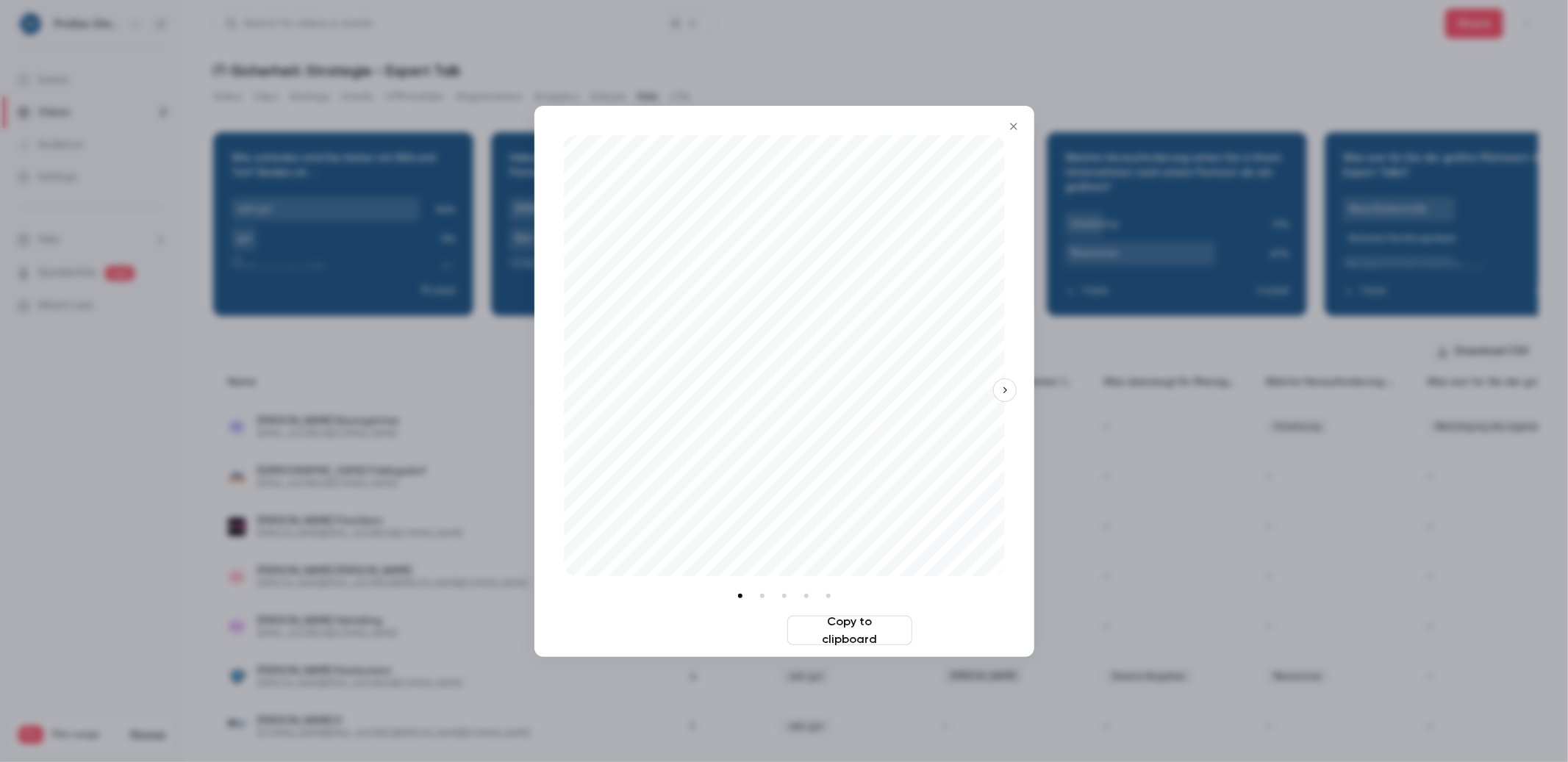
click at [723, 626] on button "Download image" at bounding box center [719, 631] width 125 height 30
click at [999, 389] on icon "button" at bounding box center [1004, 391] width 11 height 11
click at [758, 620] on button "Download image" at bounding box center [719, 631] width 125 height 30
click at [1006, 394] on icon "button" at bounding box center [1004, 391] width 11 height 11
click at [738, 632] on button "Download image" at bounding box center [719, 631] width 125 height 30
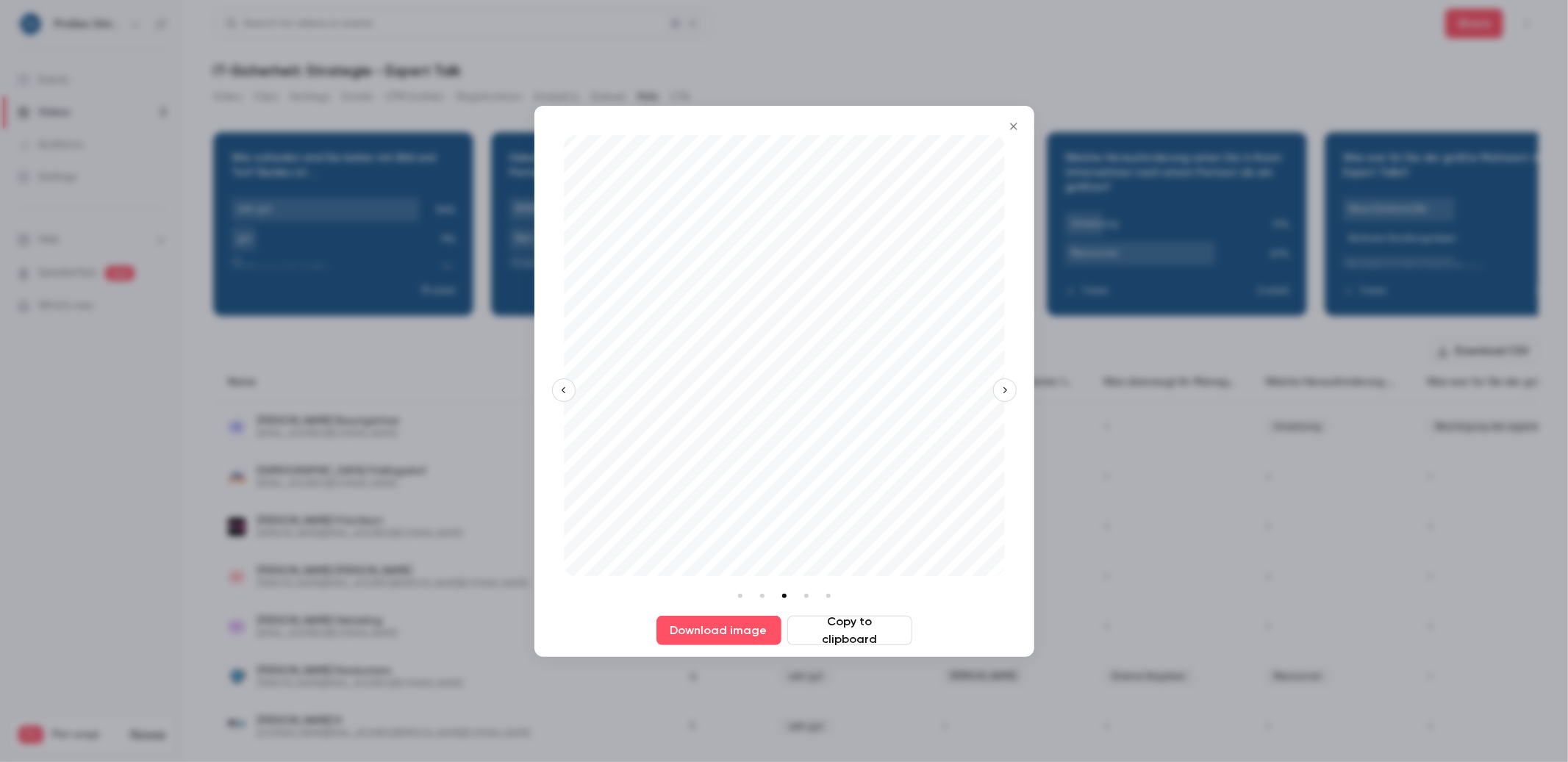
click at [1008, 396] on button "button" at bounding box center [1004, 390] width 23 height 23
click at [741, 624] on button "Download image" at bounding box center [719, 631] width 125 height 30
click at [1005, 389] on icon "button" at bounding box center [1005, 389] width 4 height 6
click at [743, 620] on button "Download image" at bounding box center [719, 631] width 125 height 30
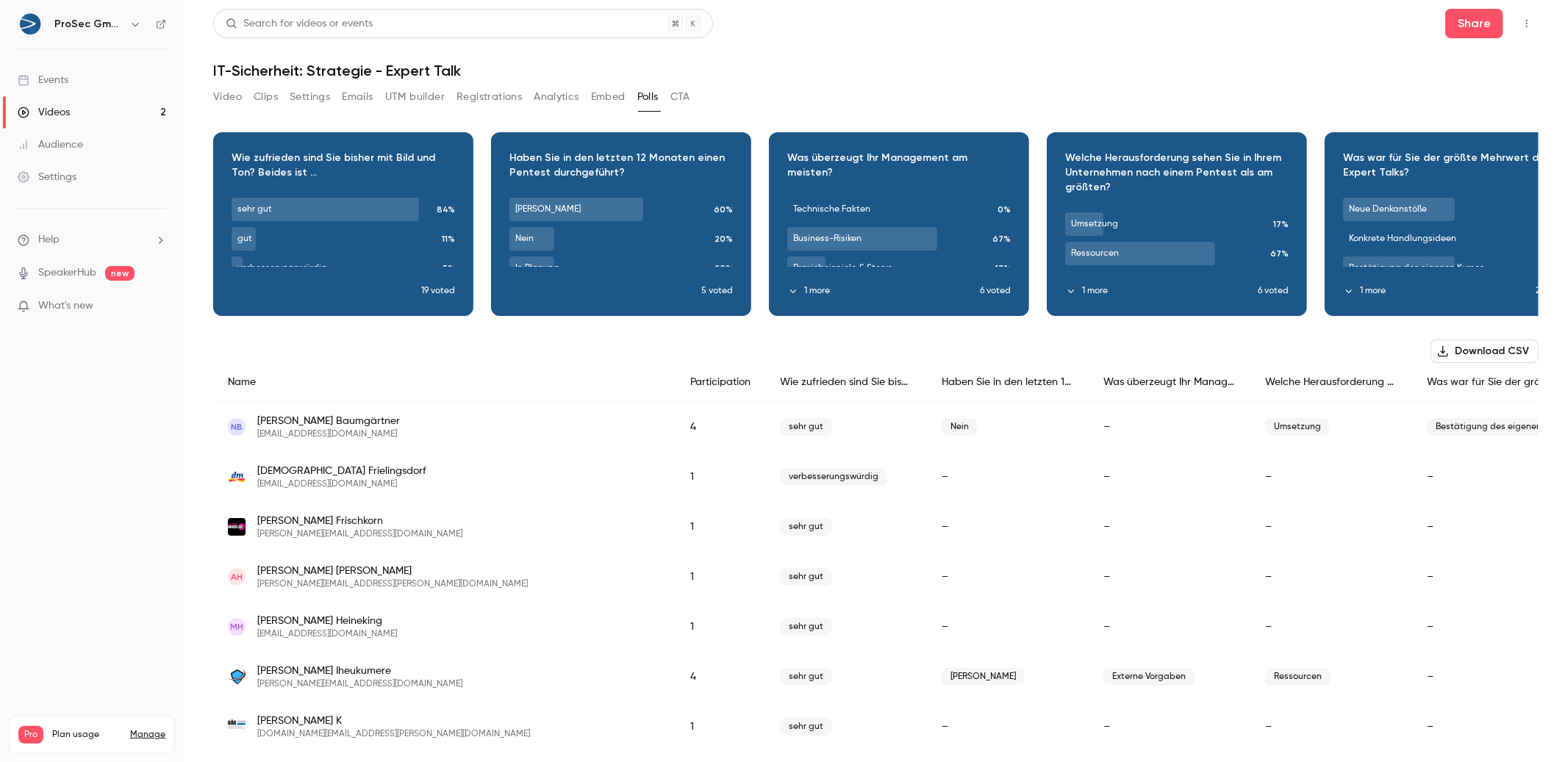
click at [573, 100] on button "Analytics" at bounding box center [556, 97] width 46 height 23
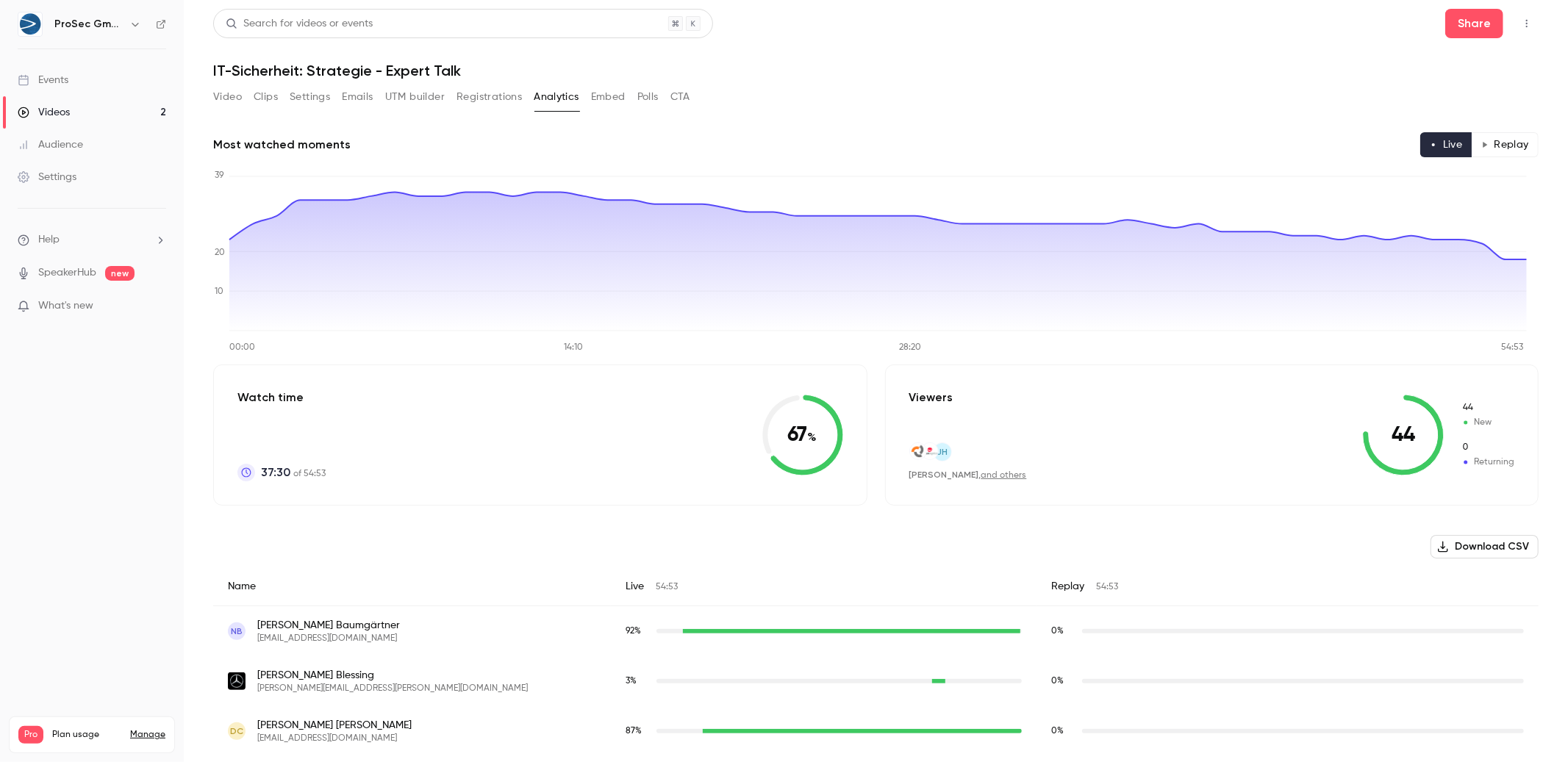
click at [513, 104] on button "Registrations" at bounding box center [488, 97] width 65 height 23
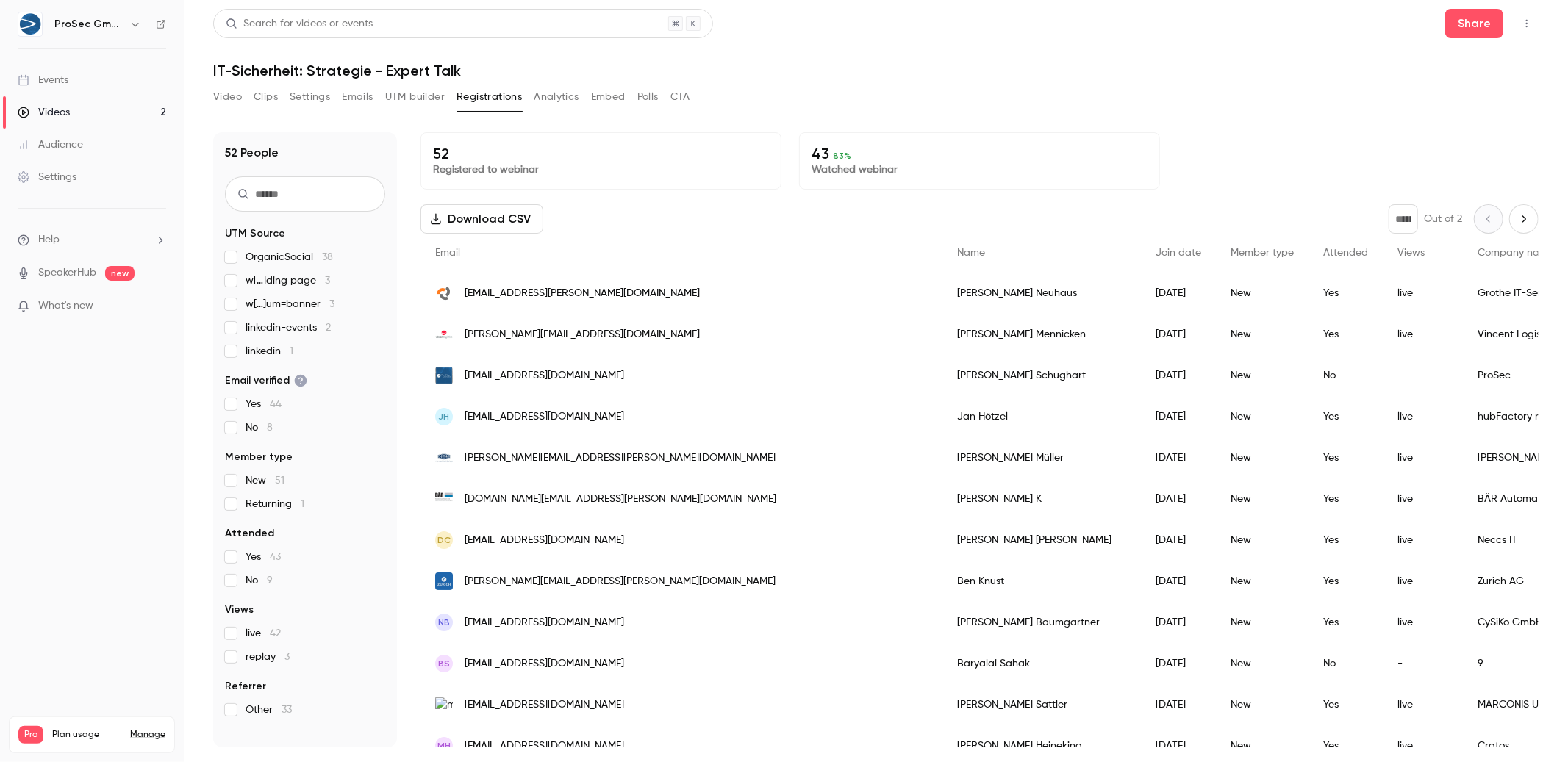
click at [406, 103] on button "UTM builder" at bounding box center [415, 97] width 60 height 23
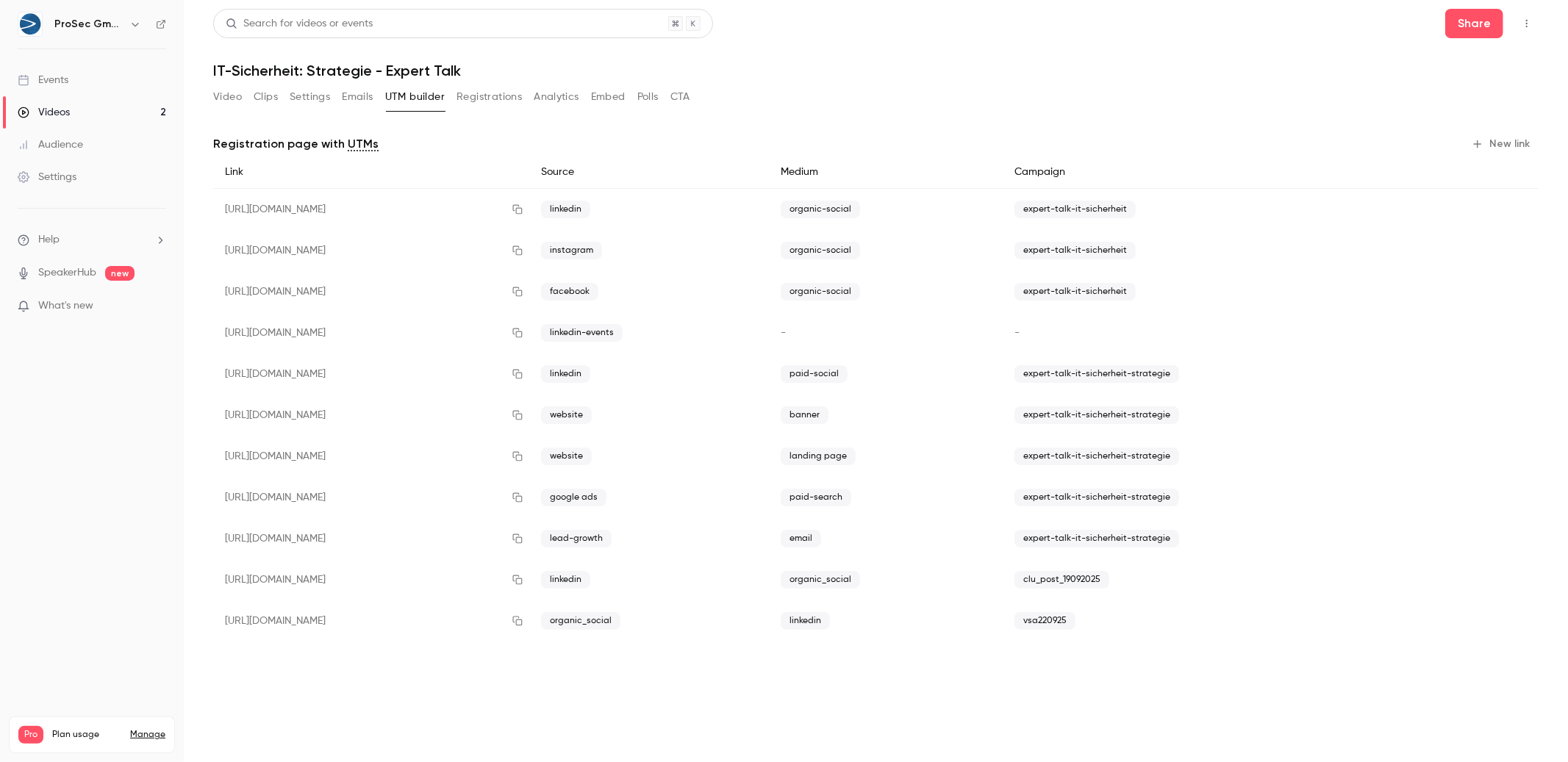
click at [353, 103] on button "Emails" at bounding box center [357, 97] width 31 height 23
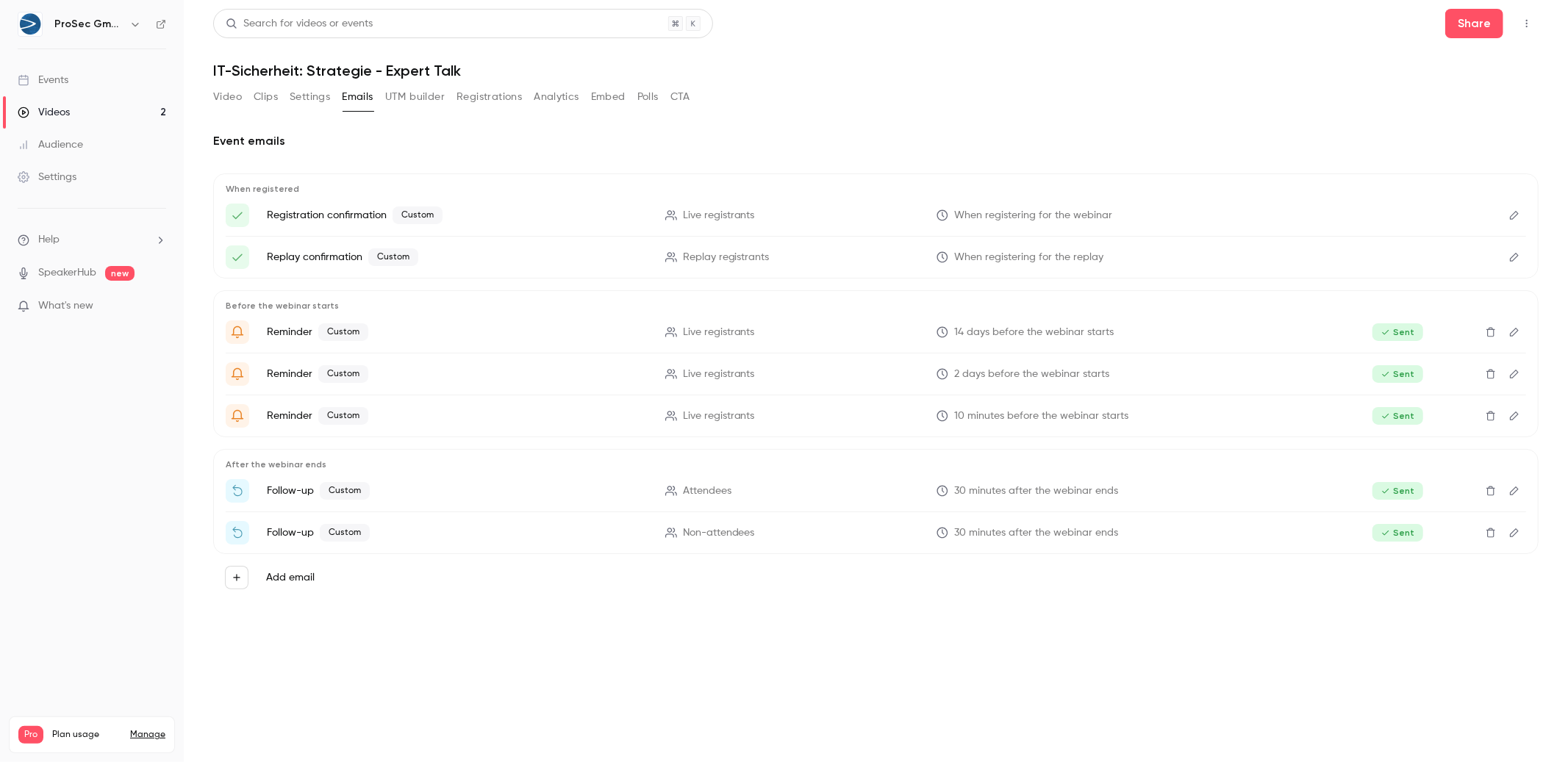
click at [1172, 70] on h1 "IT-Sicherheit: Strategie - Expert Talk" at bounding box center [875, 71] width 1325 height 18
